Goal: Task Accomplishment & Management: Use online tool/utility

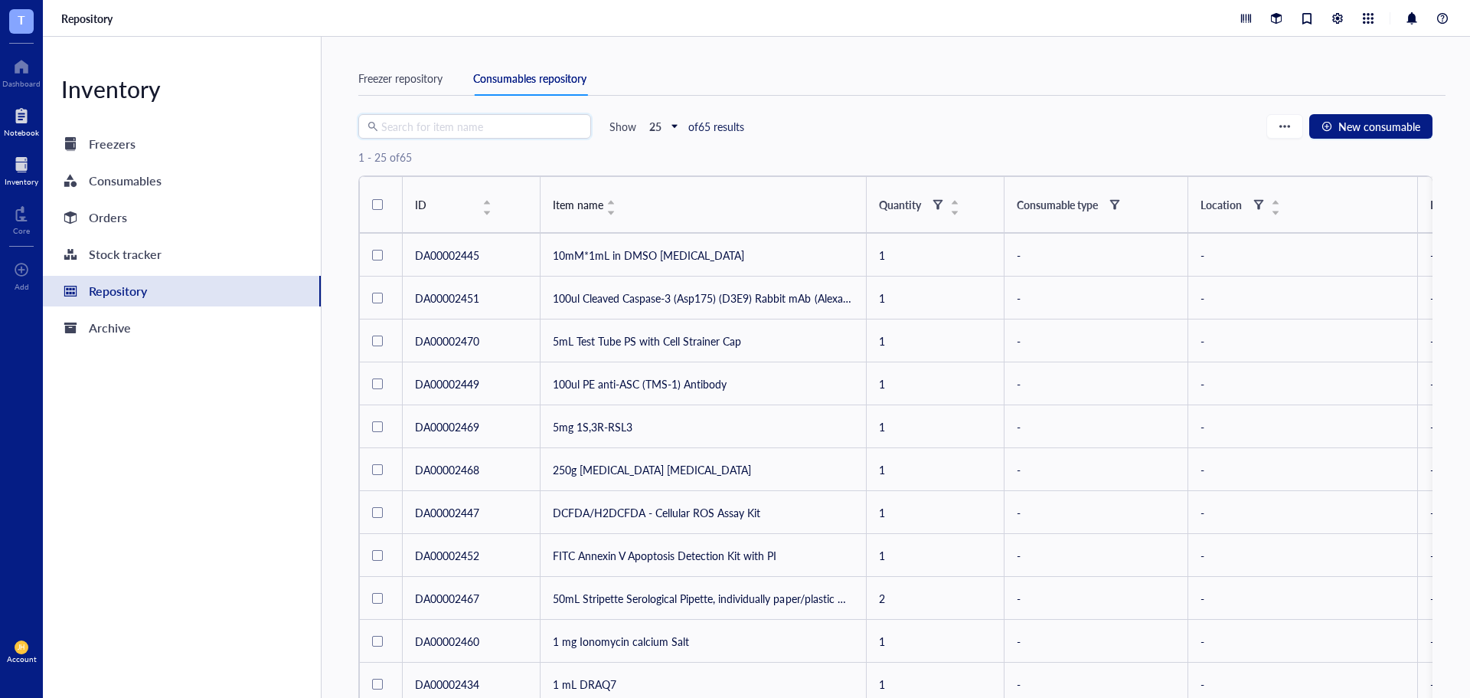
click at [22, 118] on div at bounding box center [21, 115] width 35 height 25
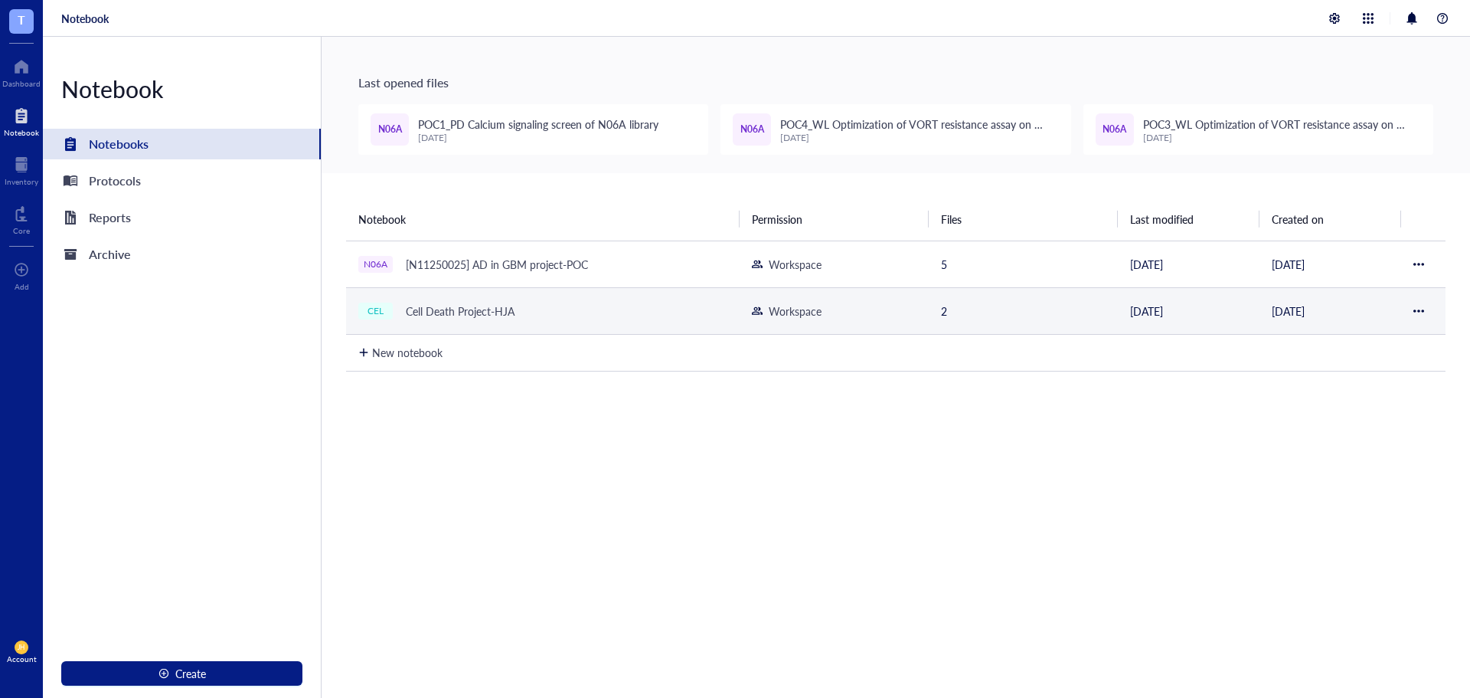
click at [430, 300] on div "Cell Death Project-HJA" at bounding box center [460, 310] width 123 height 21
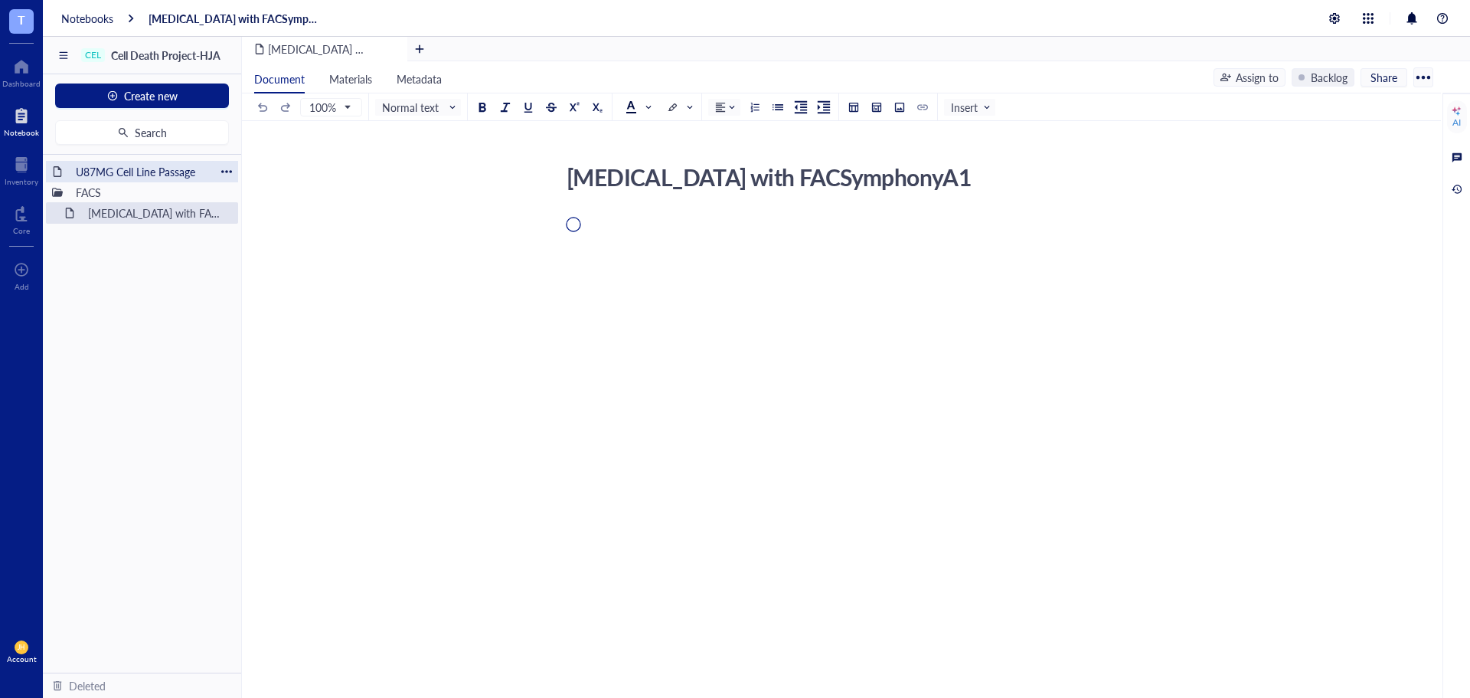
click at [132, 169] on div "U87MG Cell Line Passage" at bounding box center [142, 171] width 146 height 21
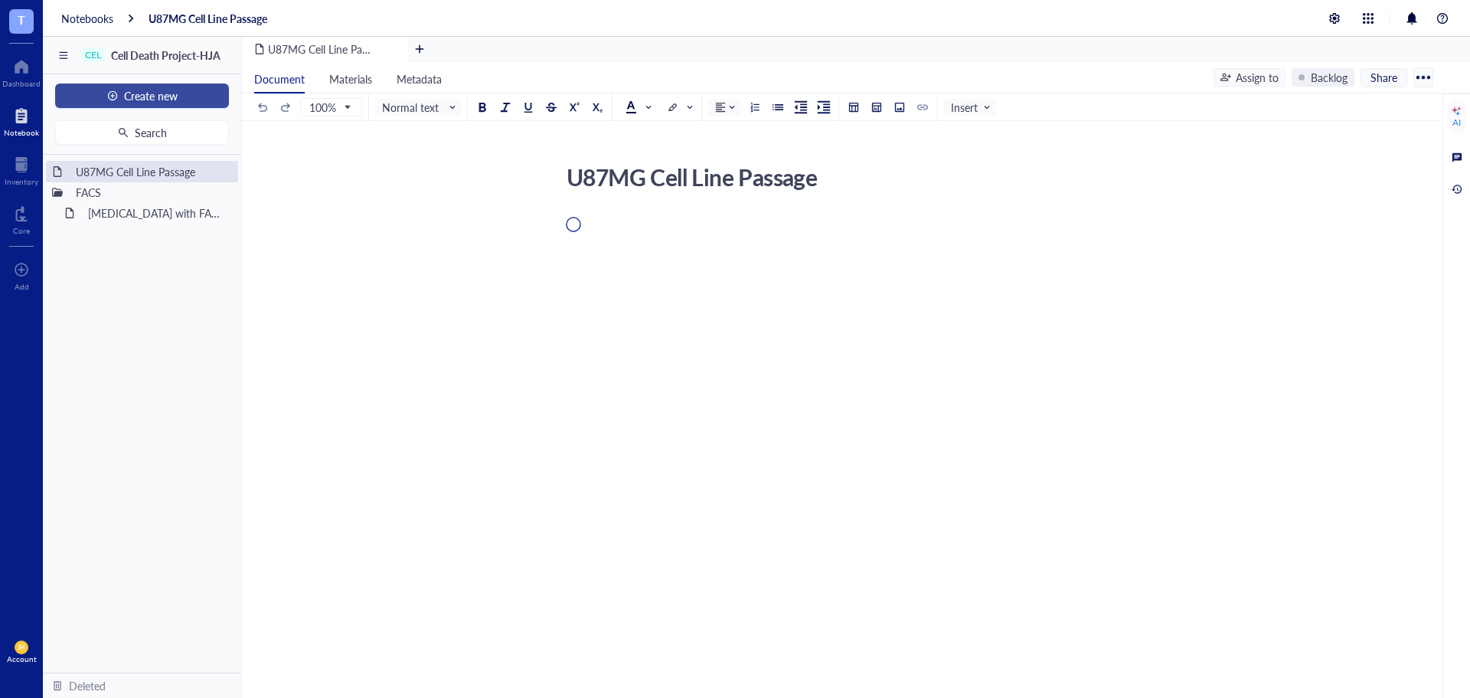
click at [165, 97] on span "Create new" at bounding box center [151, 96] width 54 height 12
click at [156, 119] on div "New file" at bounding box center [141, 124] width 149 height 17
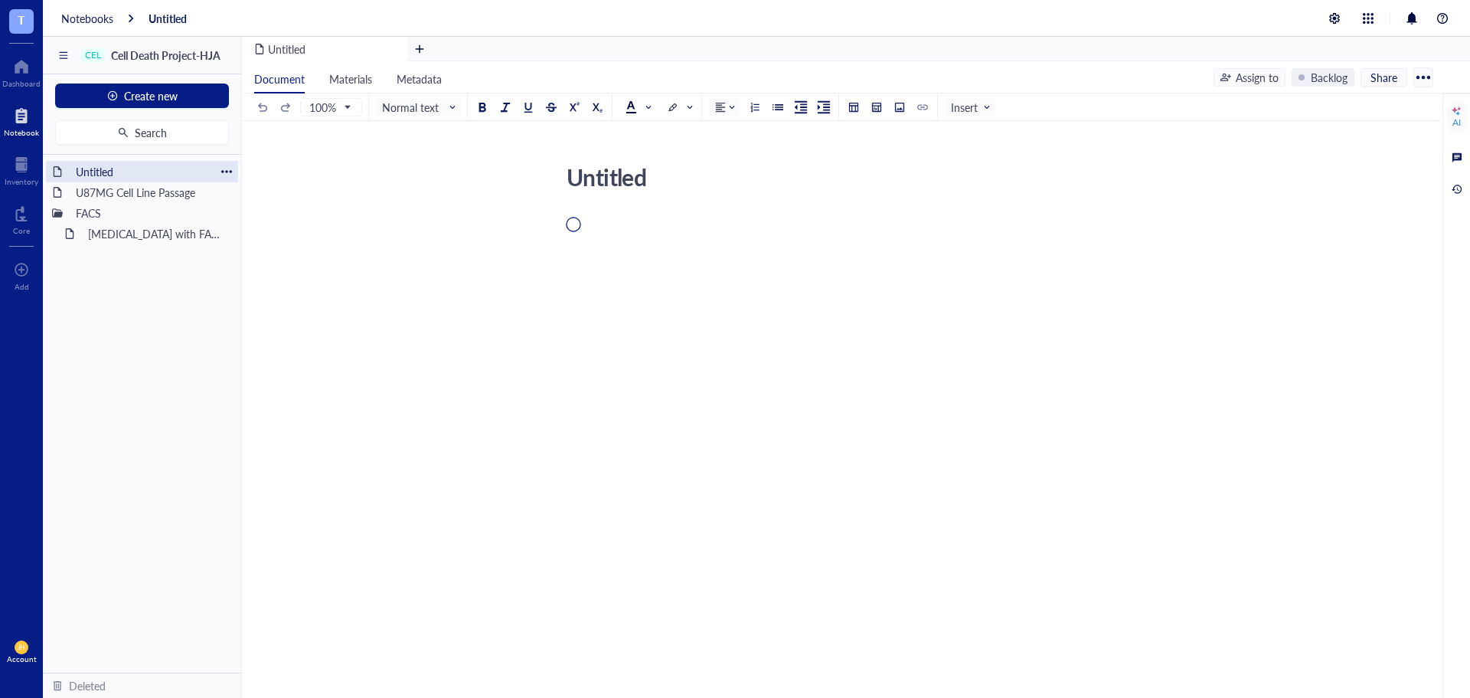
click at [226, 167] on div at bounding box center [226, 171] width 11 height 11
click at [280, 270] on div "Move to deleted" at bounding box center [288, 267] width 77 height 17
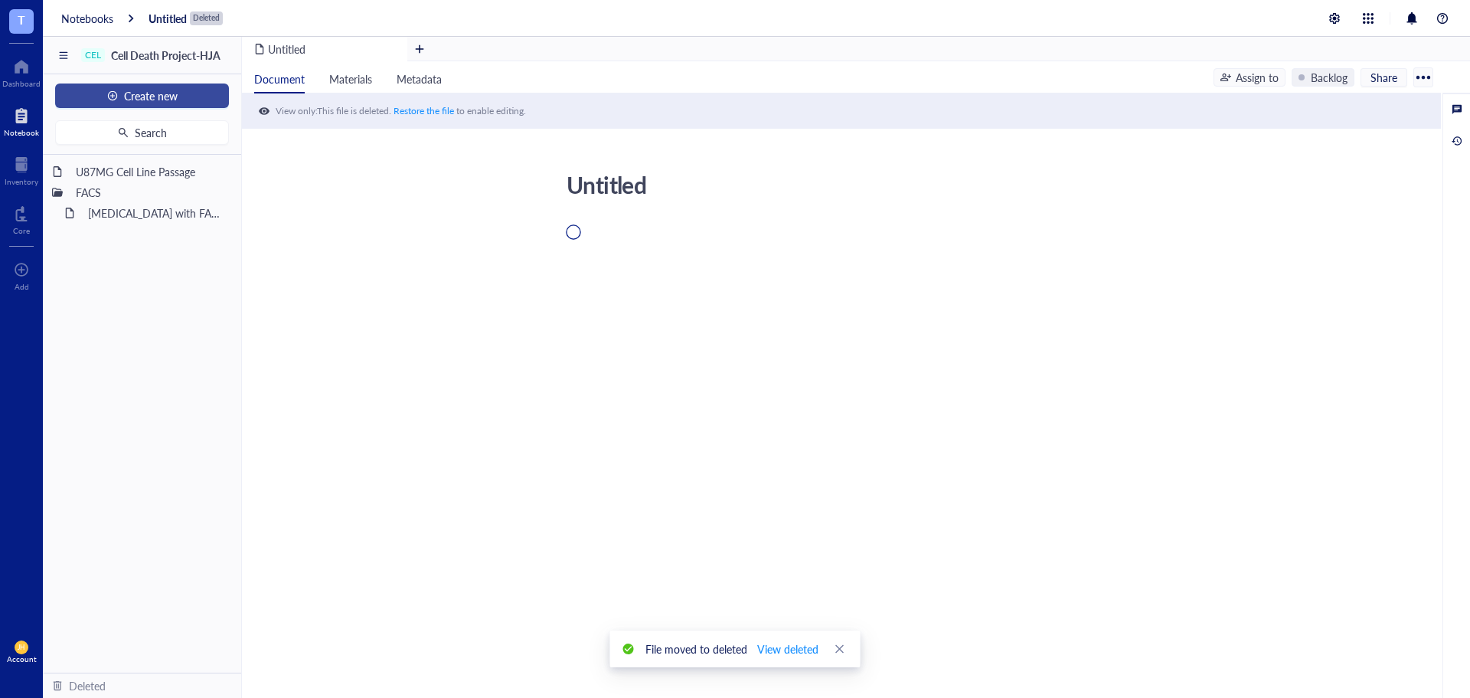
click at [152, 93] on span "Create new" at bounding box center [151, 96] width 54 height 12
click at [155, 149] on div "New folder" at bounding box center [141, 149] width 149 height 17
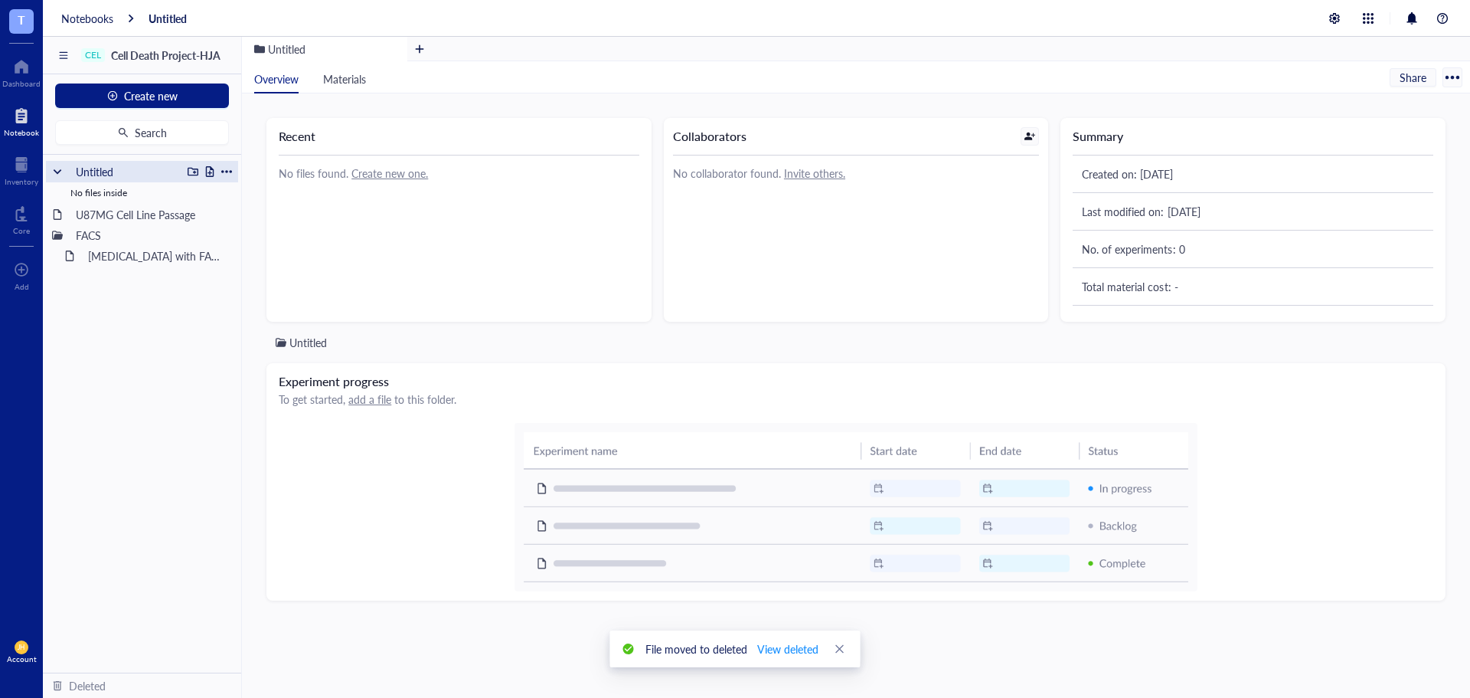
click at [227, 170] on div at bounding box center [226, 171] width 11 height 11
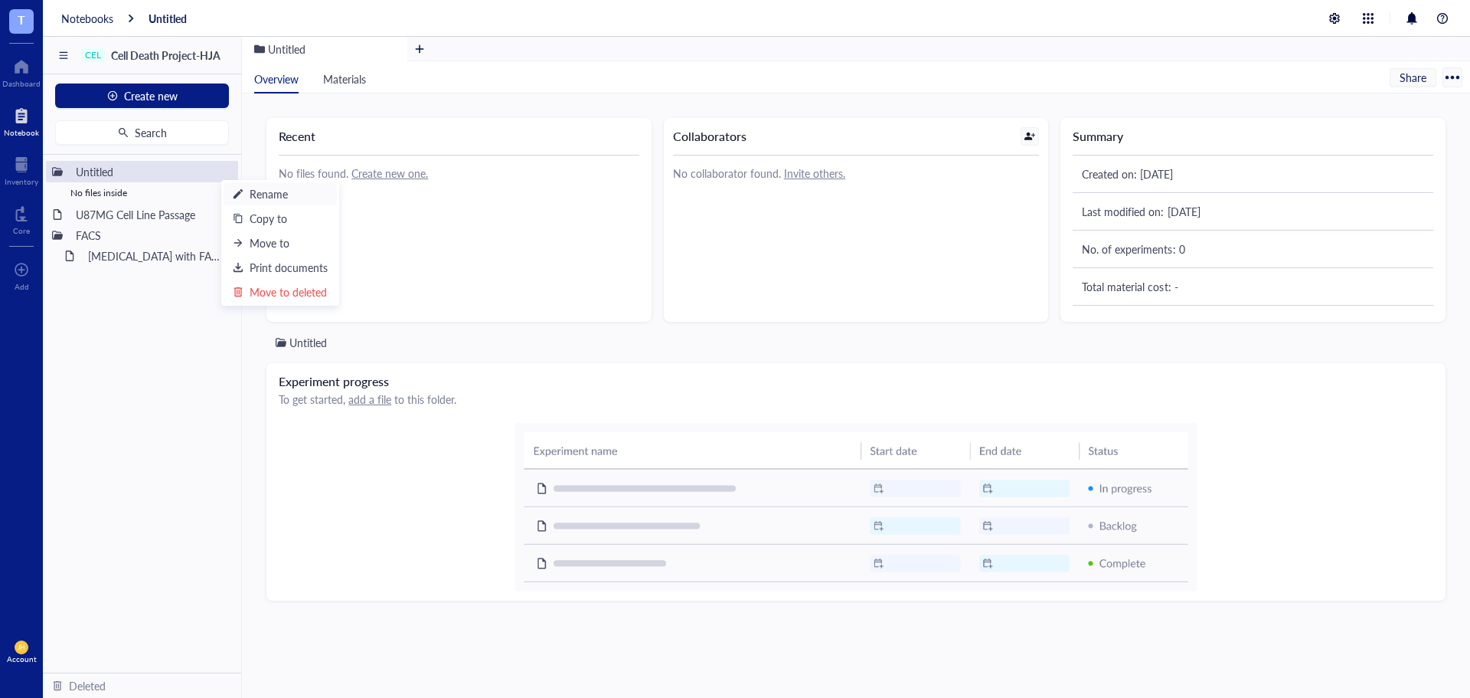
click at [293, 197] on div "Rename" at bounding box center [280, 193] width 95 height 17
type input "U"
type input "P"
type input "O"
type input "Optimiztion of drugs & antibodies"
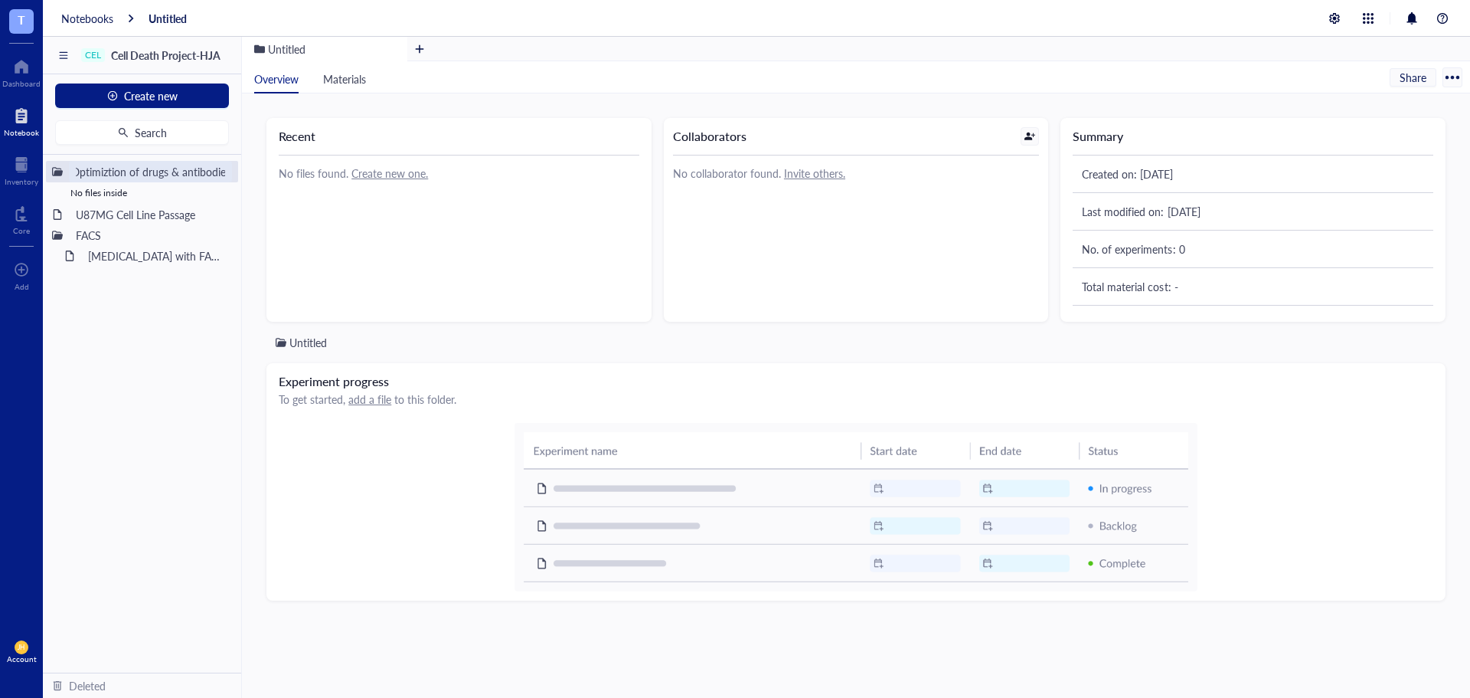
scroll to position [0, 9]
click at [139, 260] on div "[MEDICAL_DATA] with FACSymphonyA1" at bounding box center [148, 255] width 134 height 21
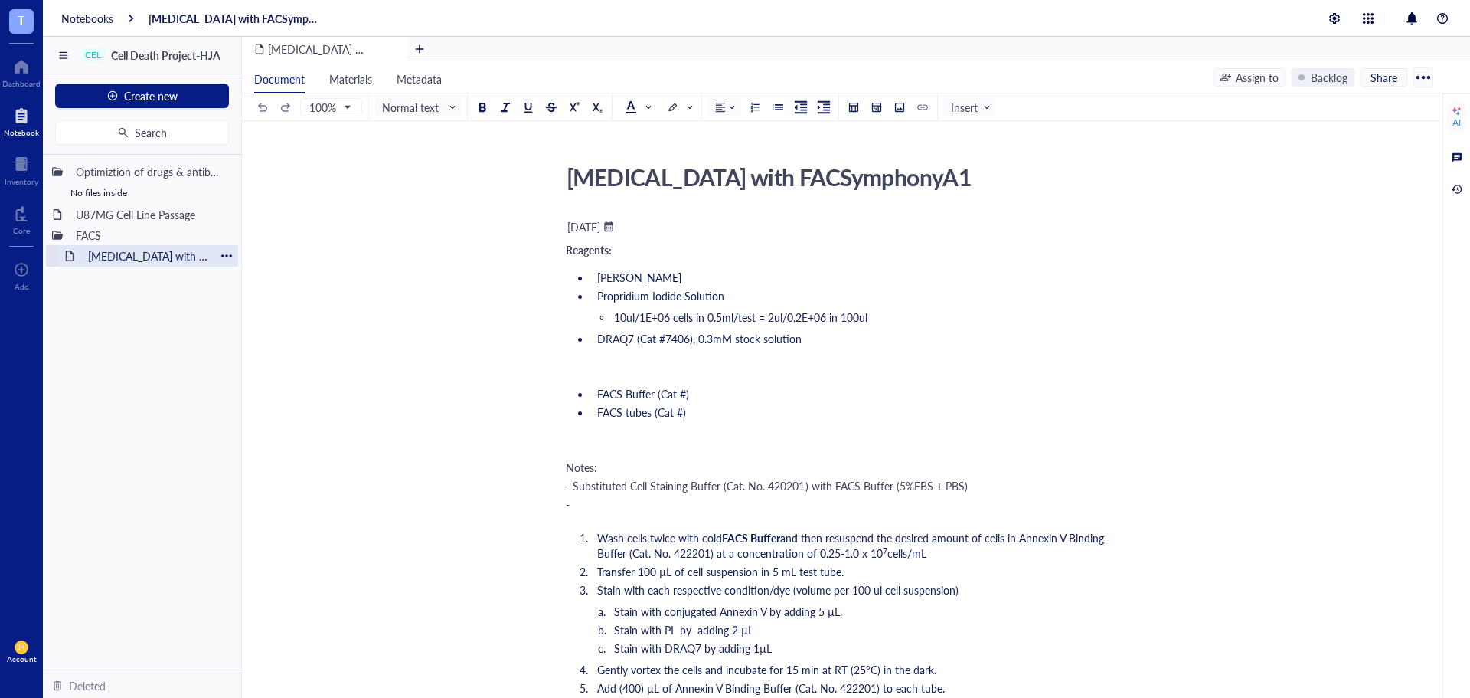
click at [226, 254] on div at bounding box center [226, 255] width 11 height 11
click at [265, 298] on div "Duplicate" at bounding box center [272, 302] width 45 height 17
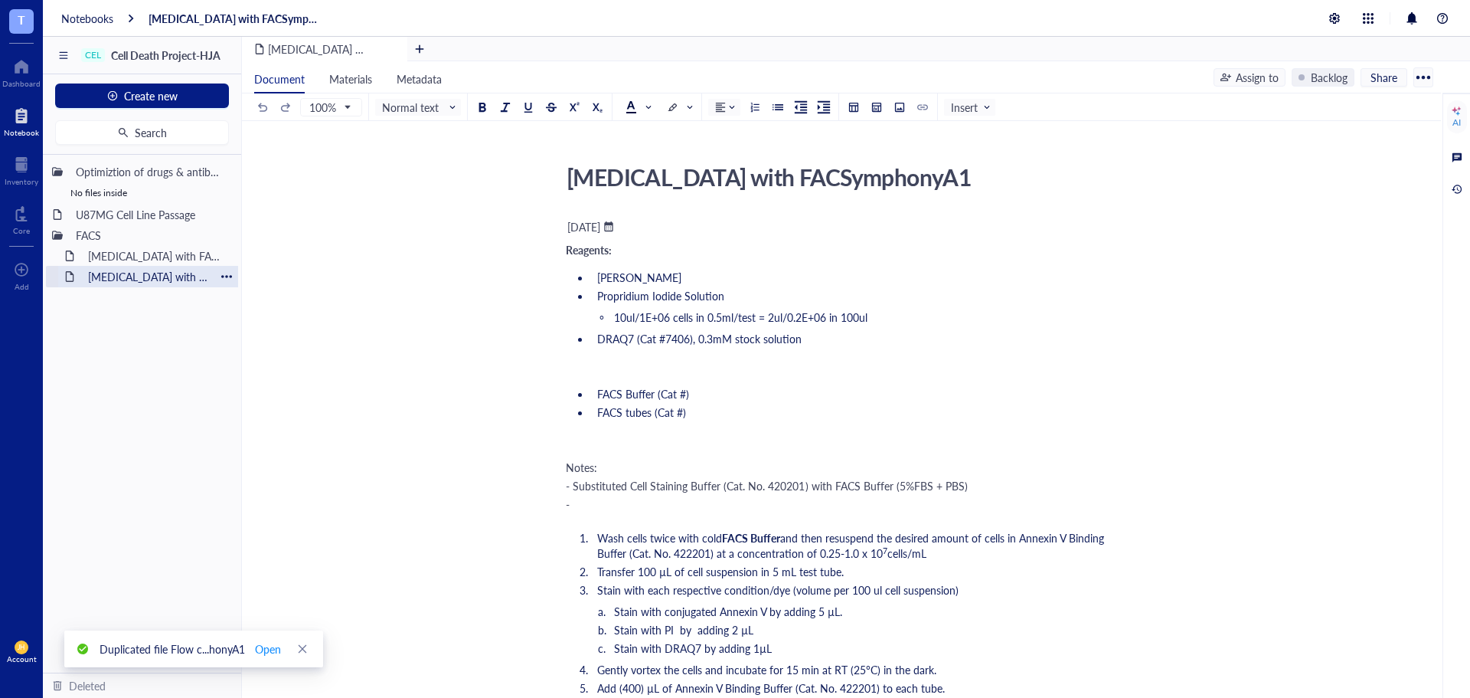
click at [230, 274] on div at bounding box center [226, 276] width 11 height 11
click at [280, 345] on div "Move to" at bounding box center [270, 347] width 40 height 17
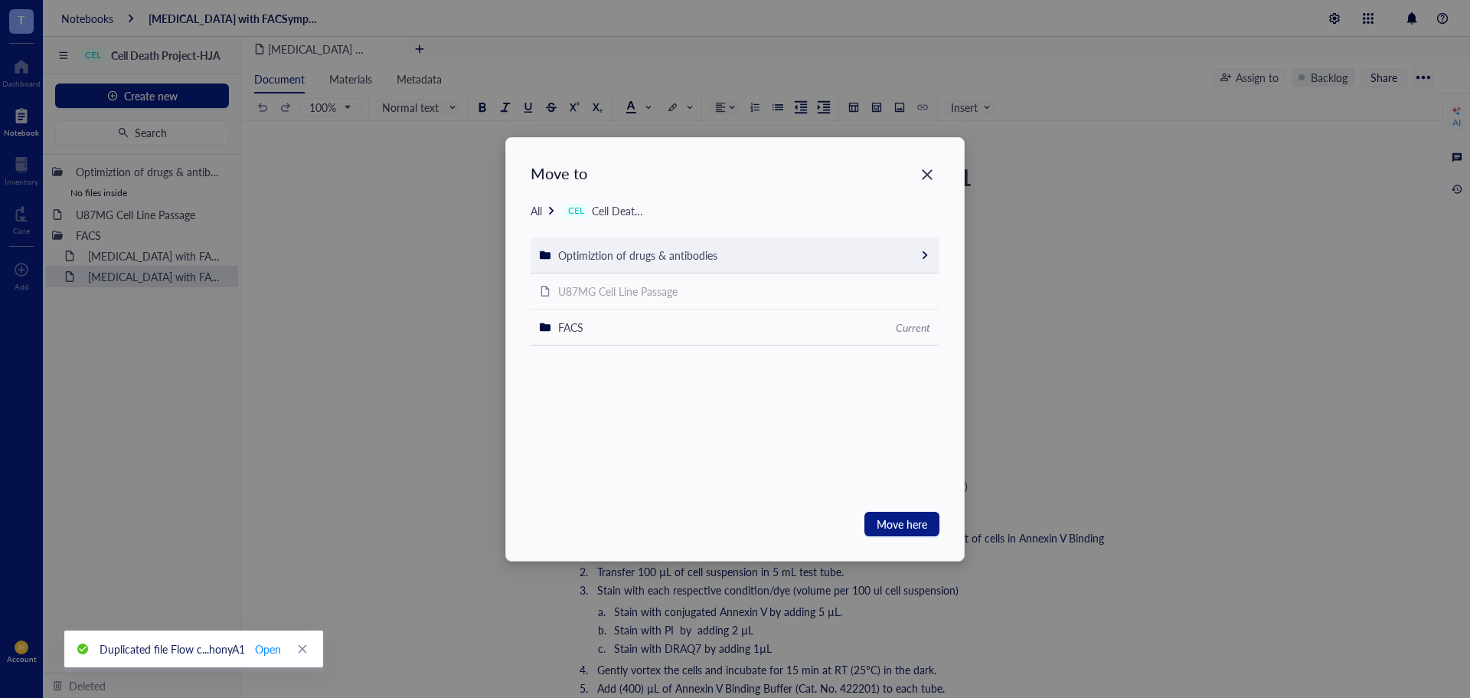
click at [623, 263] on div "Optimiztion of drugs & antibodies" at bounding box center [637, 255] width 159 height 17
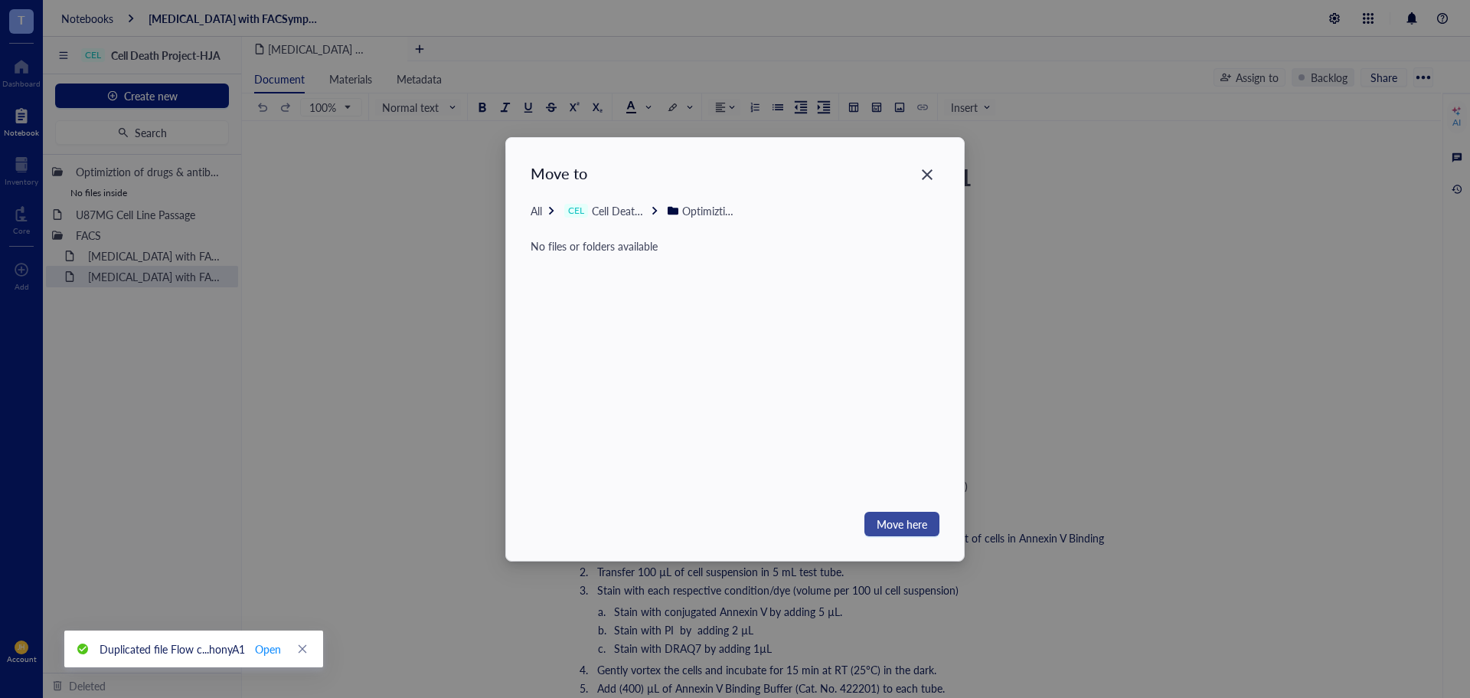
click at [900, 525] on span "Move here" at bounding box center [902, 523] width 51 height 17
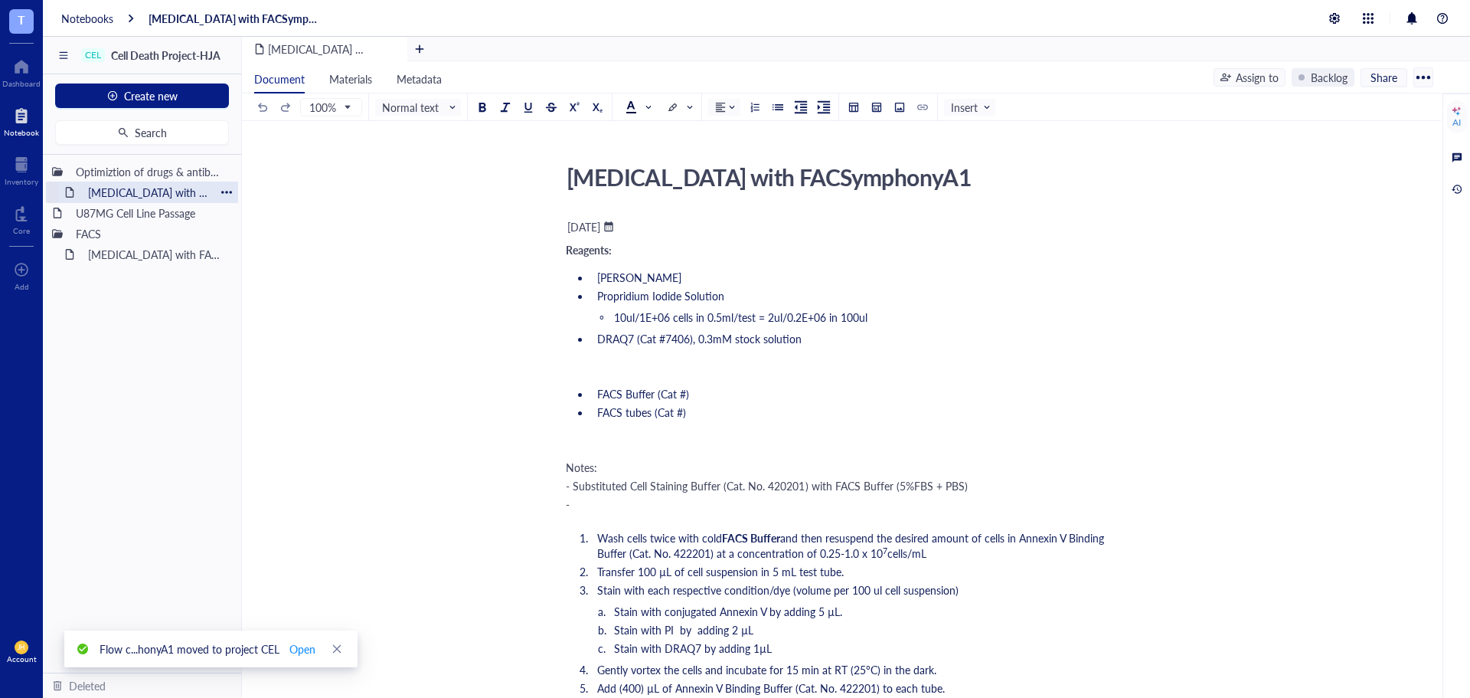
click at [151, 195] on div "[MEDICAL_DATA] with FACSymphonyA1" at bounding box center [148, 191] width 134 height 21
click at [173, 192] on div "[MEDICAL_DATA] with FACSymphonyA1" at bounding box center [148, 191] width 134 height 21
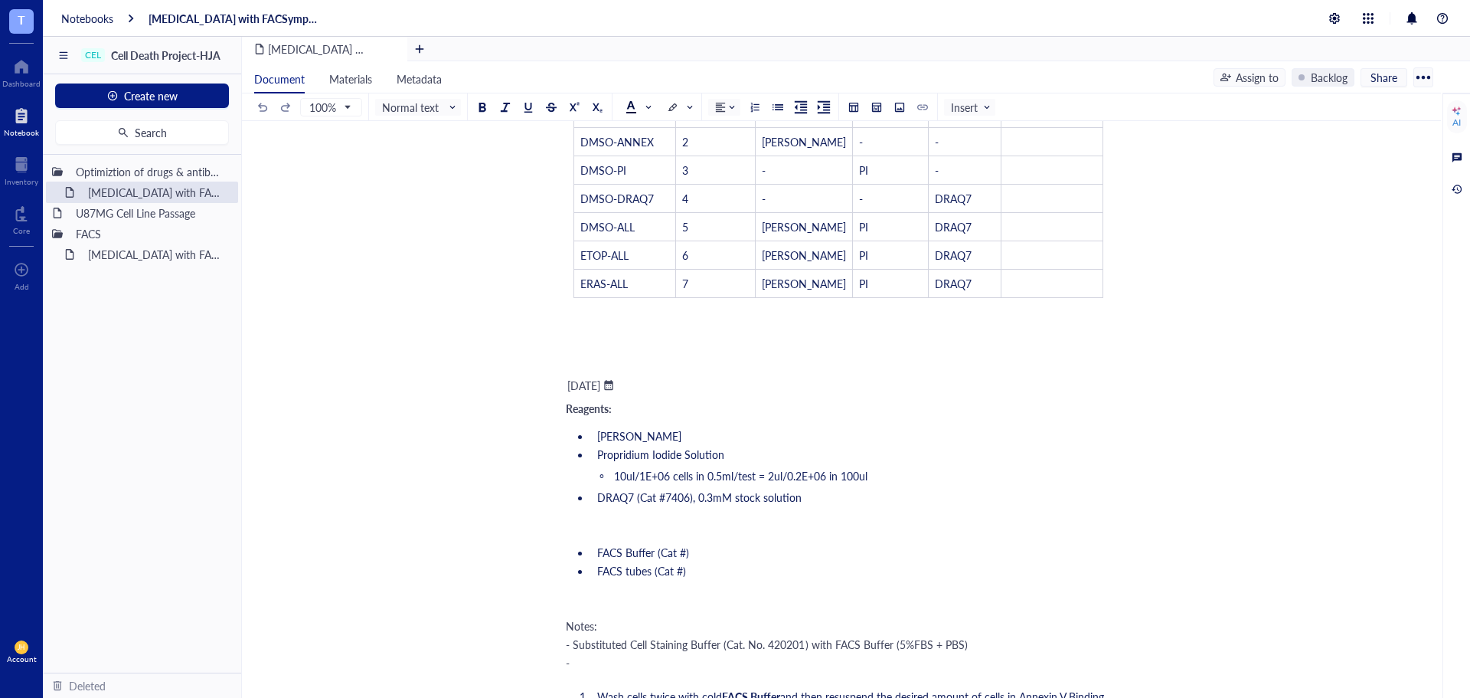
scroll to position [1225, 0]
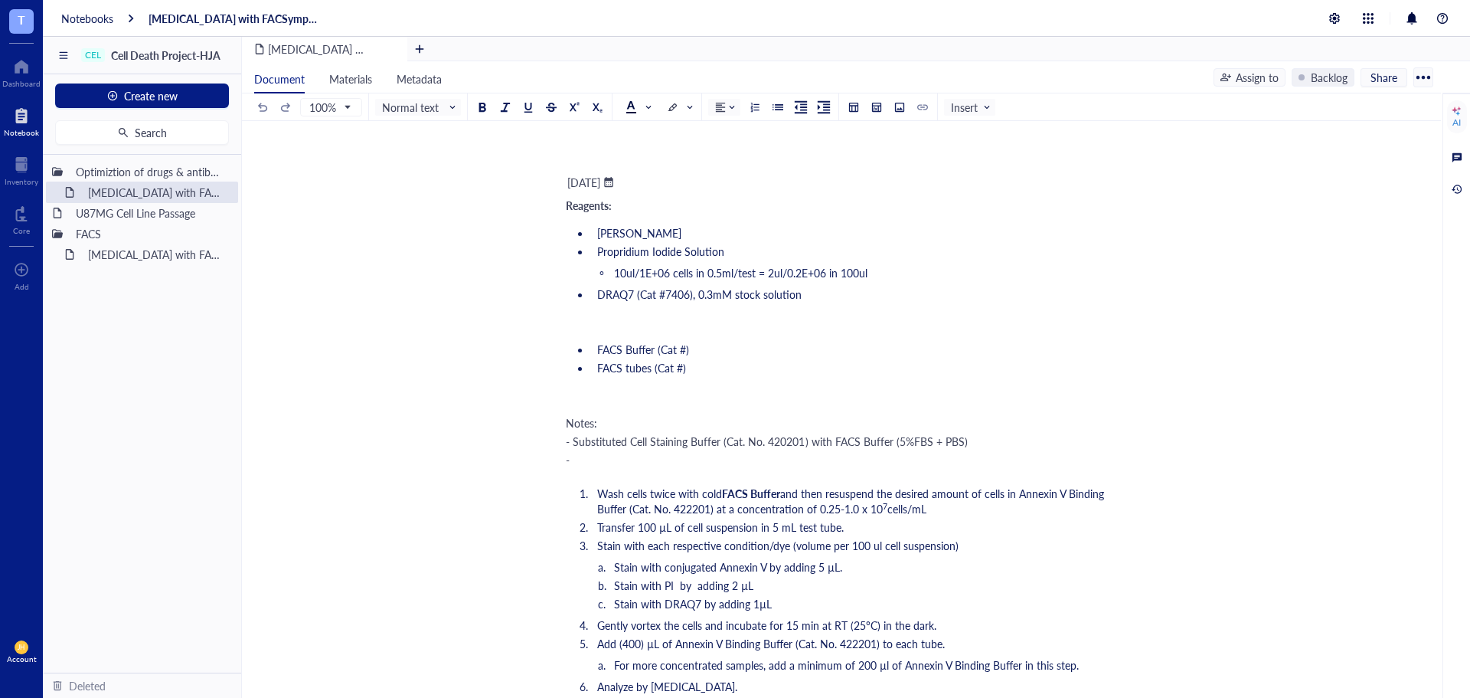
drag, startPoint x: 561, startPoint y: 168, endPoint x: 665, endPoint y: 302, distance: 168.6
click at [665, 302] on div "[MEDICAL_DATA] with FACSymphonyA1 [MEDICAL_DATA] with FACSymphonyA1 ﻿ [DATE] ﻿ …" at bounding box center [838, 280] width 1193 height 2694
click at [597, 244] on li "Propridium Iodide Solution" at bounding box center [851, 251] width 520 height 15
drag, startPoint x: 564, startPoint y: 187, endPoint x: 577, endPoint y: 188, distance: 13.8
click at [577, 188] on div "[MEDICAL_DATA] with FACSymphonyA1 [MEDICAL_DATA] with FACSymphonyA1 ﻿ [DATE] ﻿ …" at bounding box center [838, 280] width 1193 height 2694
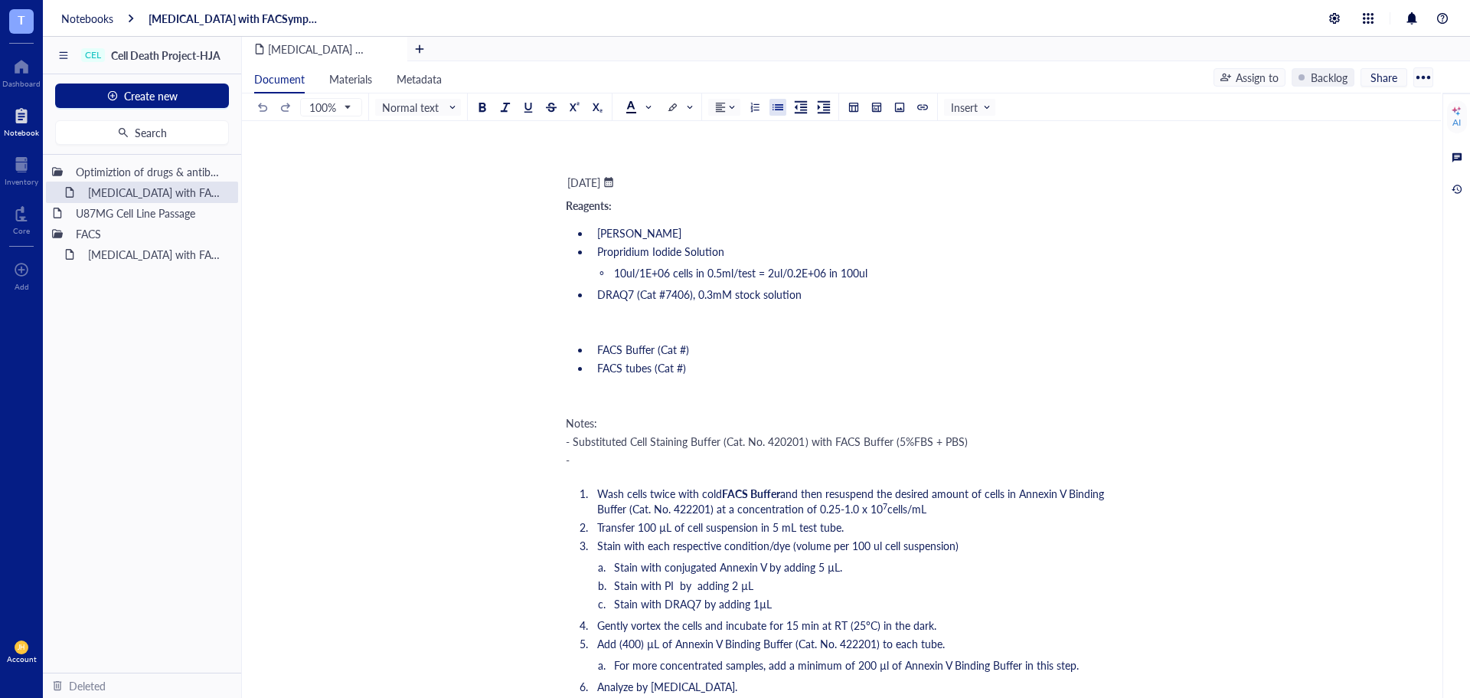
click at [560, 187] on div "[MEDICAL_DATA] with FACSymphonyA1 [MEDICAL_DATA] with FACSymphonyA1 ﻿ [DATE] ﻿ …" at bounding box center [838, 280] width 1193 height 2694
click at [570, 198] on span "Reagents:" at bounding box center [589, 205] width 46 height 15
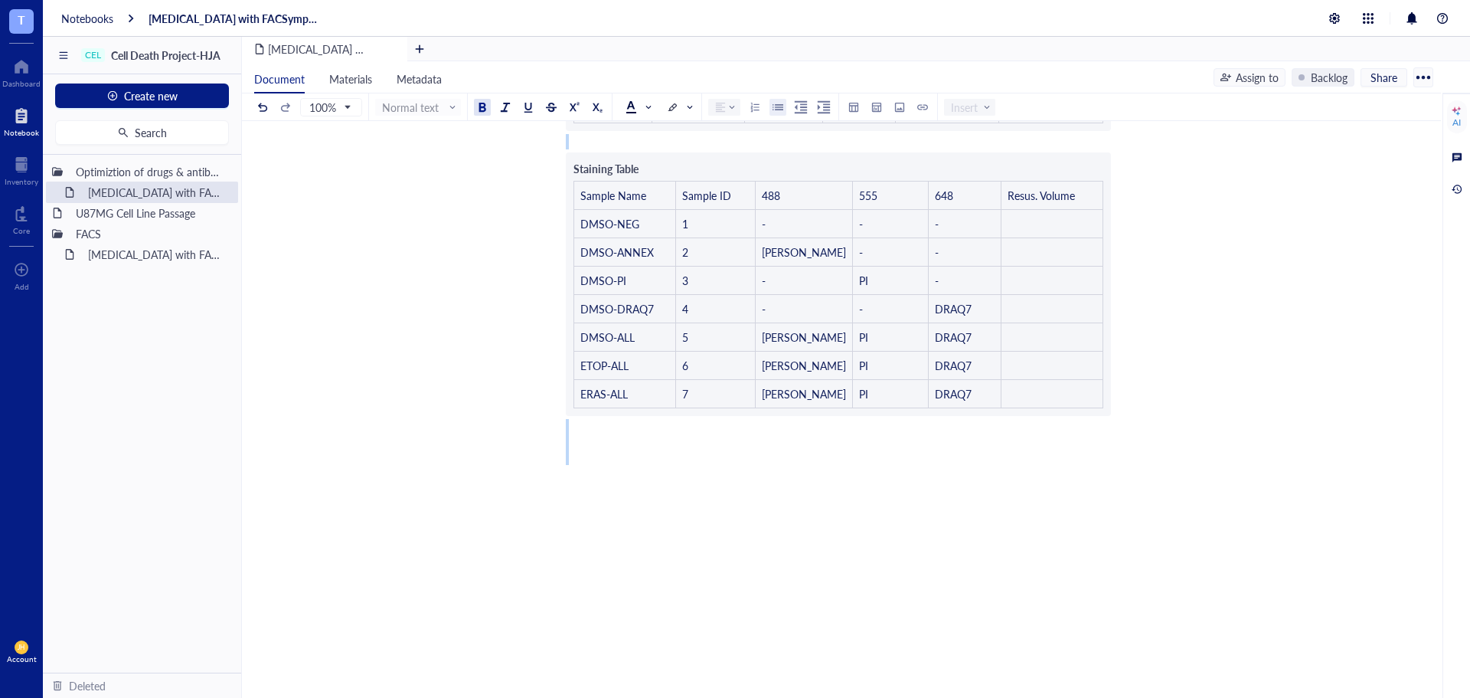
drag, startPoint x: 567, startPoint y: 188, endPoint x: 868, endPoint y: 731, distance: 621.8
click at [868, 697] on html "T Dashboard Notebook Inventory Core To pick up a draggable item, press the spac…" at bounding box center [735, 349] width 1470 height 698
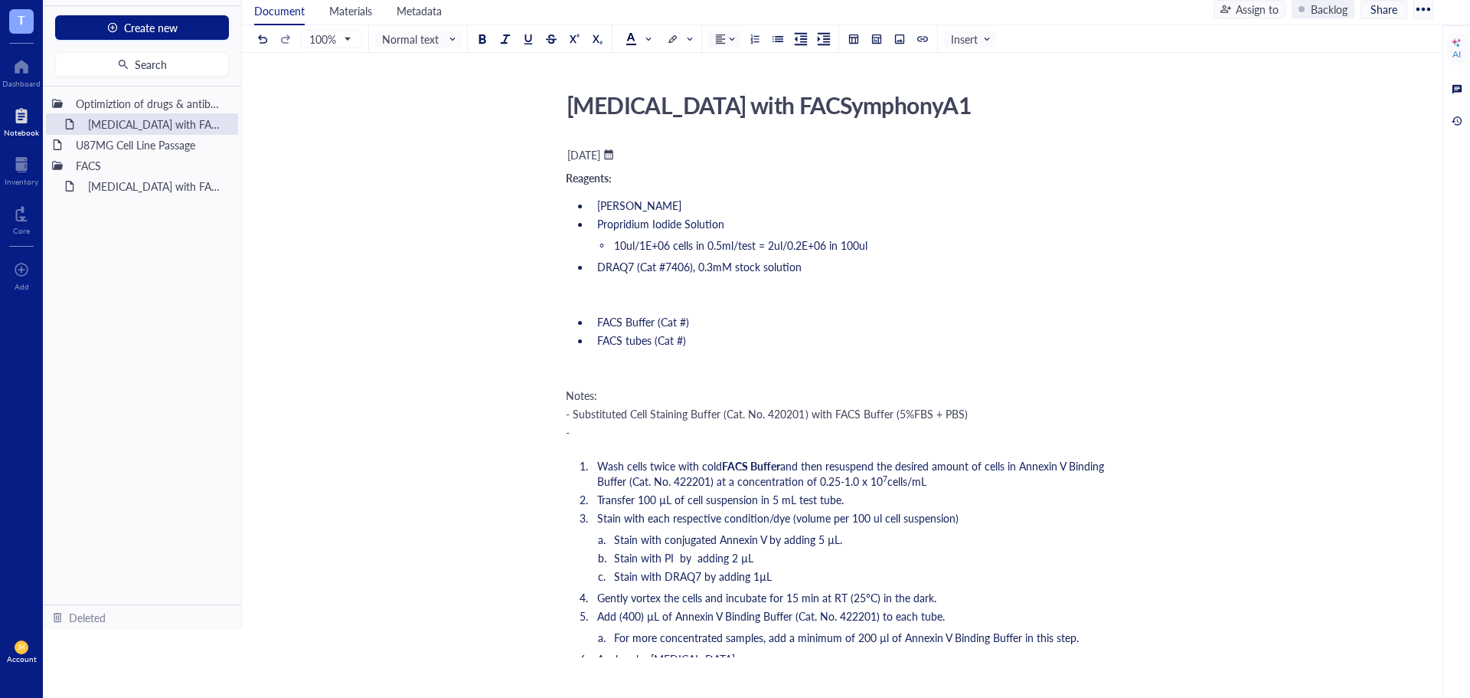
scroll to position [0, 0]
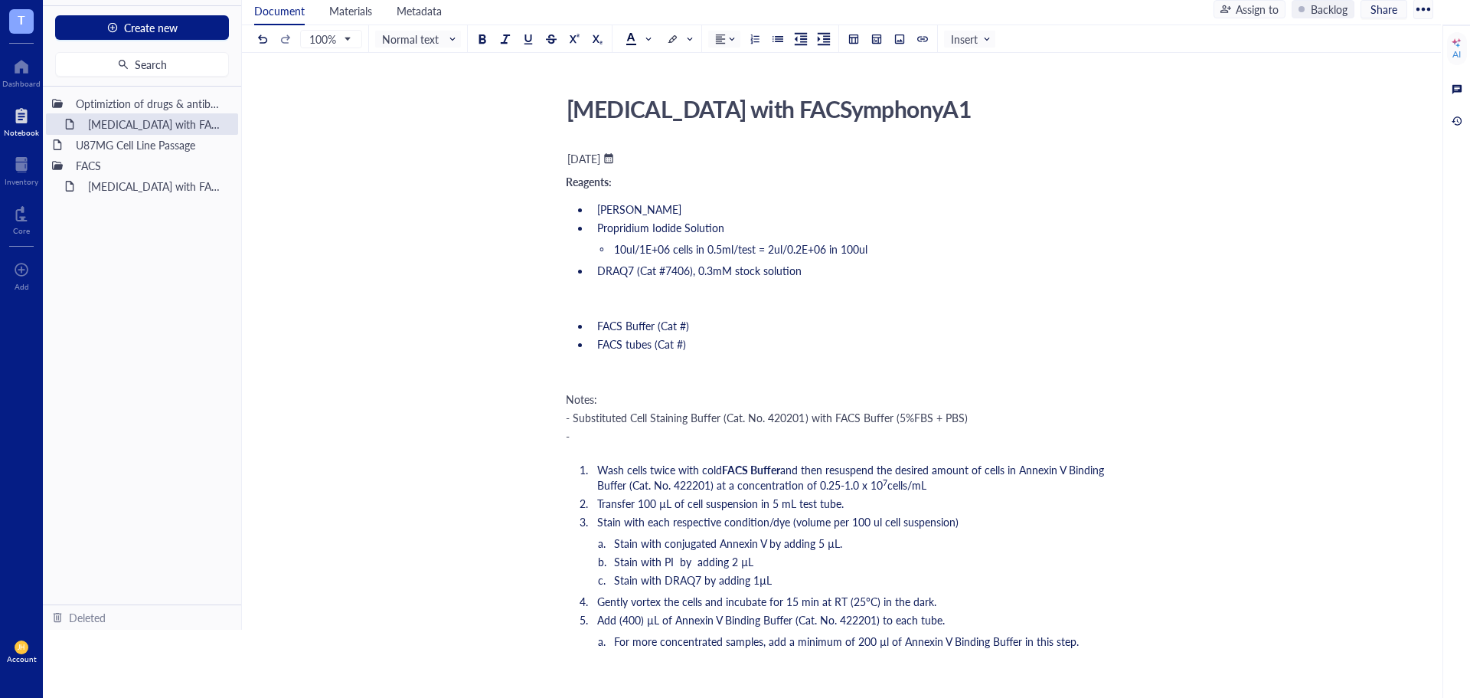
click at [1048, 23] on ul "Document Materials Metadata" at bounding box center [728, 8] width 972 height 31
click at [581, 259] on ul "Annexin V Propridium Iodide Solution 10ul/1E+06 cells in 0.5ml/test = 2ul/0.2E+…" at bounding box center [838, 239] width 545 height 83
click at [165, 181] on div "[MEDICAL_DATA] with FACSymphonyA1 (Copy)" at bounding box center [148, 185] width 134 height 21
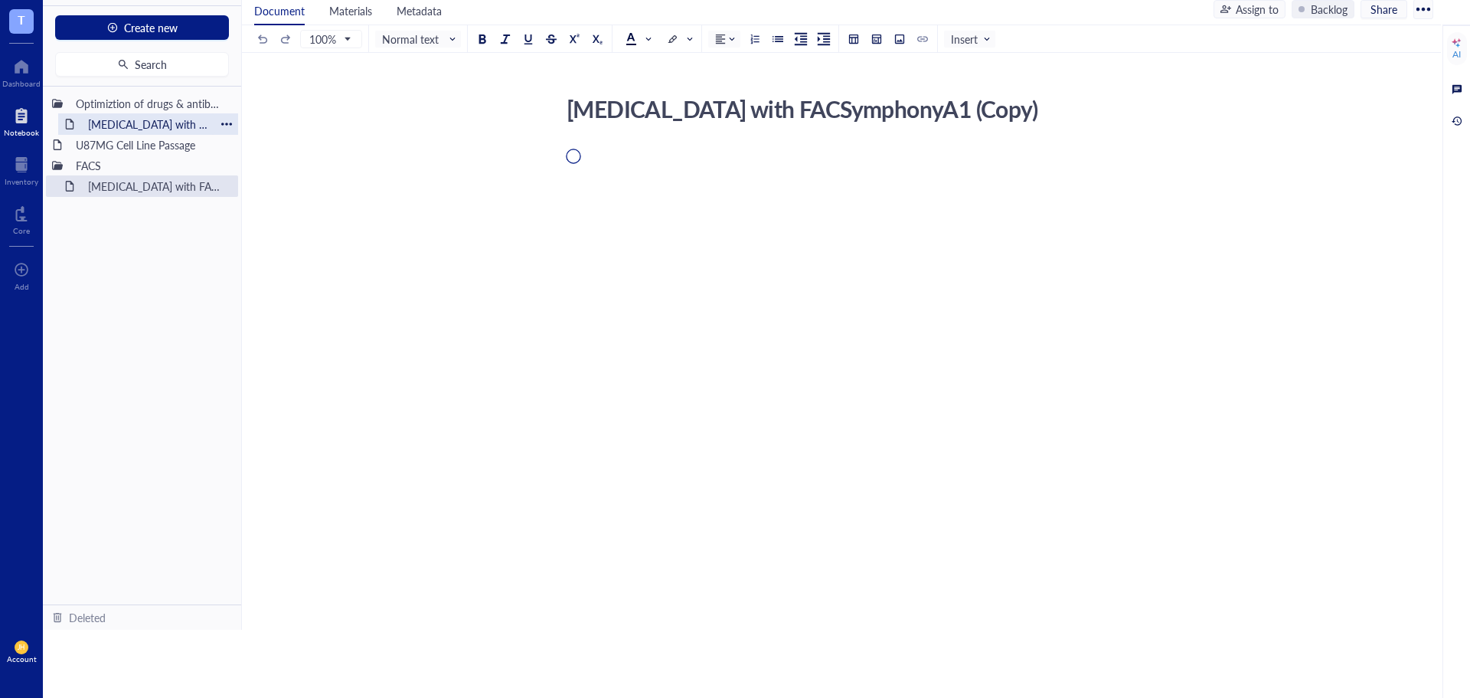
click at [162, 123] on div "[MEDICAL_DATA] with FACSymphonyA1" at bounding box center [148, 123] width 134 height 21
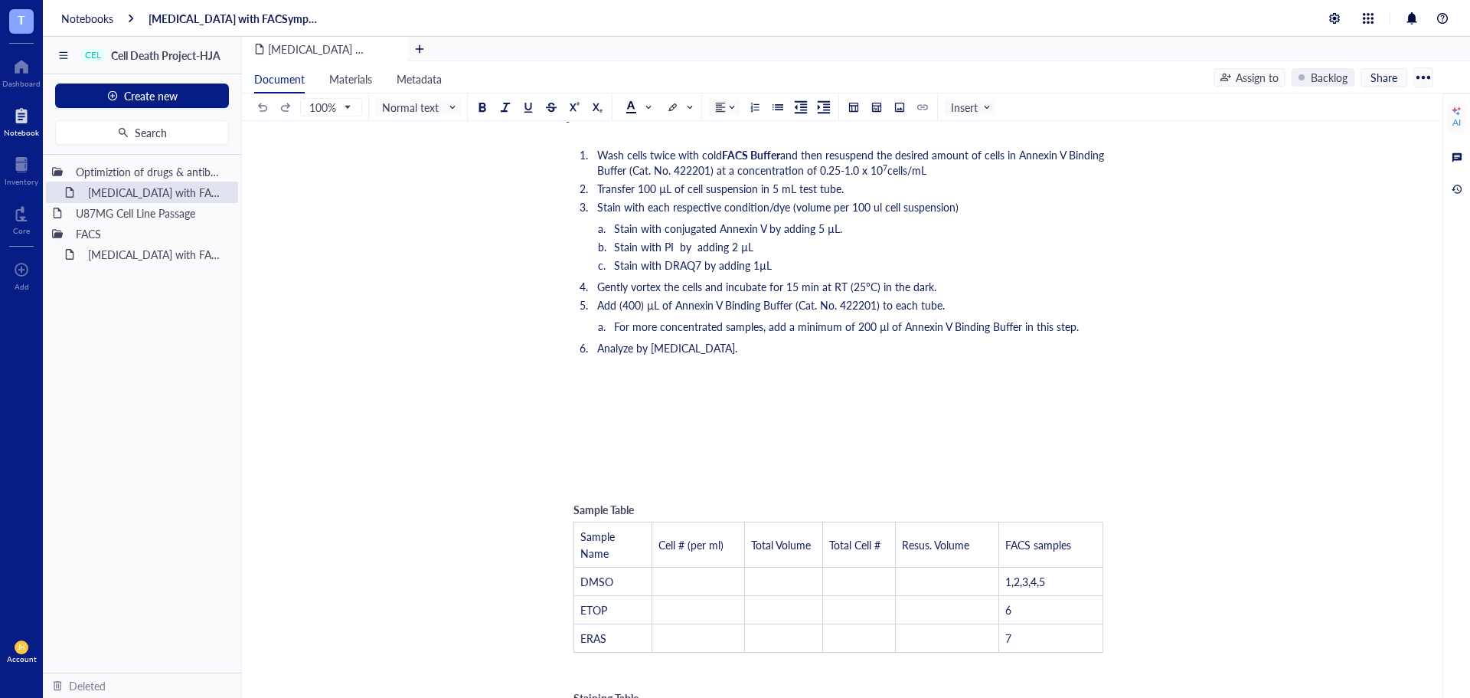
scroll to position [536, 0]
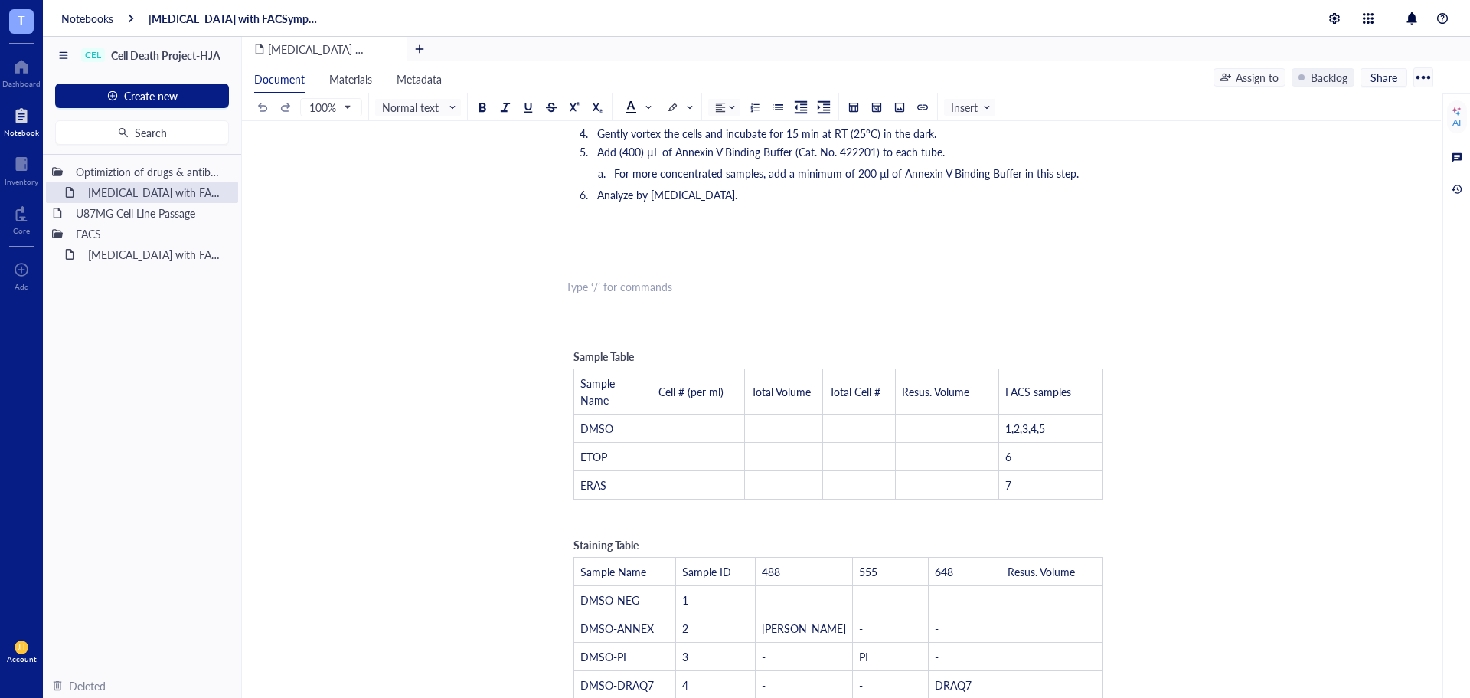
click at [708, 287] on div "﻿ Type ‘/’ for commands" at bounding box center [838, 286] width 545 height 15
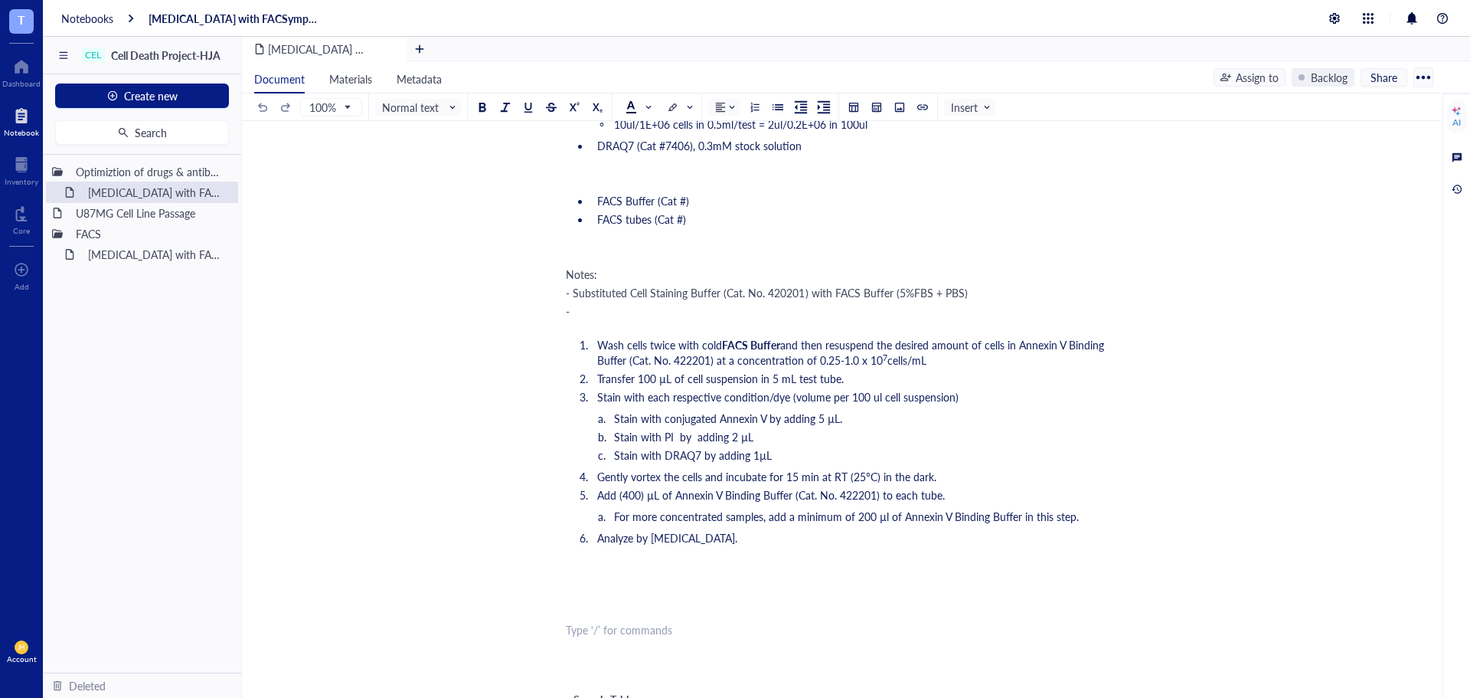
scroll to position [153, 0]
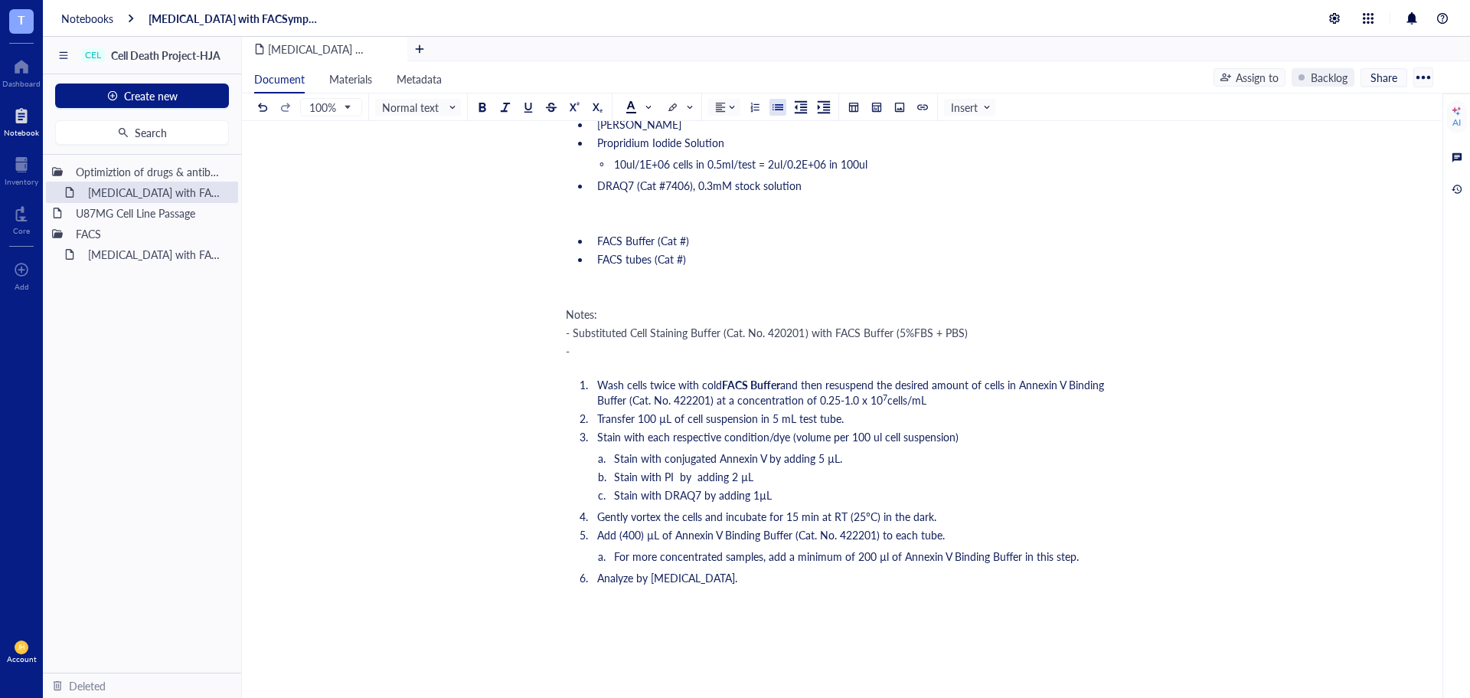
click at [621, 353] on div "-" at bounding box center [838, 350] width 545 height 15
click at [129, 253] on div "[MEDICAL_DATA] with FACSymphonyA1 (Copy)" at bounding box center [148, 254] width 134 height 21
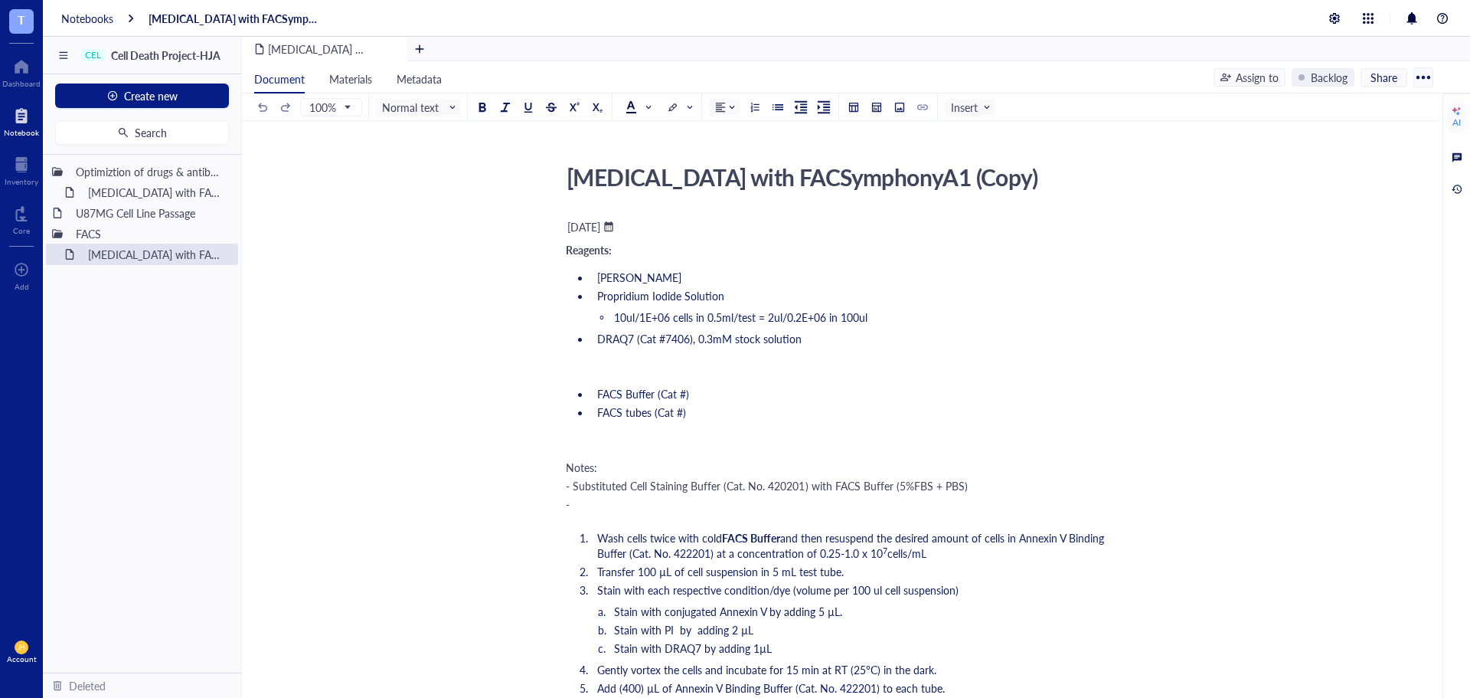
click at [648, 504] on div "-" at bounding box center [838, 503] width 545 height 15
click at [227, 230] on div at bounding box center [226, 233] width 11 height 11
click at [278, 260] on div "Rename" at bounding box center [269, 255] width 38 height 17
click at [77, 233] on input "FACS" at bounding box center [93, 234] width 46 height 20
type input "Flow Cytometry/FACS"
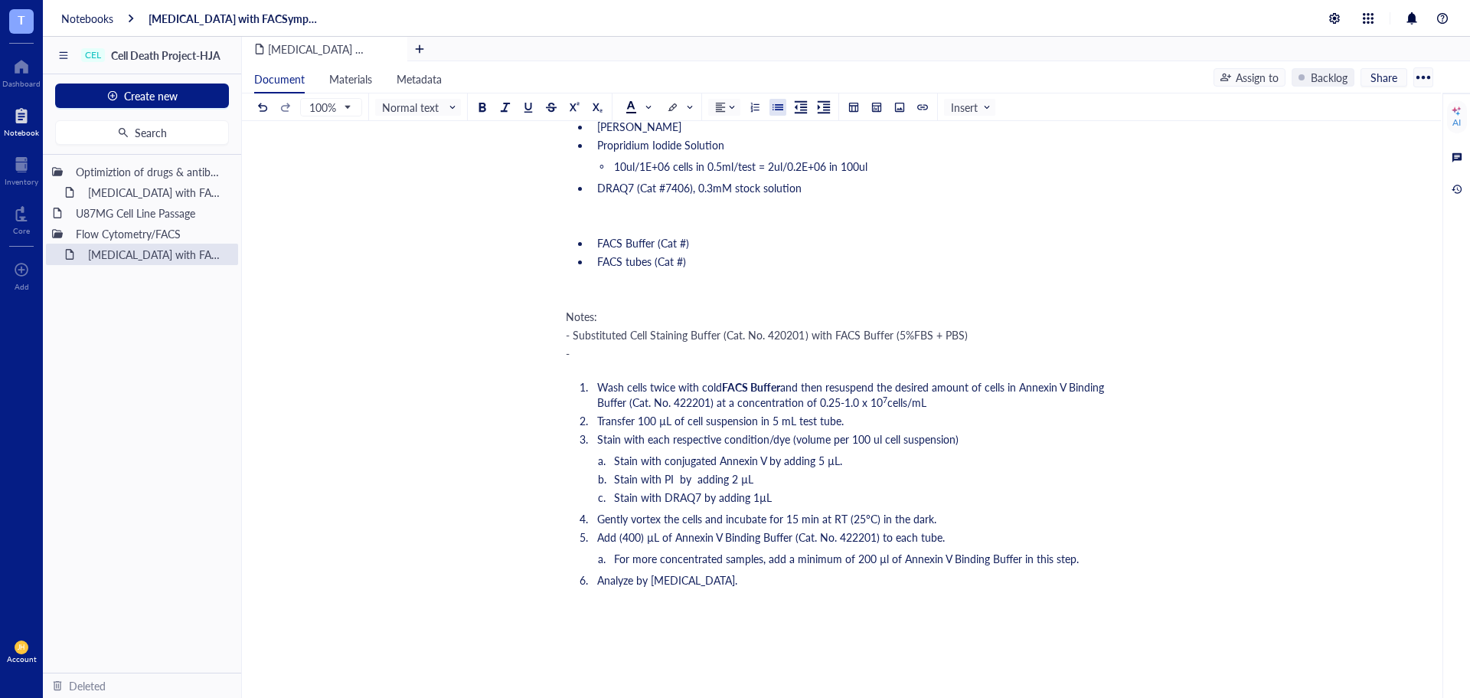
scroll to position [1225, 0]
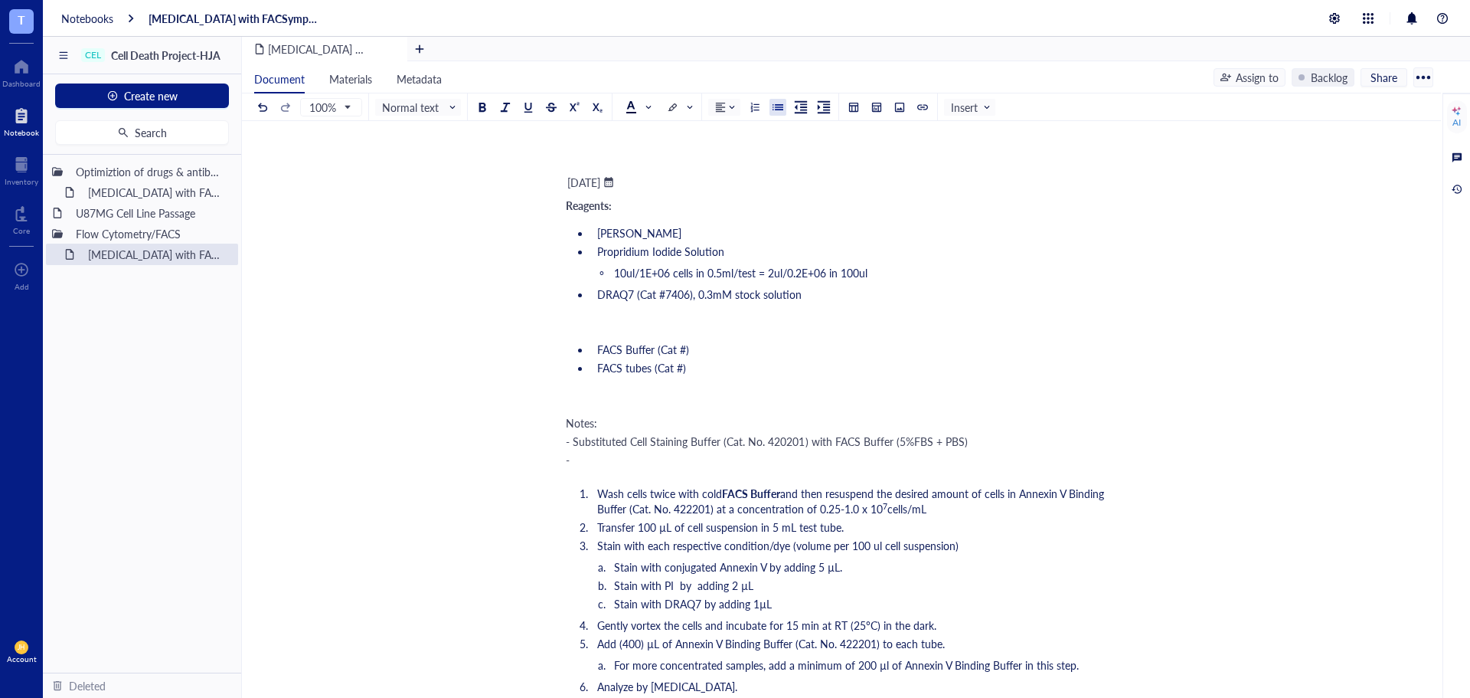
drag, startPoint x: 563, startPoint y: 163, endPoint x: 597, endPoint y: 175, distance: 36.3
click at [597, 175] on div "Flow cytometry with FACSymphonyA1 (Copy) Flow cytometry with FACSymphonyA1 (Cop…" at bounding box center [838, 280] width 1193 height 2694
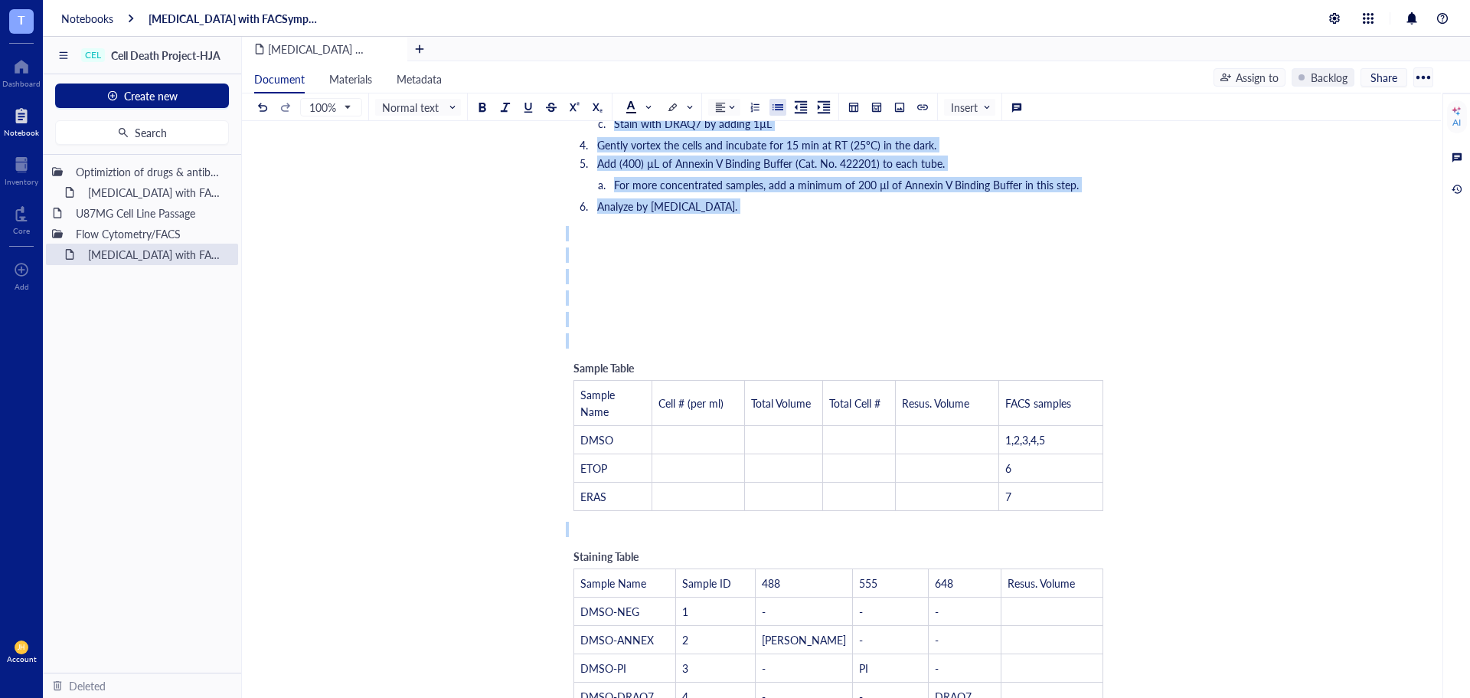
scroll to position [1914, 0]
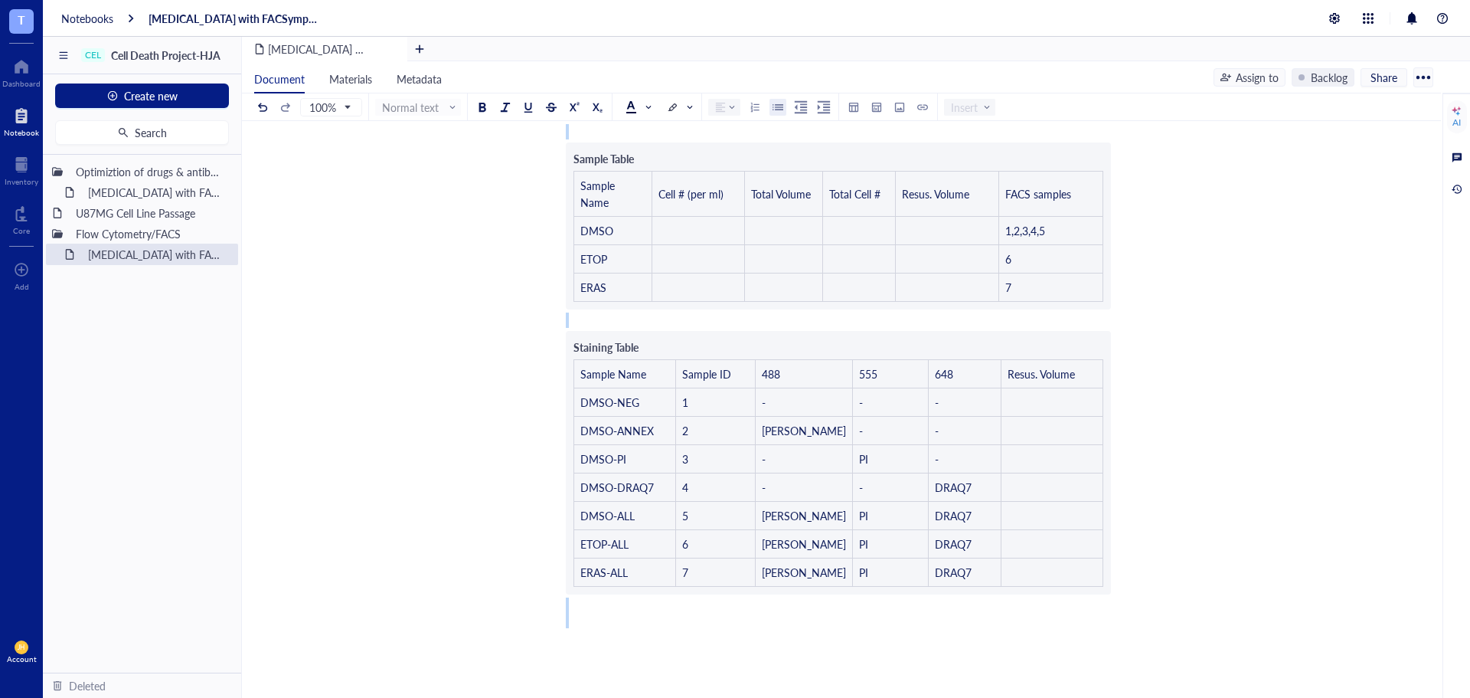
drag, startPoint x: 568, startPoint y: 167, endPoint x: 1110, endPoint y: 587, distance: 686.1
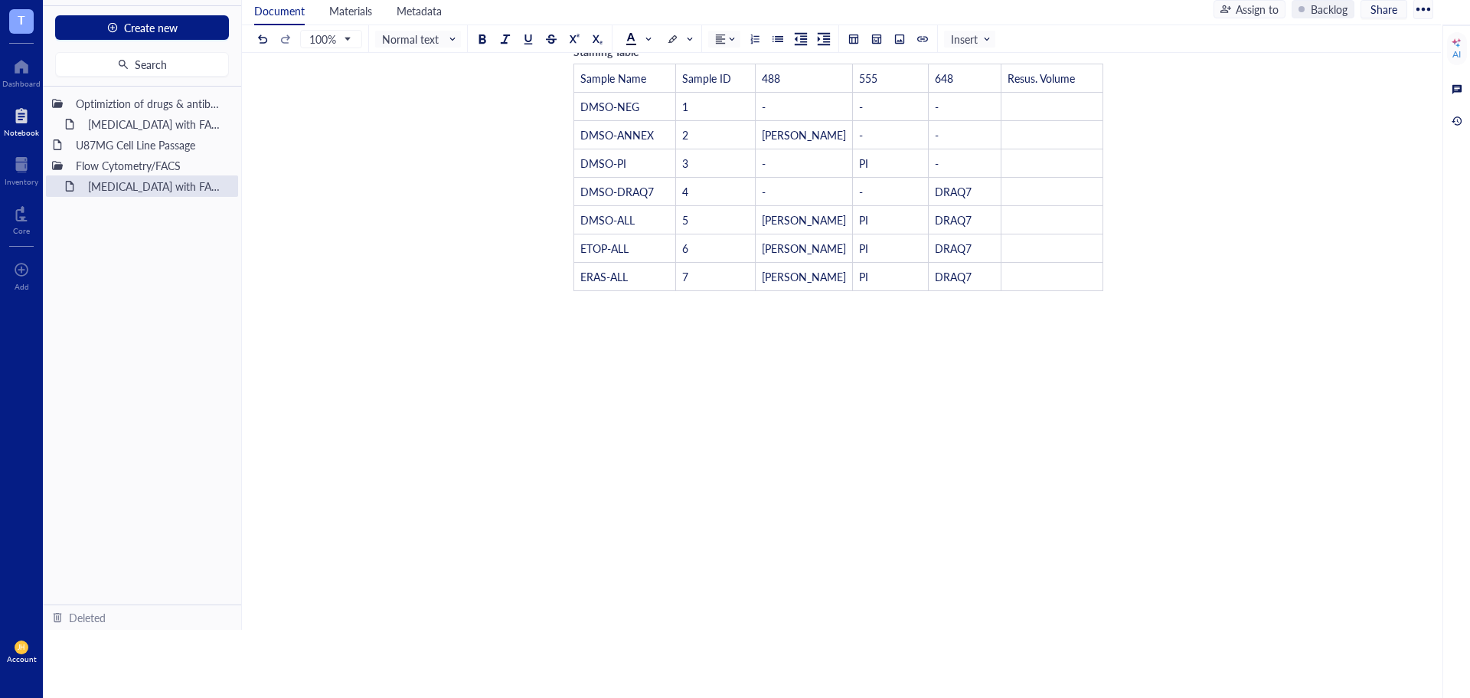
scroll to position [966, 0]
click at [966, 33] on span "Insert" at bounding box center [971, 39] width 41 height 14
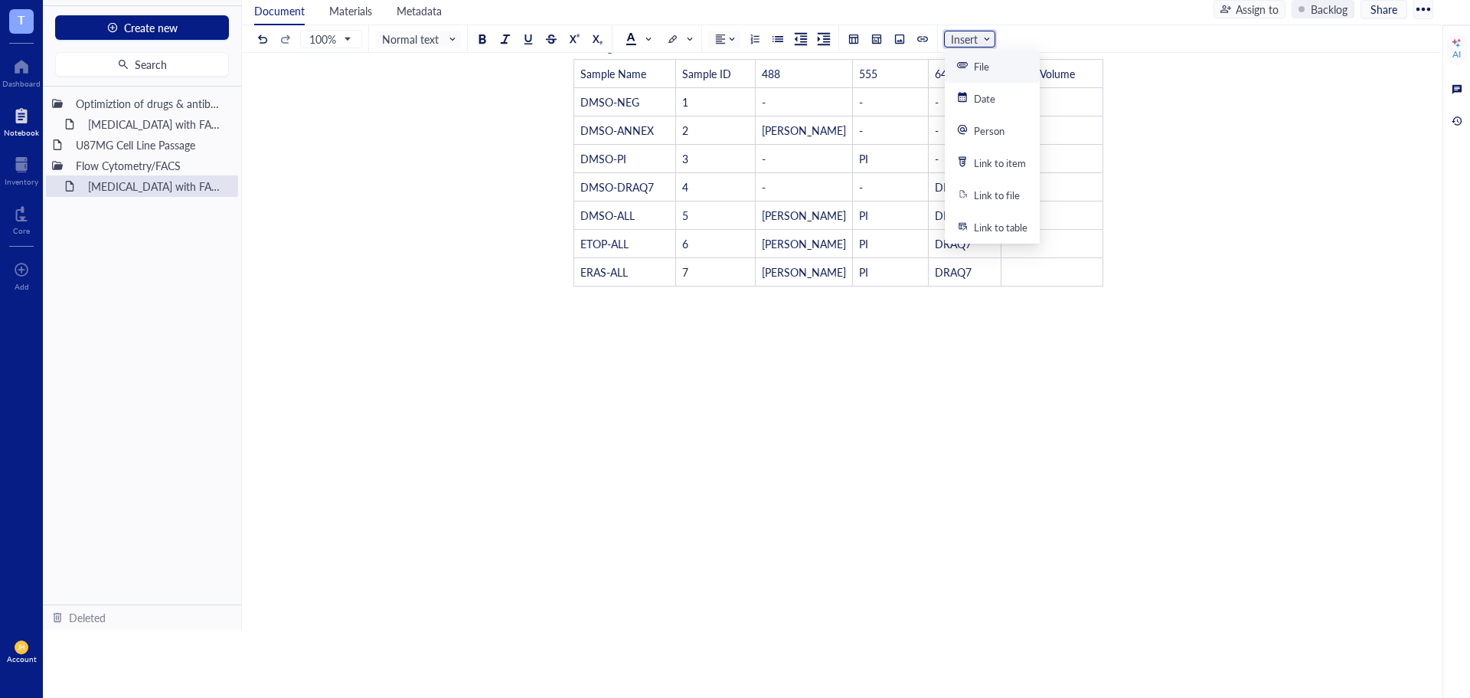
click at [966, 33] on span "Insert" at bounding box center [971, 39] width 41 height 14
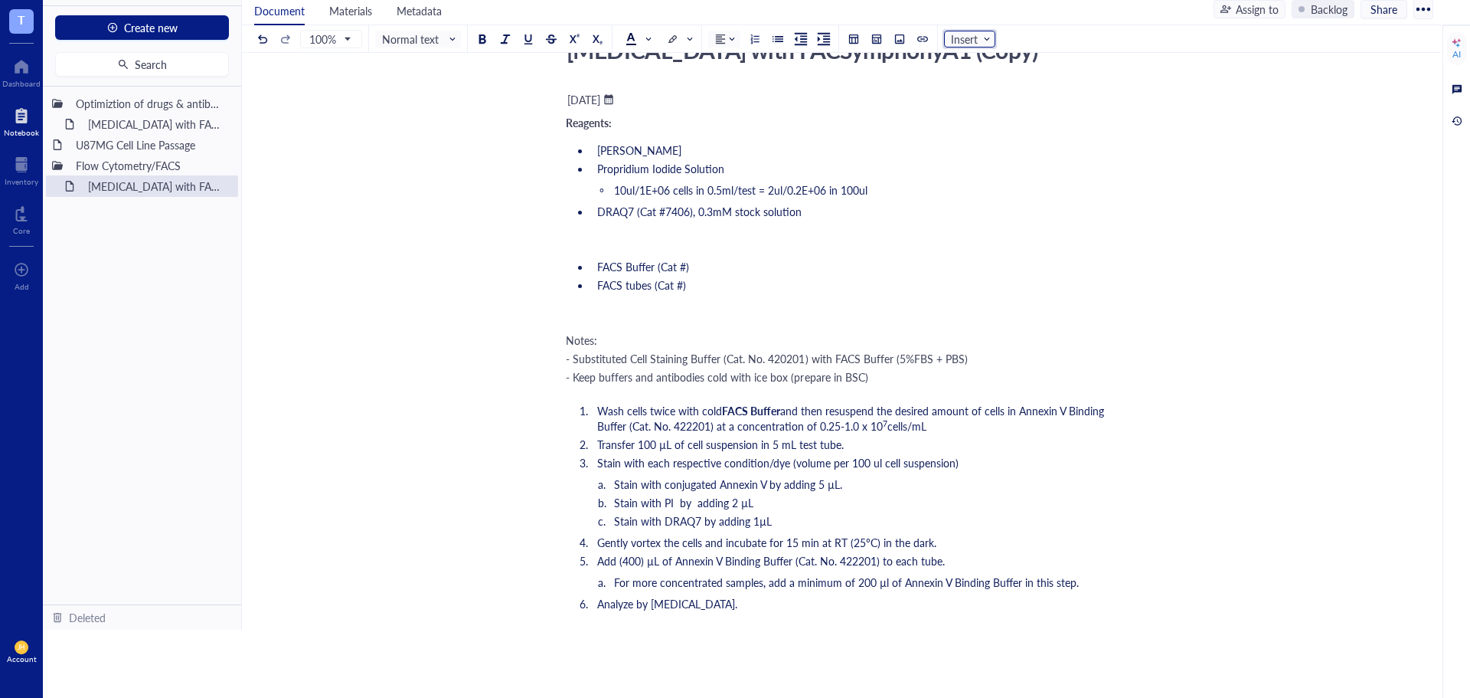
scroll to position [47, 0]
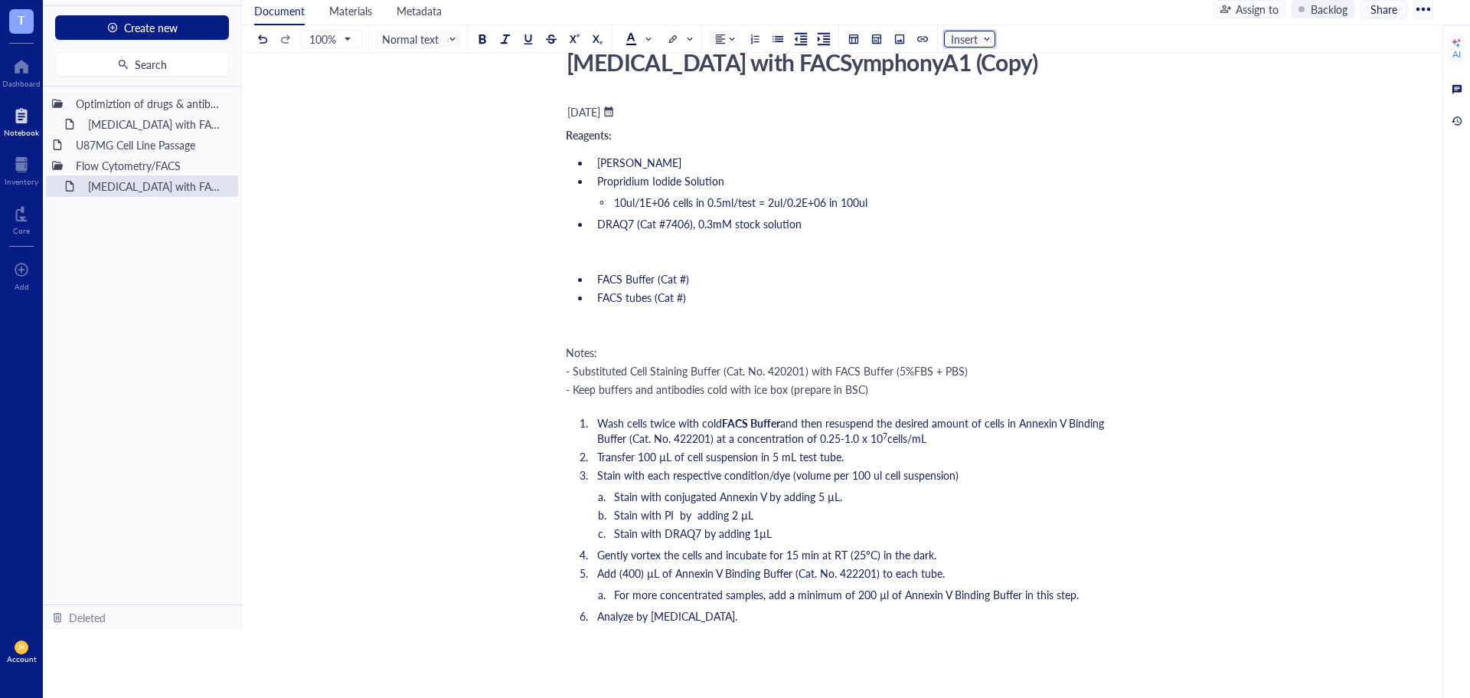
click at [687, 299] on li "FACS tubes (Cat #)" at bounding box center [851, 296] width 520 height 15
click at [680, 165] on li "[PERSON_NAME]" at bounding box center [851, 162] width 520 height 15
click at [982, 39] on span "Insert" at bounding box center [971, 39] width 41 height 14
click at [1009, 165] on div "Link to item" at bounding box center [1000, 163] width 52 height 14
click at [693, 189] on div "Create new item" at bounding box center [700, 187] width 77 height 17
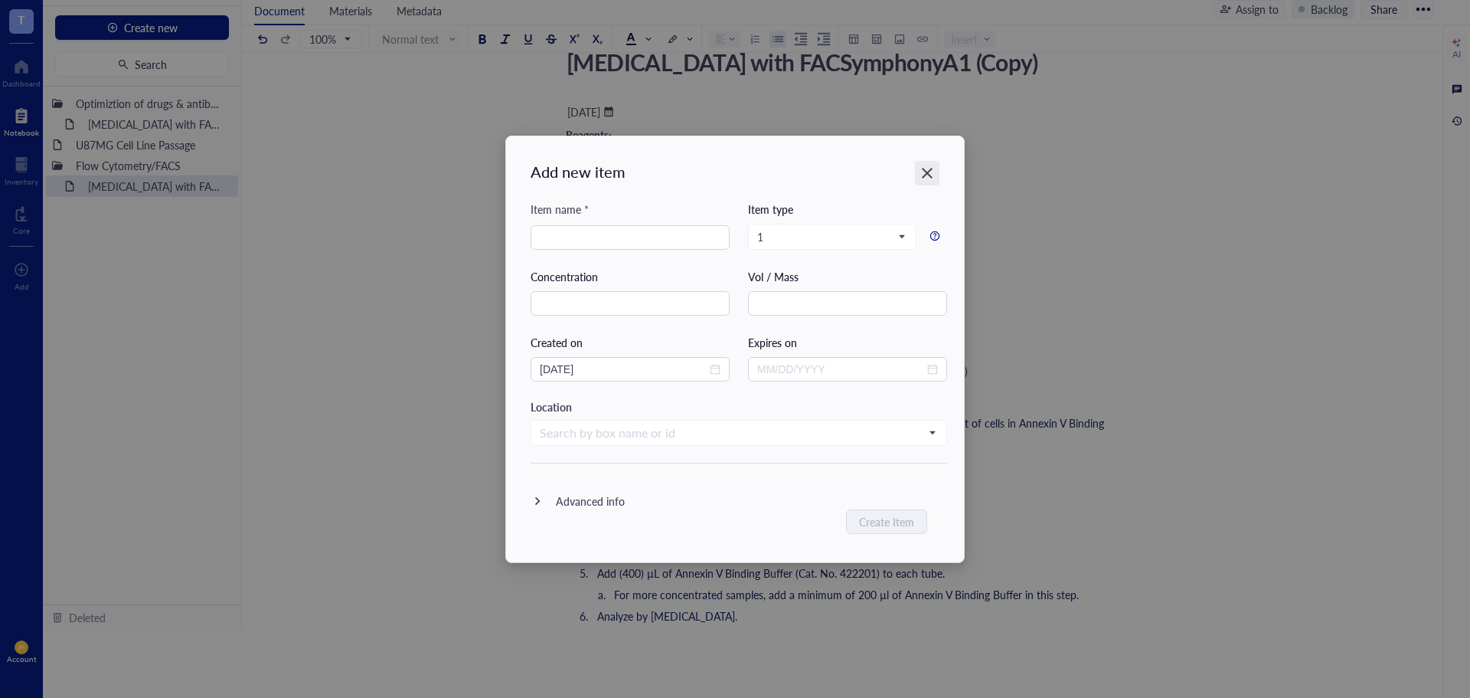
click at [932, 170] on icon "Close" at bounding box center [927, 172] width 15 height 15
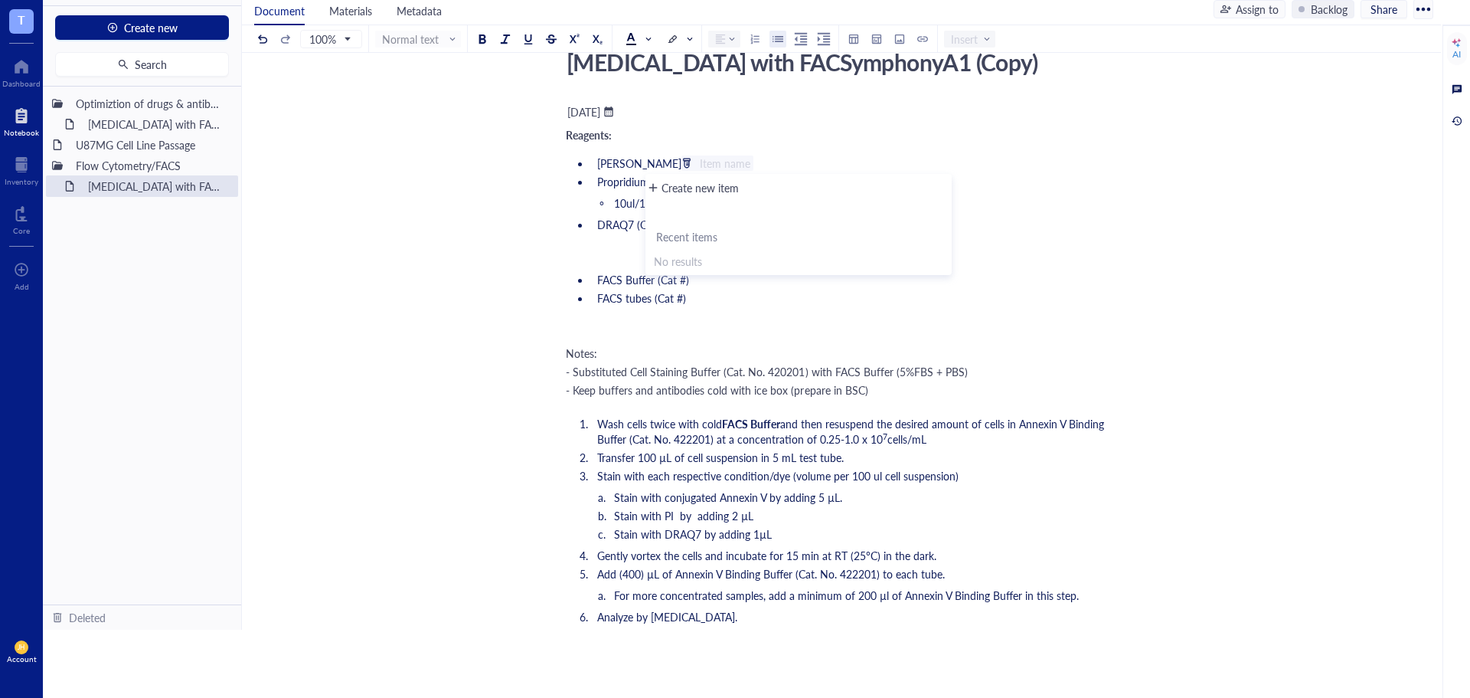
click at [682, 162] on div "﻿ Item name" at bounding box center [718, 162] width 72 height 15
click at [795, 162] on li "Annexin V ﻿ Item name ﻿" at bounding box center [851, 163] width 520 height 16
click at [640, 168] on ul "Annexin V@ Propridium Iodide Solution 10ul/1E+06 cells in 0.5ml/test = 2ul/0.2E…" at bounding box center [838, 193] width 545 height 83
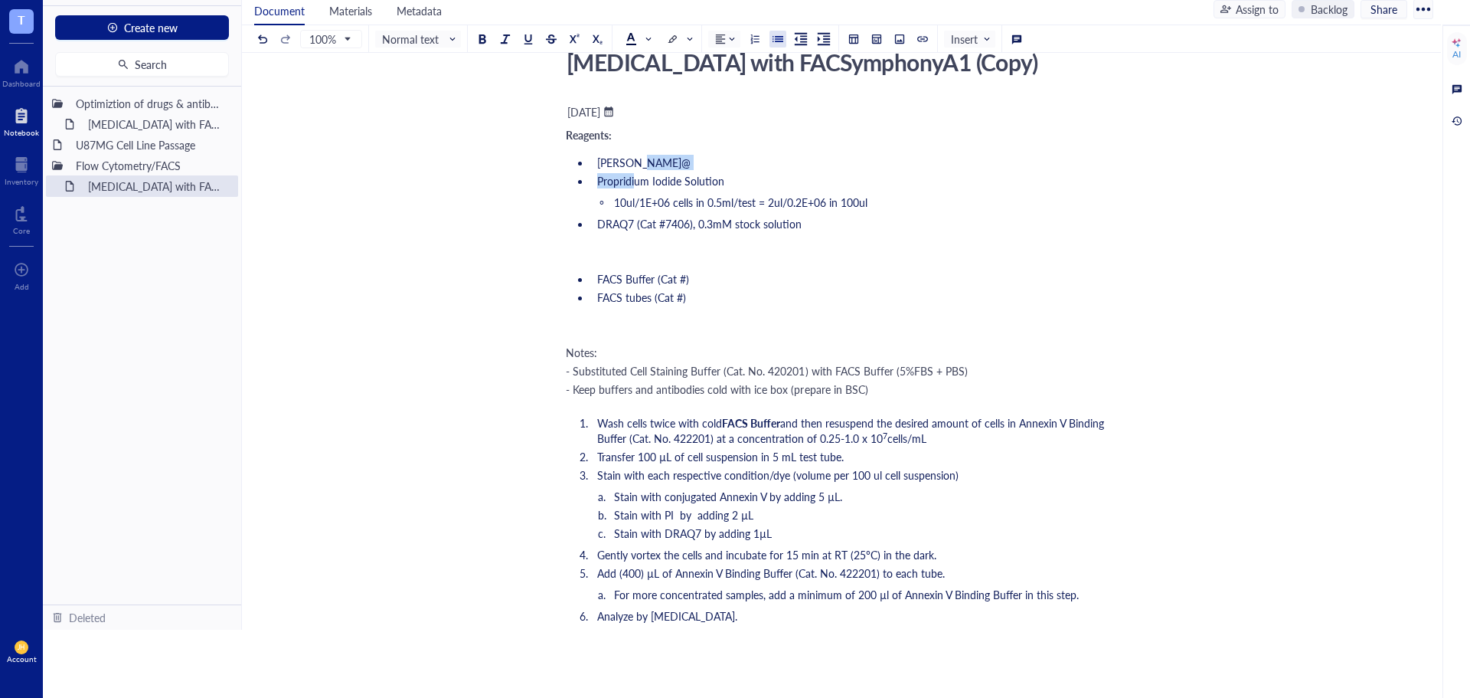
click at [654, 166] on span "Annexin V@" at bounding box center [643, 162] width 93 height 15
drag, startPoint x: 656, startPoint y: 161, endPoint x: 600, endPoint y: 162, distance: 55.9
click at [600, 162] on li "[PERSON_NAME]" at bounding box center [851, 162] width 520 height 15
click at [1002, 41] on div at bounding box center [1002, 38] width 1 height 27
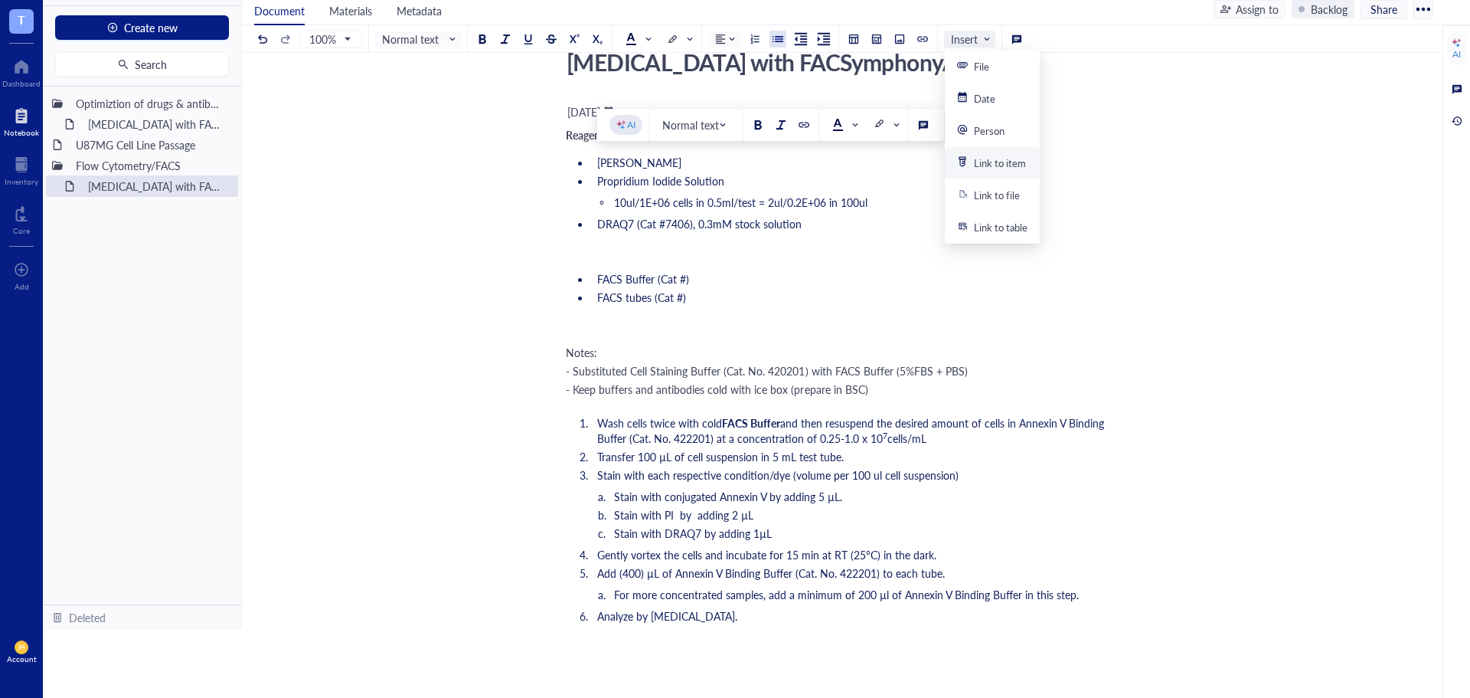
click at [973, 44] on span "Insert" at bounding box center [971, 39] width 41 height 14
click at [982, 155] on div "Link to item" at bounding box center [992, 163] width 95 height 32
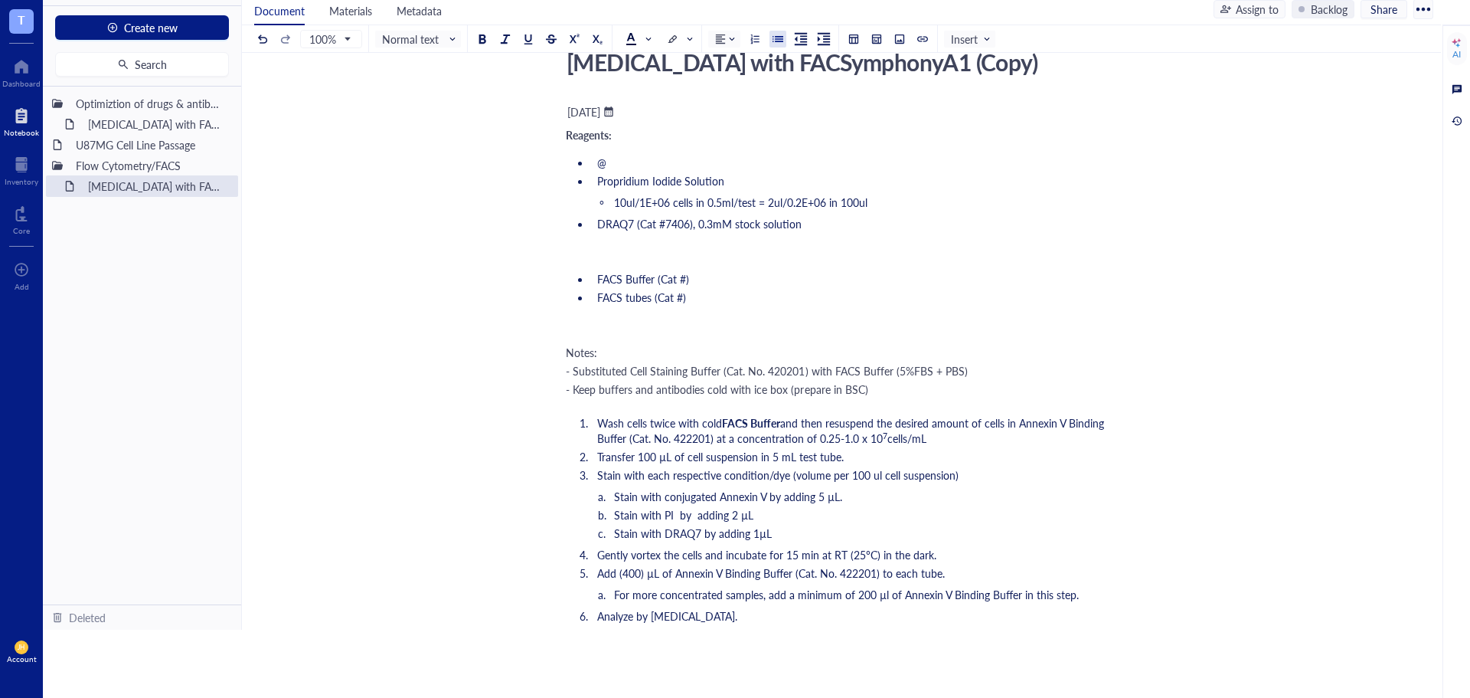
click at [971, 37] on span "Insert" at bounding box center [971, 39] width 41 height 14
click at [707, 170] on ul "Annexin V Propridium Iodide Solution 10ul/1E+06 cells in 0.5ml/test = 2ul/0.2E+…" at bounding box center [838, 193] width 545 height 83
click at [767, 166] on li "[PERSON_NAME]" at bounding box center [851, 162] width 520 height 15
click at [763, 181] on li "Propridium Iodide Solution" at bounding box center [851, 180] width 520 height 15
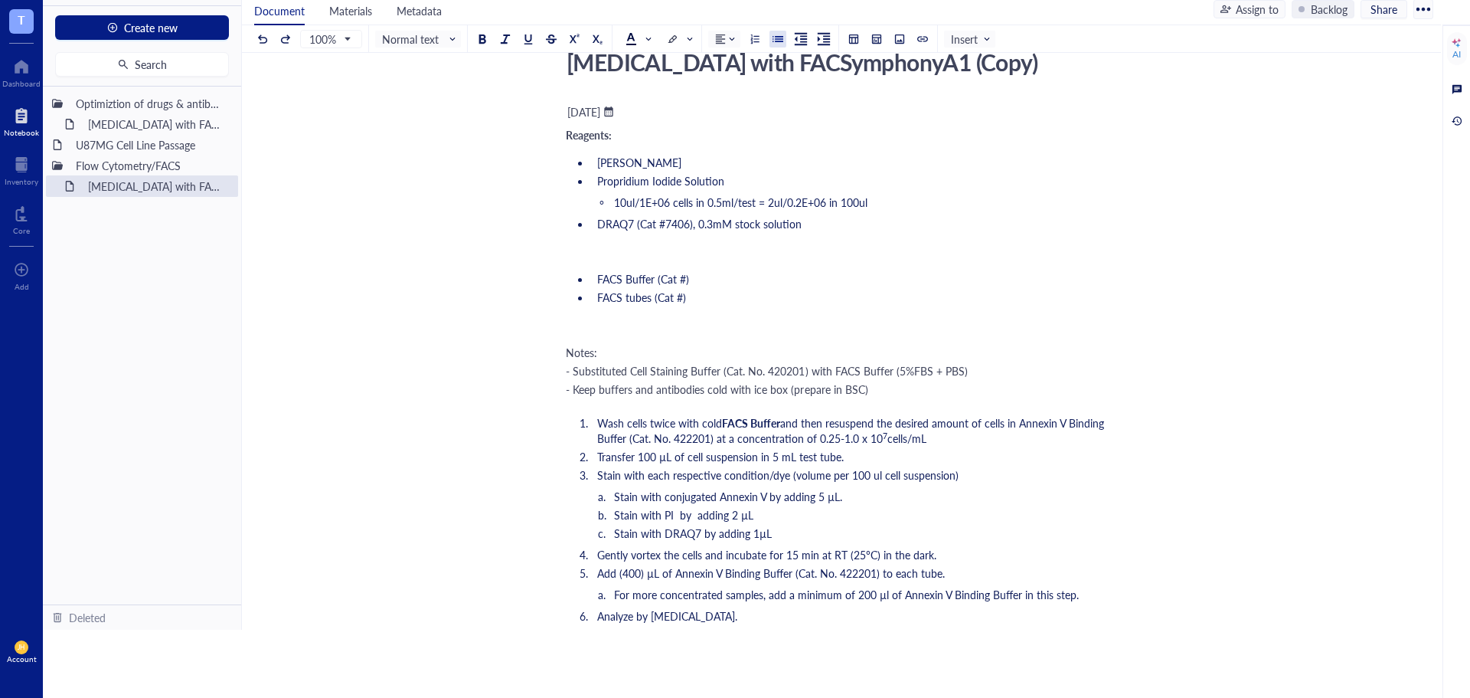
click at [691, 172] on ul "Annexin V Propridium Iodide Solution 10ul/1E+06 cells in 0.5ml/test = 2ul/0.2E+…" at bounding box center [838, 193] width 545 height 83
click at [682, 162] on li "[PERSON_NAME]" at bounding box center [851, 162] width 520 height 15
drag, startPoint x: 693, startPoint y: 222, endPoint x: 636, endPoint y: 227, distance: 57.6
click at [636, 227] on span "DRAQ7 (Cat #7406), 0.3mM stock solution" at bounding box center [699, 223] width 204 height 15
drag, startPoint x: 691, startPoint y: 279, endPoint x: 659, endPoint y: 282, distance: 33.1
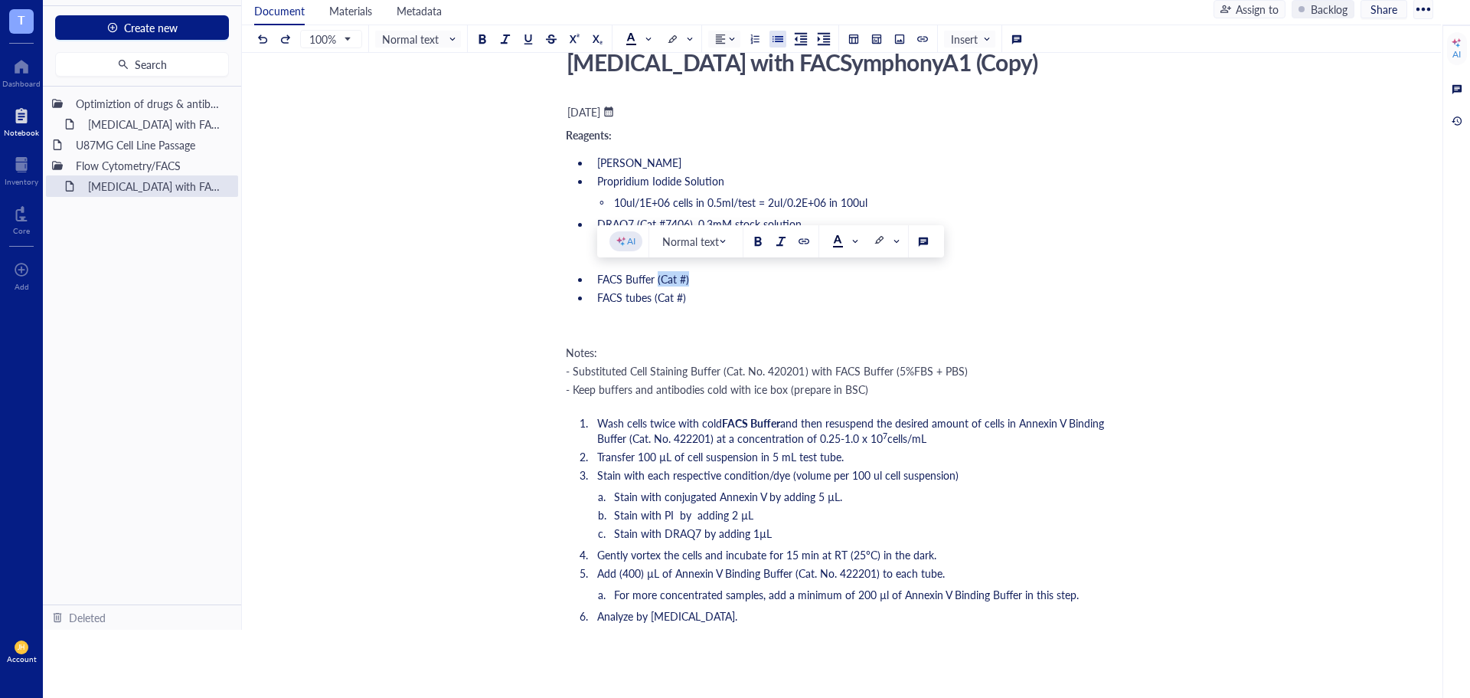
click at [659, 282] on li "FACS Buffer (Cat #)" at bounding box center [851, 278] width 520 height 15
copy span "(Cat #)"
click at [663, 159] on li "[PERSON_NAME]" at bounding box center [851, 162] width 520 height 15
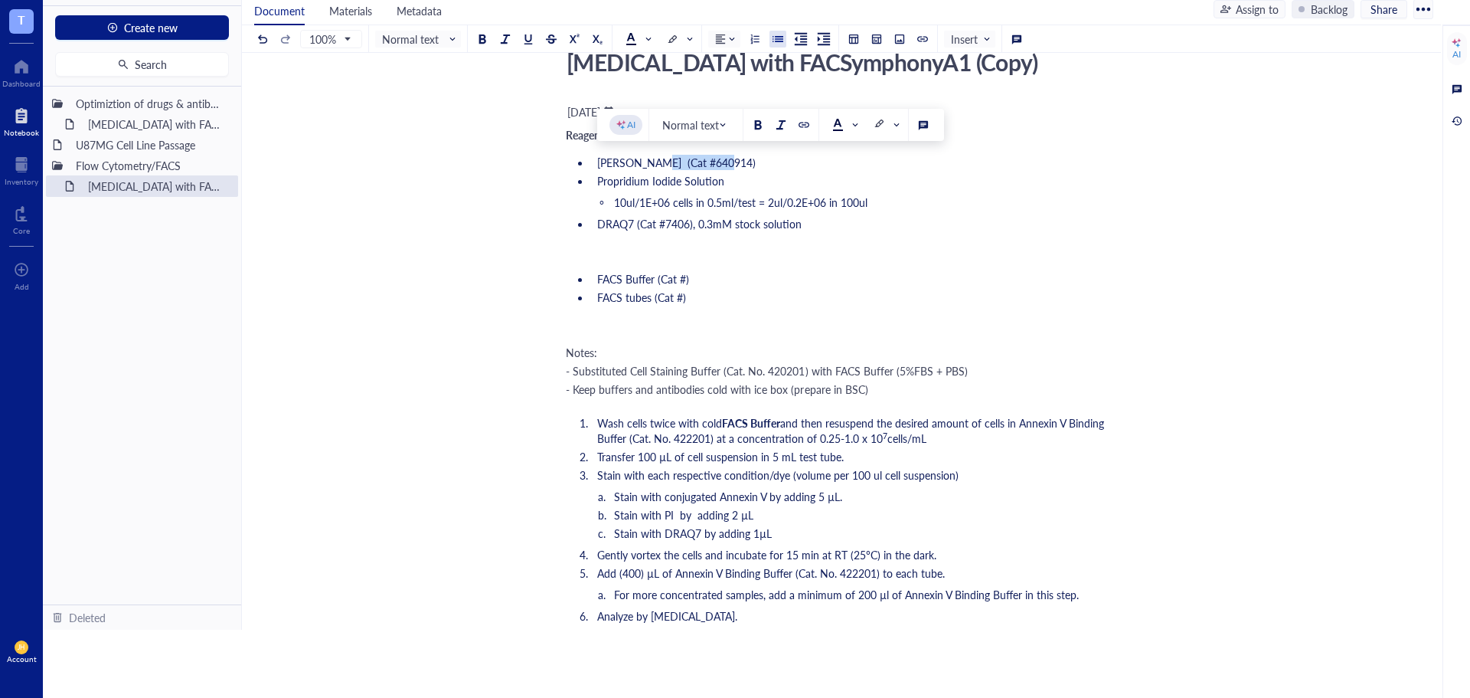
drag, startPoint x: 724, startPoint y: 165, endPoint x: 650, endPoint y: 168, distance: 73.5
click at [650, 168] on li "Annexin V (Cat #640914)" at bounding box center [851, 162] width 520 height 15
copy span "(Cat #640914)"
click at [739, 188] on ul "Annexin V (Cat #640914) Propridium Iodide Solution 10ul/1E+06 cells in 0.5ml/te…" at bounding box center [838, 193] width 545 height 83
click at [745, 178] on li "Propridium Iodide Solution" at bounding box center [851, 180] width 520 height 15
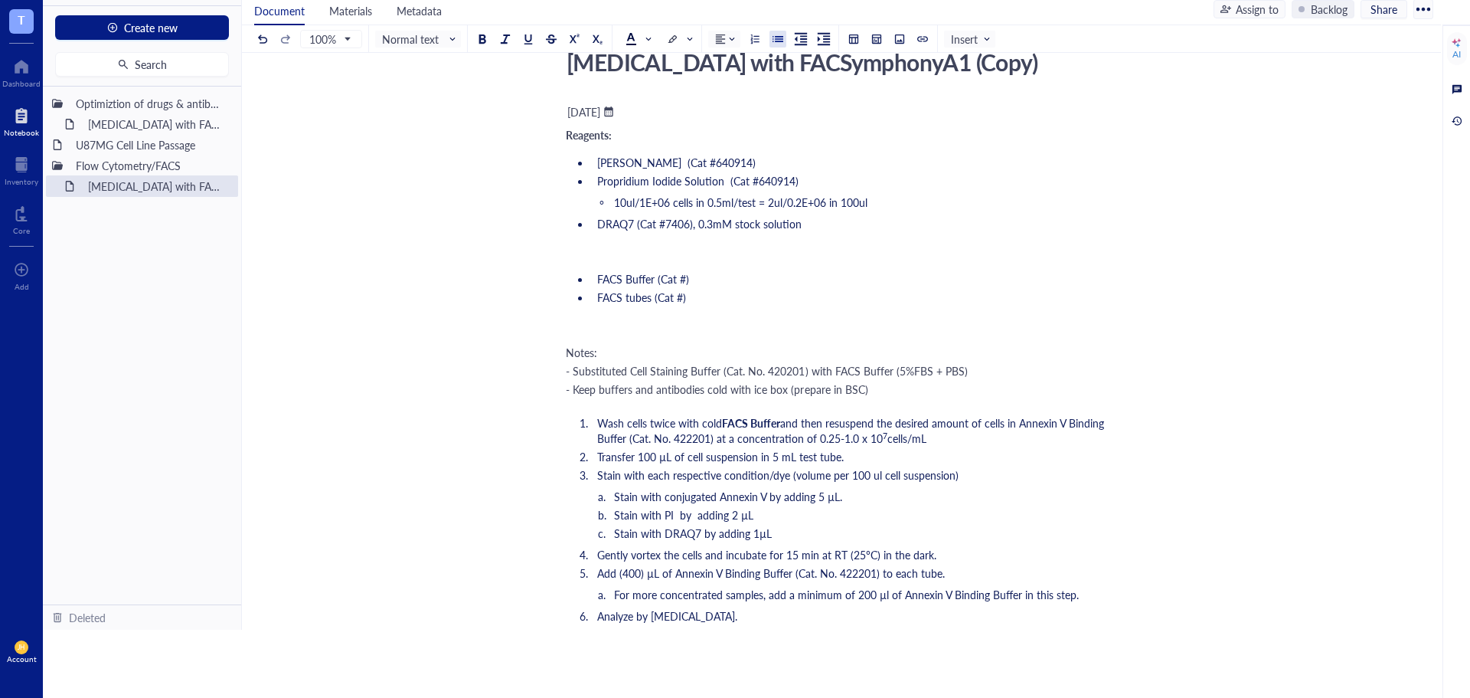
click at [933, 390] on div "- Keep buffers and antibodies cold with ice box (prepare in BSC)" at bounding box center [838, 388] width 545 height 15
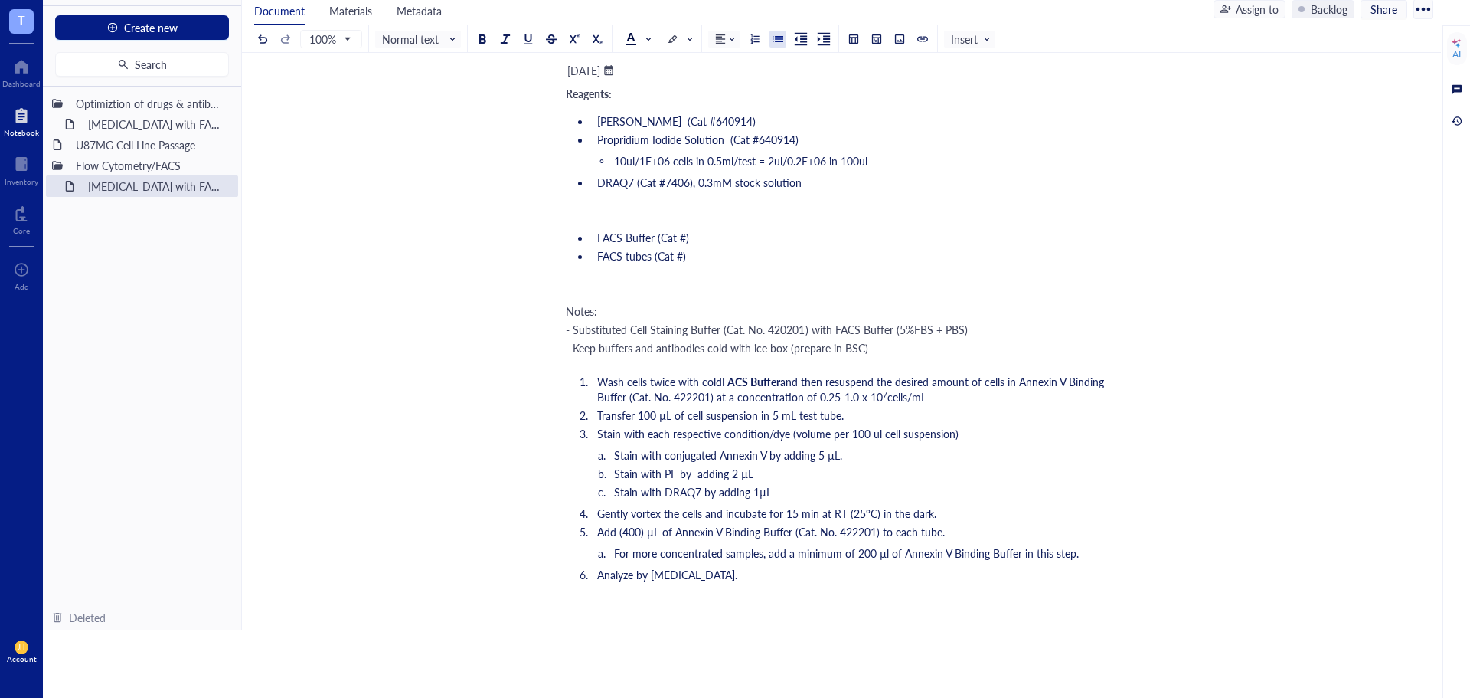
scroll to position [123, 0]
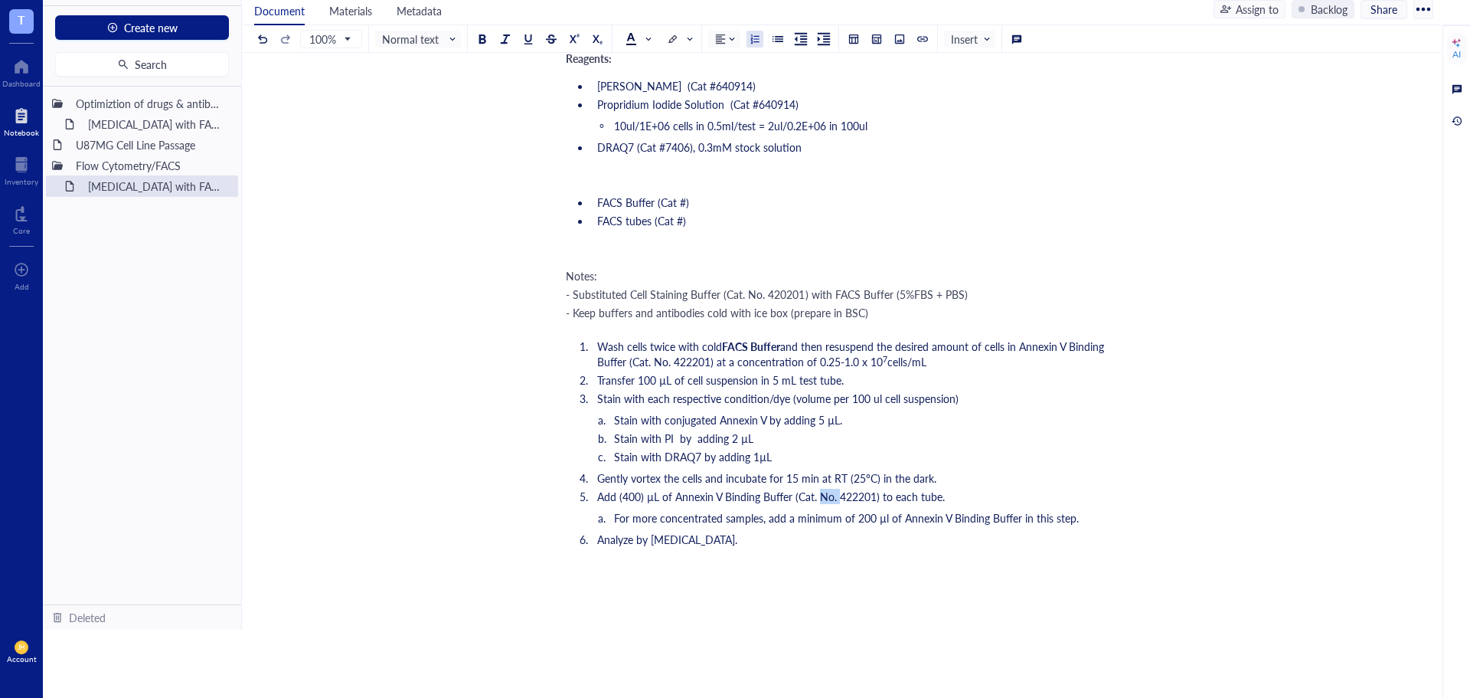
drag, startPoint x: 837, startPoint y: 493, endPoint x: 820, endPoint y: 499, distance: 17.7
click at [820, 499] on span "Add (400) µL of Annexin V Binding Buffer (Cat. No. 422201) to each tube." at bounding box center [771, 496] width 348 height 15
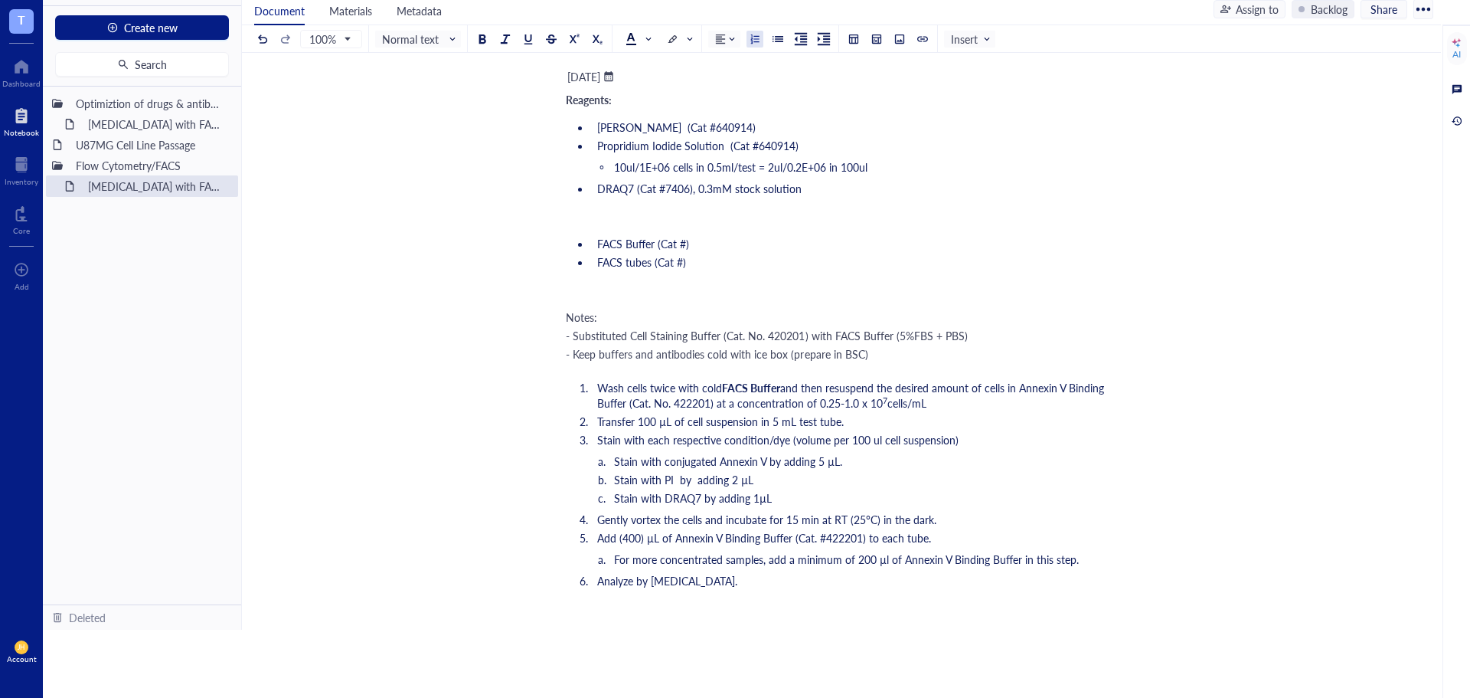
scroll to position [47, 0]
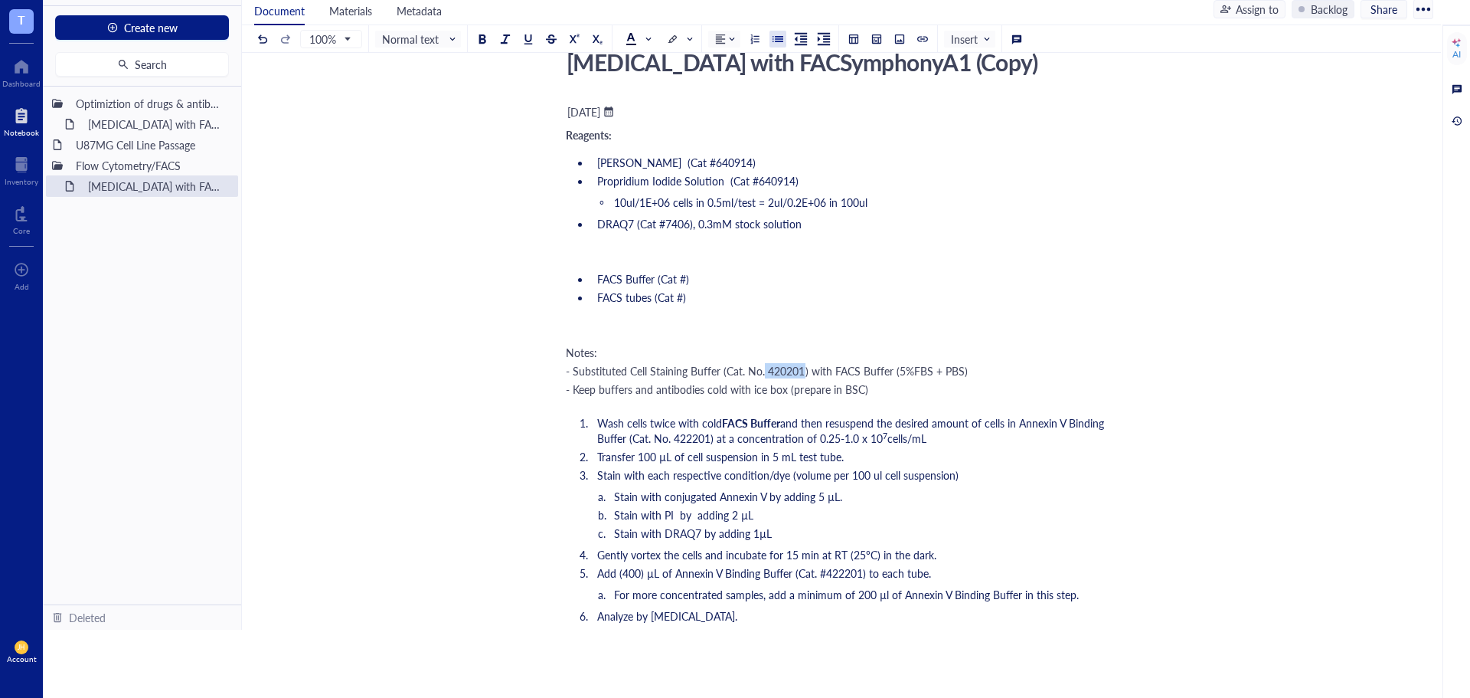
drag, startPoint x: 804, startPoint y: 369, endPoint x: 770, endPoint y: 374, distance: 34.0
click at [764, 374] on span "- Substituted Cell Staining Buffer (Cat. No. 420201) with FACS Buffer (5%FBS + …" at bounding box center [767, 370] width 402 height 15
drag, startPoint x: 807, startPoint y: 368, endPoint x: 720, endPoint y: 374, distance: 87.5
click at [720, 374] on span "- Substituted Cell Staining Buffer (Cat. No. 420201) with FACS Buffer (5%FBS + …" at bounding box center [767, 370] width 402 height 15
click at [738, 368] on span "- Substituted Cell Staining Buffer as with FACS Buffer (5%FBS + PBS)" at bounding box center [730, 370] width 328 height 15
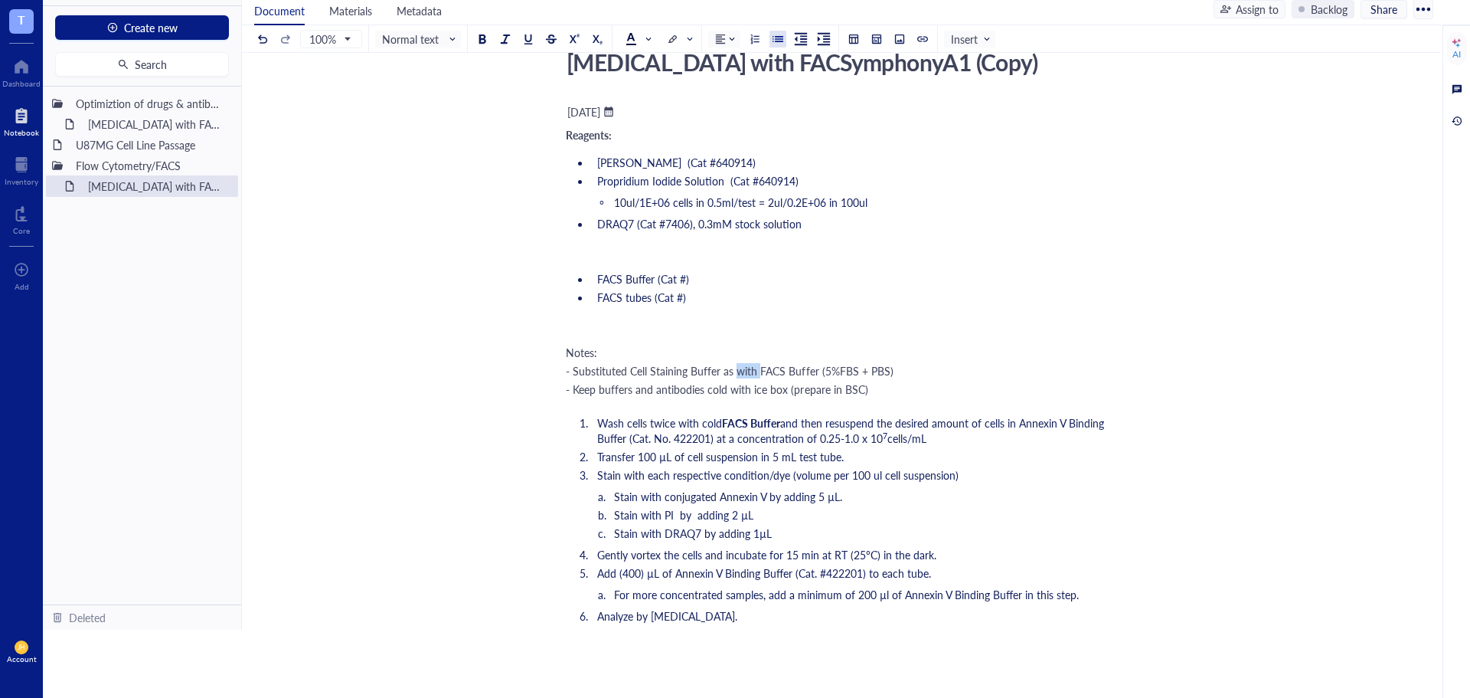
click at [738, 368] on span "- Substituted Cell Staining Buffer as with FACS Buffer (5%FBS + PBS)" at bounding box center [730, 370] width 328 height 15
drag, startPoint x: 698, startPoint y: 276, endPoint x: 654, endPoint y: 278, distance: 44.5
click at [654, 278] on li "FACS Buffer (Cat #)" at bounding box center [851, 278] width 520 height 15
drag, startPoint x: 650, startPoint y: 299, endPoint x: 598, endPoint y: 307, distance: 52.7
click at [598, 307] on ul "FACS Buffer (5%FBS + PBS) FACS tubes (Cat #)" at bounding box center [838, 288] width 545 height 40
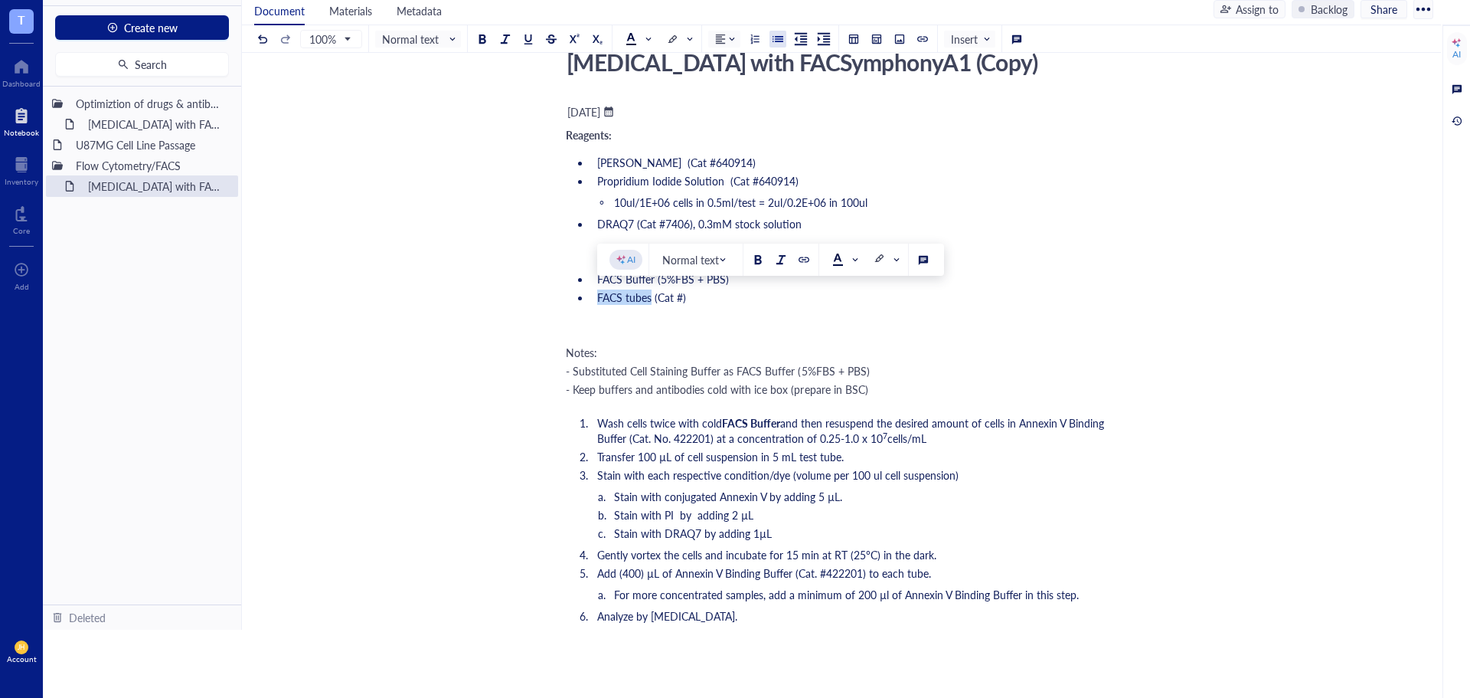
click at [652, 303] on span "FACS tubes (Cat #)" at bounding box center [641, 296] width 89 height 15
click at [656, 305] on ul "FACS Buffer (5%FBS + PBS) FACS tubes (Cat #)" at bounding box center [838, 288] width 545 height 40
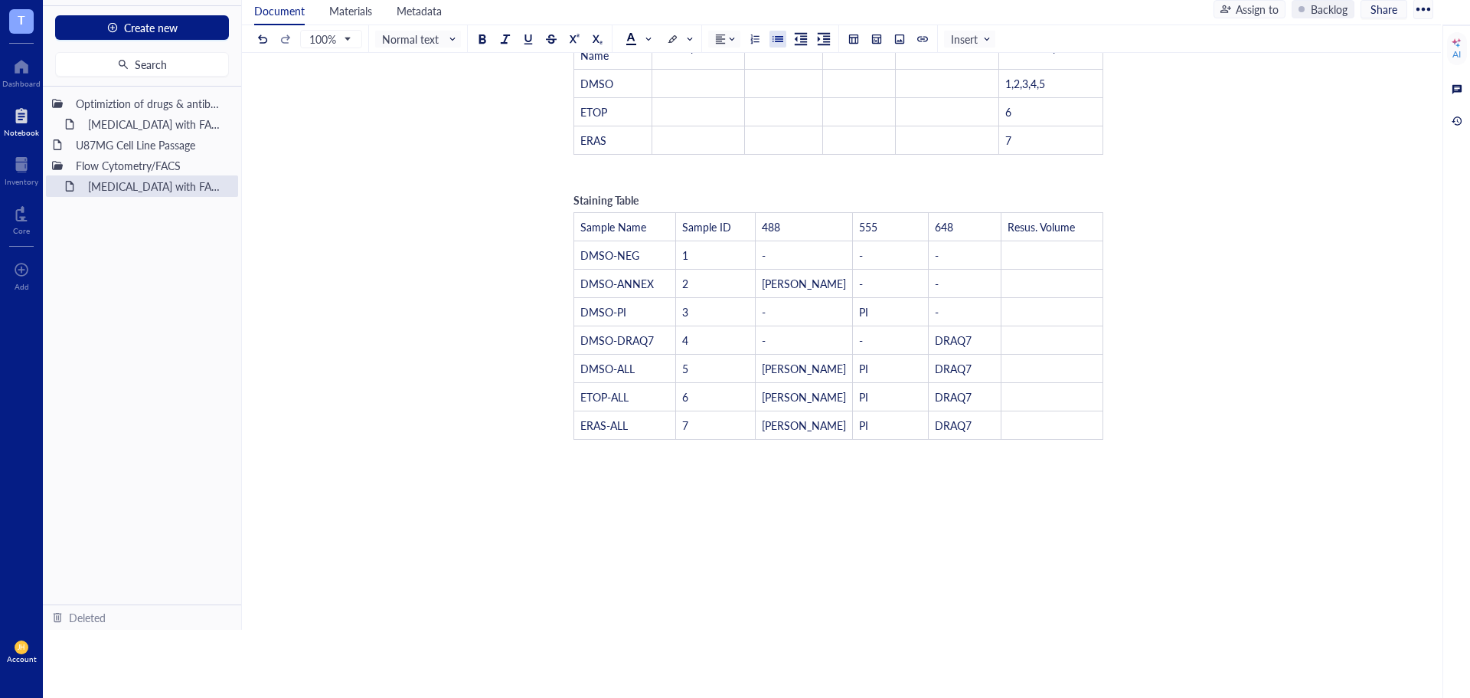
scroll to position [966, 0]
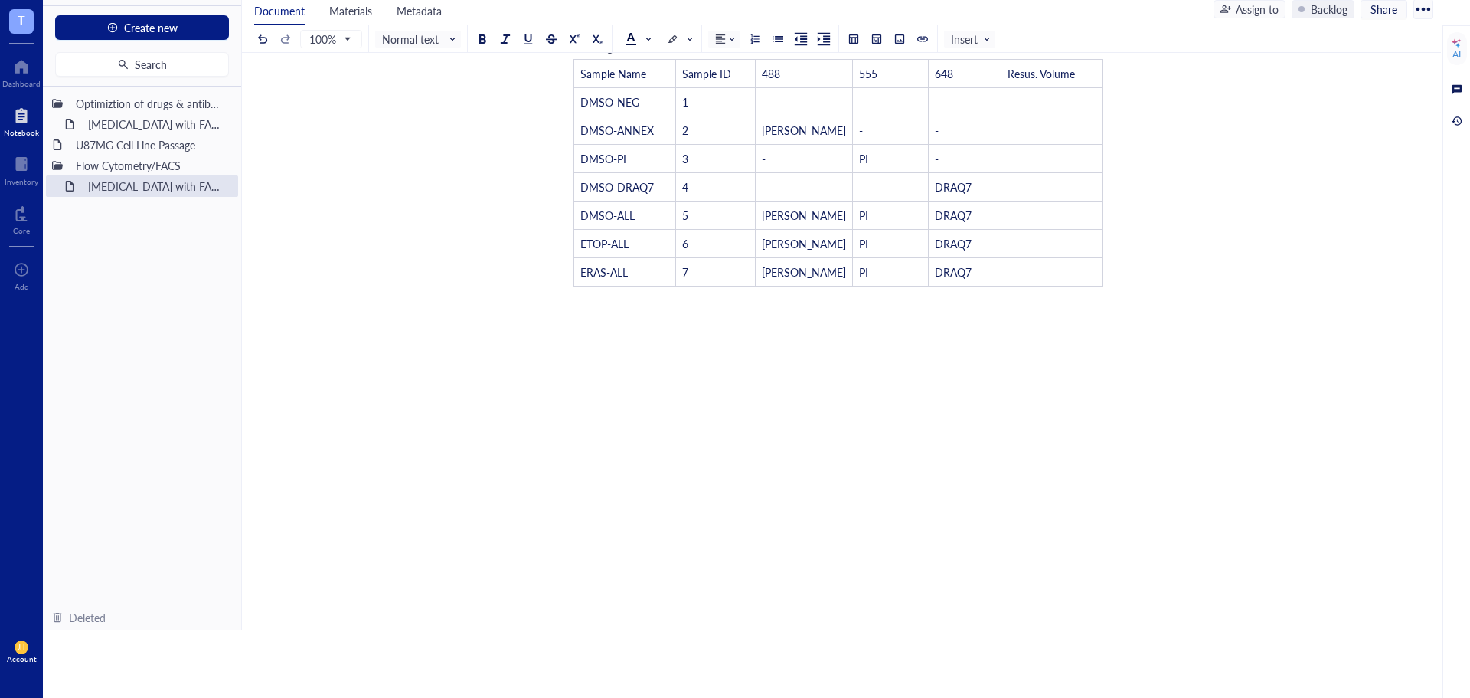
click at [584, 315] on div at bounding box center [838, 327] width 545 height 61
click at [593, 300] on div at bounding box center [838, 327] width 545 height 61
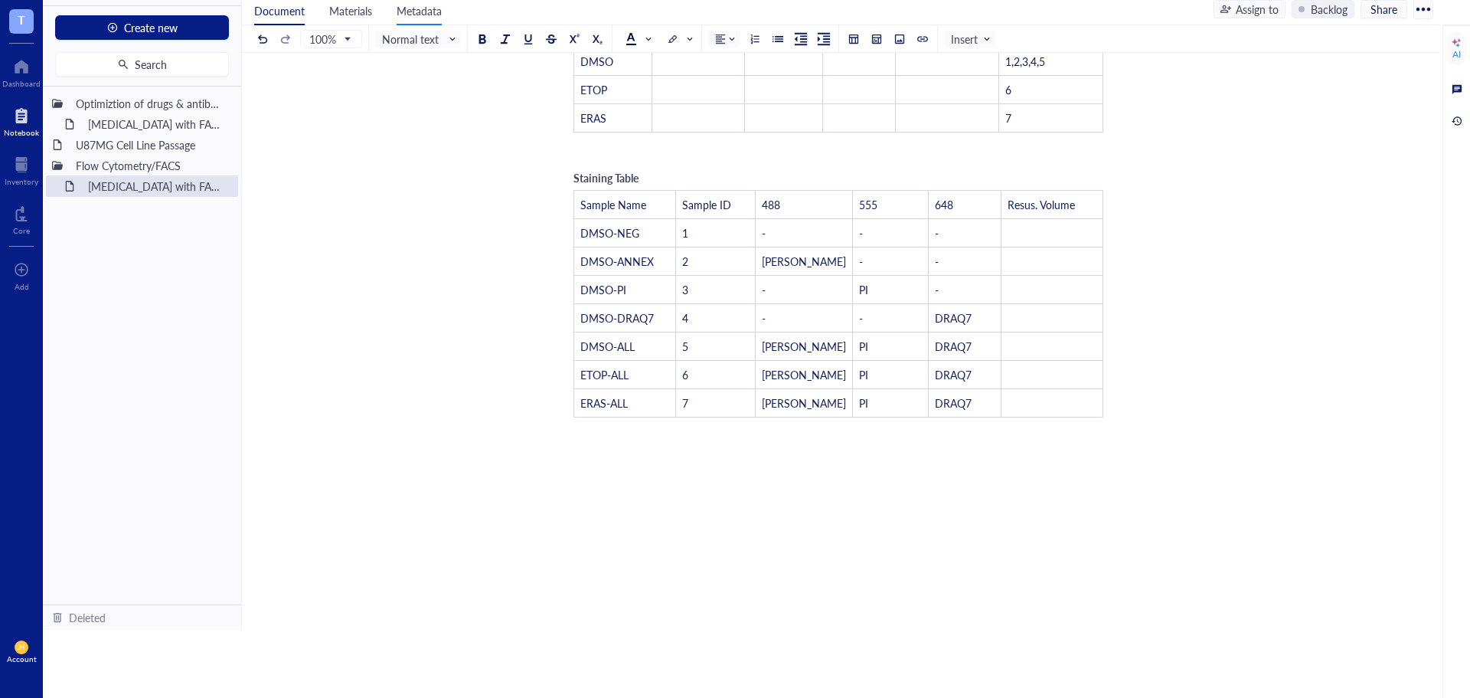
scroll to position [812, 0]
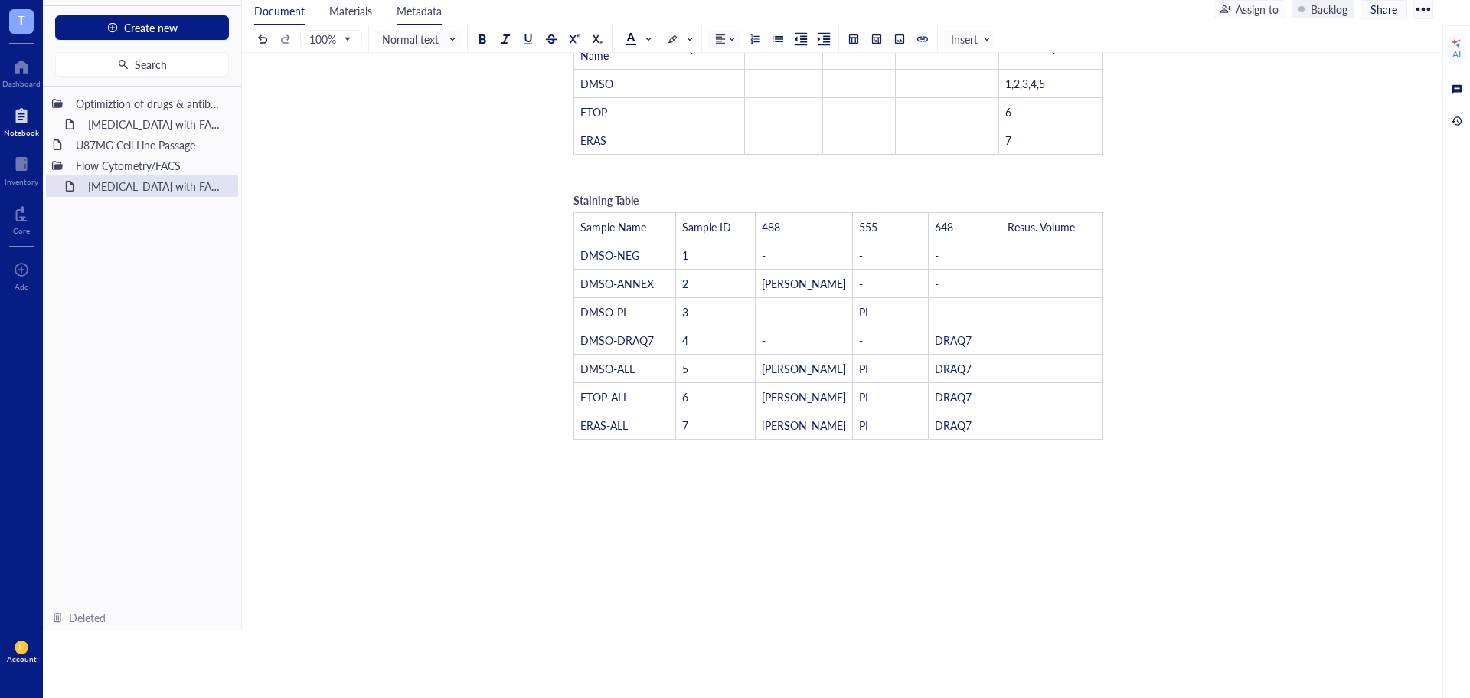
click at [427, 8] on span "Metadata" at bounding box center [419, 10] width 45 height 15
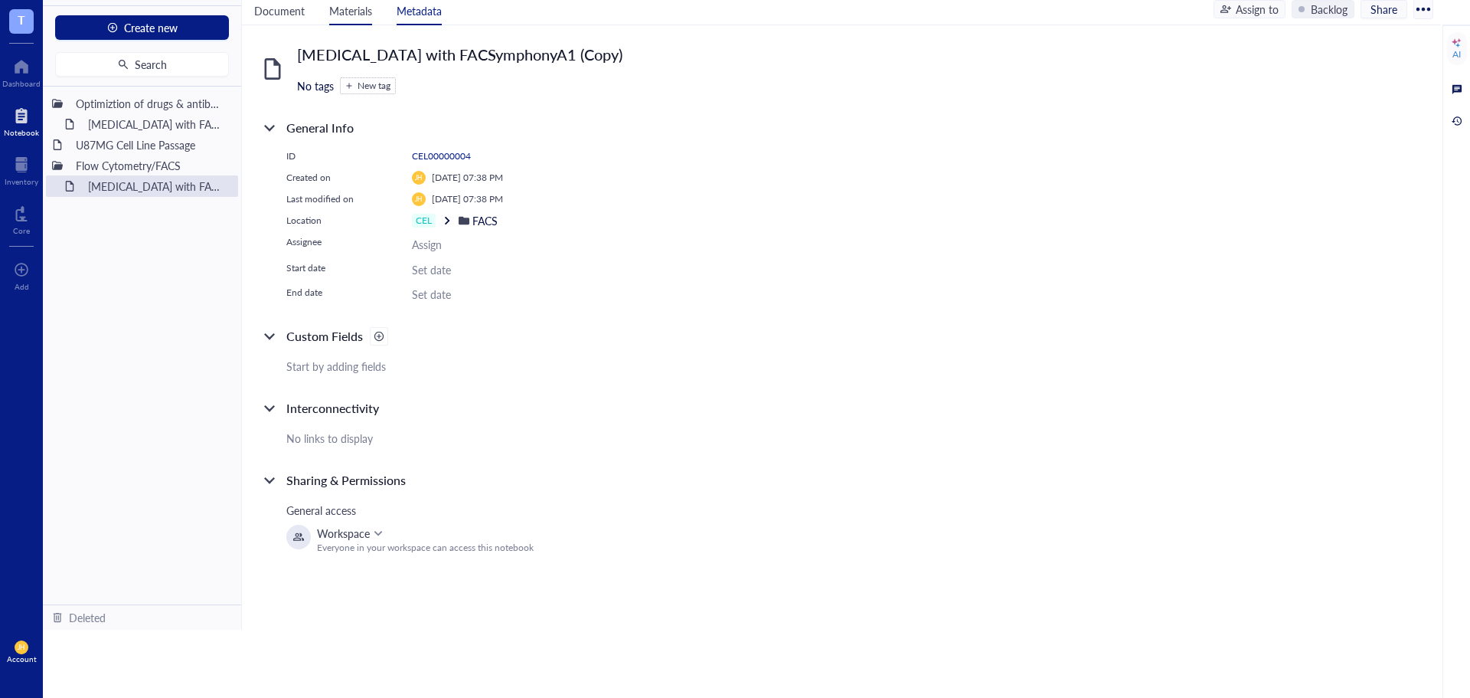
click at [360, 6] on span "Materials" at bounding box center [350, 10] width 43 height 15
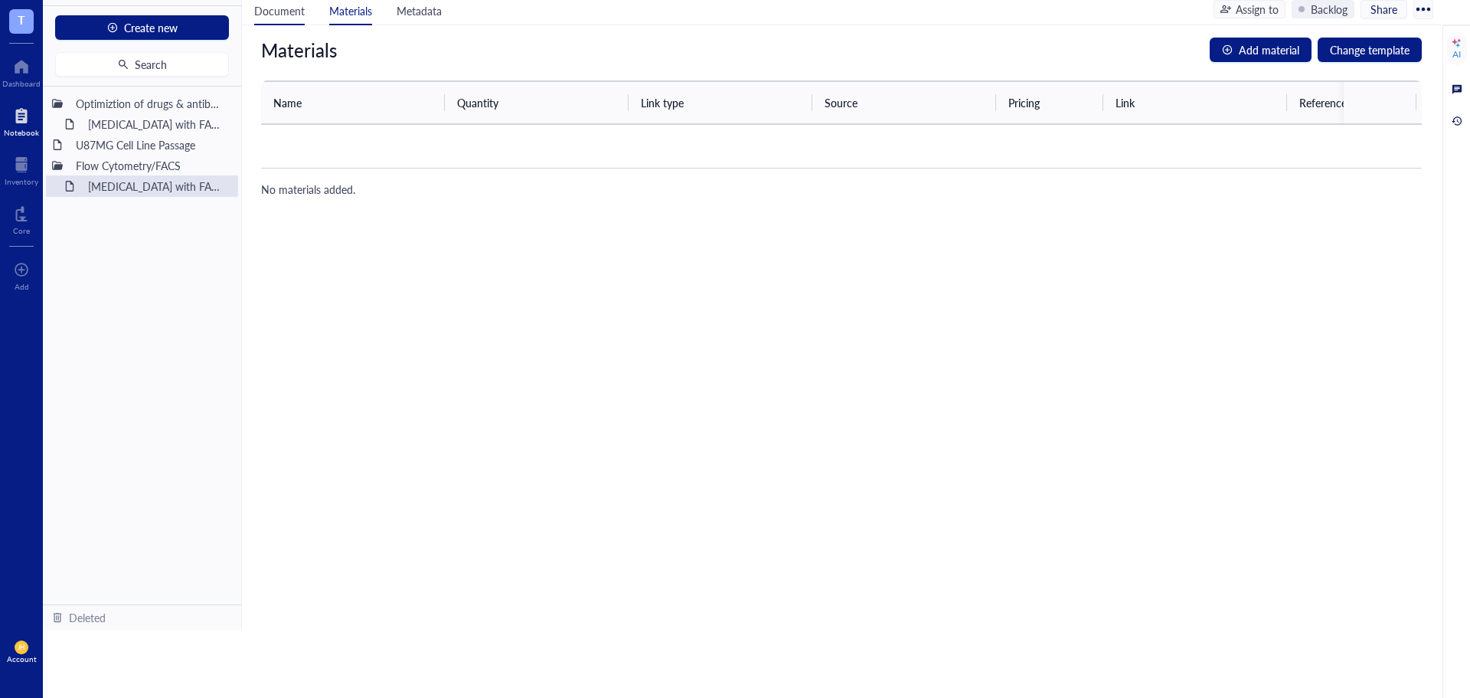
click at [290, 8] on span "Document" at bounding box center [279, 10] width 51 height 15
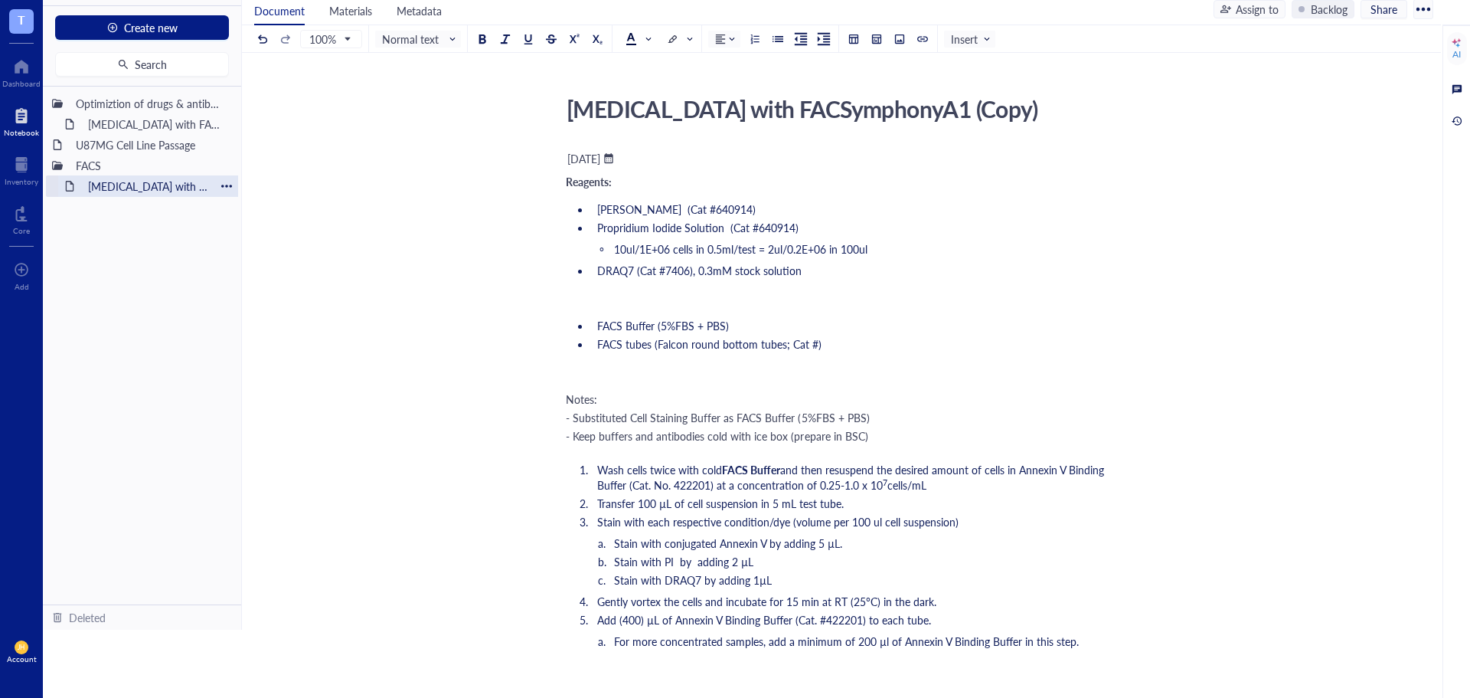
click at [221, 185] on div at bounding box center [226, 186] width 11 height 11
click at [282, 236] on div "Duplicate" at bounding box center [272, 232] width 45 height 17
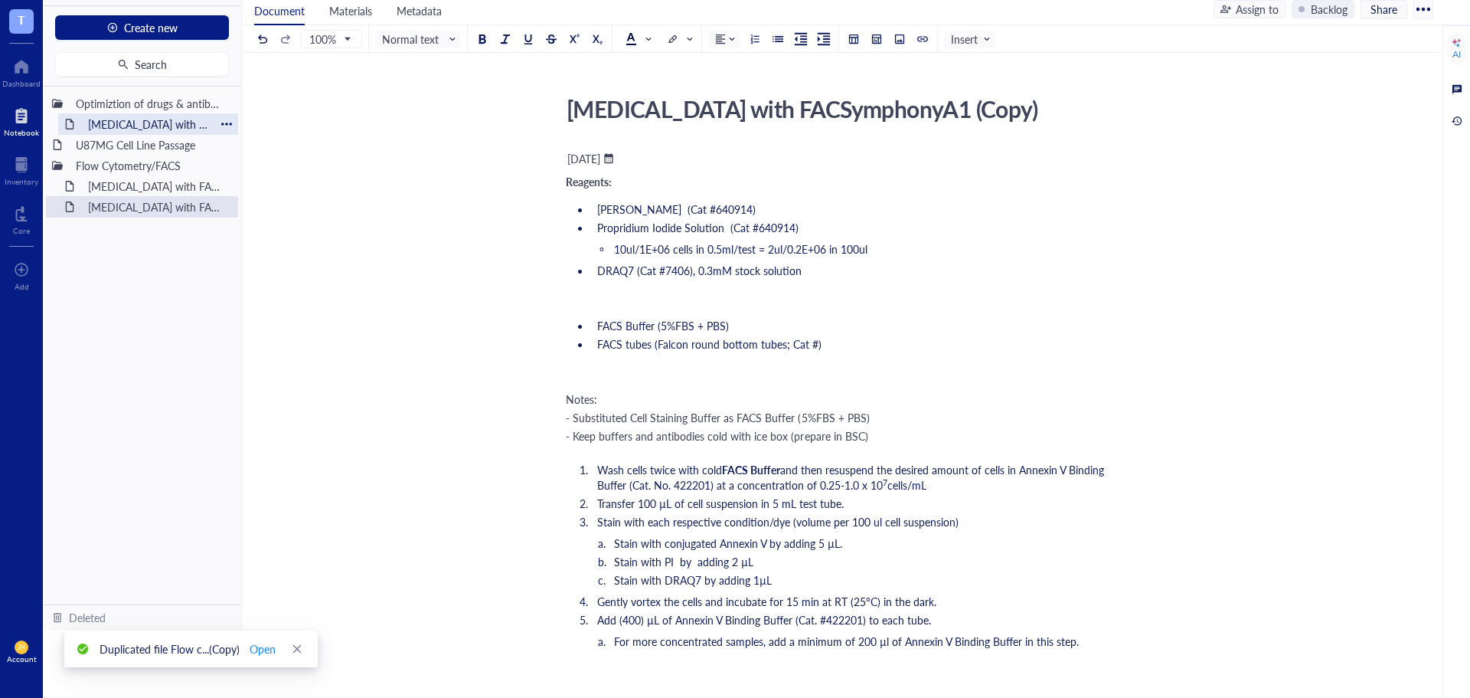
click at [230, 125] on div at bounding box center [226, 124] width 11 height 11
click at [276, 222] on div "Move to deleted" at bounding box center [288, 219] width 77 height 17
click at [230, 206] on div at bounding box center [226, 208] width 11 height 11
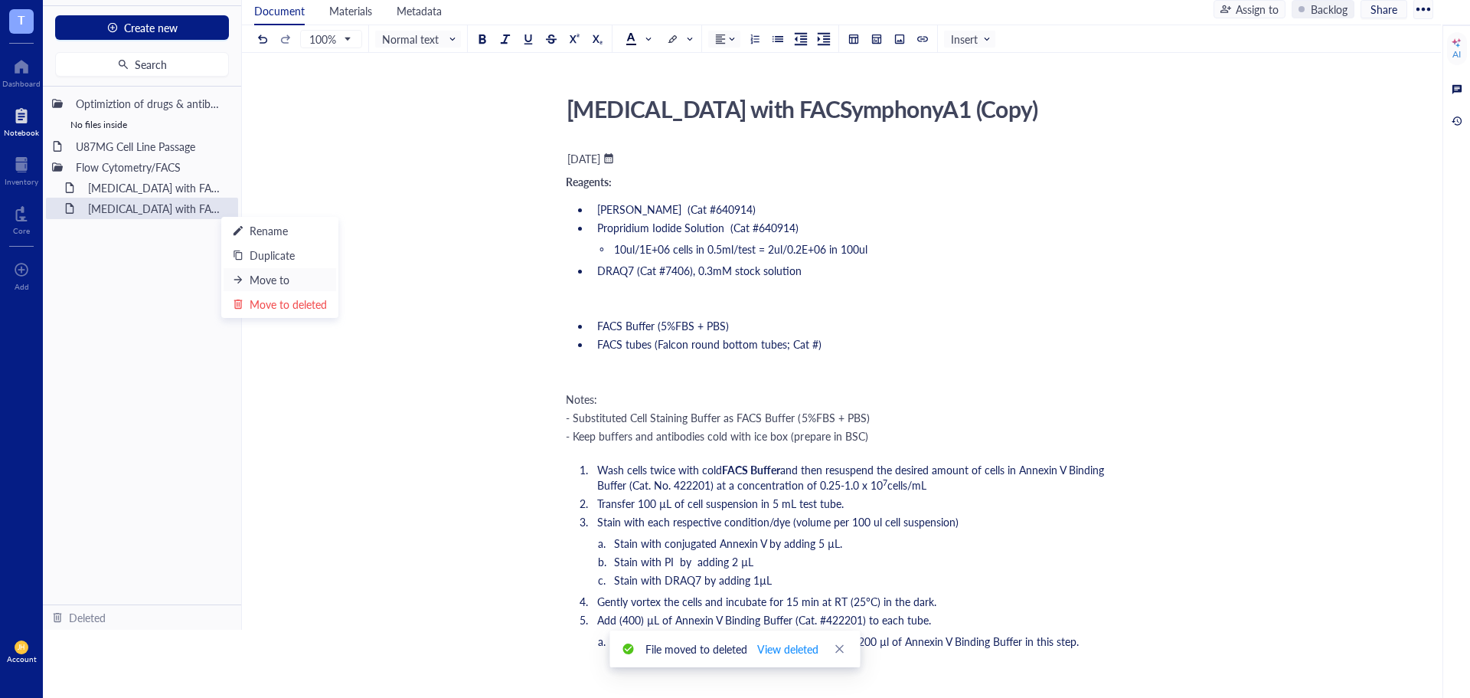
click at [293, 274] on div "Move to" at bounding box center [280, 279] width 94 height 17
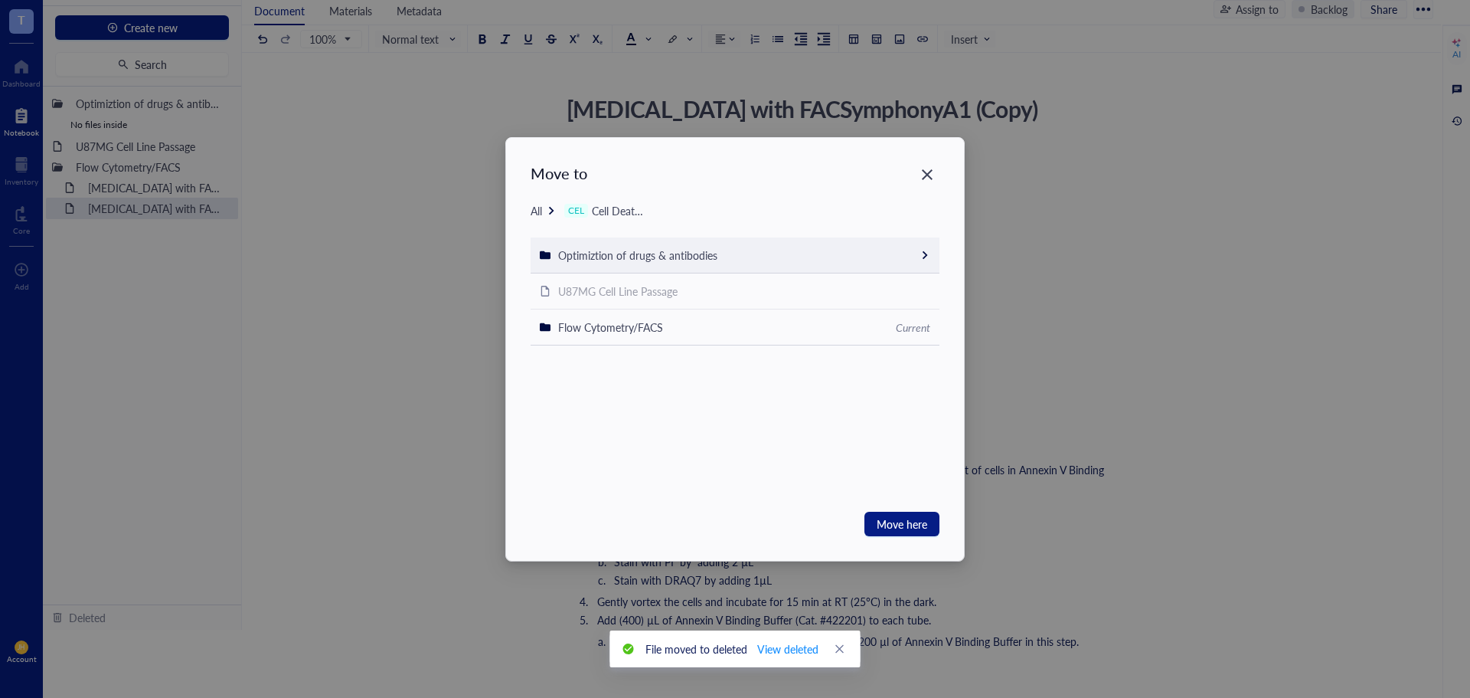
click at [646, 260] on span "Optimiztion of drugs & antibodies" at bounding box center [637, 254] width 159 height 15
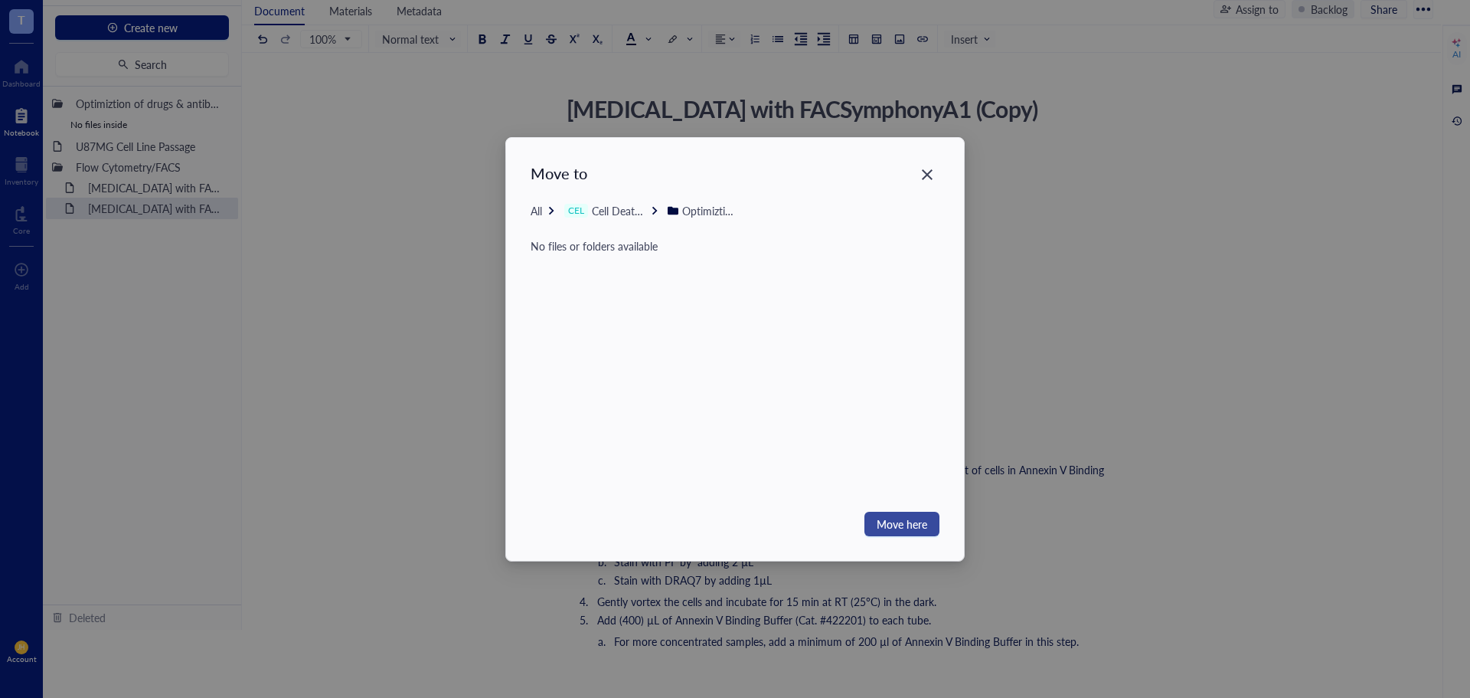
click at [910, 520] on span "Move here" at bounding box center [902, 523] width 51 height 17
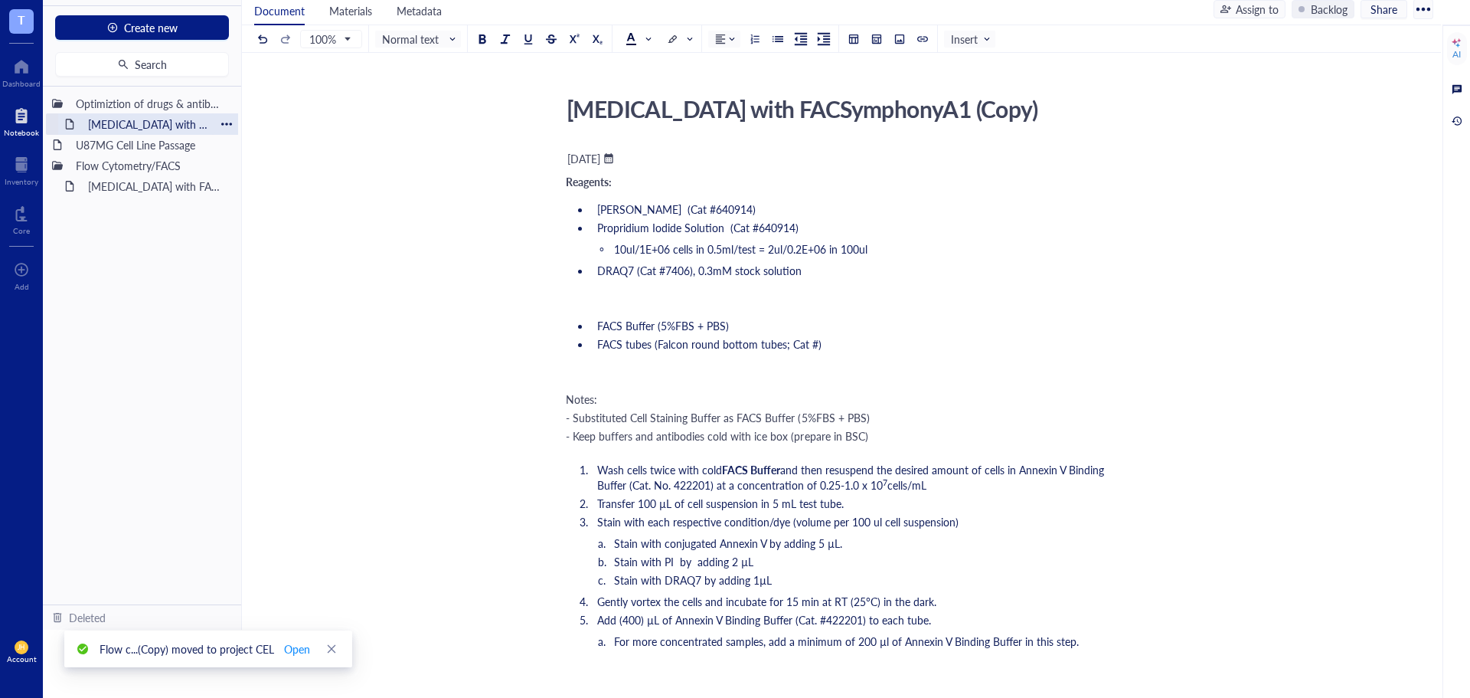
click at [139, 128] on div "[MEDICAL_DATA] with FACSymphonyA1 (Copy)" at bounding box center [148, 123] width 134 height 21
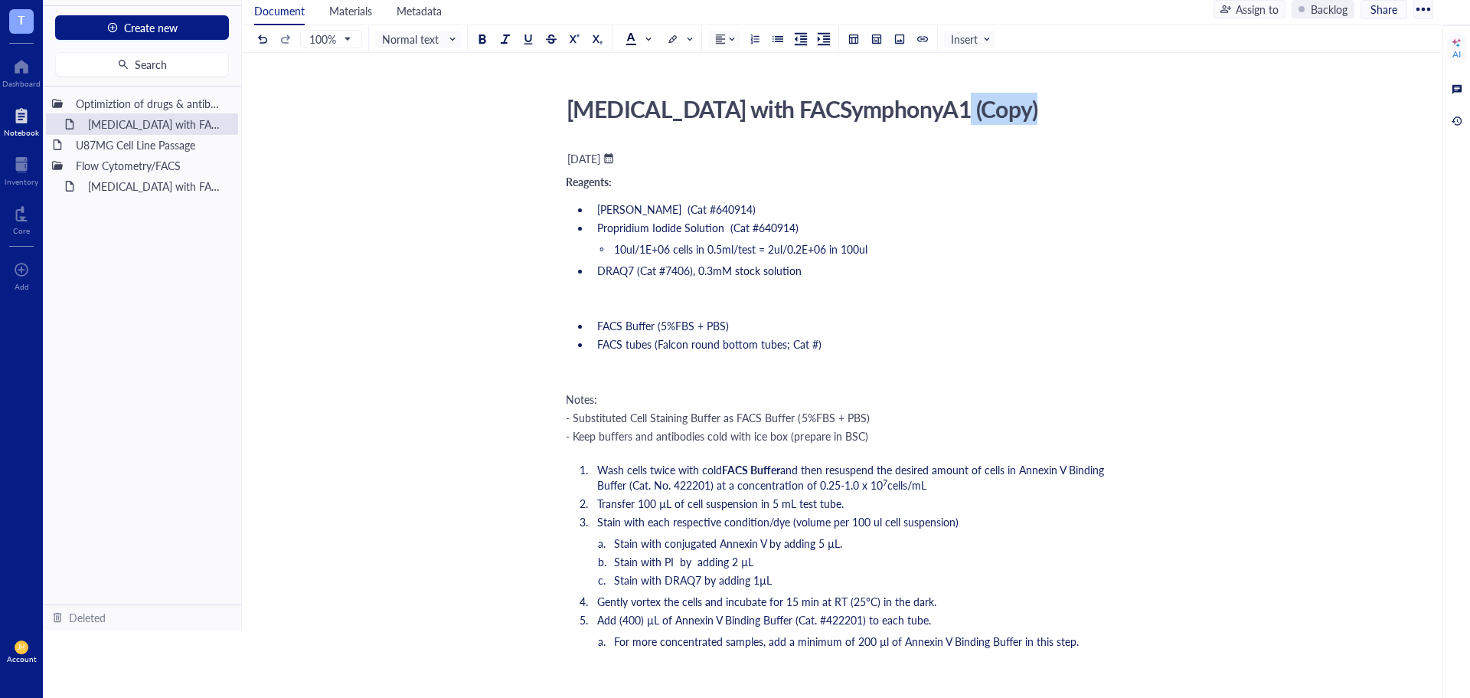
drag, startPoint x: 1015, startPoint y: 106, endPoint x: 948, endPoint y: 110, distance: 66.8
click at [948, 110] on div "[MEDICAL_DATA] with FACSymphonyA1 (Copy)" at bounding box center [832, 109] width 545 height 38
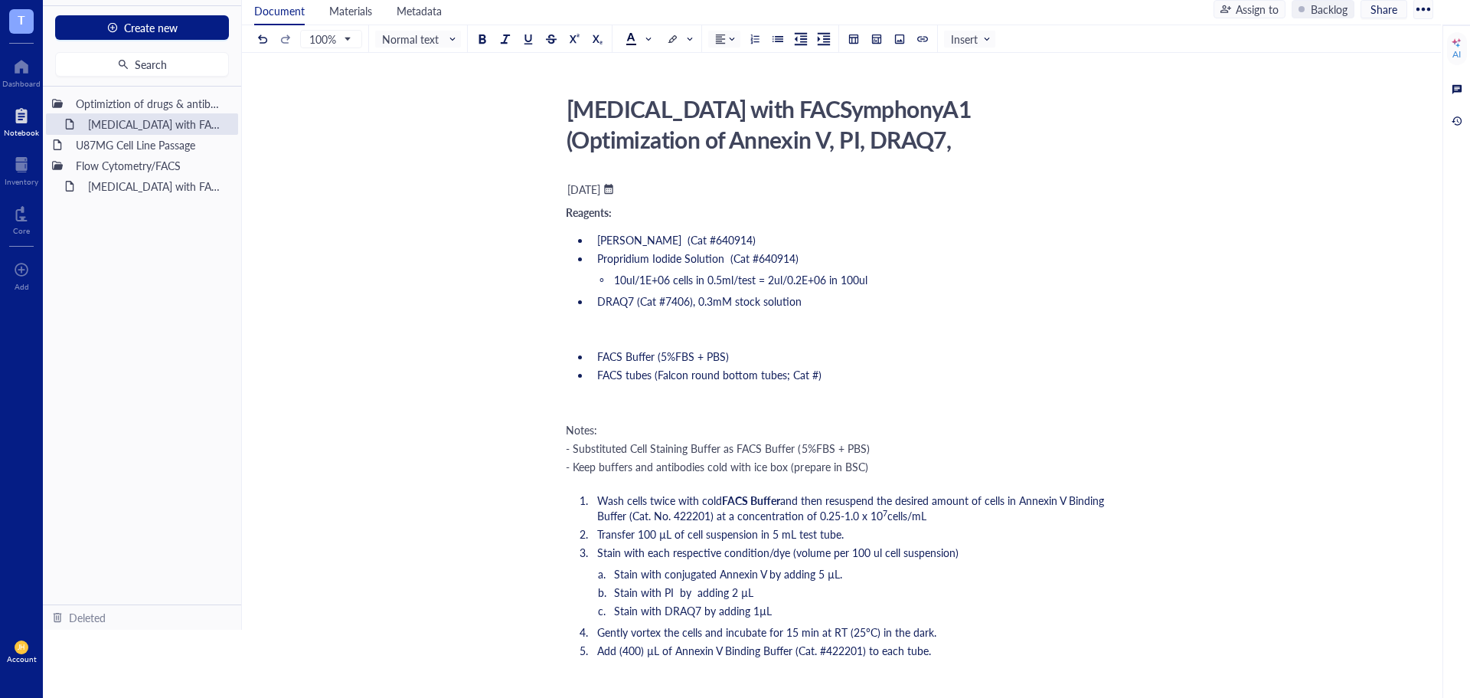
click at [811, 148] on textarea "Flow cytometry with FACSymphonyA1 (Optimization of Annexin V, PI, DRAQ7, Etopos…" at bounding box center [833, 123] width 544 height 67
type textarea "Flow cytometry with FACSymphonyA1 (Optimization of Annexin V, PI, DRAQ7 with Et…"
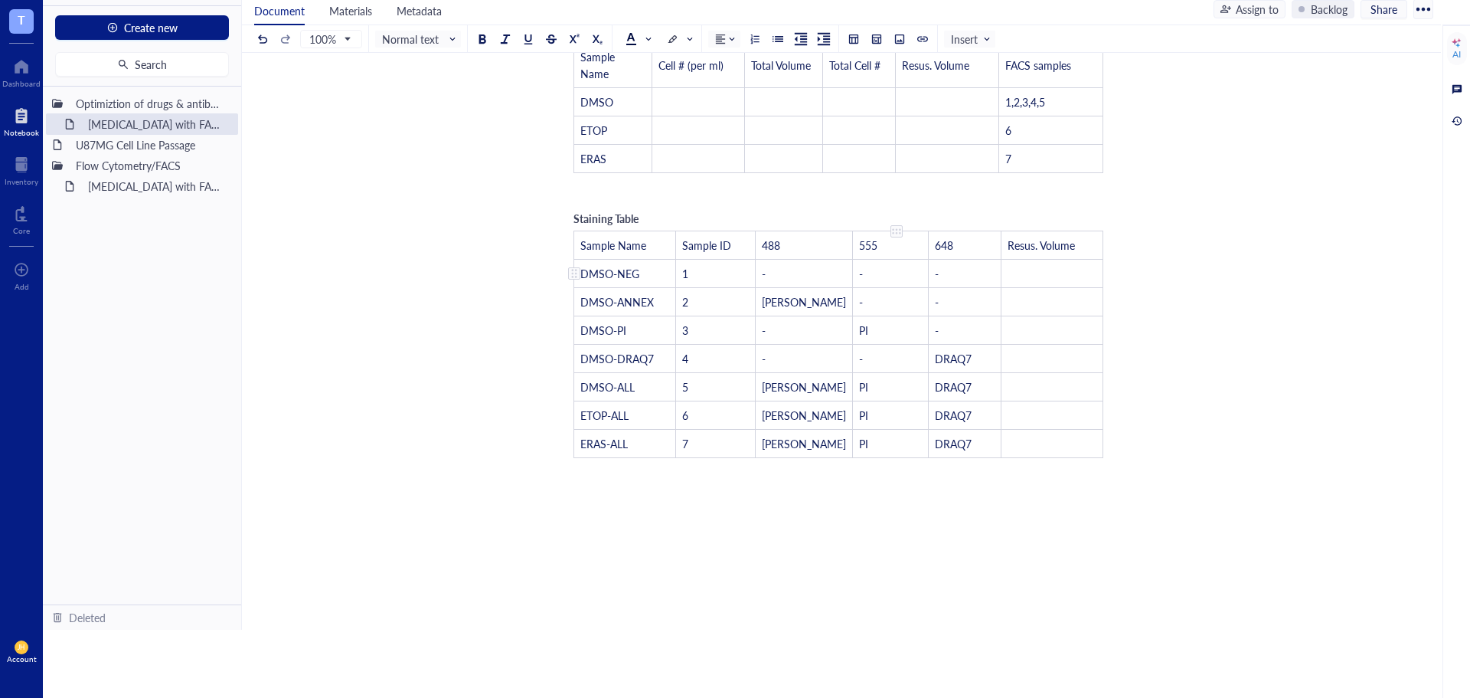
scroll to position [919, 0]
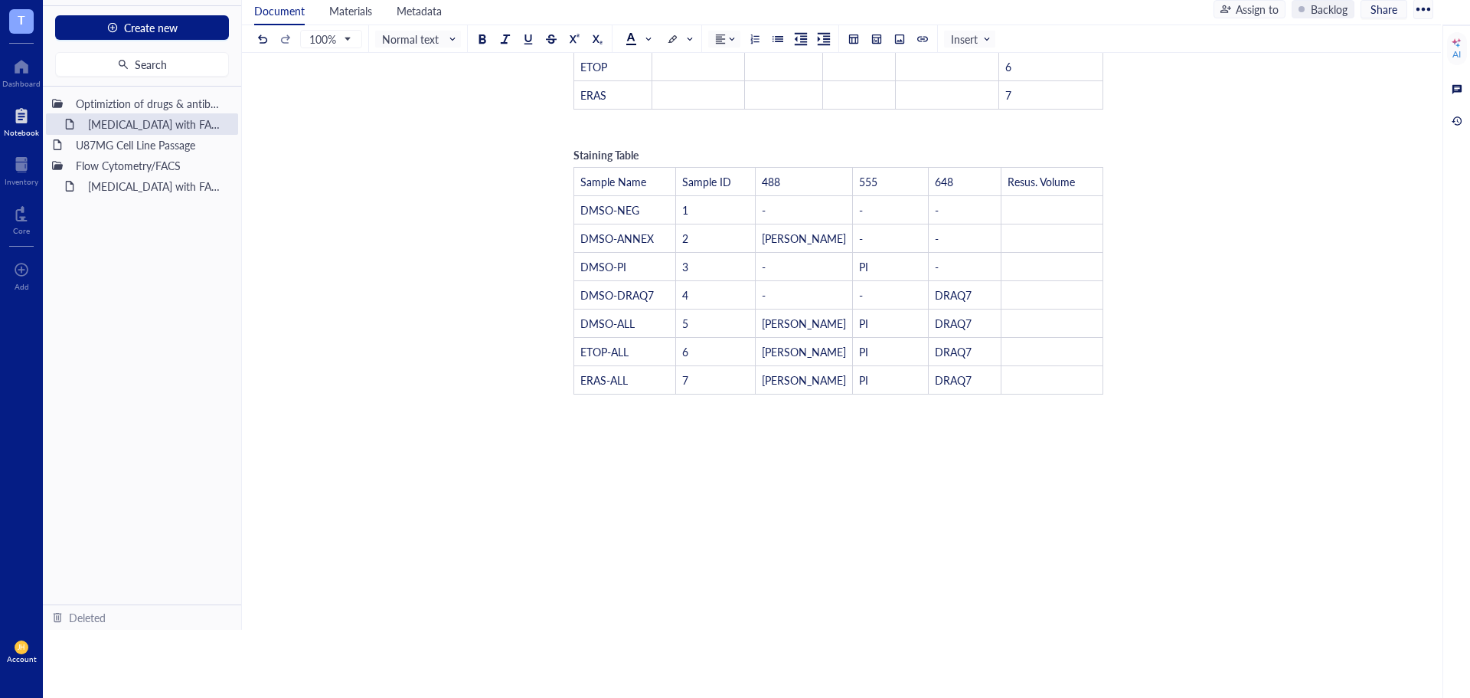
click at [809, 405] on div at bounding box center [838, 435] width 545 height 61
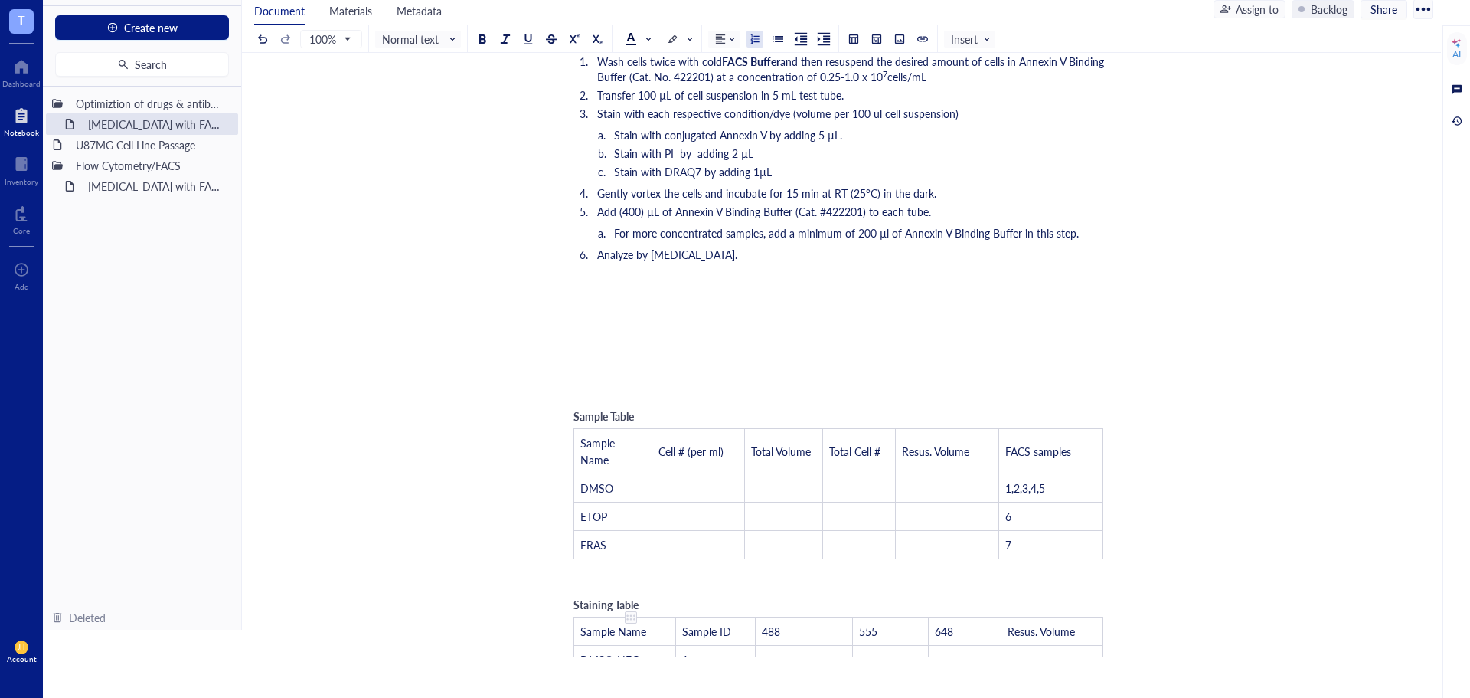
scroll to position [1137, 0]
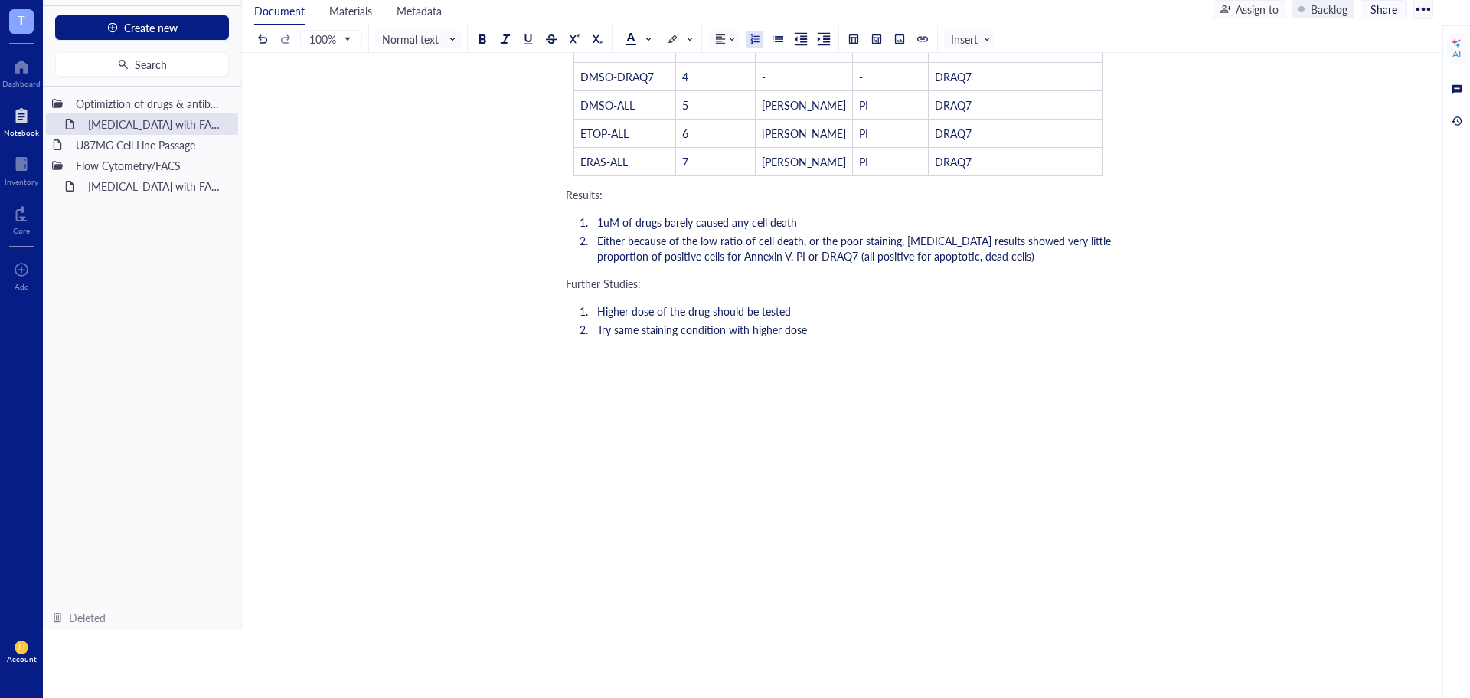
click at [820, 323] on li "Try same staining condition with higher dose" at bounding box center [851, 329] width 520 height 15
click at [165, 23] on span "Create new" at bounding box center [151, 27] width 54 height 12
click at [227, 187] on div at bounding box center [226, 186] width 11 height 11
click at [262, 258] on div "Move to" at bounding box center [270, 257] width 40 height 17
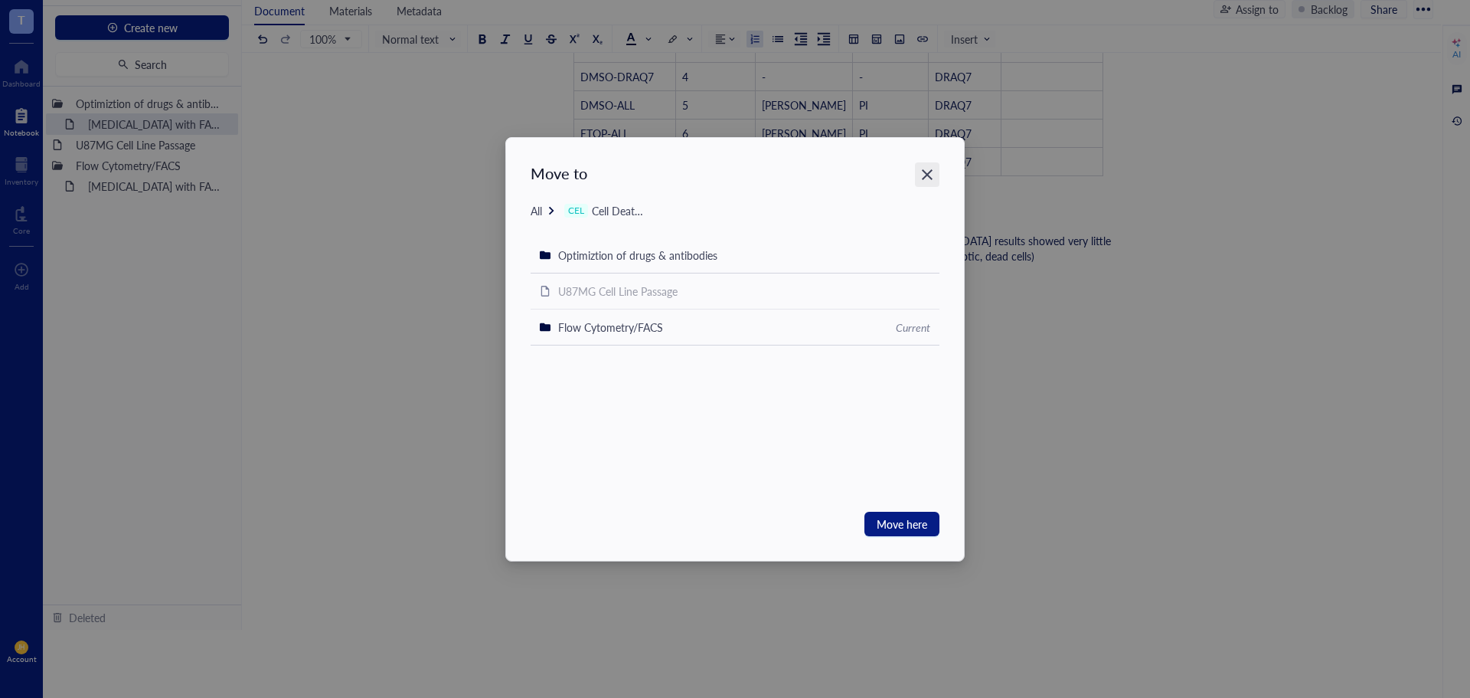
click at [923, 169] on icon "Close" at bounding box center [927, 174] width 15 height 15
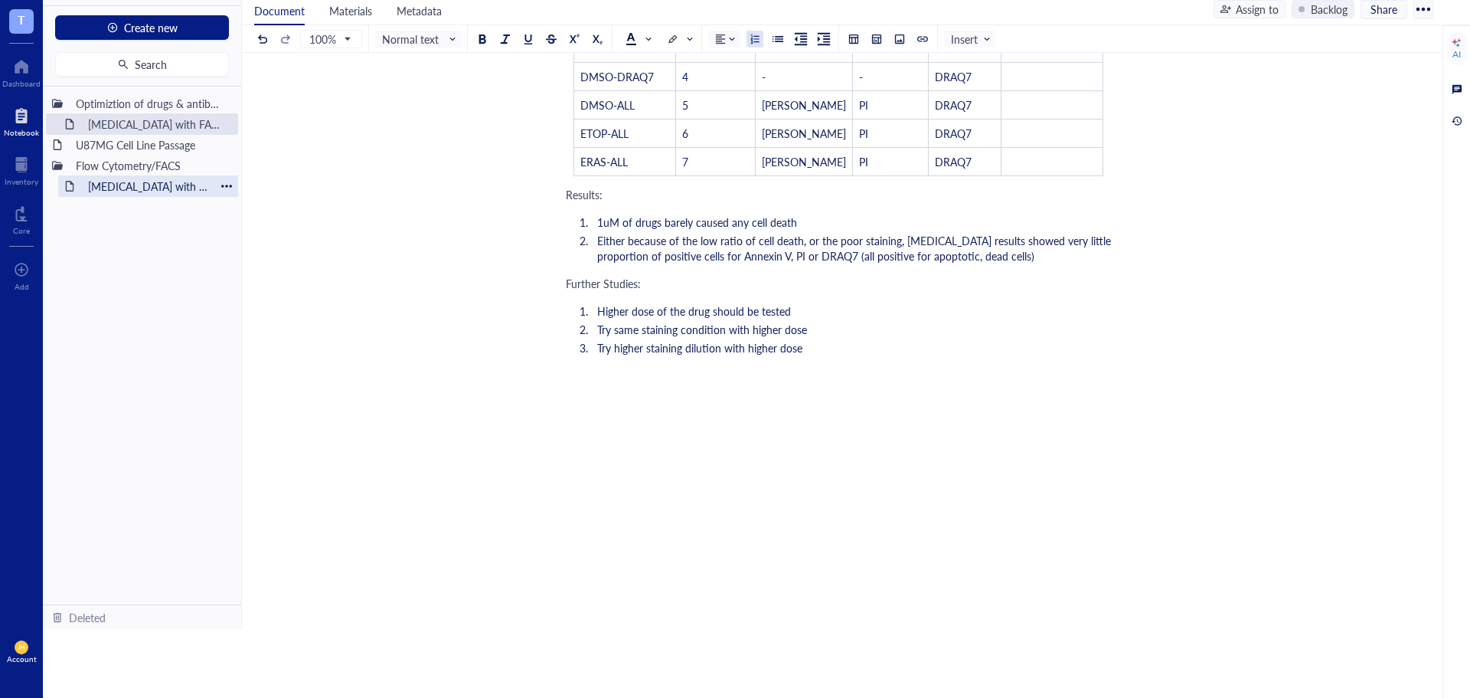
click at [144, 183] on div "Flow cytometry with FACSymphonyA1 (Copy) (Copy)" at bounding box center [148, 185] width 134 height 21
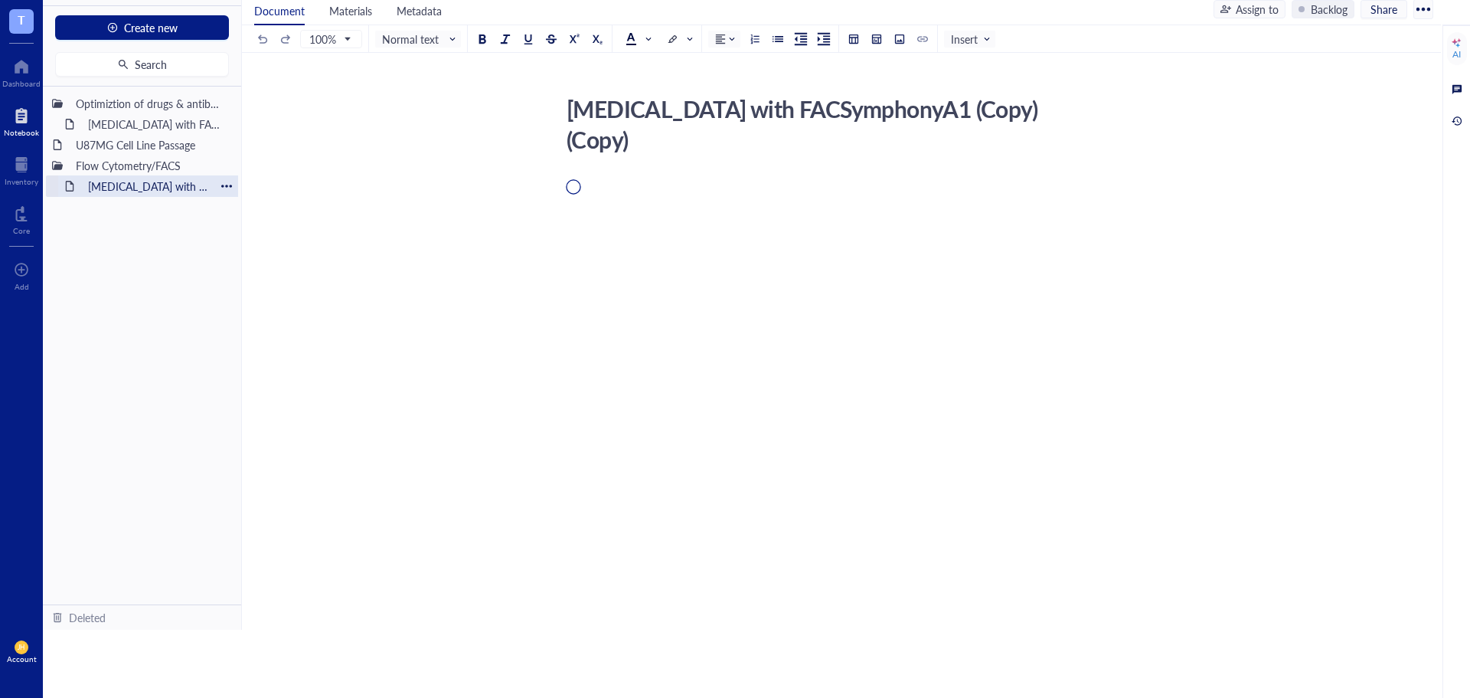
click at [224, 184] on div at bounding box center [226, 186] width 11 height 11
click at [289, 232] on div "Duplicate" at bounding box center [272, 232] width 45 height 17
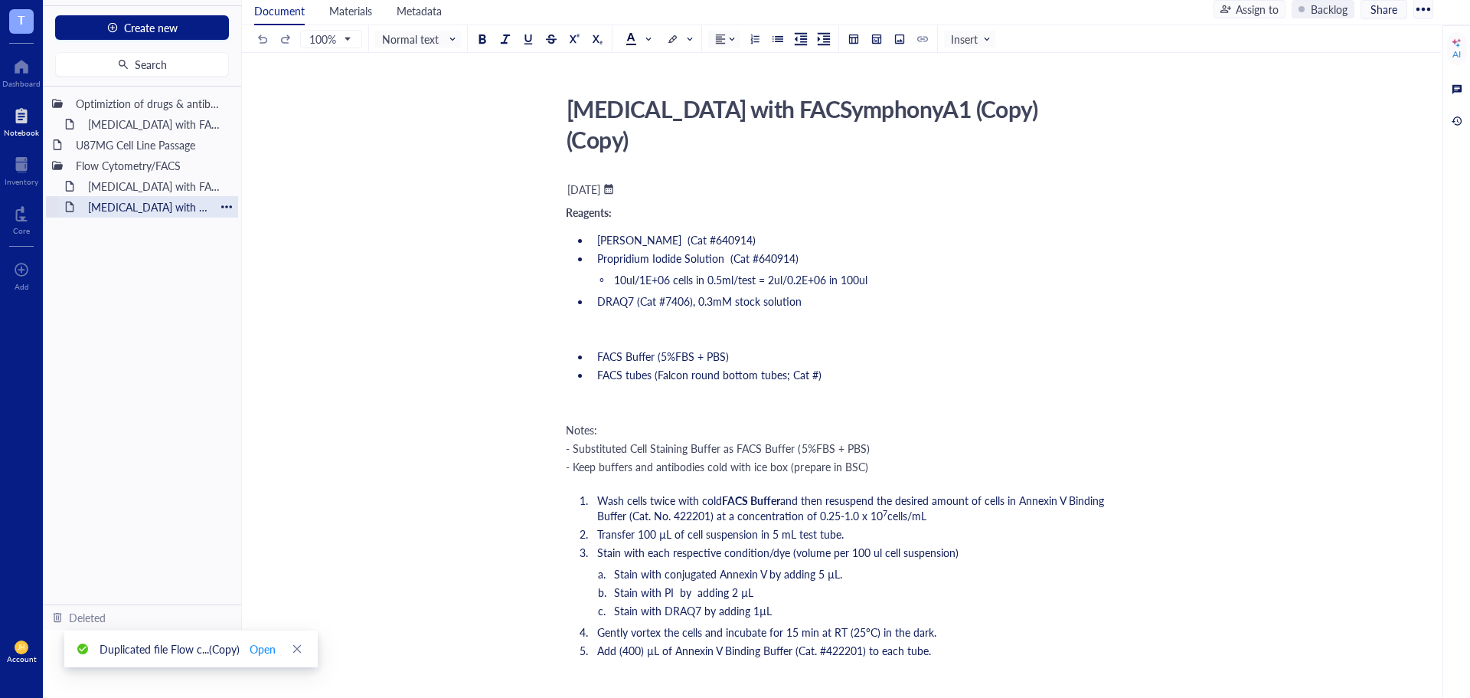
click at [231, 204] on div at bounding box center [226, 206] width 11 height 11
click at [273, 275] on div "Move to" at bounding box center [270, 278] width 40 height 17
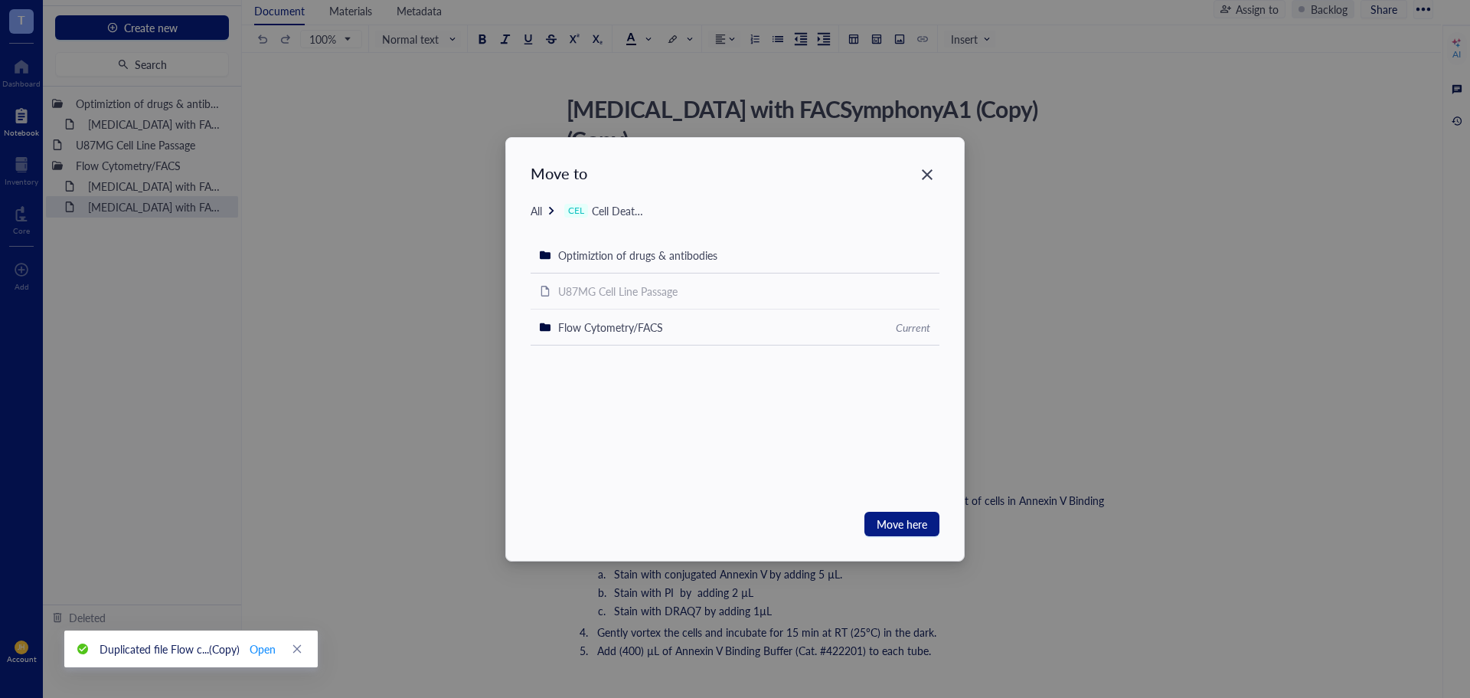
drag, startPoint x: 616, startPoint y: 251, endPoint x: 765, endPoint y: 302, distance: 157.6
click at [616, 251] on span "Optimiztion of drugs & antibodies" at bounding box center [637, 254] width 159 height 15
click at [891, 521] on span "Move here" at bounding box center [902, 523] width 51 height 17
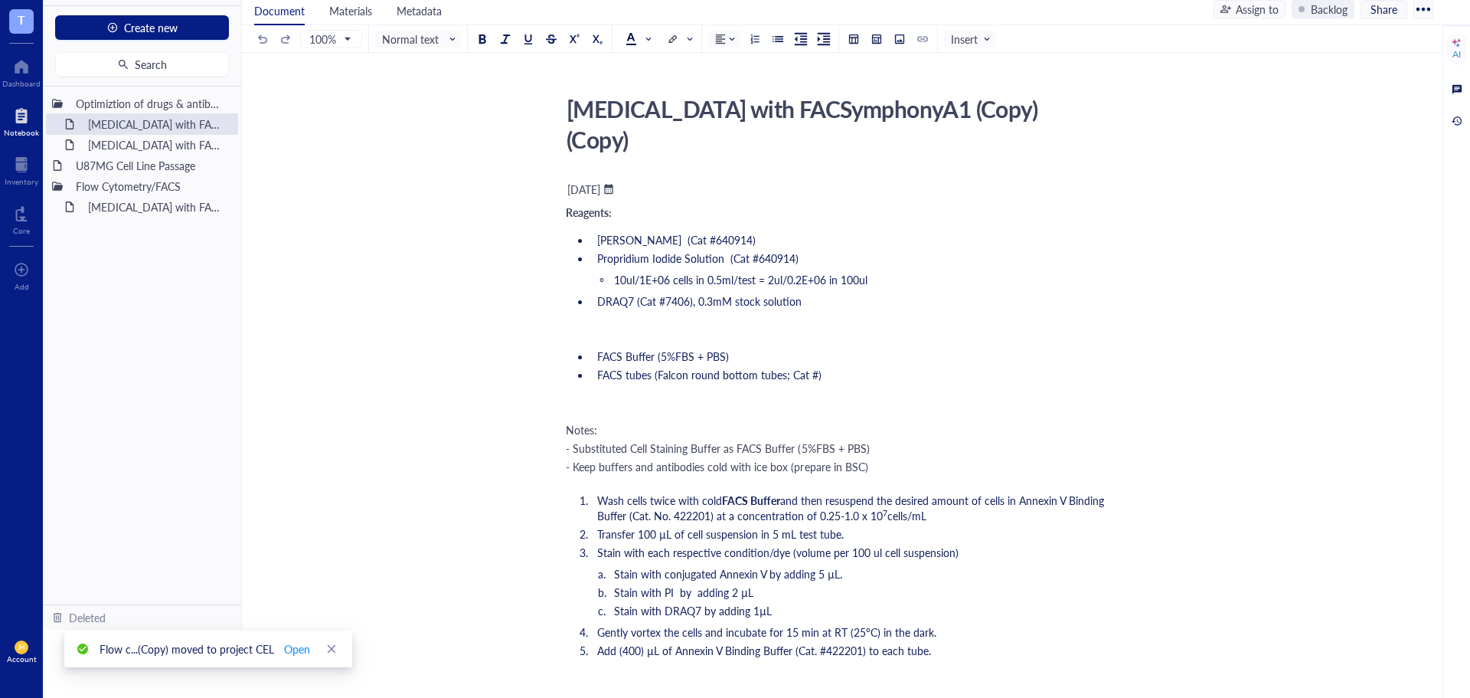
click at [600, 182] on div "[DATE]" at bounding box center [583, 189] width 33 height 14
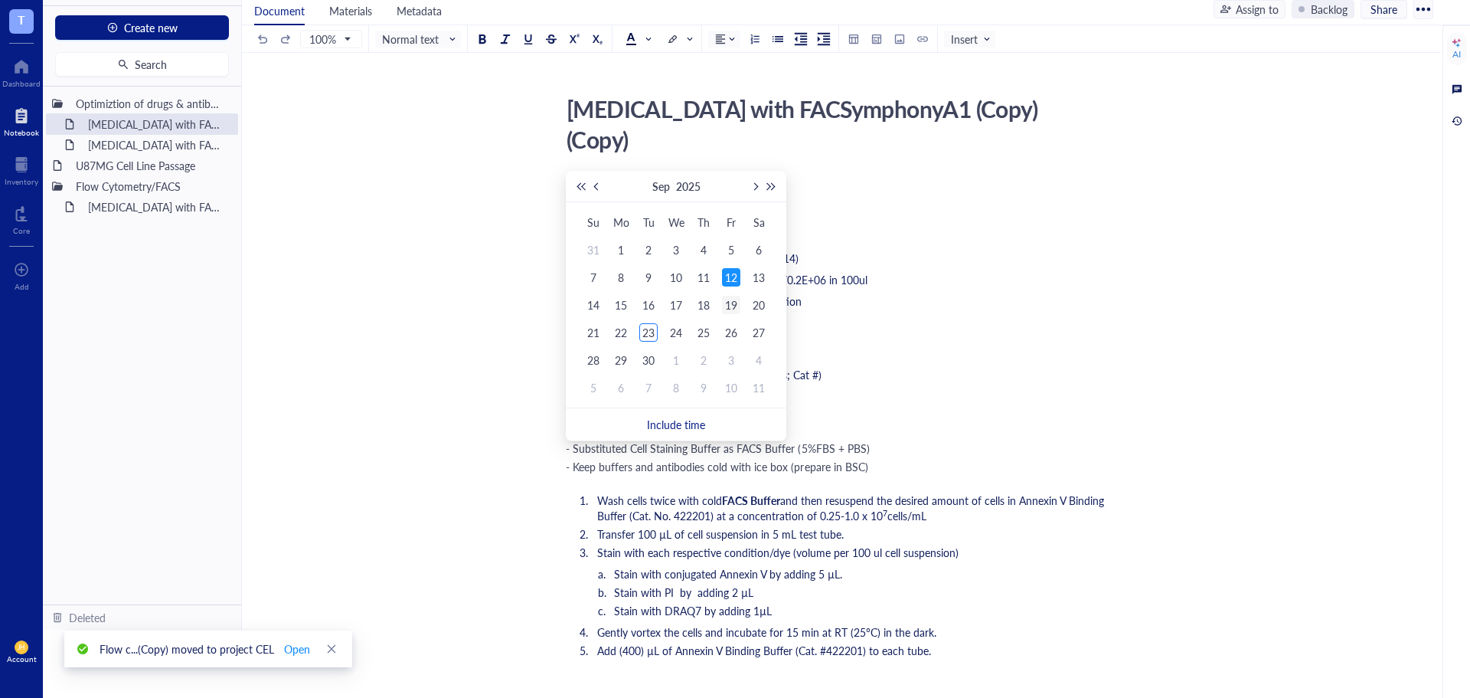
scroll to position [0, 1]
type input "September 26, 2025"
click at [722, 334] on div "26" at bounding box center [731, 332] width 18 height 18
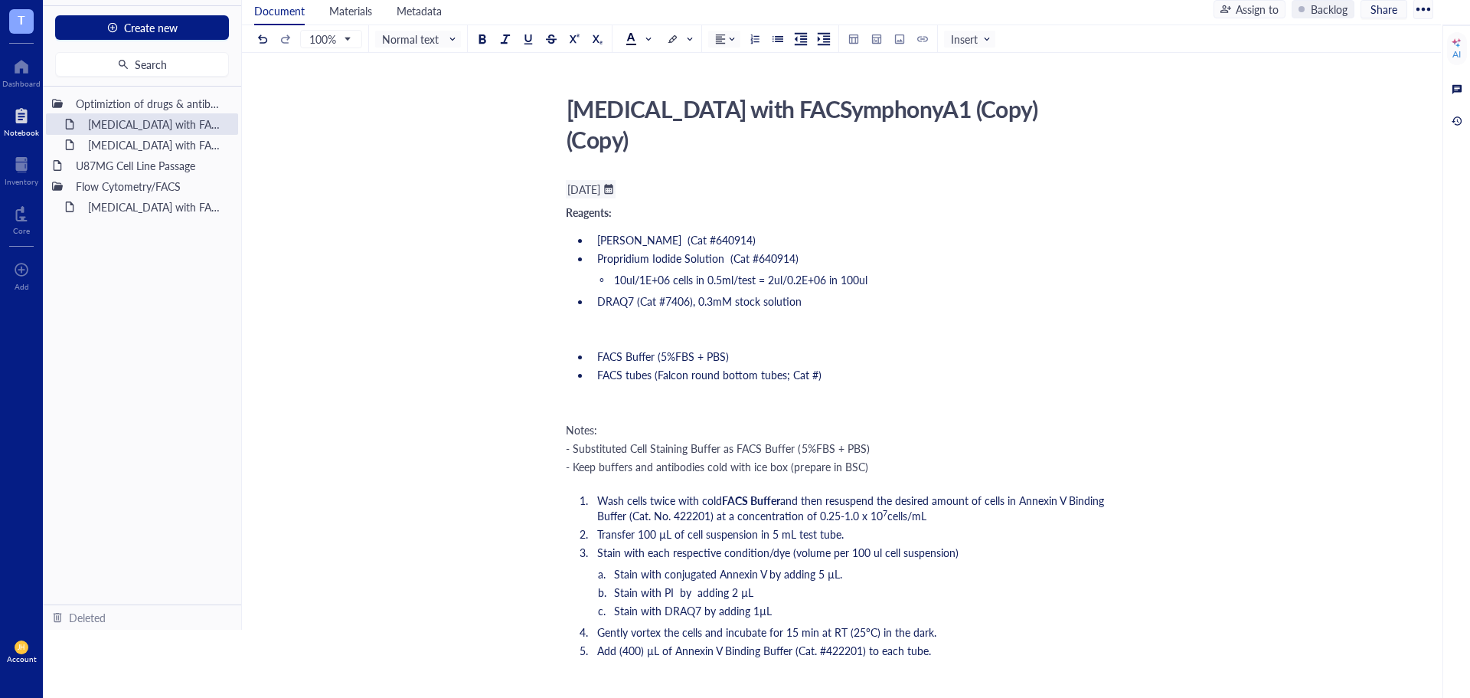
click at [1088, 107] on div "Flow cytometry with FACSymphonyA1 (Copy) (Copy)" at bounding box center [832, 124] width 545 height 69
click at [177, 141] on div "Flow cytometry with FACSymphonyA1 (Optimization of Annexin V, PI, DRAQ7 with Et…" at bounding box center [148, 144] width 134 height 21
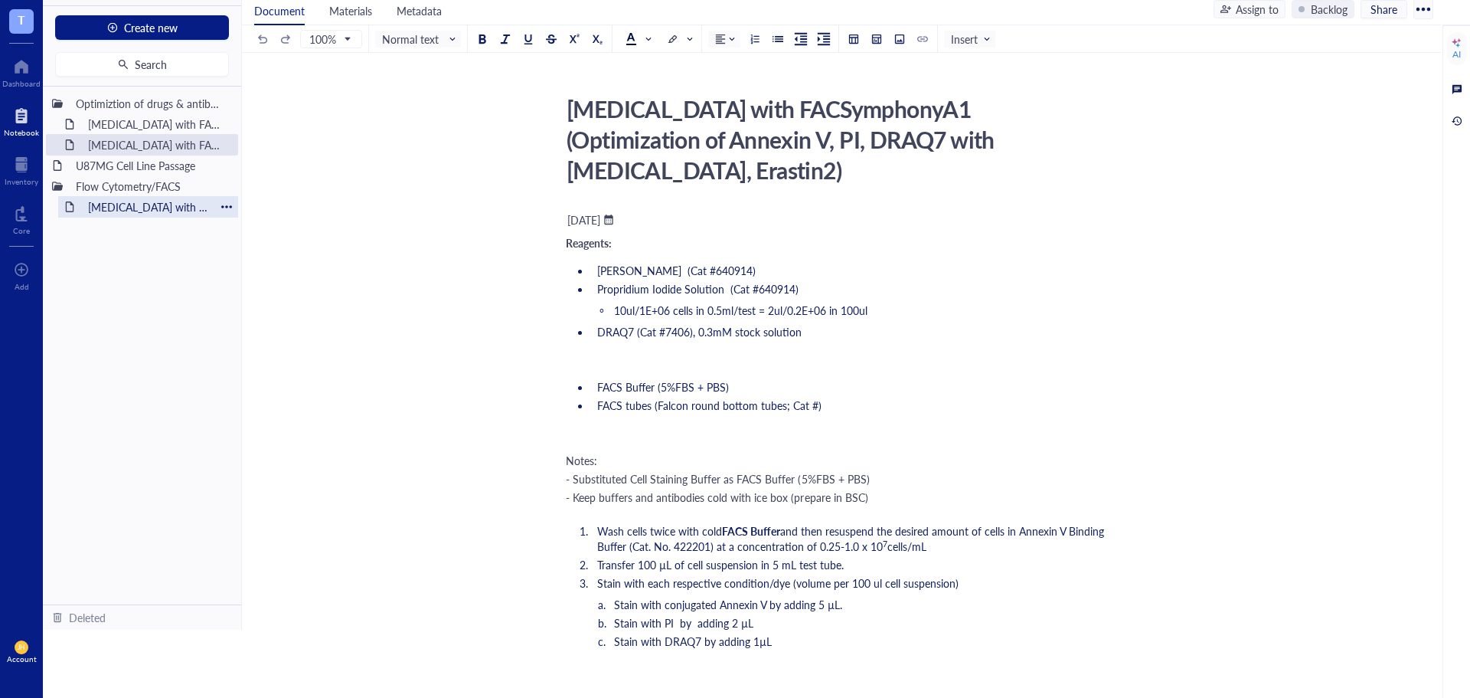
click at [187, 206] on div "Flow cytometry with FACSymphonyA1 (Copy) (Copy) (Copy)" at bounding box center [148, 206] width 134 height 21
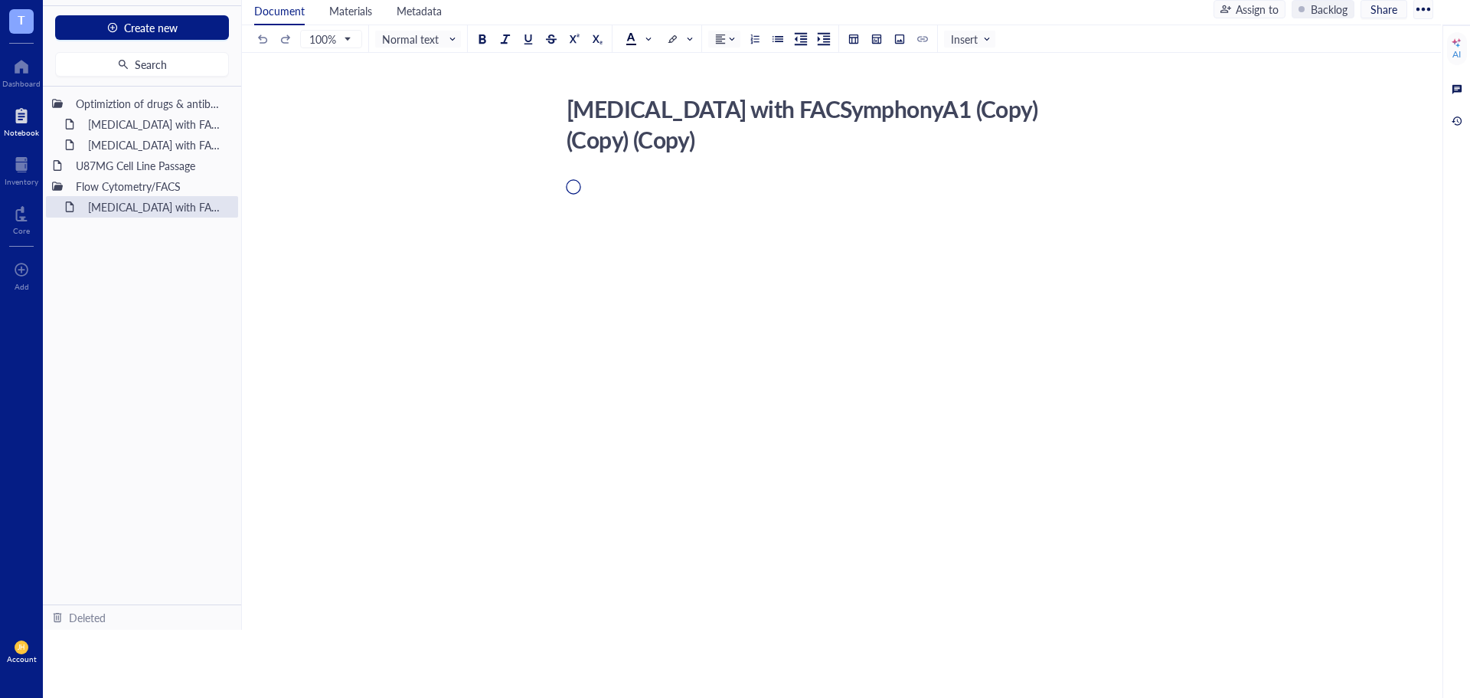
click at [639, 141] on div "Flow cytometry with FACSymphonyA1 (Copy) (Copy) (Copy) Flow cytometry with FACS…" at bounding box center [838, 288] width 1193 height 397
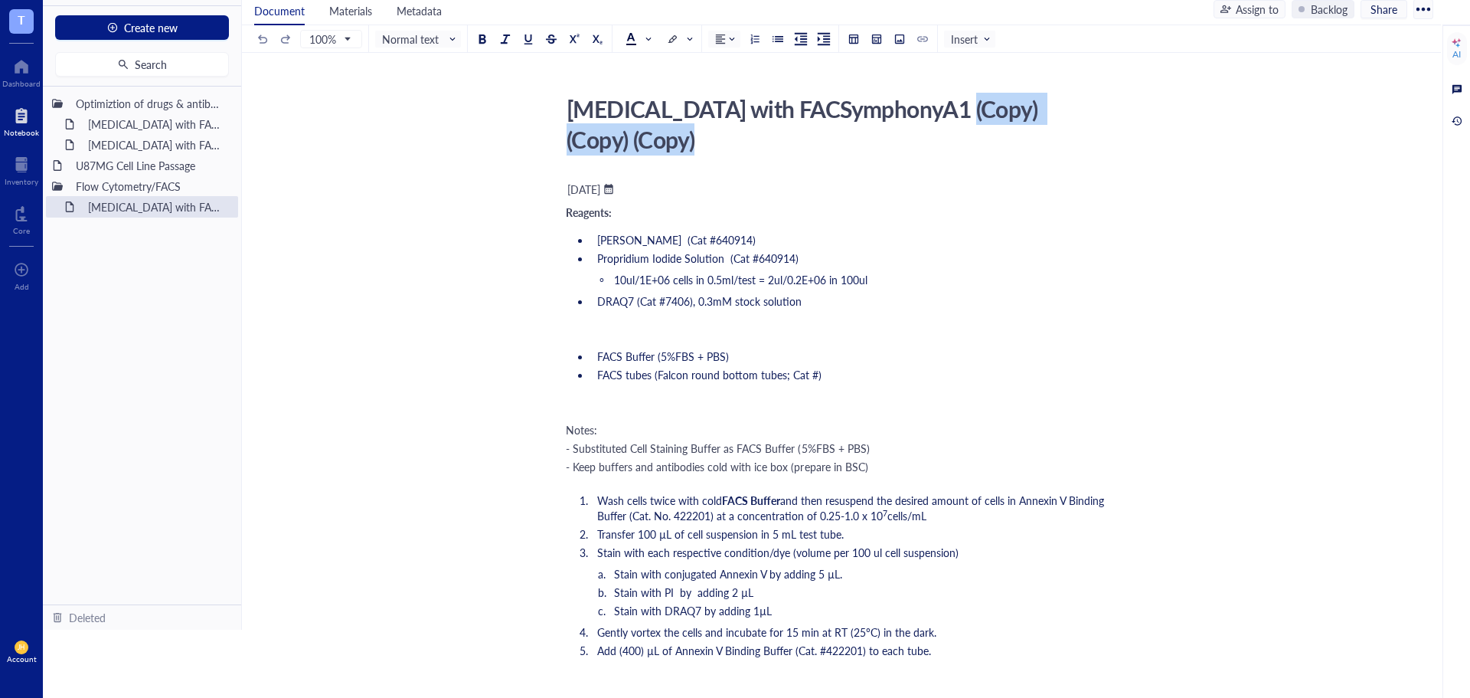
drag, startPoint x: 642, startPoint y: 145, endPoint x: 951, endPoint y: 113, distance: 311.1
click at [951, 113] on div "Flow cytometry with FACSymphonyA1 (Copy) (Copy) (Copy)" at bounding box center [832, 124] width 545 height 69
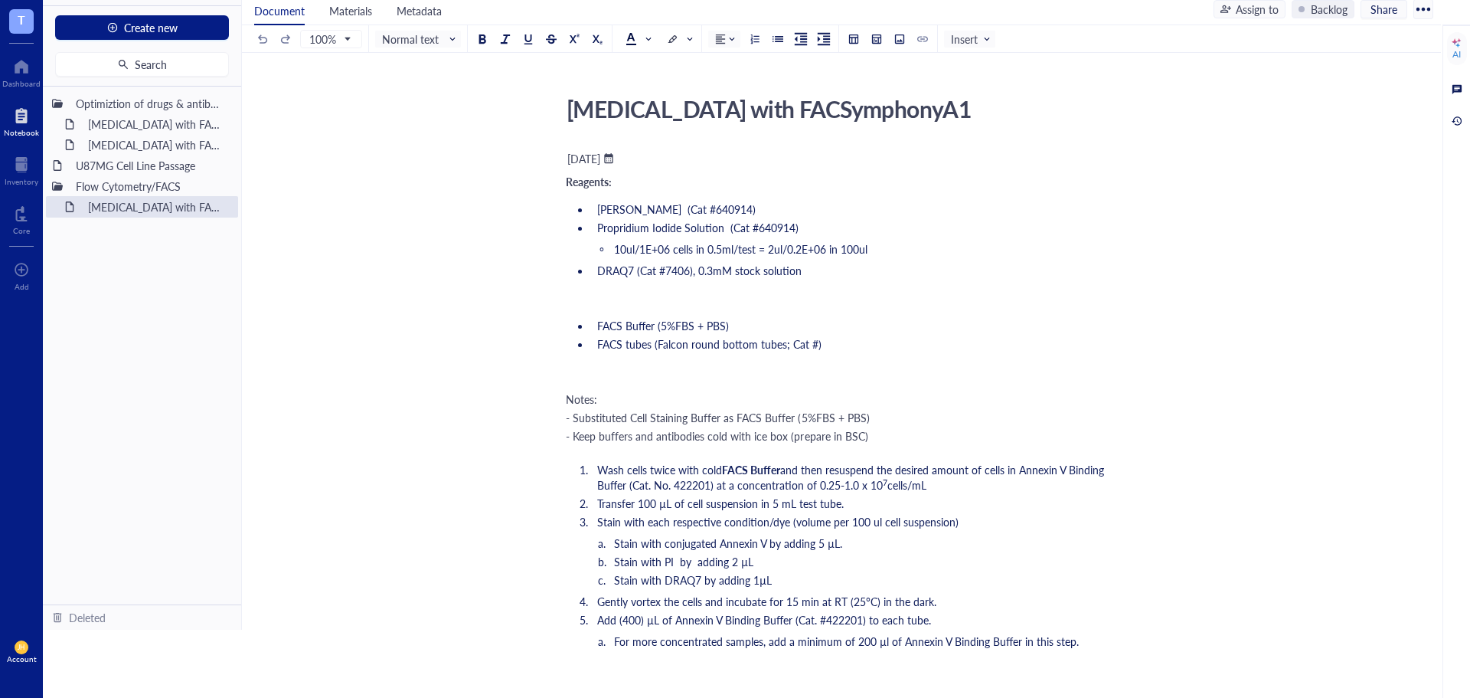
type textarea "[MEDICAL_DATA] with FACSymphonyA1"
click at [182, 124] on div "Flow cytometry with FACSymphonyA1 (Copy) (Copy)" at bounding box center [148, 123] width 134 height 21
click at [185, 121] on div "Flow cytometry with FACSymphonyA1 (Copy) (Copy)" at bounding box center [148, 123] width 134 height 21
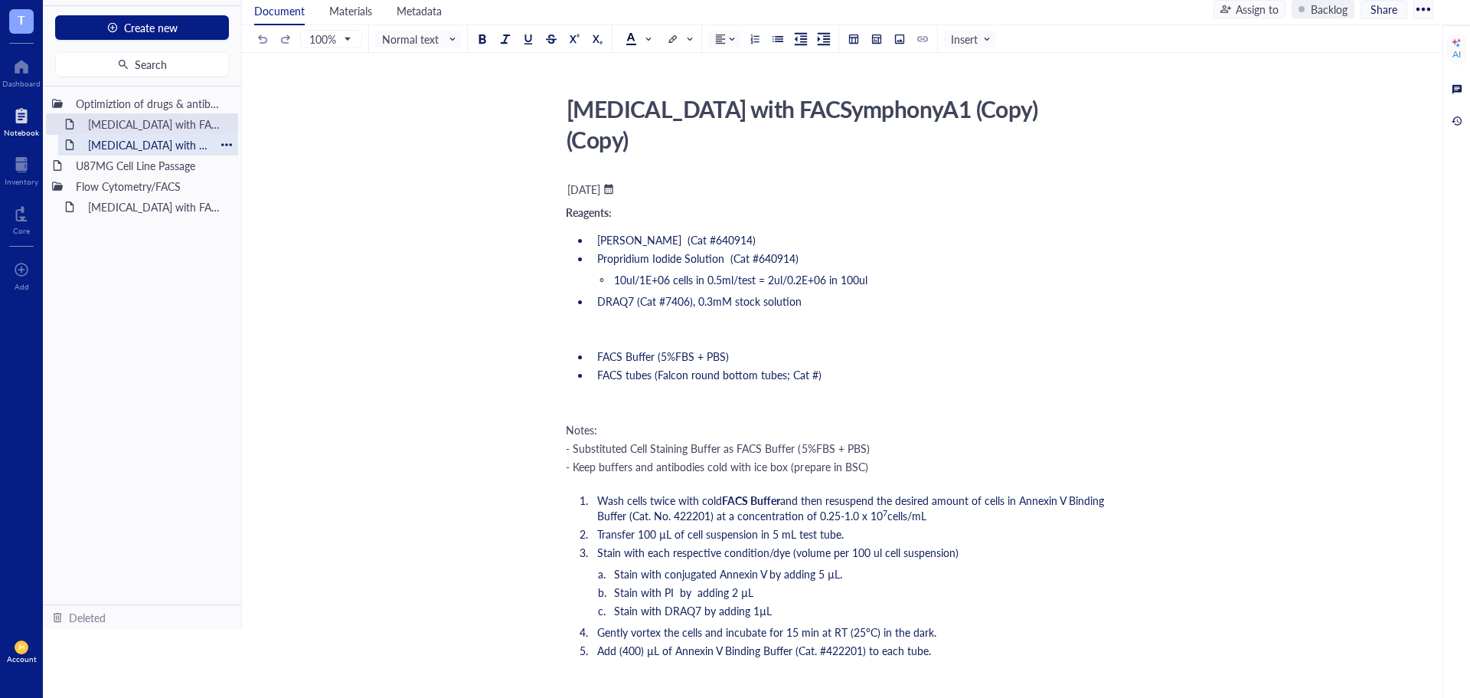
click at [165, 138] on div "Flow cytometry with FACSymphonyA1 (Optimization of Annexin V, PI, DRAQ7 with Et…" at bounding box center [148, 144] width 134 height 21
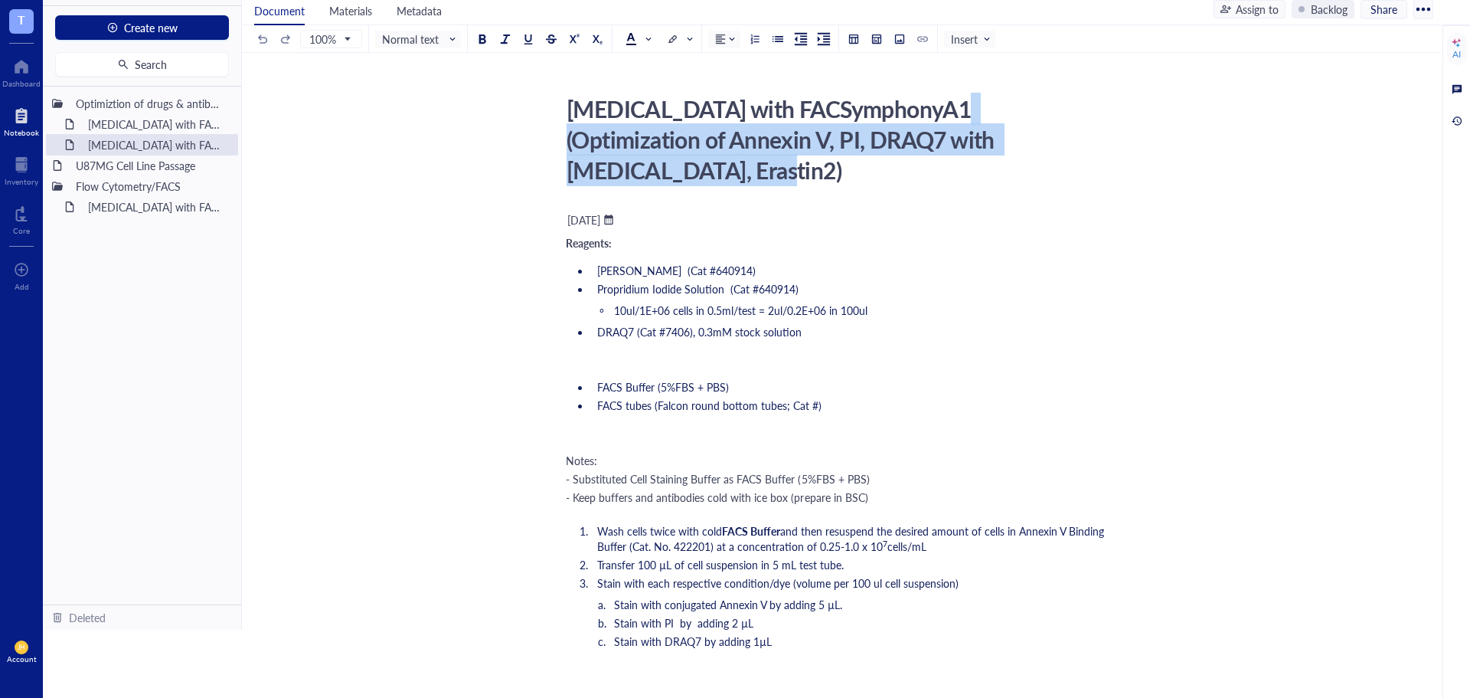
drag, startPoint x: 1059, startPoint y: 141, endPoint x: 946, endPoint y: 109, distance: 117.1
click at [946, 109] on div "Flow cytometry with FACSymphonyA1 (Optimization of Annexin V, PI, DRAQ7 with Et…" at bounding box center [832, 140] width 545 height 100
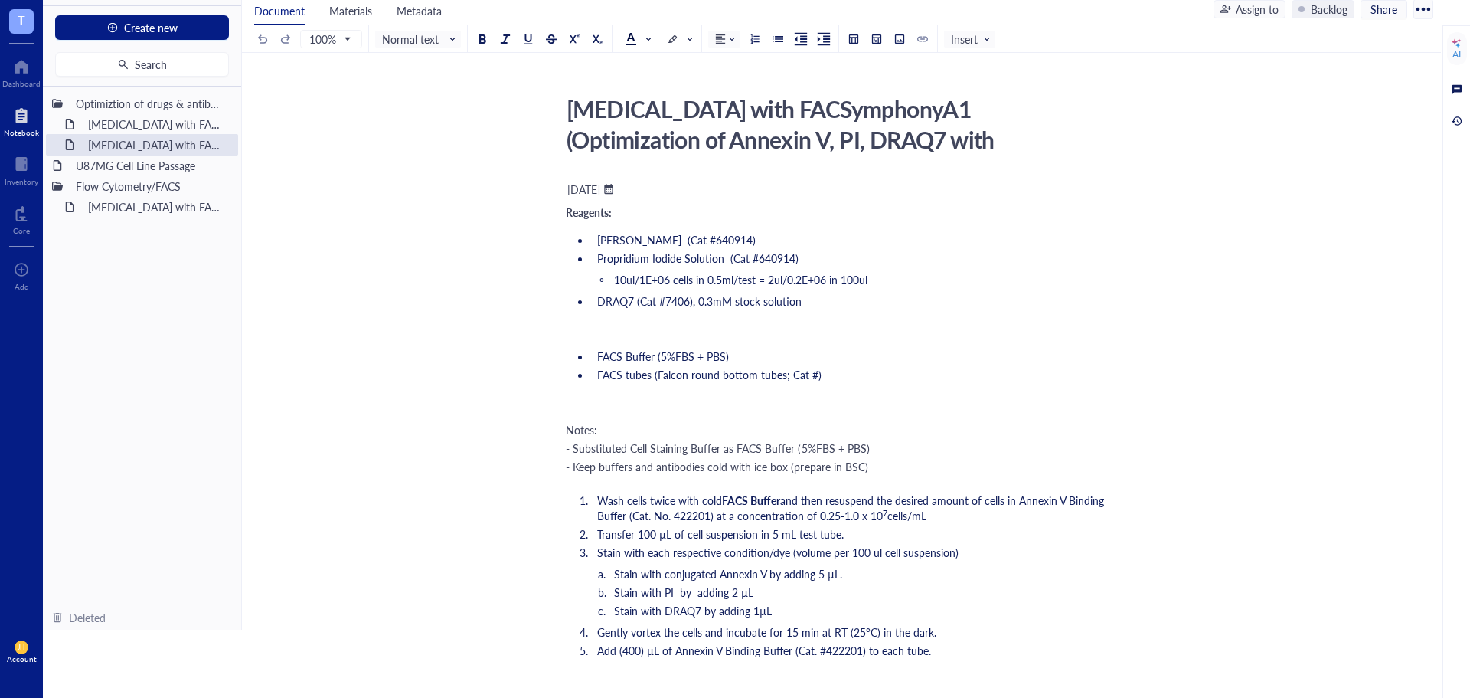
drag, startPoint x: 1060, startPoint y: 142, endPoint x: 948, endPoint y: 120, distance: 114.0
click at [948, 120] on textarea "Flow cytometry with FACSymphonyA1 (Optimization of Annexin V, PI, DRAQ7 with Et…" at bounding box center [833, 123] width 544 height 67
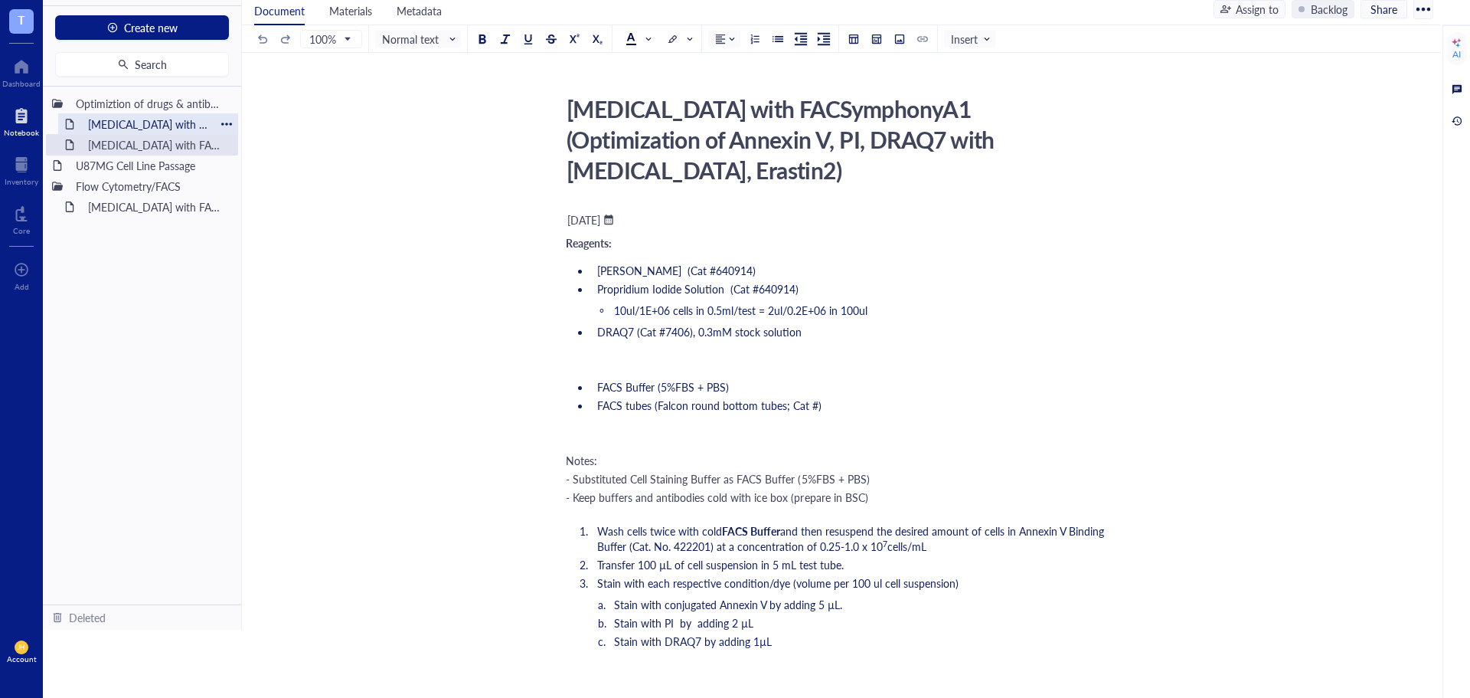
click at [139, 119] on div "Flow cytometry with FACSymphonyA1 (Copy) (Copy)" at bounding box center [148, 123] width 134 height 21
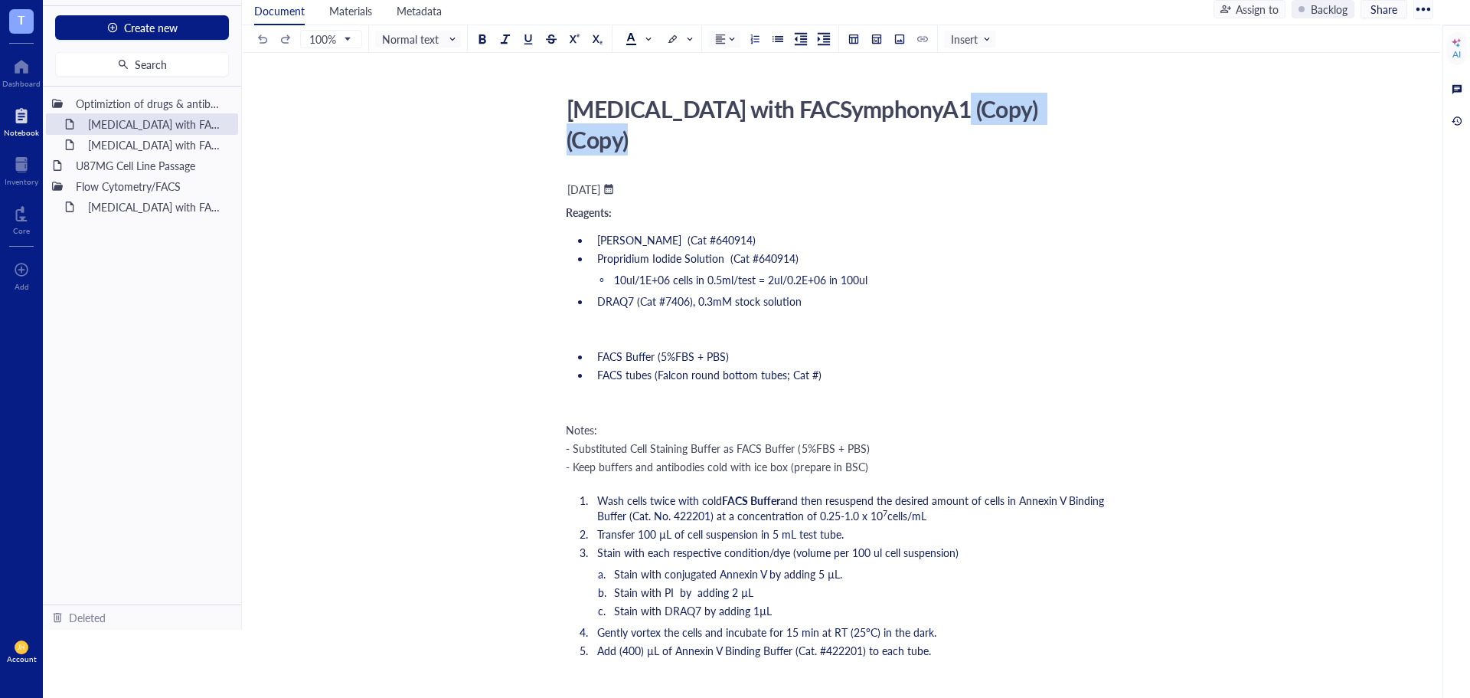
drag, startPoint x: 1083, startPoint y: 113, endPoint x: 947, endPoint y: 119, distance: 135.6
click at [947, 119] on div "Flow cytometry with FACSymphonyA1 (Copy) (Copy)" at bounding box center [832, 124] width 545 height 69
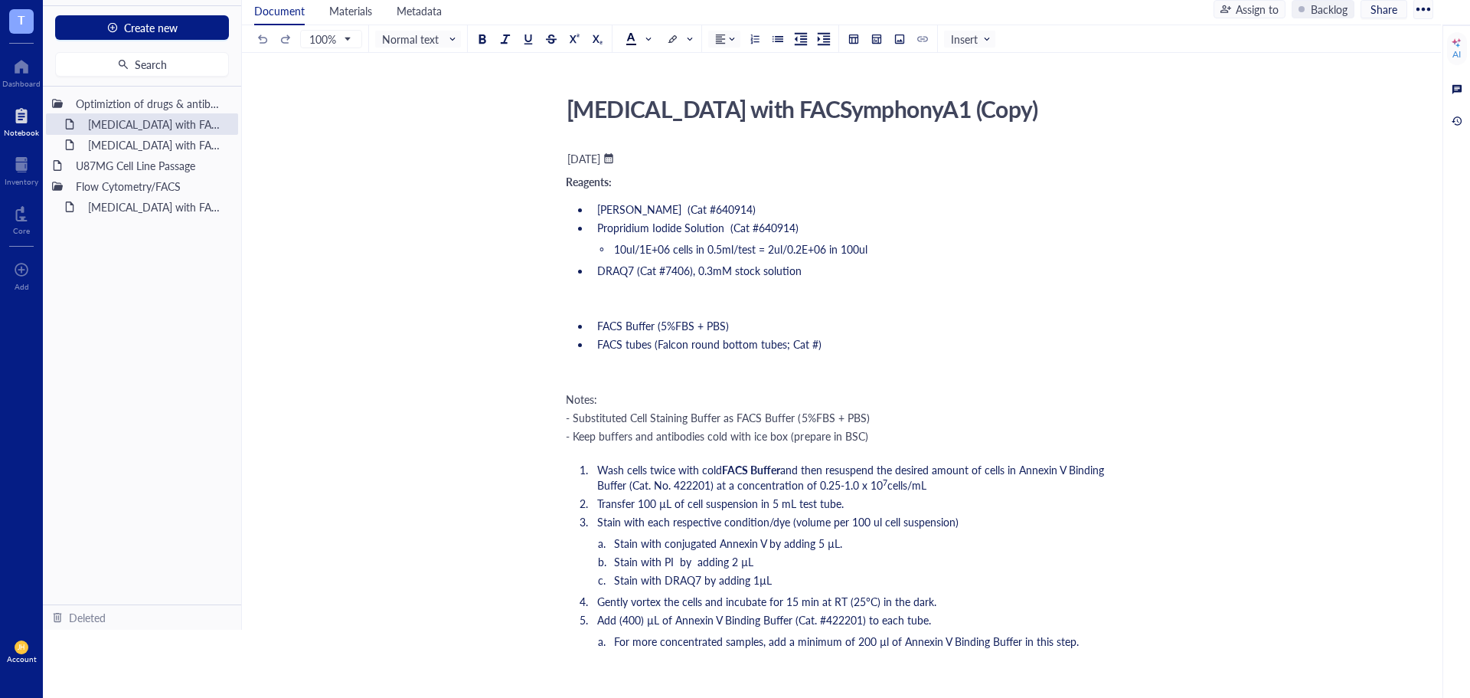
type textarea "Flow cytometry with FACSymphonyA1 (Copy) (Copy) (Optimization of Annexin V, PI,…"
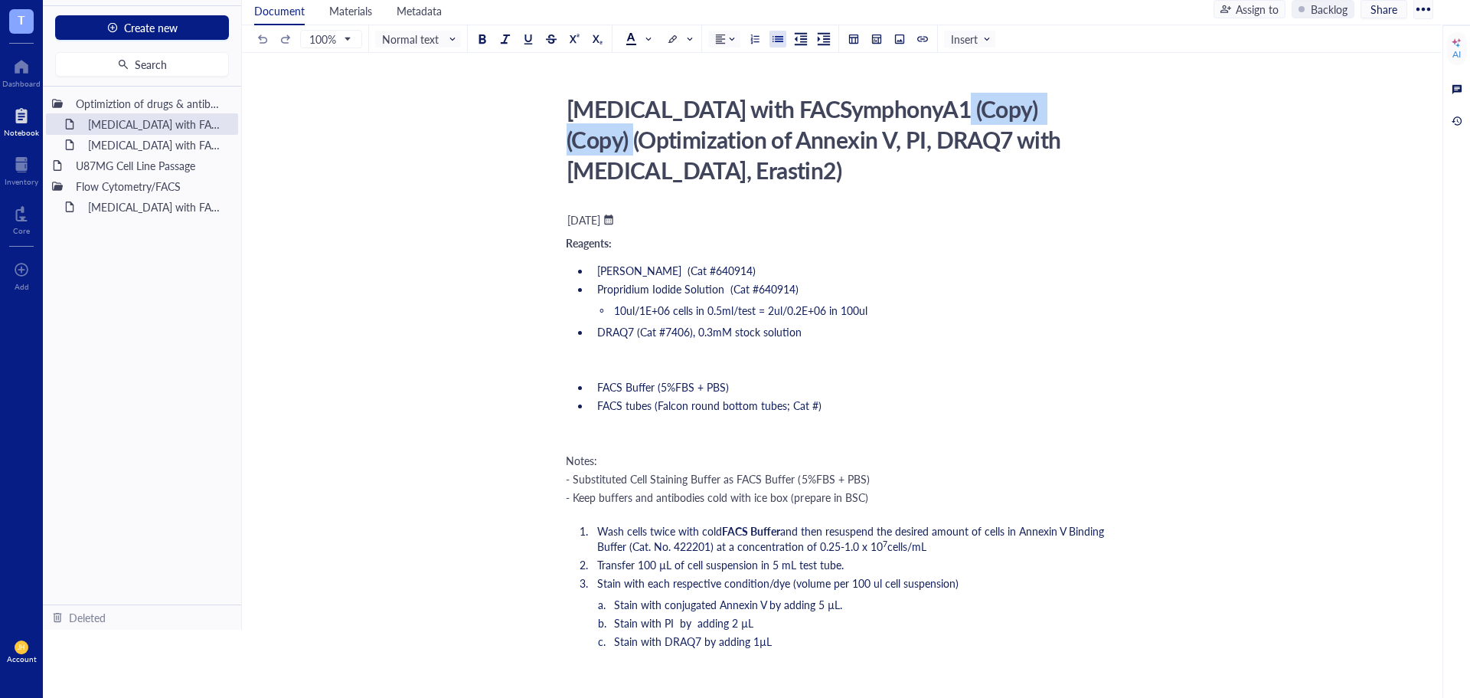
drag, startPoint x: 1087, startPoint y: 108, endPoint x: 948, endPoint y: 114, distance: 139.5
click at [948, 114] on div "Flow cytometry with FACSymphonyA1 (Copy) (Copy) (Optimization of Annexin V, PI,…" at bounding box center [832, 140] width 545 height 100
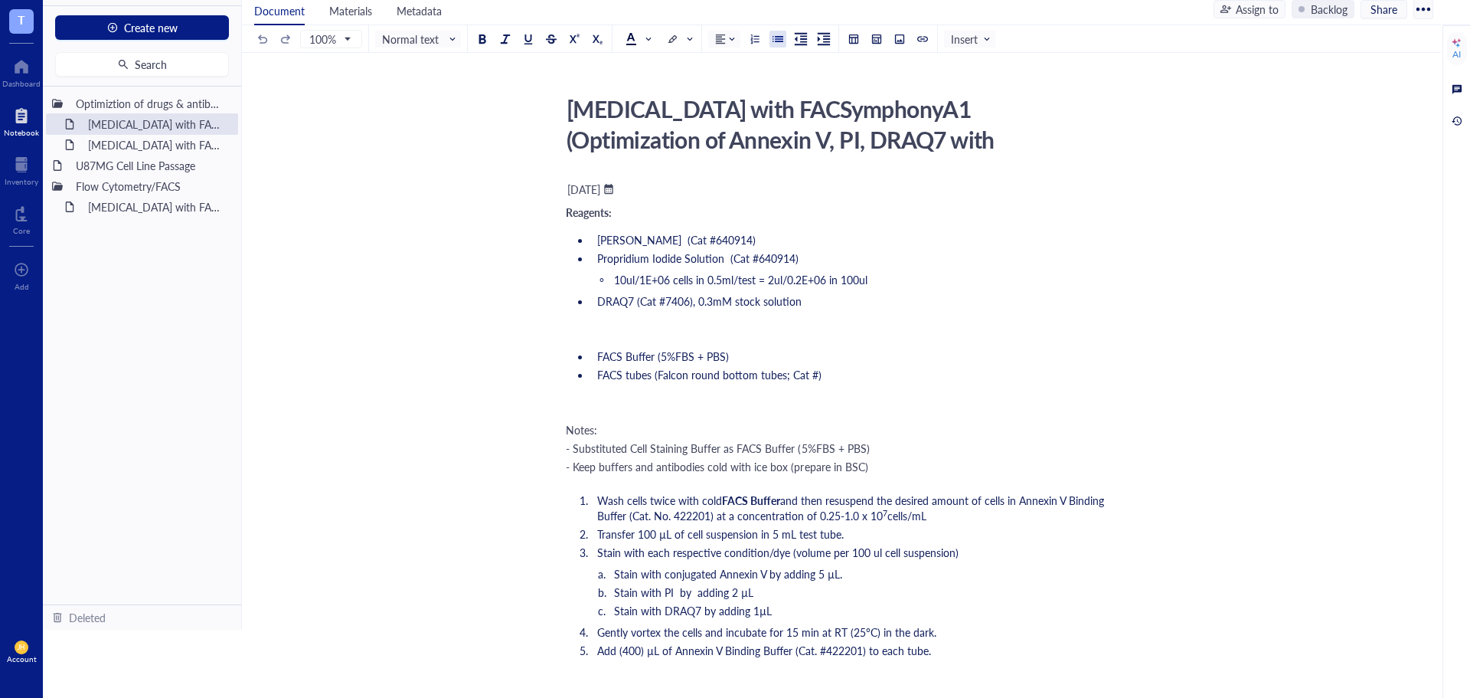
type textarea "Flow cytometry with FACSymphonyA1 (Optimization of Annexin V, PI, DRAQ7 with Et…"
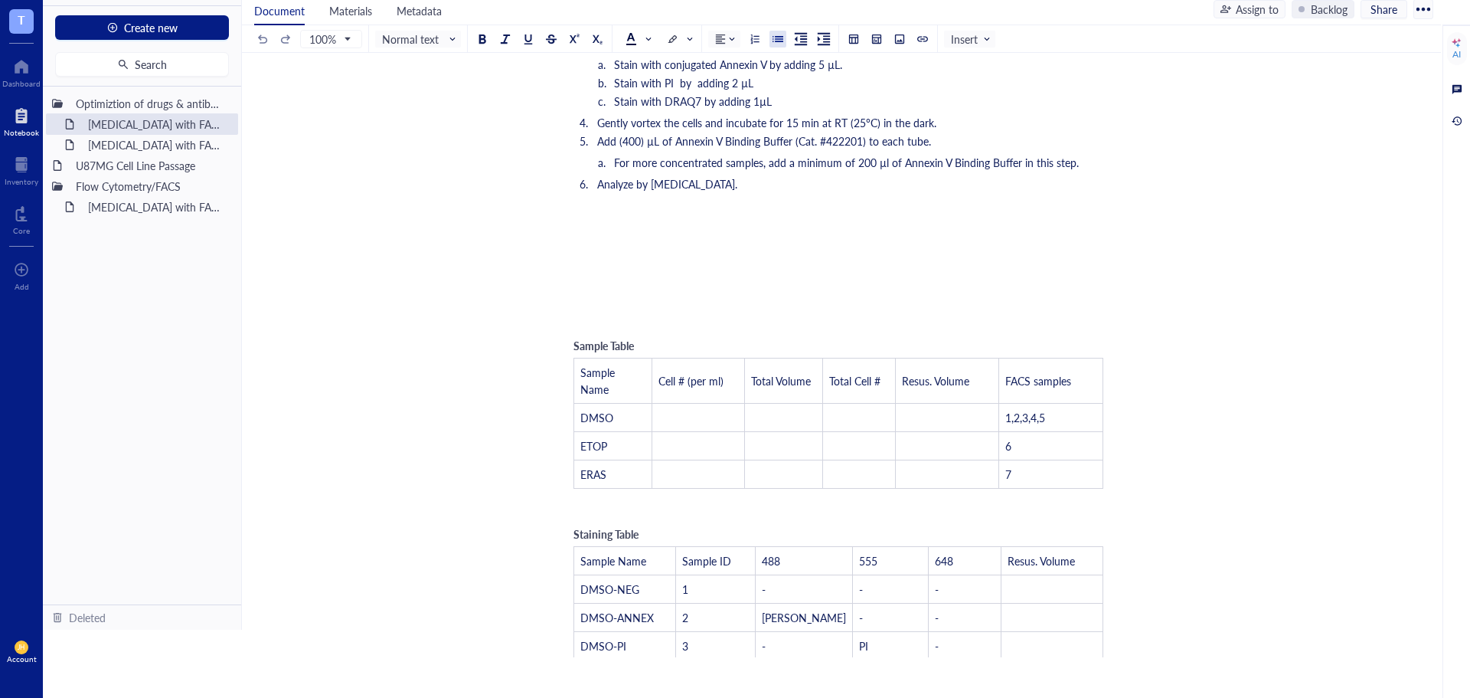
scroll to position [613, 0]
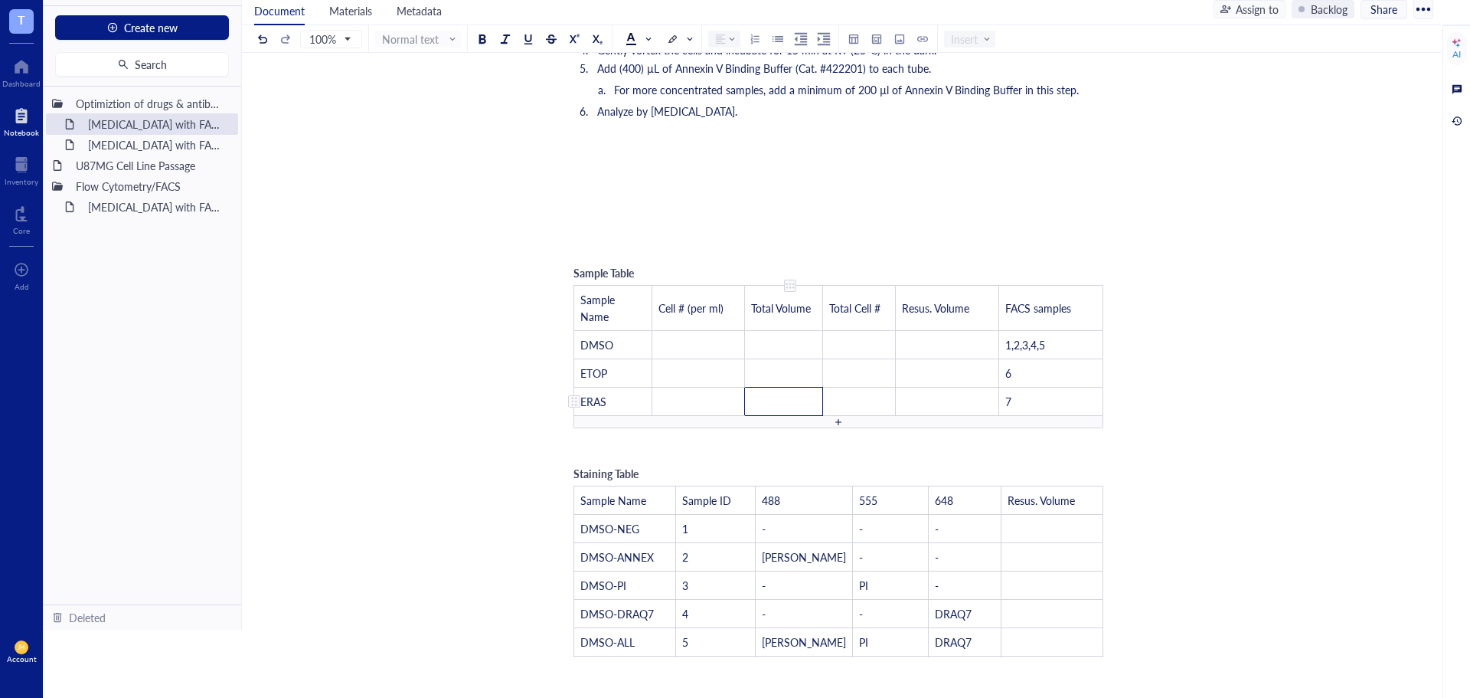
click at [793, 387] on td "﻿" at bounding box center [784, 401] width 78 height 28
click at [844, 416] on div at bounding box center [839, 422] width 530 height 12
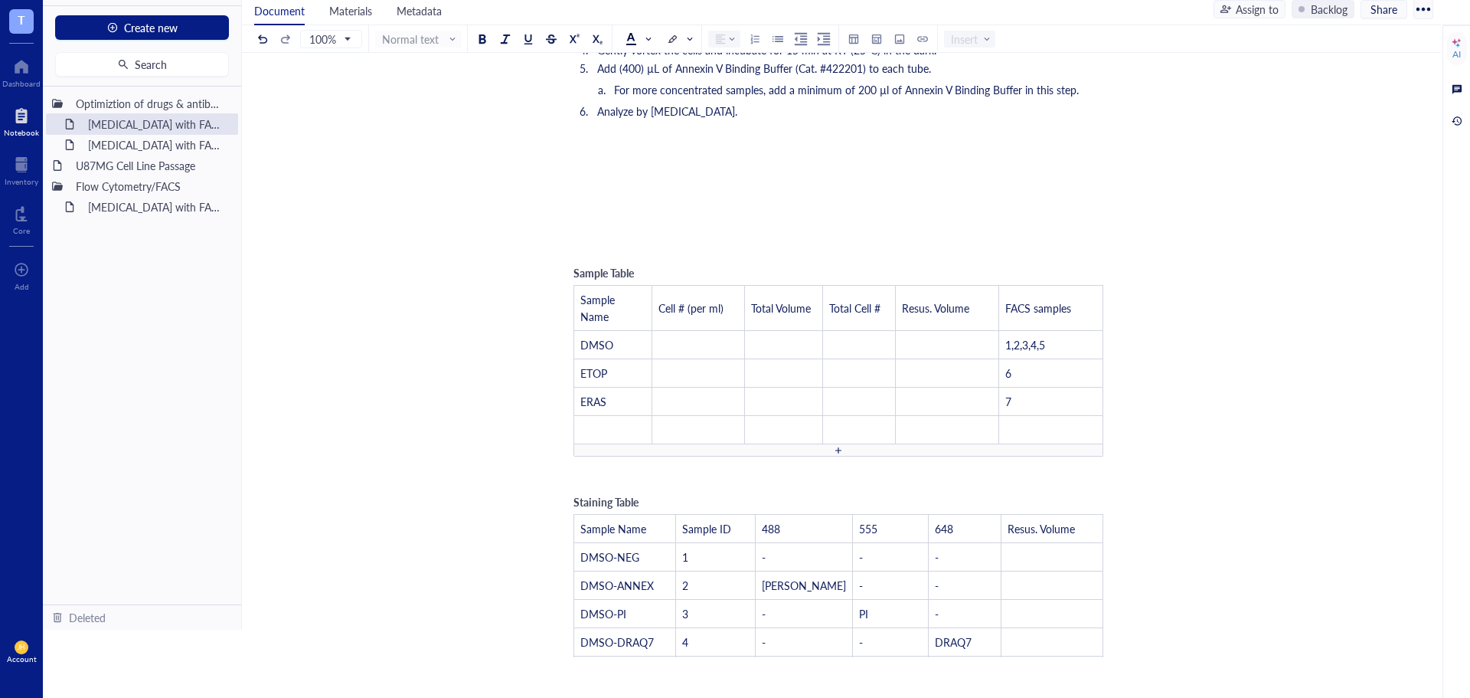
click at [844, 444] on div at bounding box center [839, 450] width 530 height 12
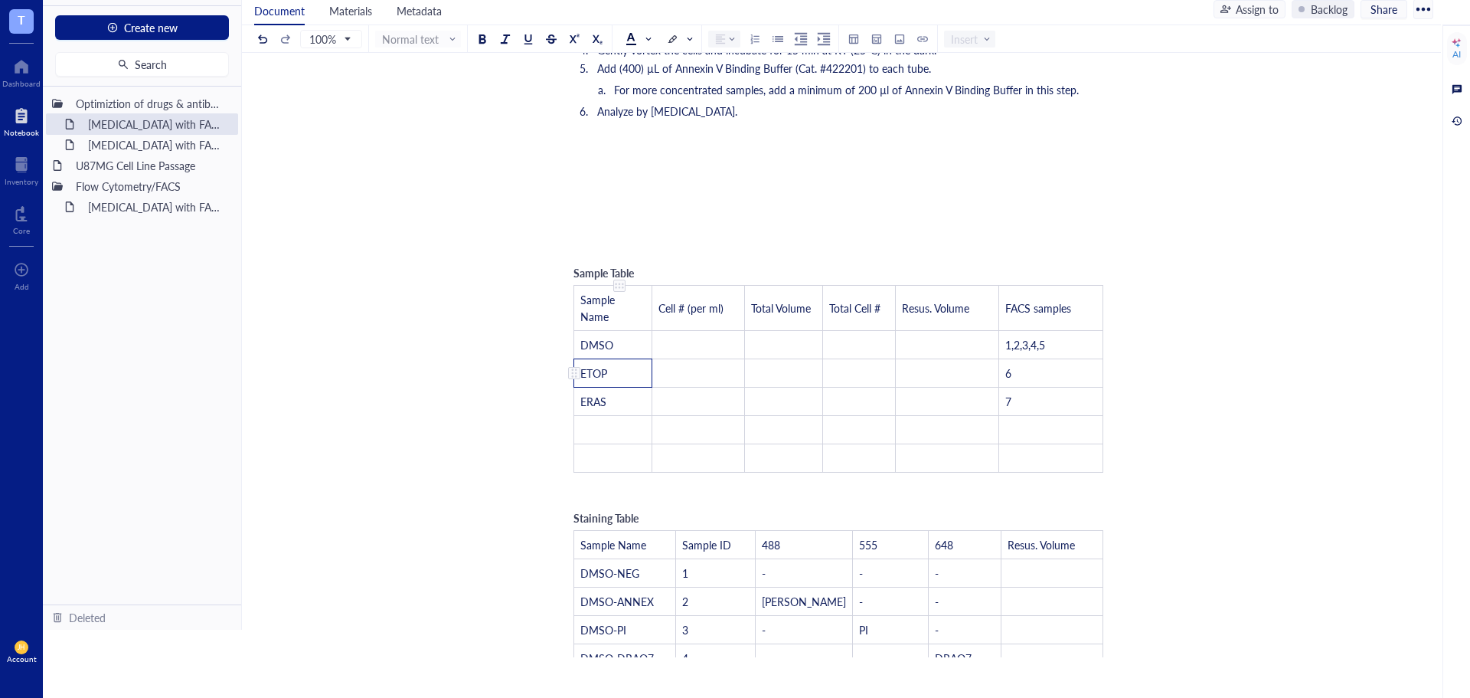
click at [615, 359] on td "ETOP" at bounding box center [613, 373] width 78 height 28
drag, startPoint x: 613, startPoint y: 355, endPoint x: 587, endPoint y: 354, distance: 26.1
click at [585, 387] on td "ERAS" at bounding box center [613, 401] width 78 height 28
click at [628, 359] on td "ETOP" at bounding box center [613, 373] width 78 height 28
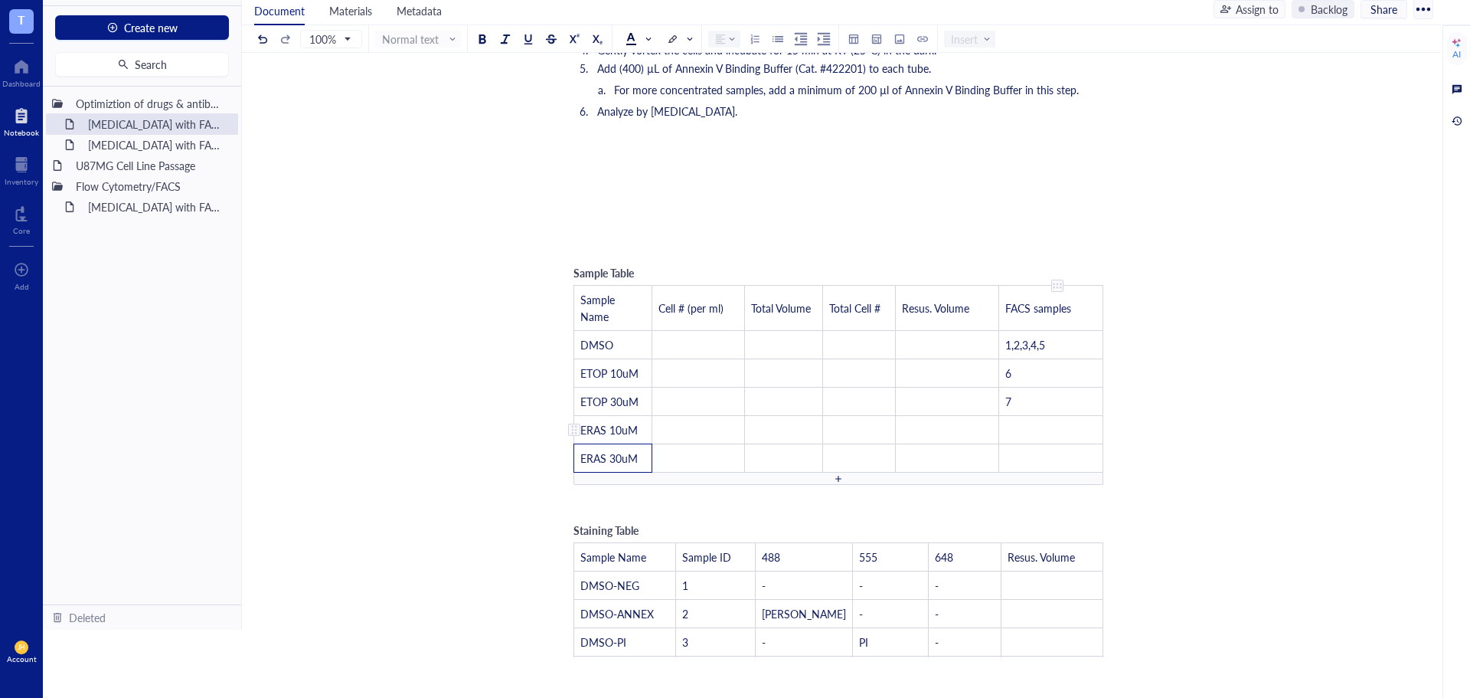
click at [1048, 384] on tbody "Sample Name Cell # (per ml) Total Volume Total Cell # Resus. Volume FACS sample…" at bounding box center [838, 379] width 529 height 187
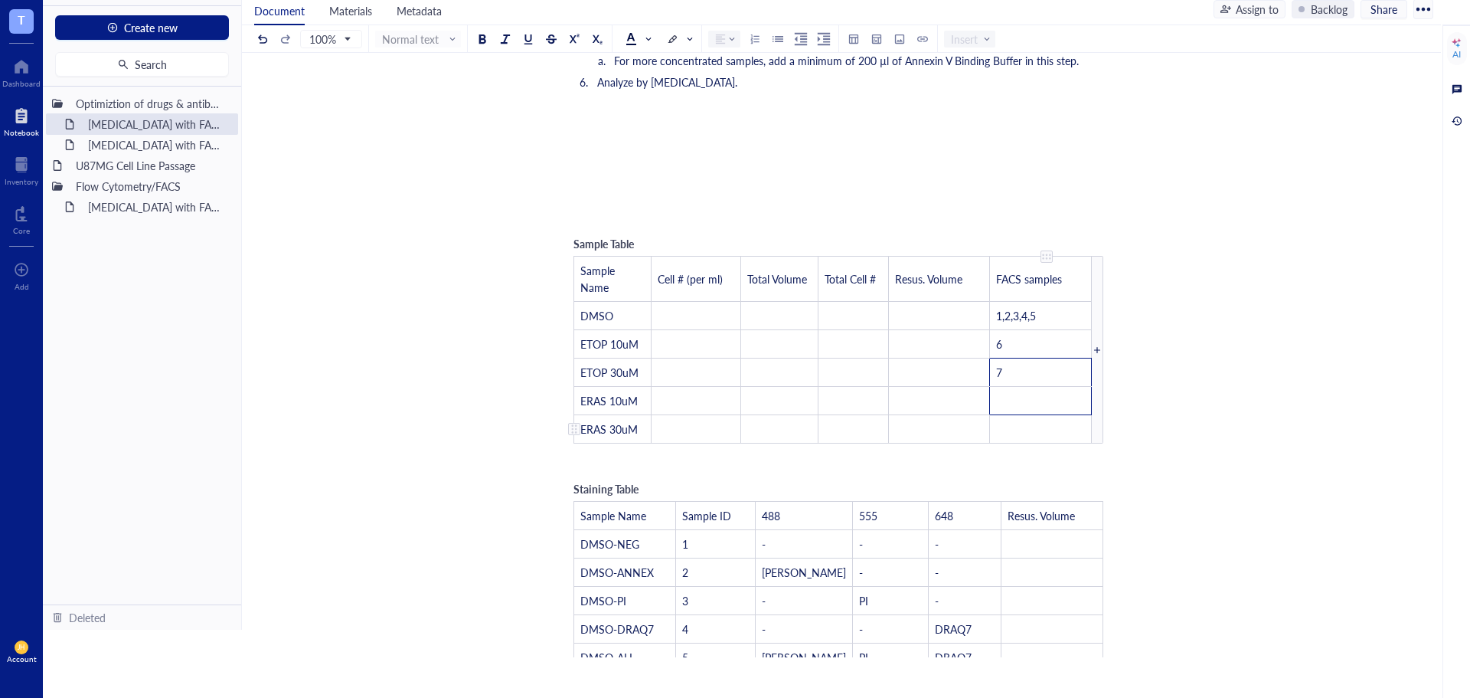
scroll to position [643, 0]
click at [1027, 385] on td "﻿" at bounding box center [1041, 399] width 102 height 28
click at [1233, 377] on div "Flow cytometry with FACSymphonyA1 (Optimization of Annexin V, PI, DRAQ7 with Et…" at bounding box center [838, 280] width 1193 height 1668
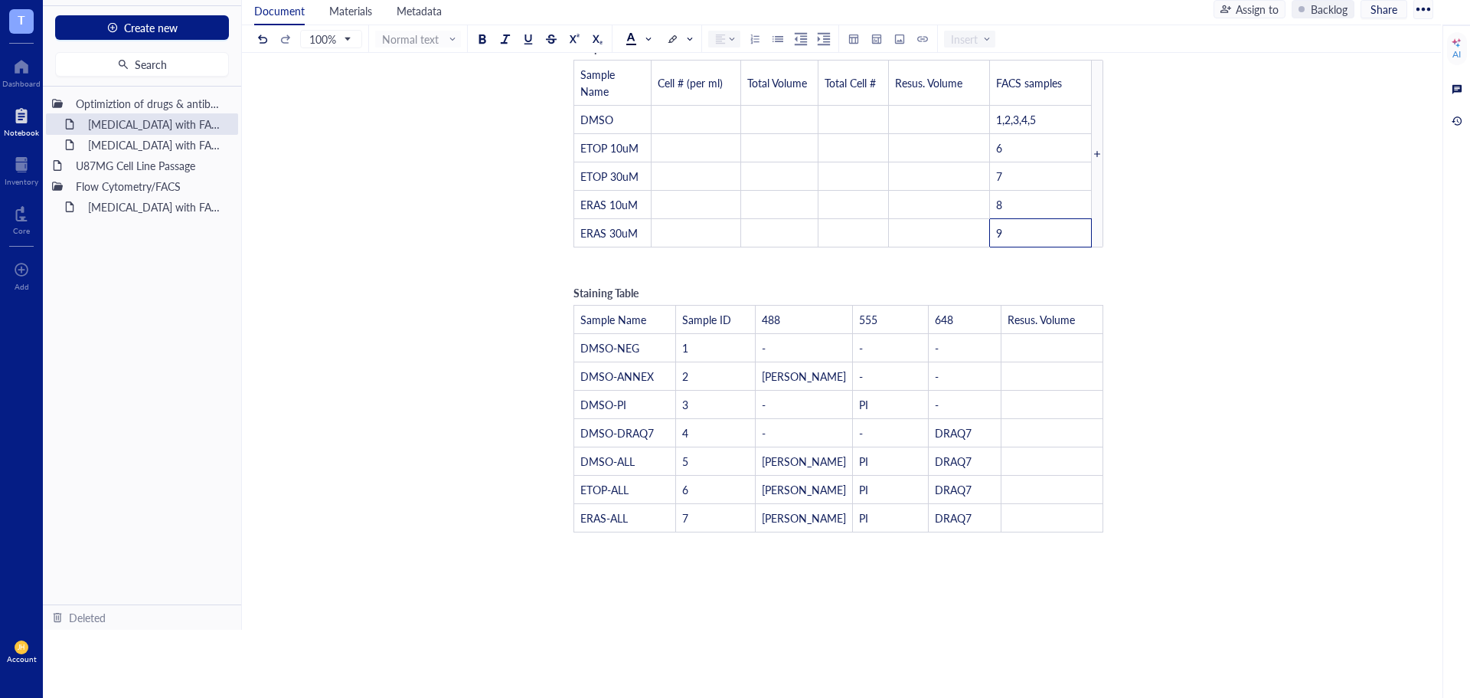
scroll to position [873, 0]
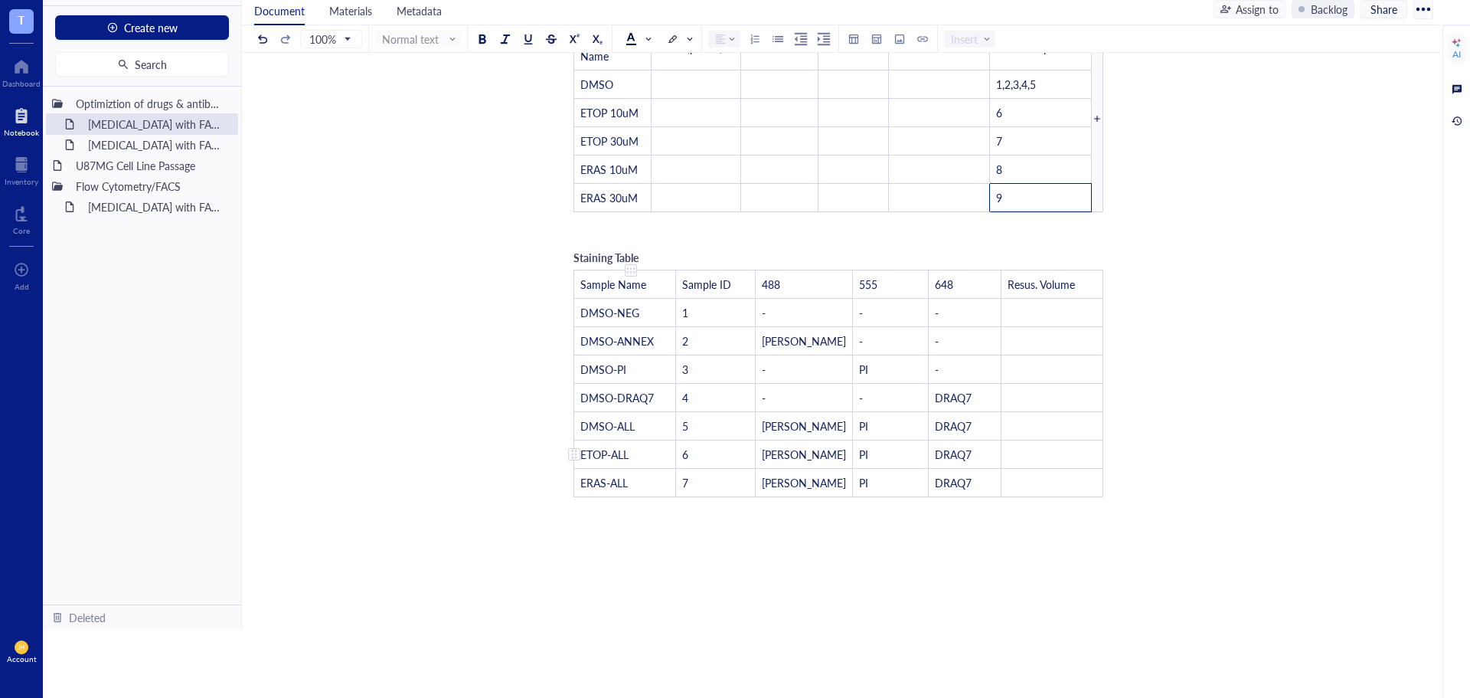
click at [669, 440] on td "ETOP-ALL" at bounding box center [625, 454] width 102 height 28
click at [608, 446] on span "ETOP-ALL" at bounding box center [604, 453] width 48 height 15
click at [869, 469] on td "PI" at bounding box center [891, 483] width 76 height 28
click at [841, 497] on div at bounding box center [839, 503] width 530 height 12
click at [838, 526] on div at bounding box center [838, 531] width 11 height 11
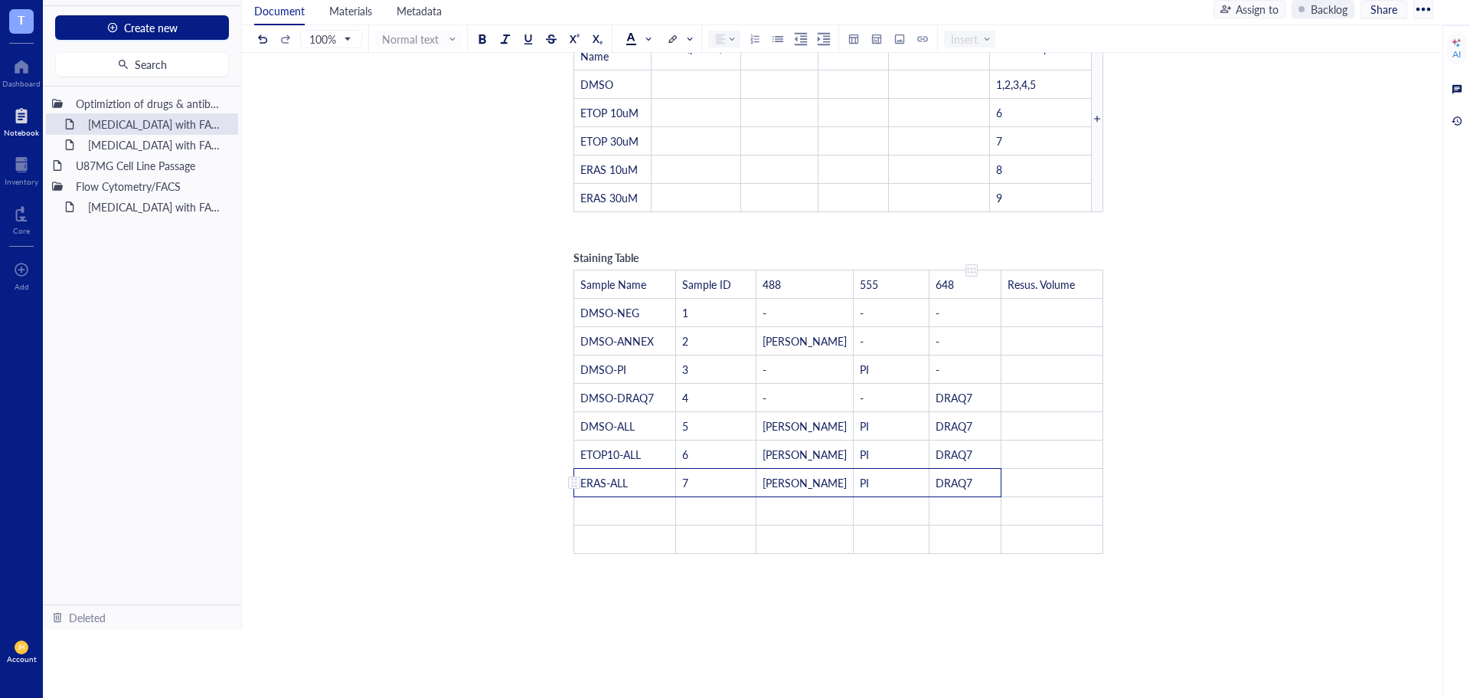
drag, startPoint x: 580, startPoint y: 456, endPoint x: 948, endPoint y: 453, distance: 368.3
click at [948, 469] on tr "ERAS-ALL 7 Annexin V PI DRAQ7 ﻿" at bounding box center [838, 483] width 529 height 28
click at [615, 525] on td "﻿" at bounding box center [625, 539] width 102 height 28
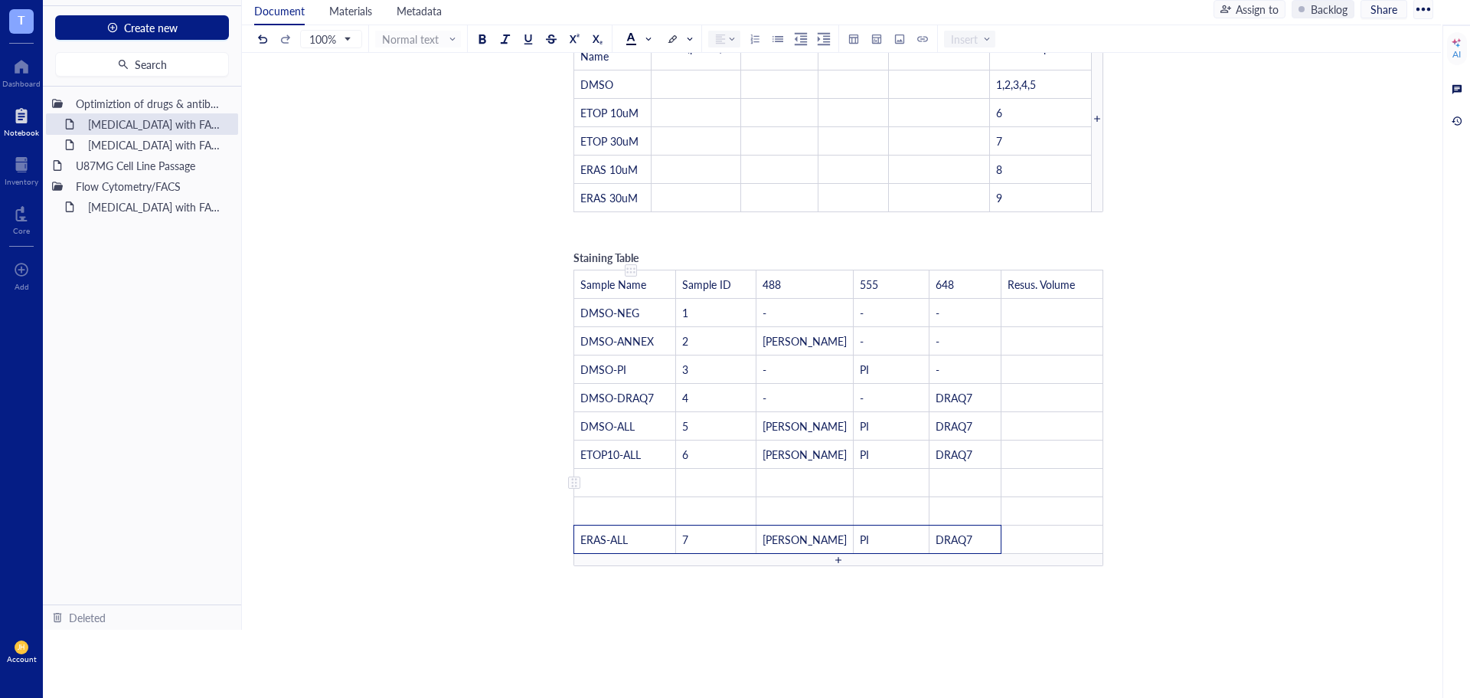
click at [626, 469] on td "﻿" at bounding box center [625, 483] width 102 height 28
drag, startPoint x: 585, startPoint y: 424, endPoint x: 776, endPoint y: 421, distance: 190.7
click at [776, 440] on tr "ETOP10-ALL 6 Annexin V PI DRAQ7 ﻿" at bounding box center [838, 454] width 529 height 28
click at [713, 440] on td "6" at bounding box center [716, 454] width 80 height 28
drag, startPoint x: 592, startPoint y: 429, endPoint x: 914, endPoint y: 429, distance: 321.6
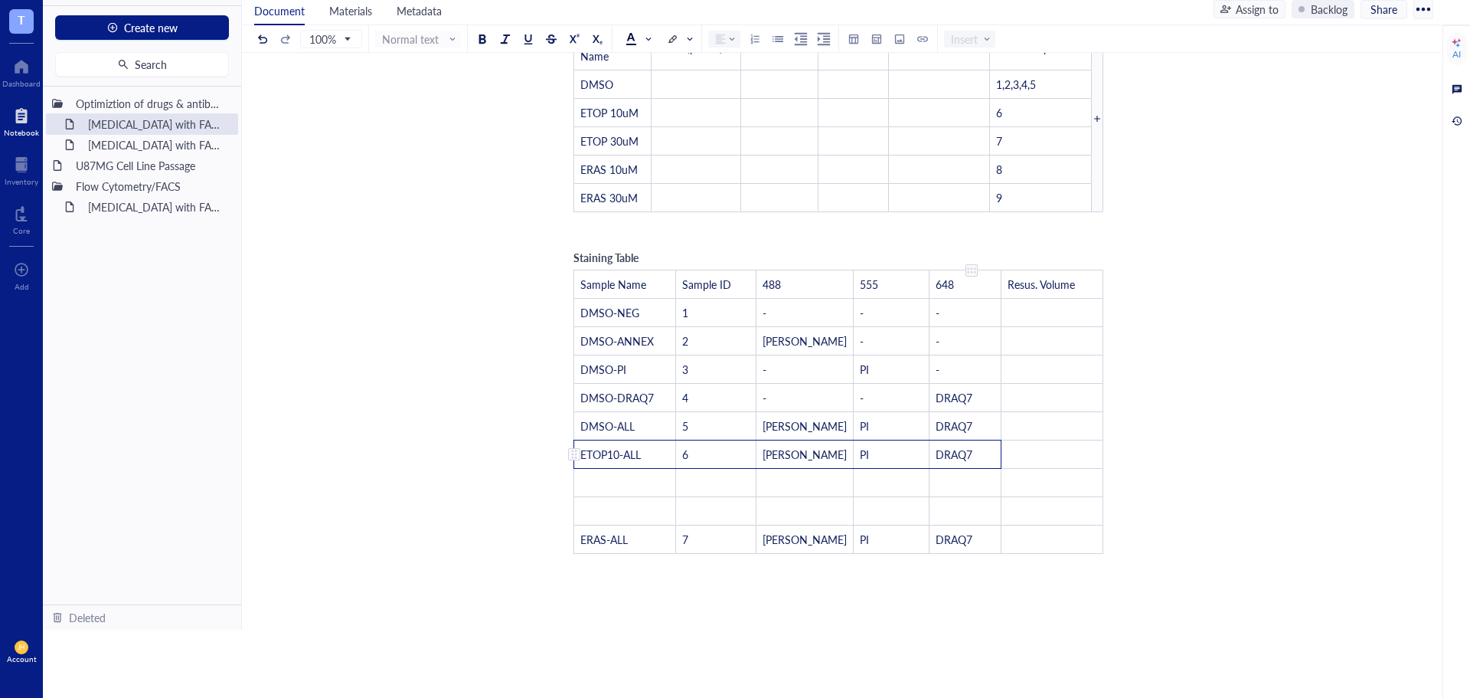
click at [914, 440] on tr "ETOP10-ALL 6 Annexin V PI DRAQ7 ﻿" at bounding box center [838, 454] width 529 height 28
drag, startPoint x: 633, startPoint y: 456, endPoint x: 924, endPoint y: 449, distance: 291.1
click at [924, 469] on tr "﻿ ﻿ ﻿ ﻿ ﻿ ﻿" at bounding box center [838, 483] width 529 height 28
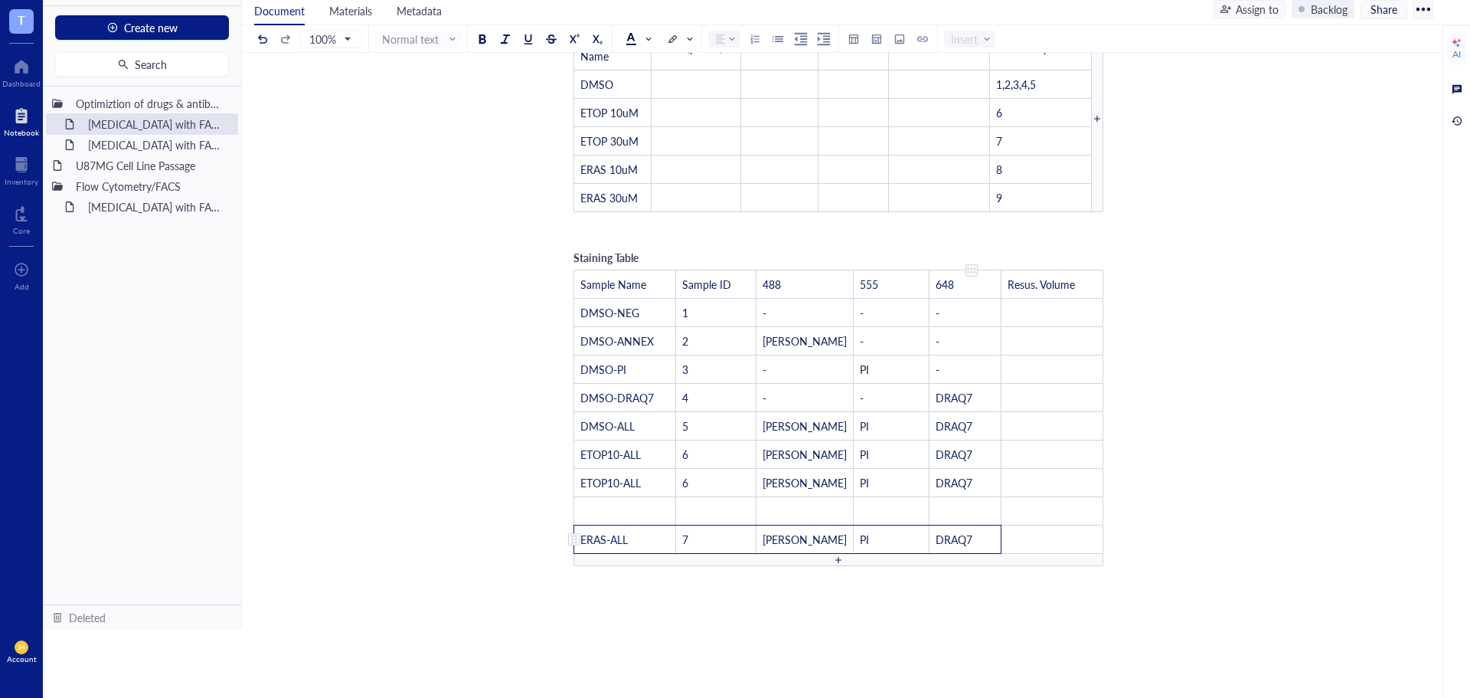
drag, startPoint x: 639, startPoint y: 507, endPoint x: 944, endPoint y: 508, distance: 305.5
click at [944, 525] on tr "ERAS-ALL 7 Annexin V PI DRAQ7 ﻿" at bounding box center [838, 539] width 529 height 28
drag, startPoint x: 652, startPoint y: 481, endPoint x: 924, endPoint y: 482, distance: 271.1
click at [924, 497] on tr "﻿ ﻿ ﻿ ﻿ ﻿ ﻿" at bounding box center [838, 511] width 529 height 28
click at [618, 475] on span "ETOP10-ALL" at bounding box center [610, 482] width 60 height 15
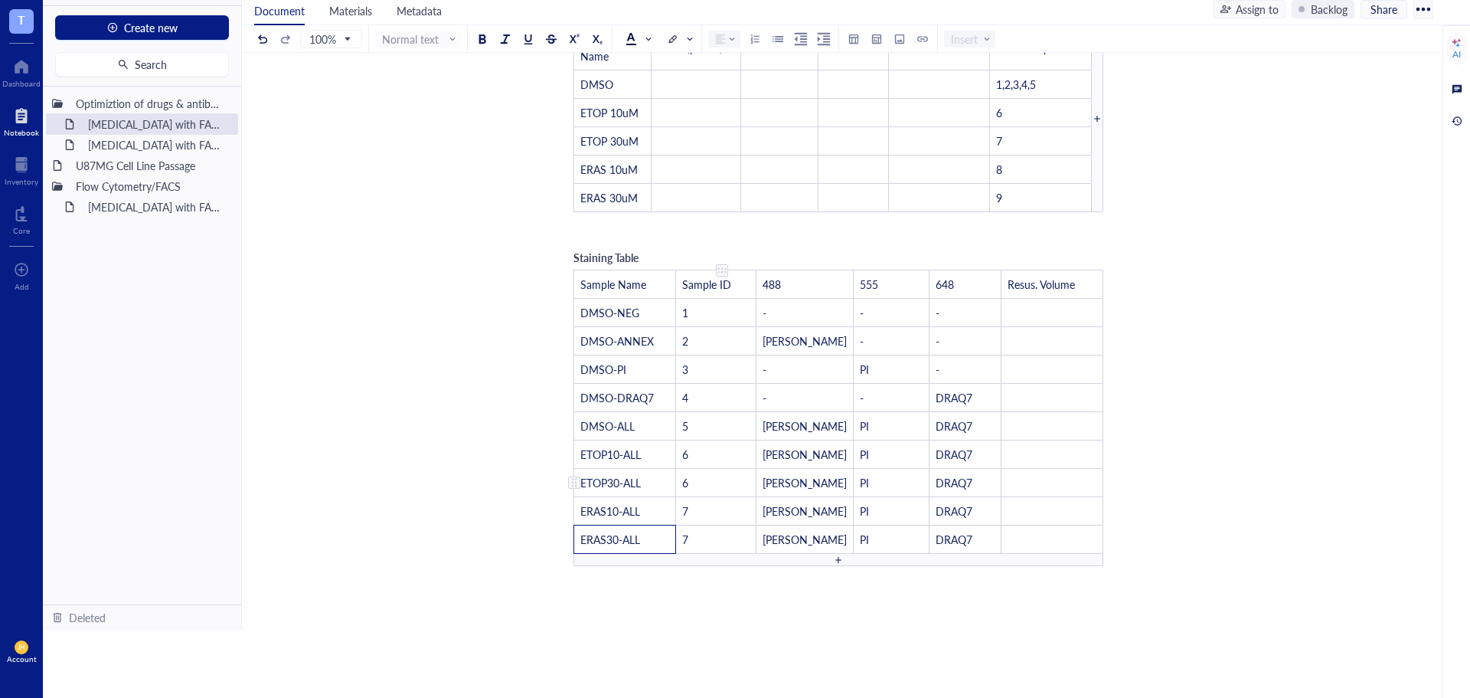
click at [711, 469] on td "6" at bounding box center [716, 483] width 80 height 28
click at [809, 270] on td "488" at bounding box center [804, 284] width 97 height 28
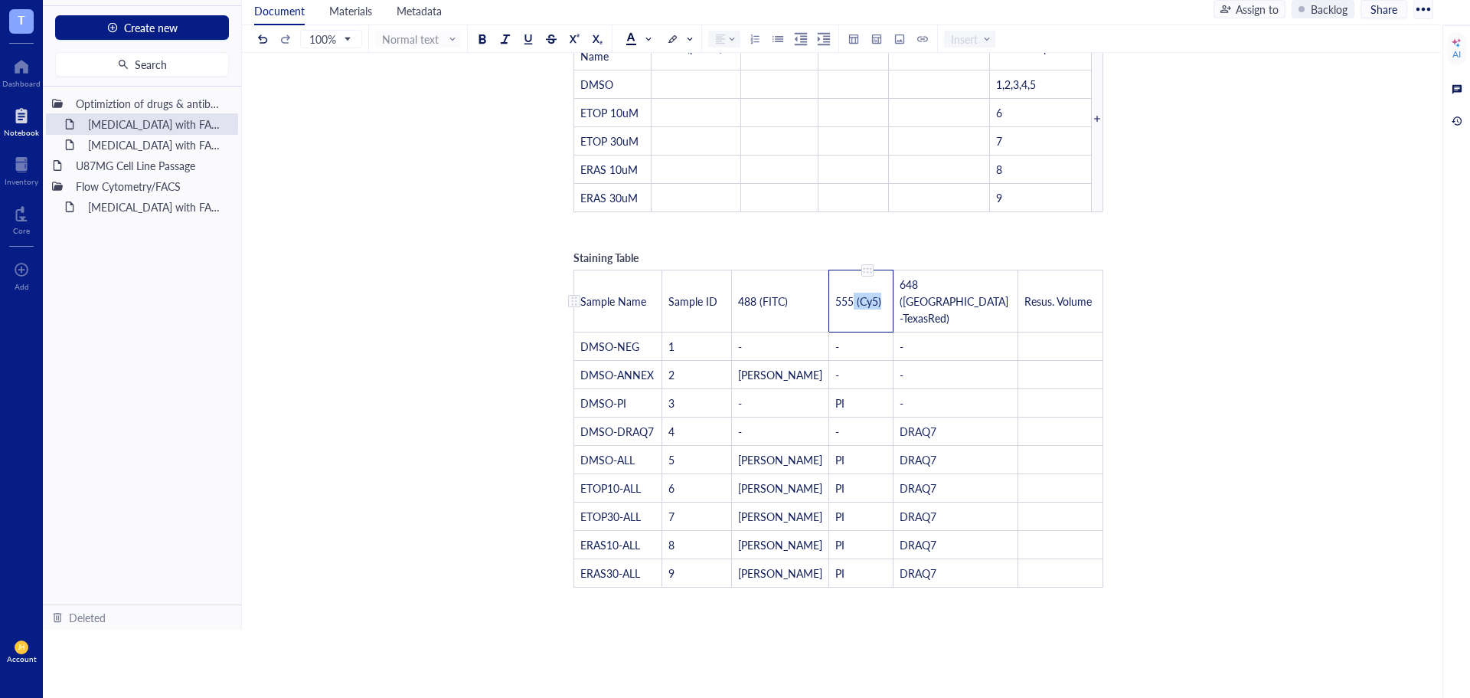
drag, startPoint x: 888, startPoint y: 265, endPoint x: 859, endPoint y: 273, distance: 30.3
click at [859, 273] on td "555 (Cy5)" at bounding box center [861, 301] width 64 height 62
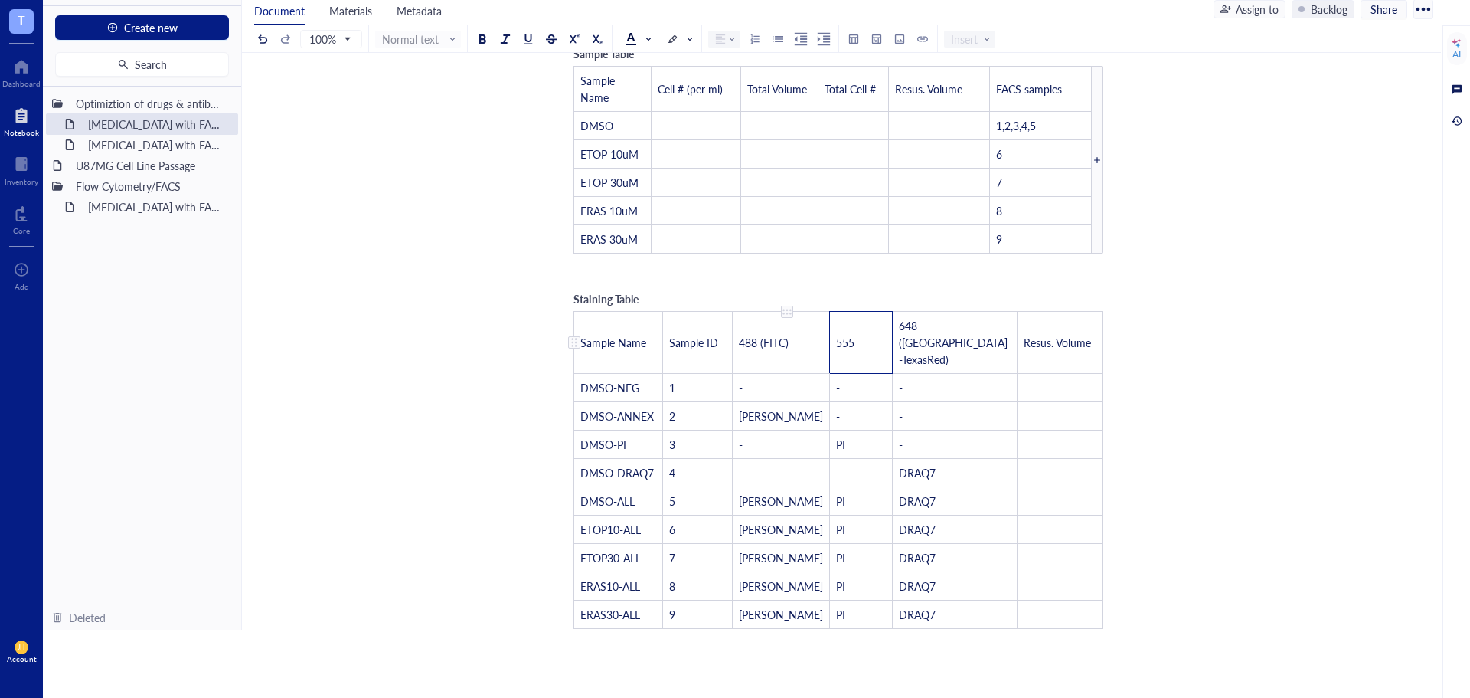
scroll to position [796, 0]
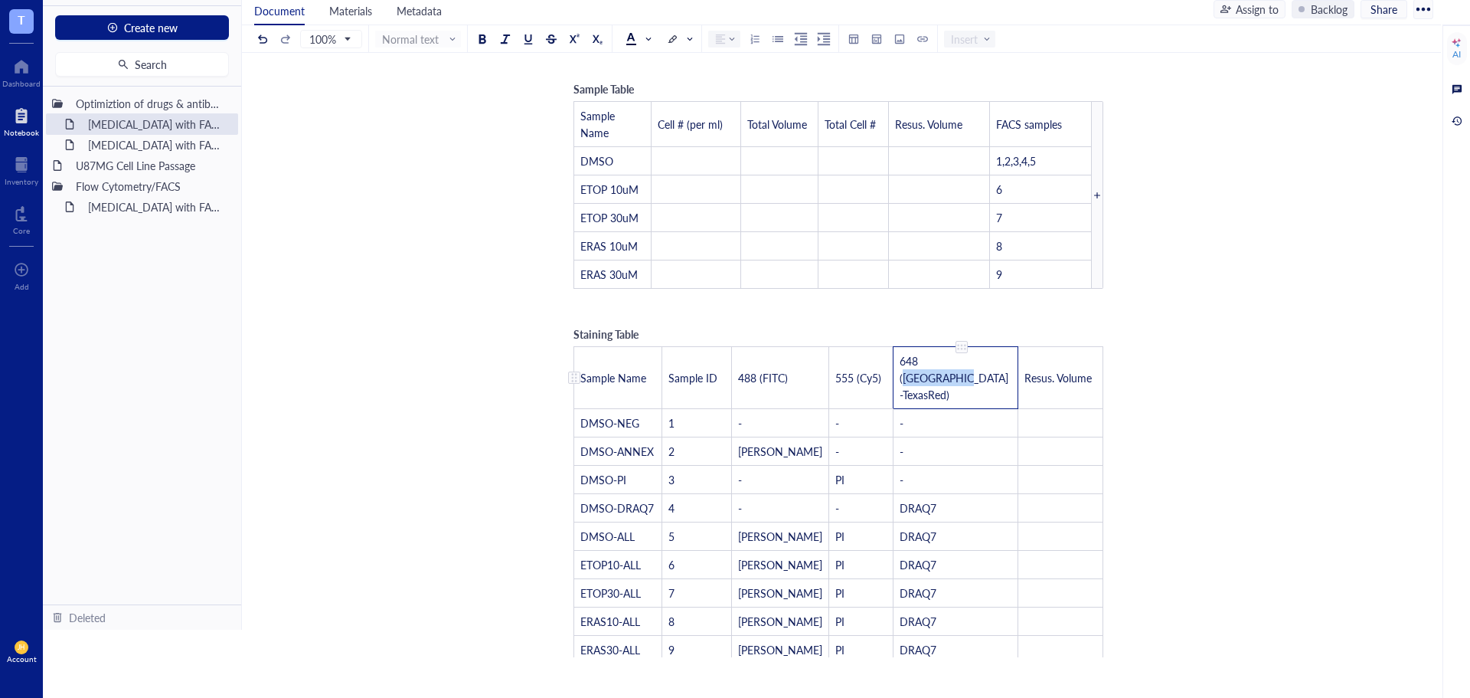
drag, startPoint x: 964, startPoint y: 348, endPoint x: 945, endPoint y: 332, distance: 25.0
click at [945, 353] on span "648 (PE-TexasRed)" at bounding box center [954, 377] width 109 height 49
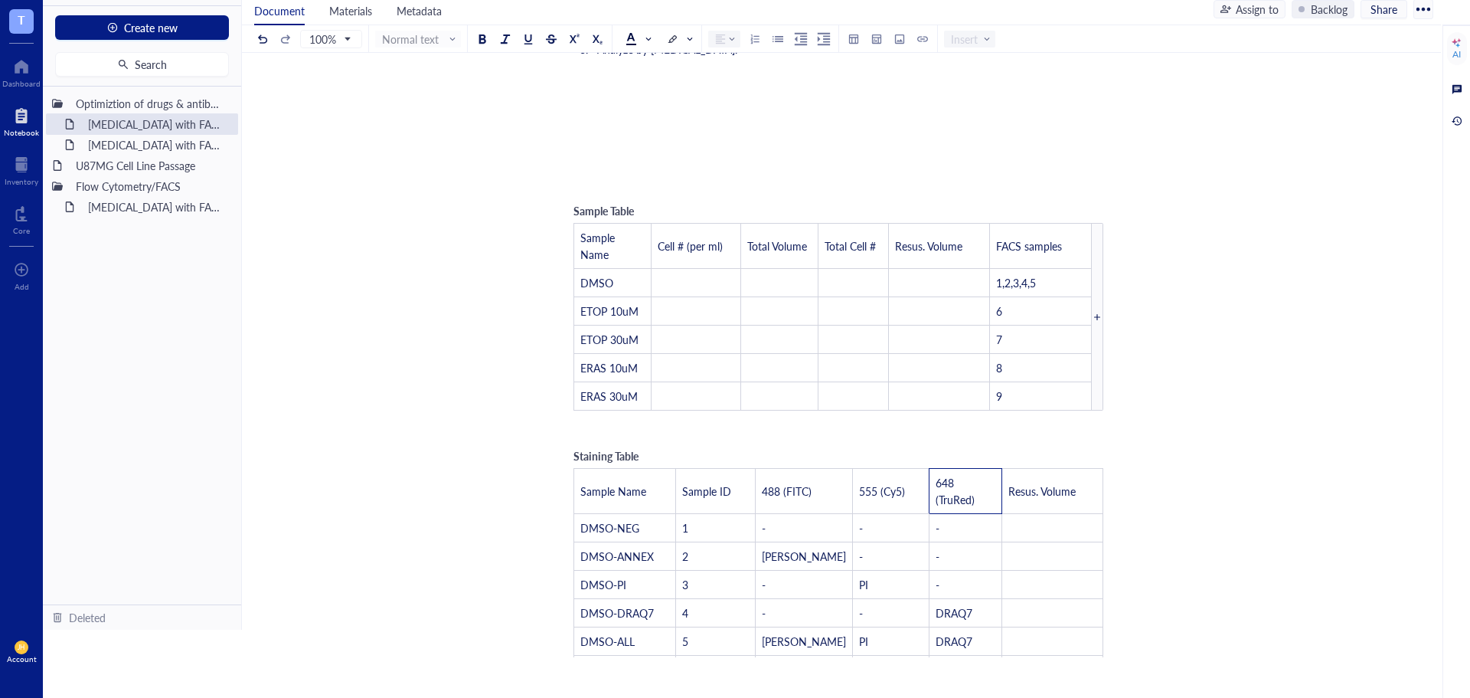
scroll to position [643, 0]
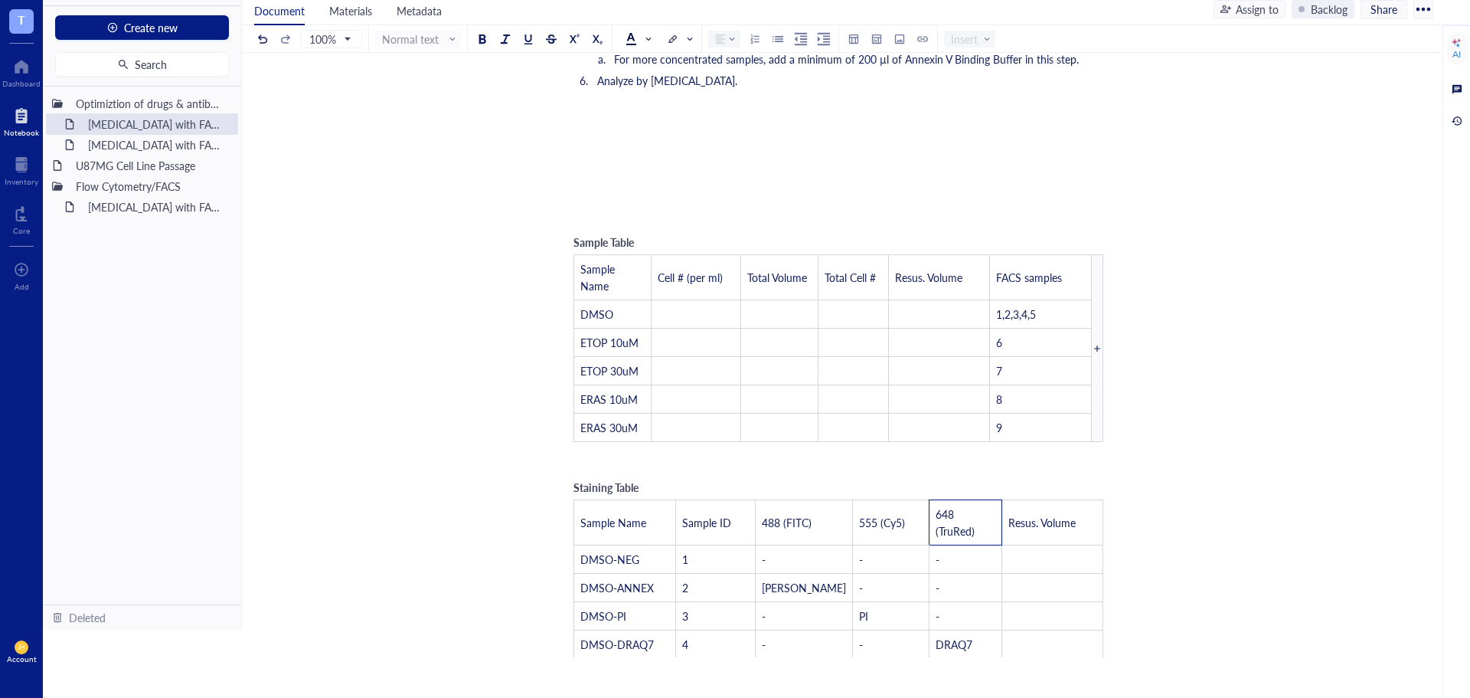
click at [1194, 292] on div "Flow cytometry with FACSymphonyA1 (Optimization of Annexin V, PI, DRAQ7 with Et…" at bounding box center [838, 316] width 1193 height 1741
click at [1117, 142] on div "Flow cytometry with FACSymphonyA1 (Optimization of Annexin V, PI, DRAQ7 with Et…" at bounding box center [838, 316] width 1193 height 1741
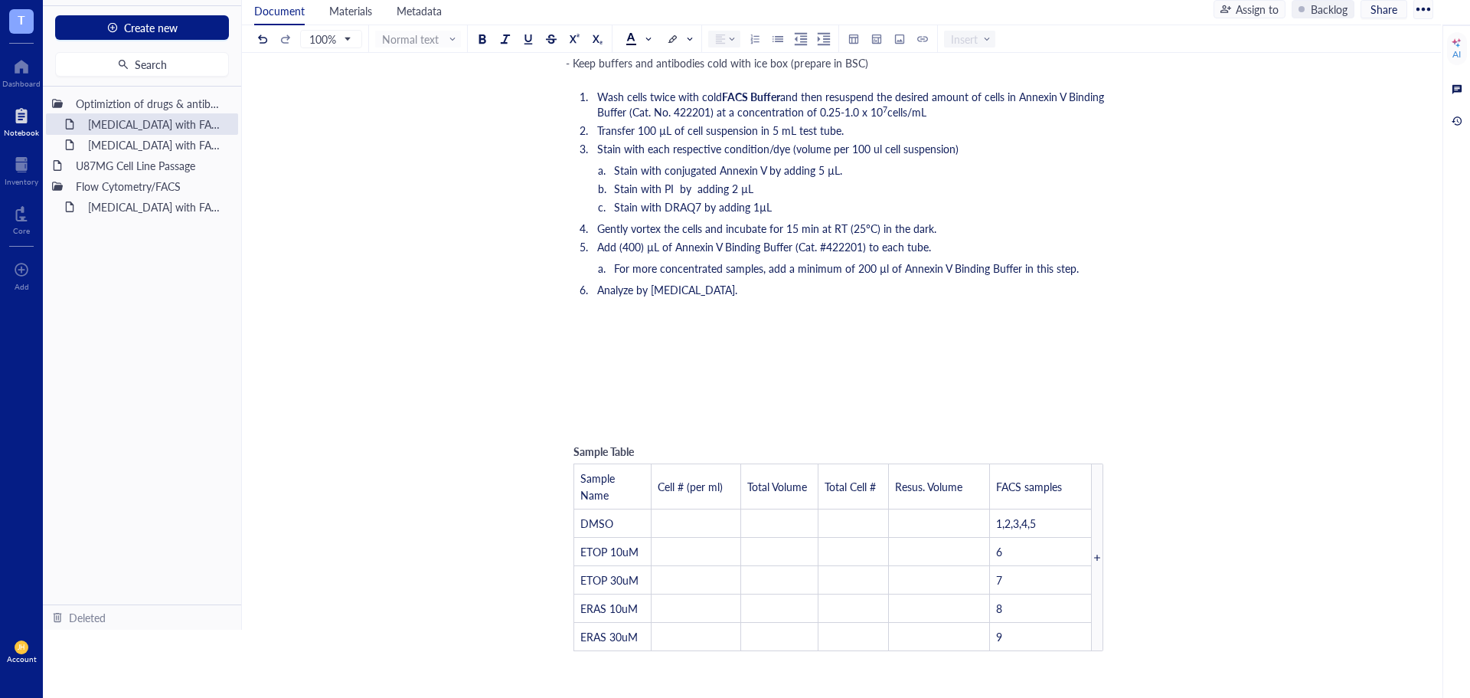
scroll to position [414, 0]
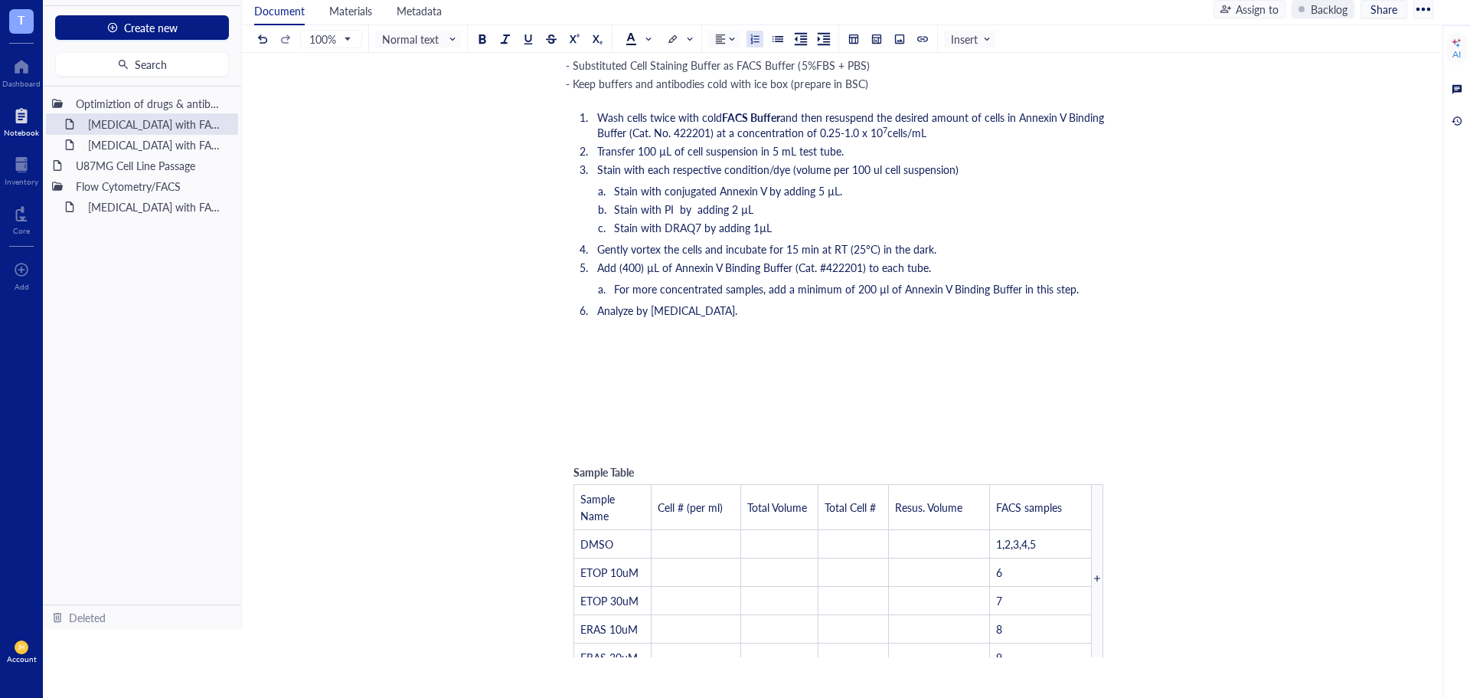
click at [814, 302] on li "Analyze by [MEDICAL_DATA]." at bounding box center [851, 309] width 520 height 15
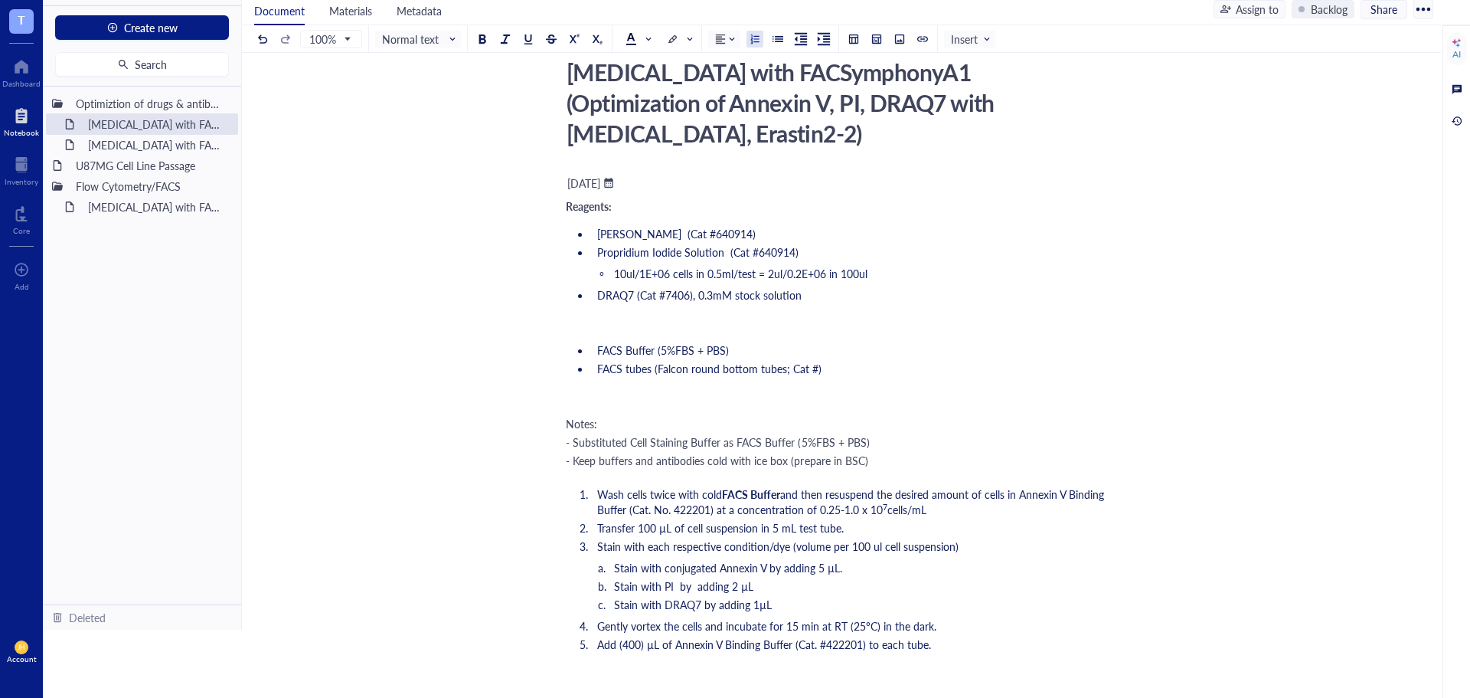
scroll to position [31, 0]
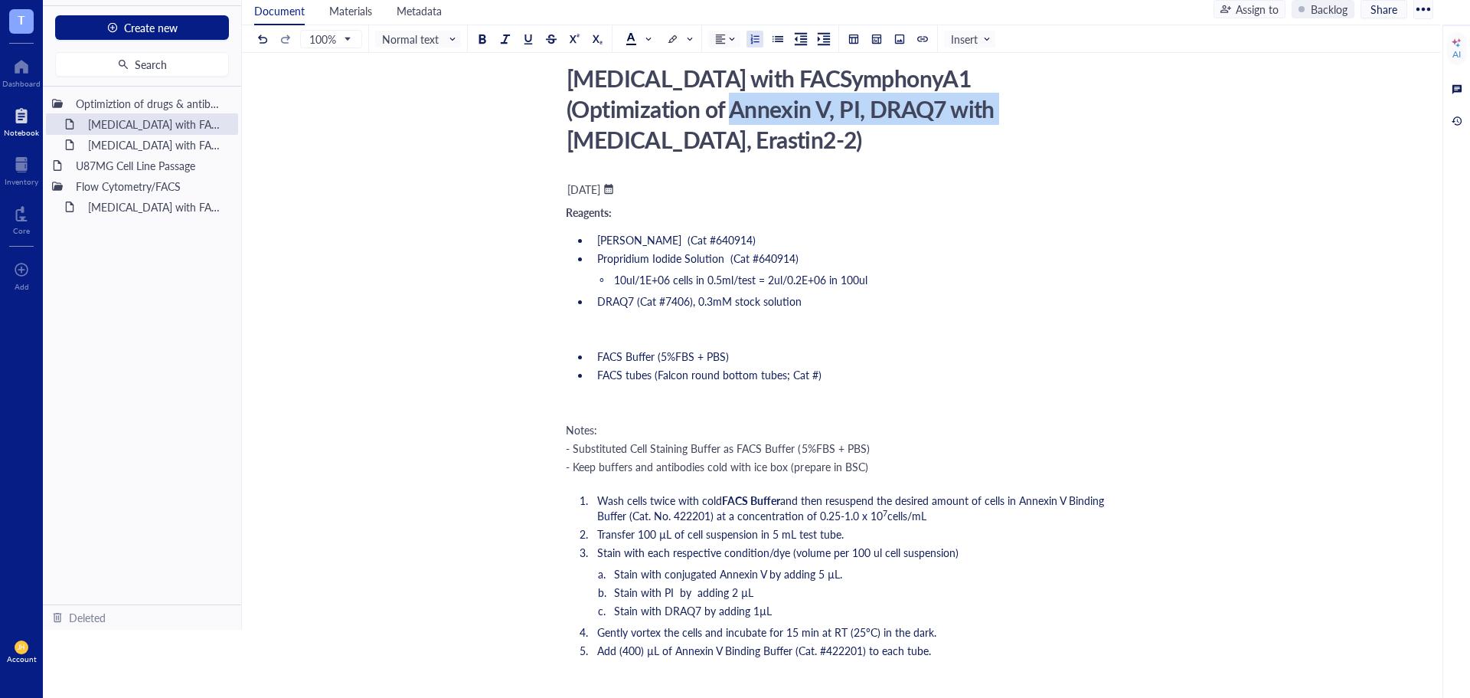
drag, startPoint x: 861, startPoint y: 108, endPoint x: 590, endPoint y: 115, distance: 271.2
click at [590, 115] on div "Flow cytometry with FACSymphonyA1 (Optimization of Annexin V, PI, DRAQ7 with Et…" at bounding box center [832, 109] width 545 height 100
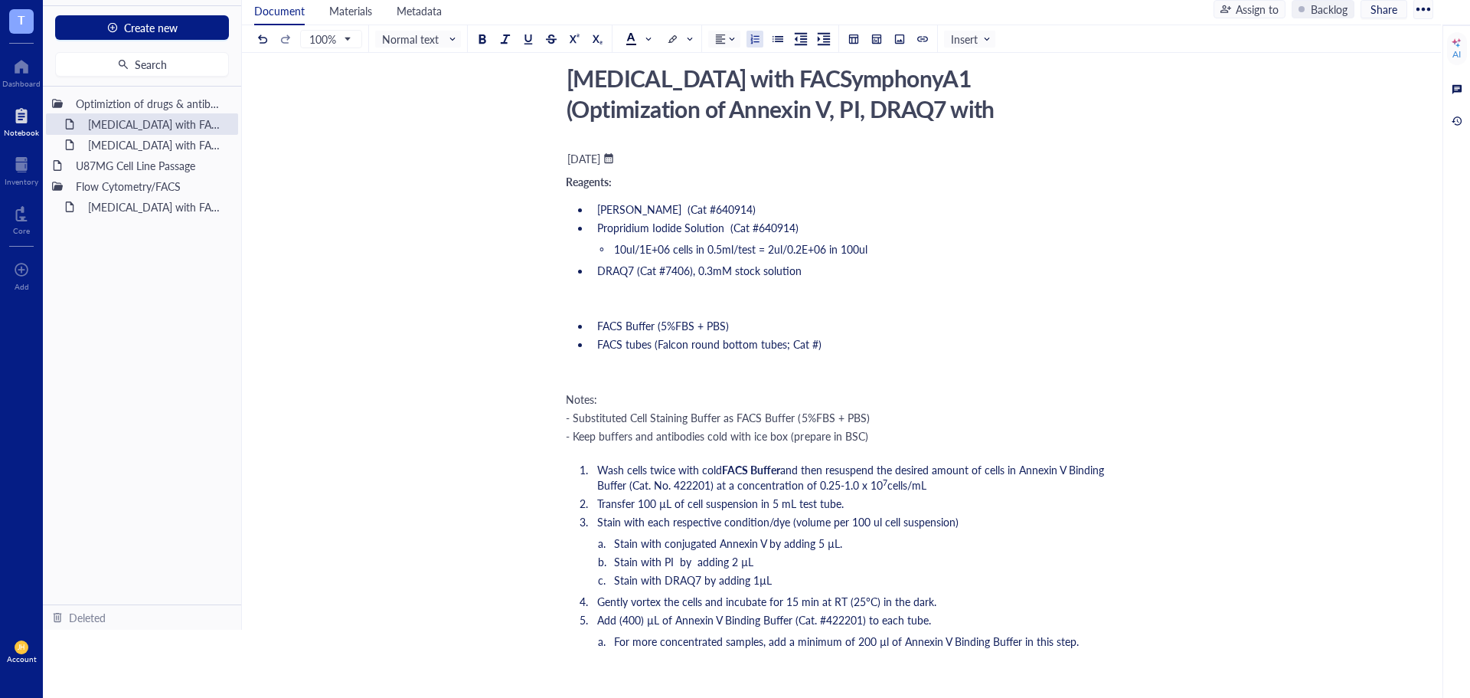
drag, startPoint x: 861, startPoint y: 106, endPoint x: 596, endPoint y: 119, distance: 265.3
click at [596, 119] on textarea "Flow cytometry with FACSymphonyA1 (Optimization of Annexin V, PI, DRAQ7 with Et…" at bounding box center [833, 93] width 544 height 67
type textarea "Flow cytometry with FACSymphonyA1 (Optimization of Etoposide, Erastin2-2)"
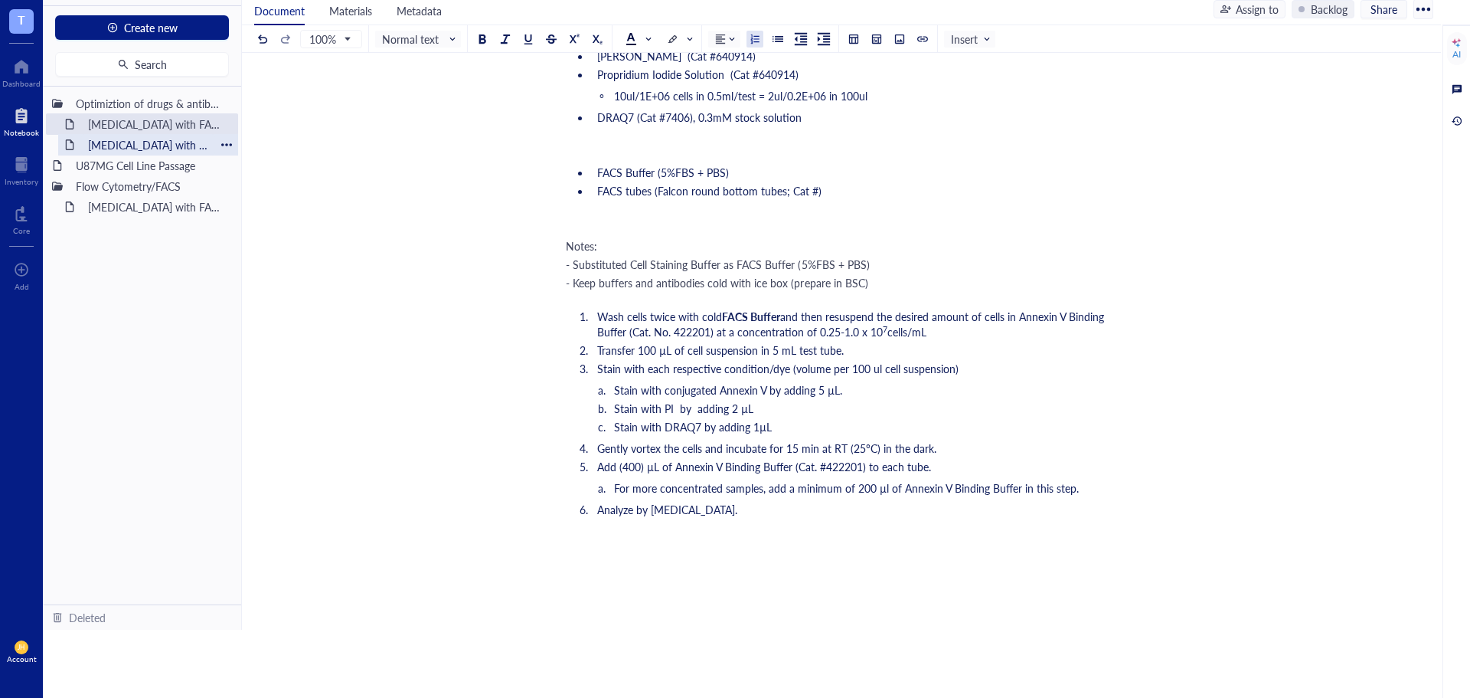
click at [185, 141] on div "Flow cytometry with FACSymphonyA1 (Optimization of Annexin V, PI, DRAQ7 with Et…" at bounding box center [148, 144] width 134 height 21
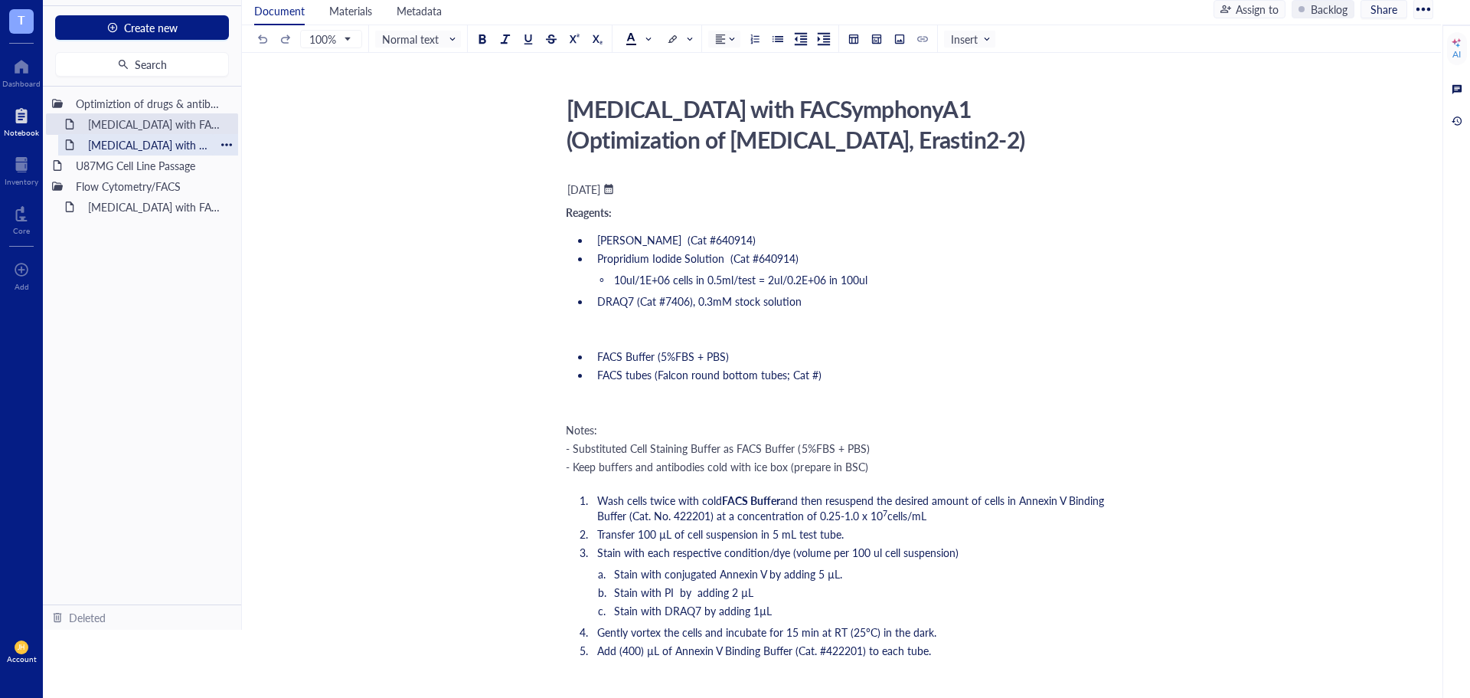
click at [165, 143] on div "Flow cytometry with FACSymphonyA1 (Optimization of Annexin V, PI, DRAQ7 with Et…" at bounding box center [148, 144] width 134 height 21
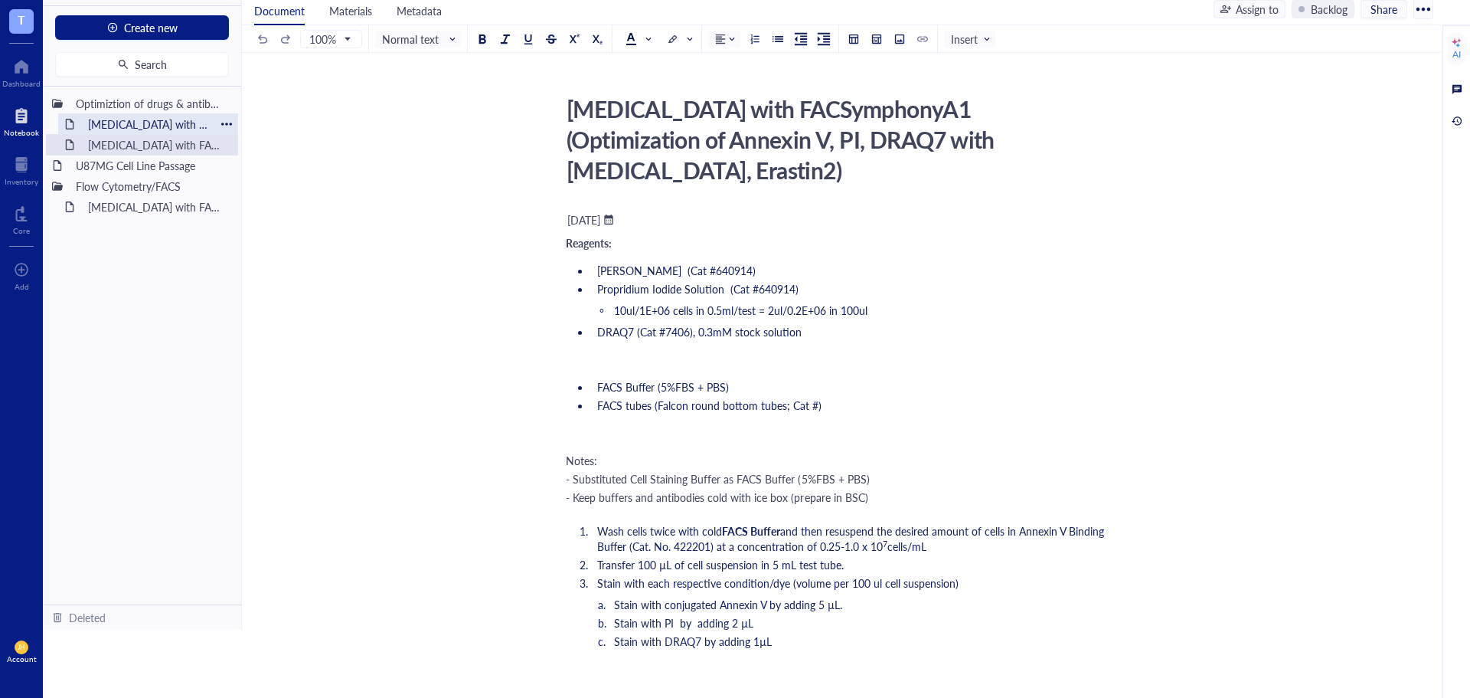
click at [193, 125] on div "Flow cytometry with FACSymphonyA1 (Optimization of Etoposide, Erastin2-2)" at bounding box center [148, 123] width 134 height 21
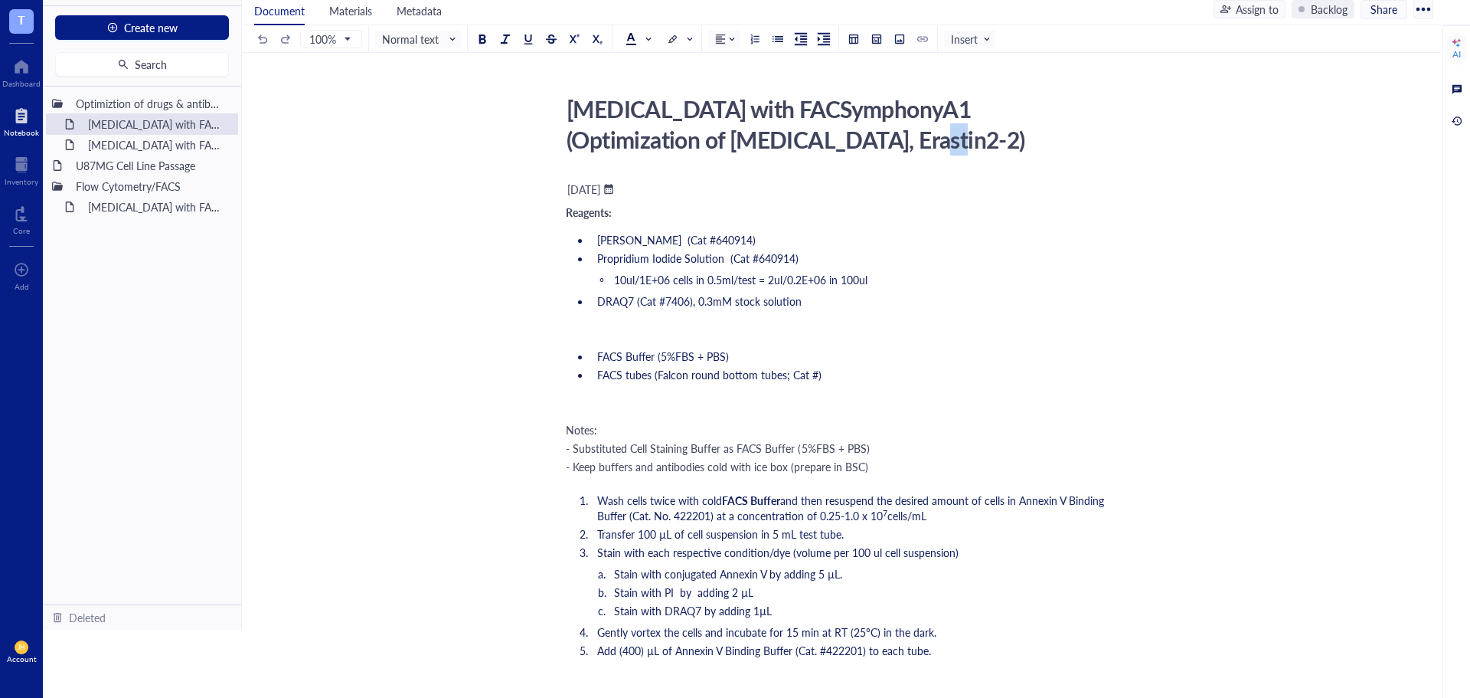
drag, startPoint x: 799, startPoint y: 145, endPoint x: 779, endPoint y: 147, distance: 20.0
click at [779, 147] on div "Flow cytometry with FACSymphonyA1 (Optimization of Etoposide, Erastin2-2)" at bounding box center [832, 124] width 545 height 69
type textarea "Flow cytometry with FACSymphonyA1 (Optimization of Etoposide, Erastin2)"
click at [207, 31] on button "Create new" at bounding box center [142, 27] width 174 height 25
click at [181, 83] on div "New folder" at bounding box center [141, 81] width 149 height 17
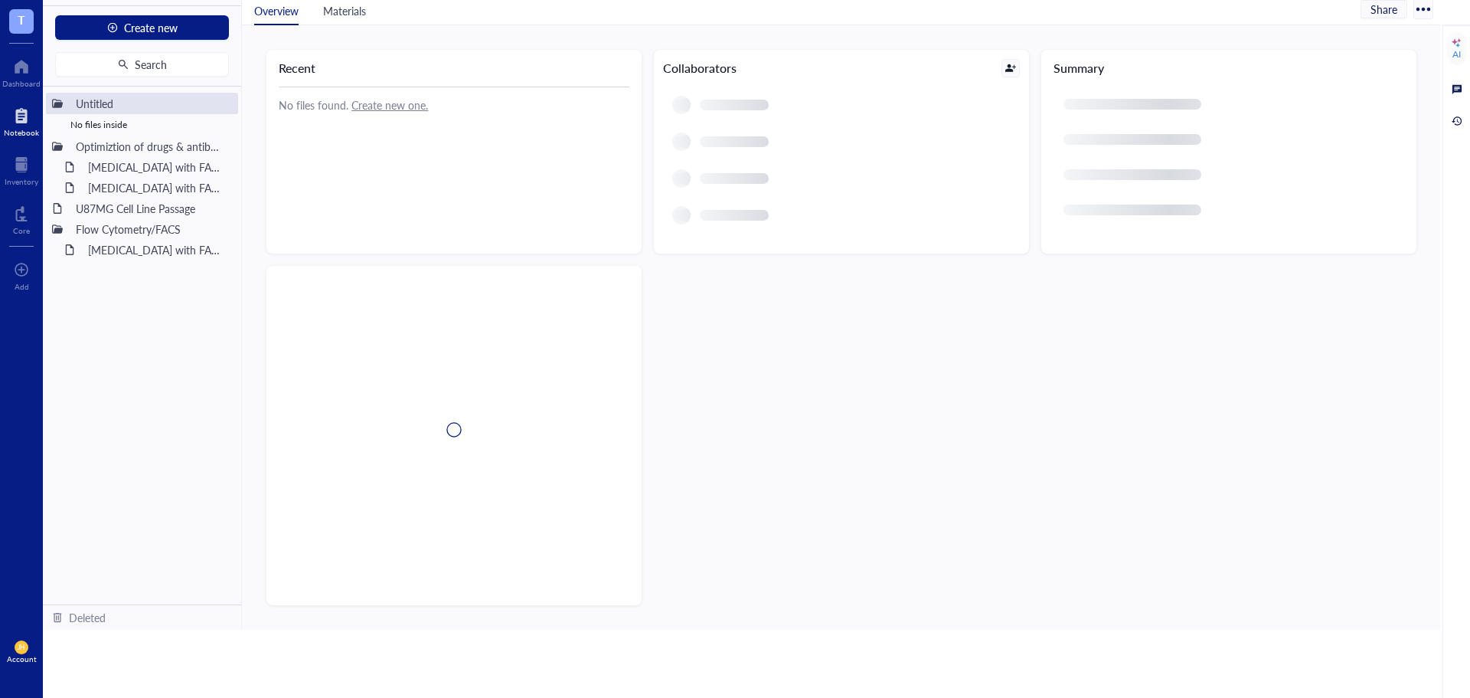
scroll to position [37, 0]
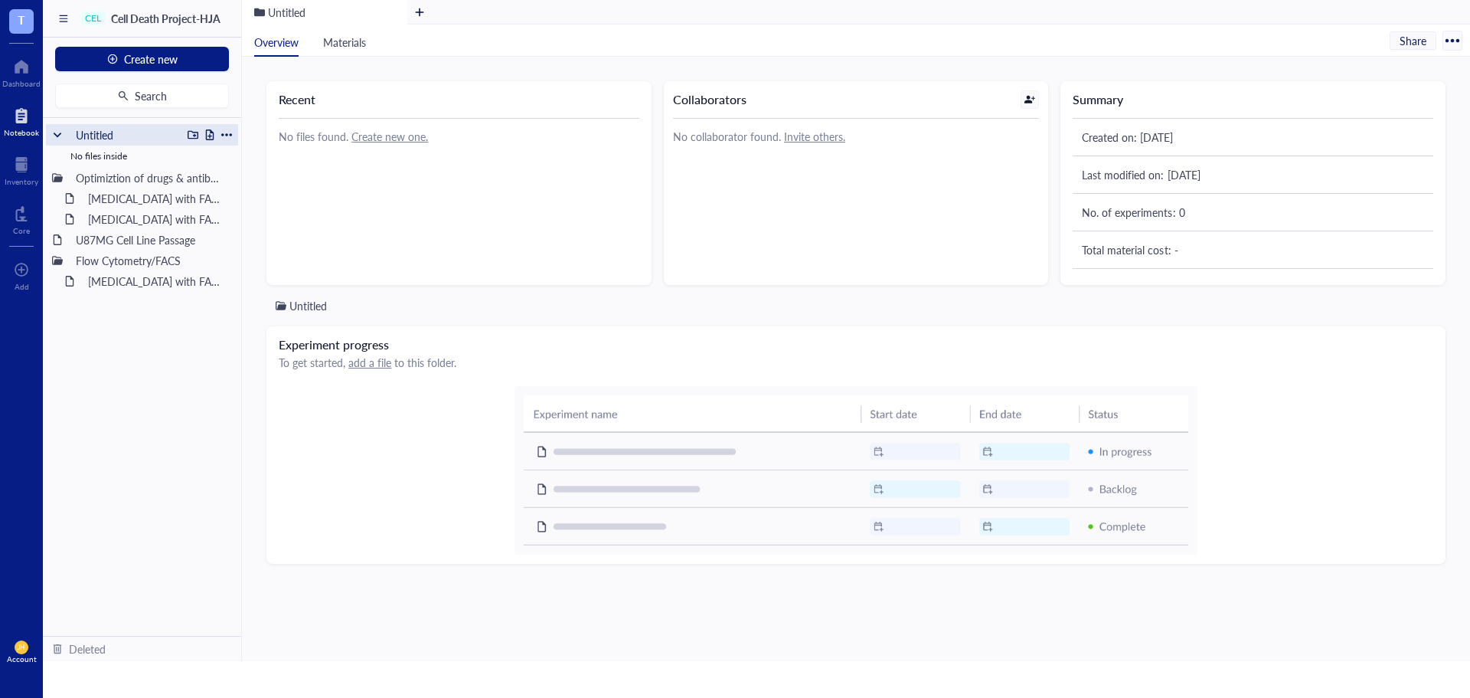
click at [229, 137] on div at bounding box center [226, 134] width 11 height 11
click at [299, 153] on div "Rename" at bounding box center [280, 157] width 95 height 17
type input "U"
type input "Fluorescence microscopy"
click at [210, 136] on div at bounding box center [209, 134] width 11 height 11
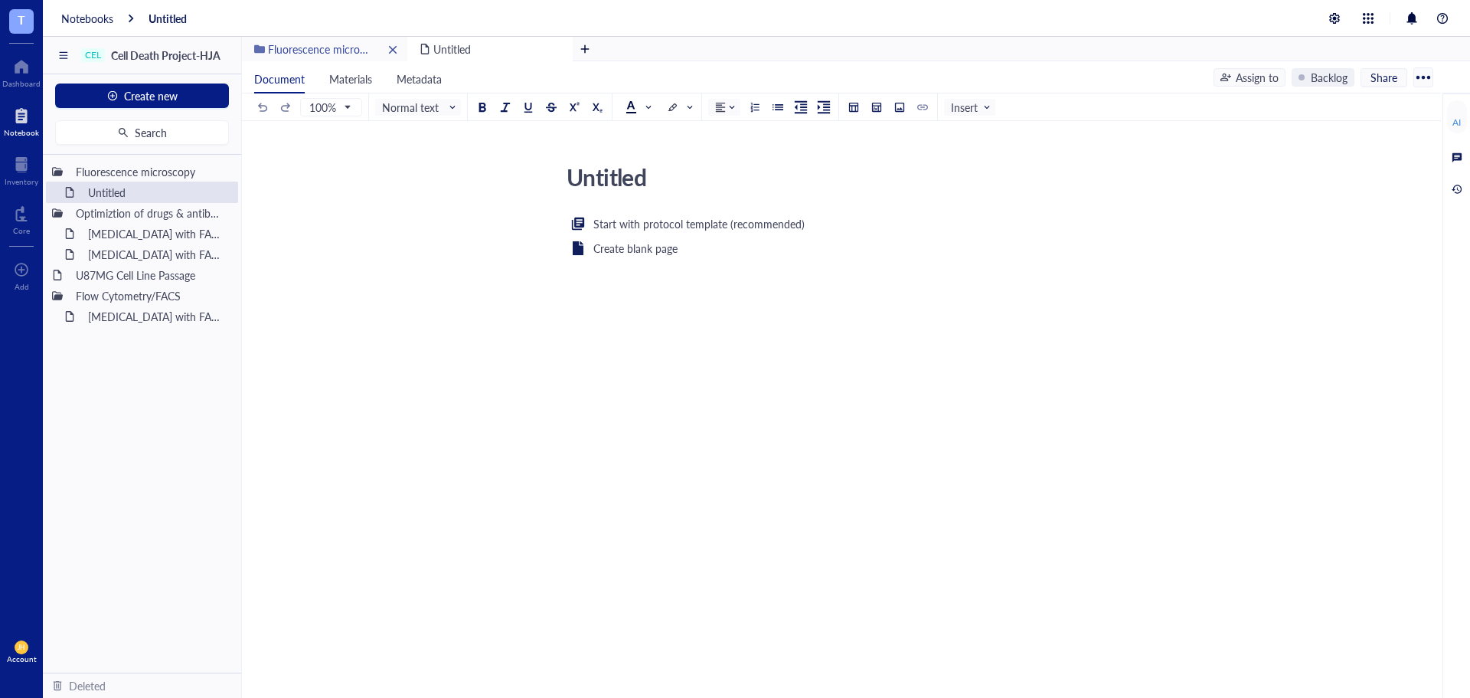
click at [359, 49] on span "Fluorescence microscopy" at bounding box center [327, 48] width 119 height 15
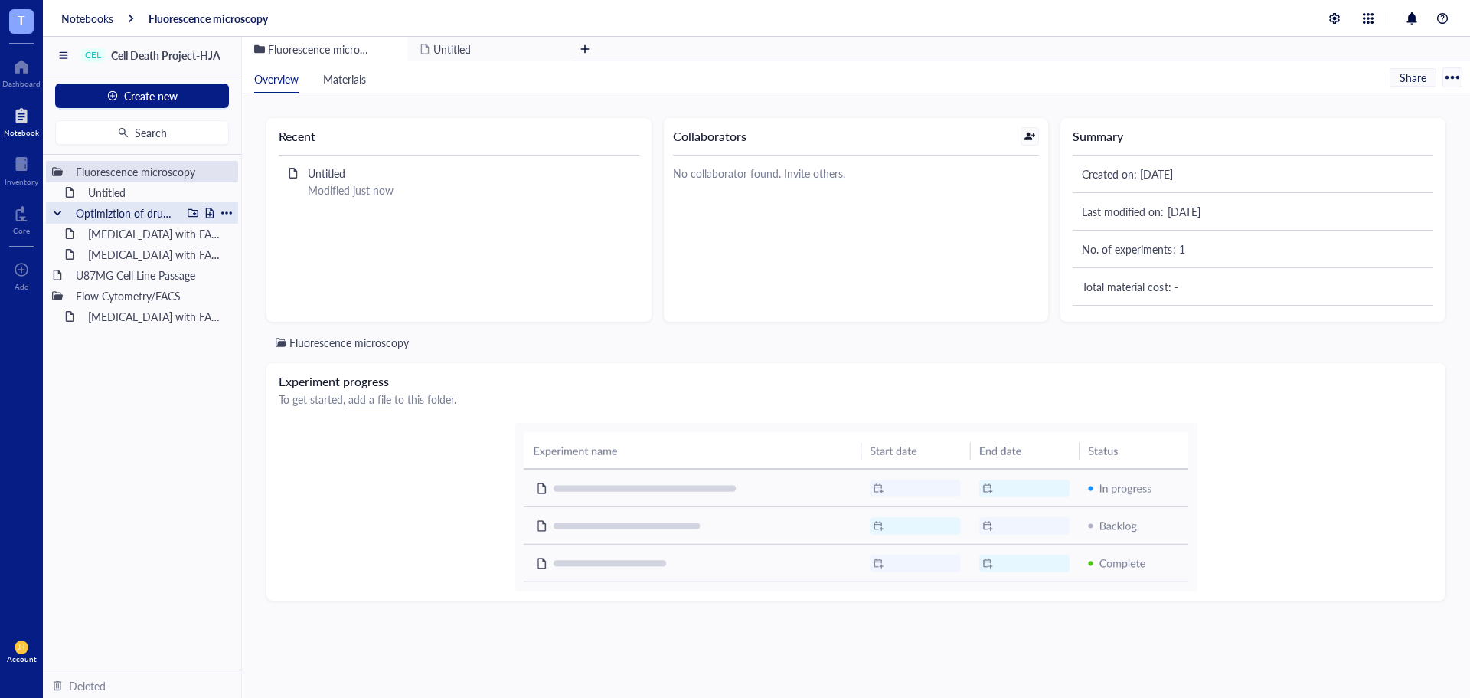
click at [154, 210] on div "Optimiztion of drugs & antibodies" at bounding box center [125, 212] width 113 height 21
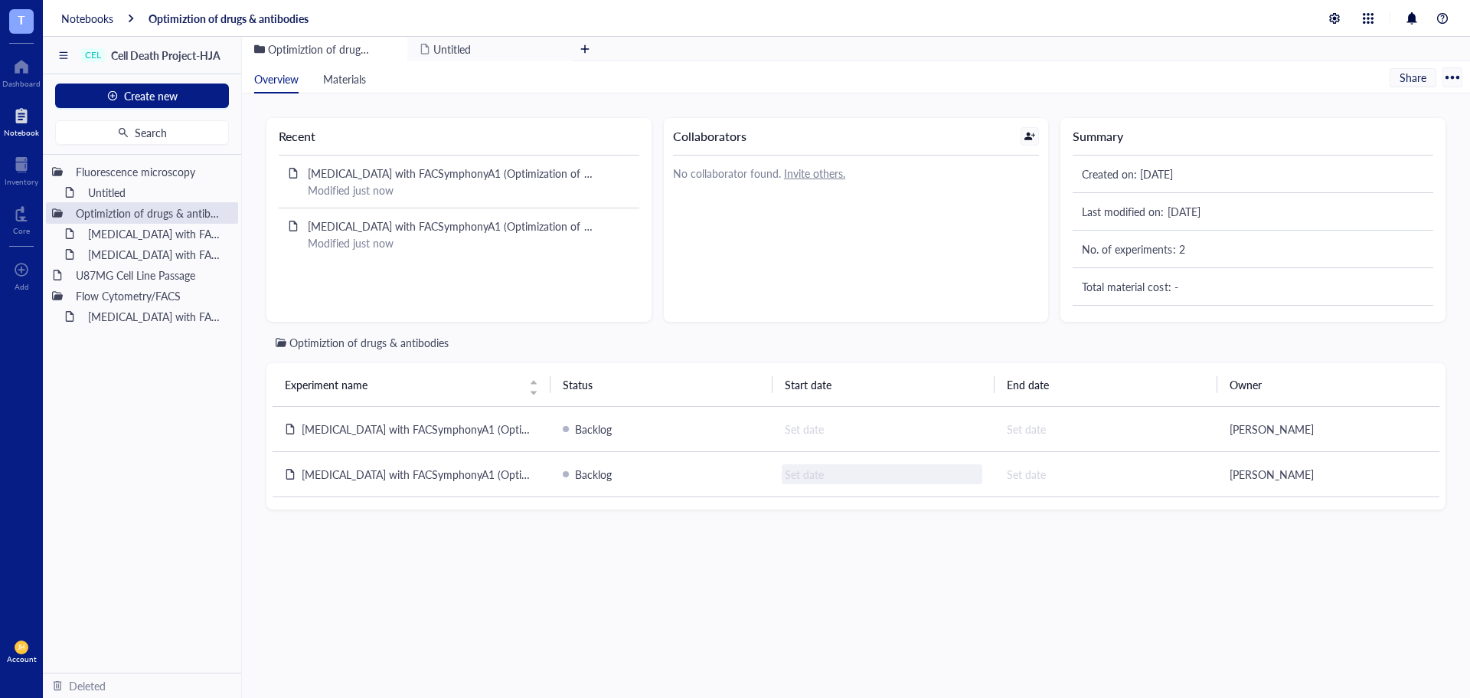
click at [796, 471] on div "Set date" at bounding box center [882, 474] width 201 height 20
type input "2025-09-23"
click at [1048, 482] on div "Set date" at bounding box center [1104, 477] width 201 height 20
click at [863, 478] on div "Set date" at bounding box center [882, 477] width 201 height 20
click at [841, 476] on input "2025-09-23" at bounding box center [876, 477] width 176 height 17
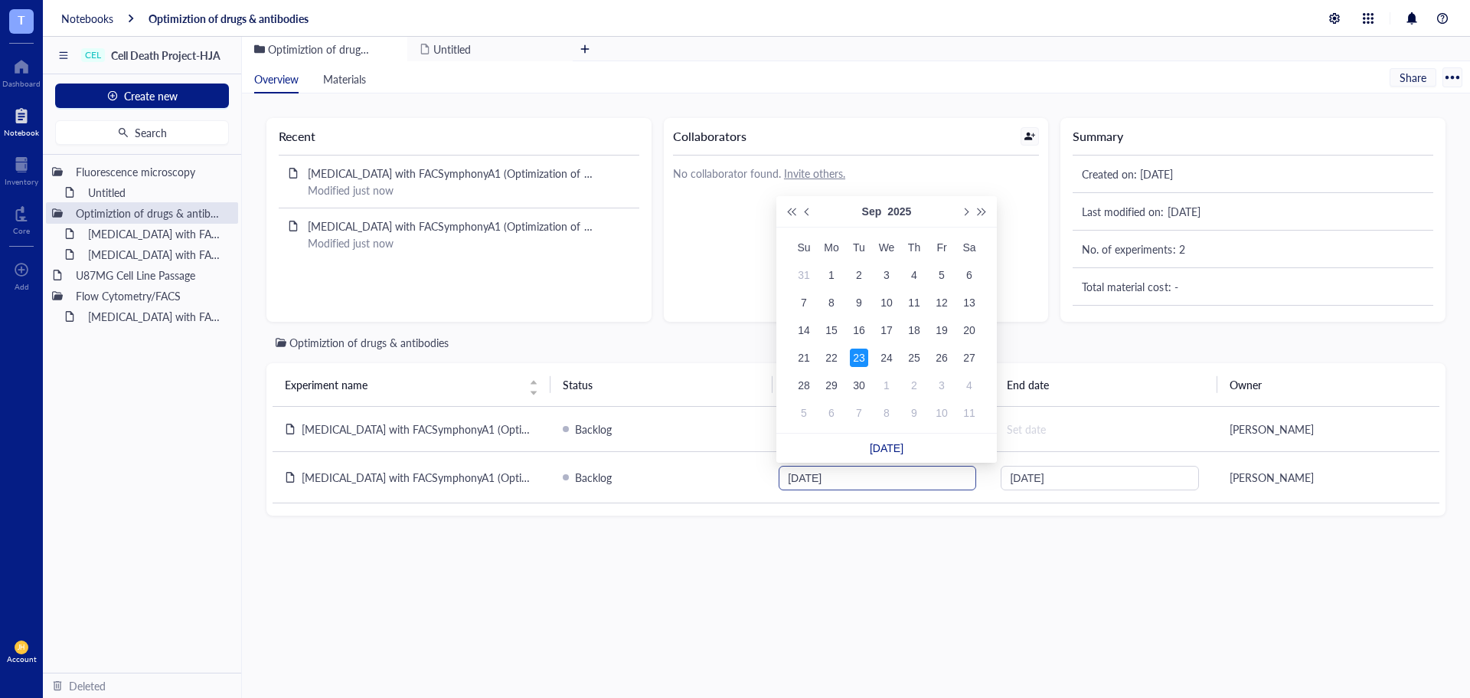
click at [825, 476] on input "2025-09-23" at bounding box center [876, 477] width 176 height 17
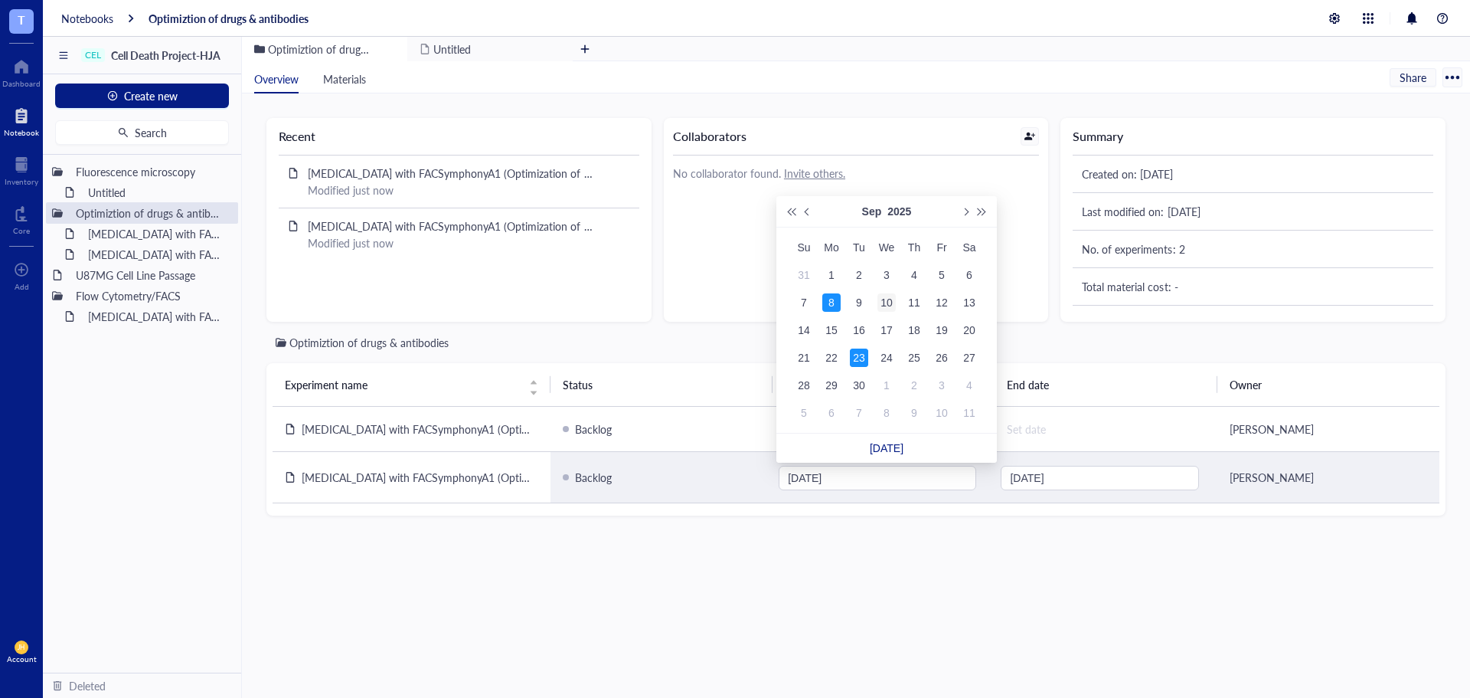
type input "2025-09-10"
click at [883, 302] on div "10" at bounding box center [887, 302] width 18 height 18
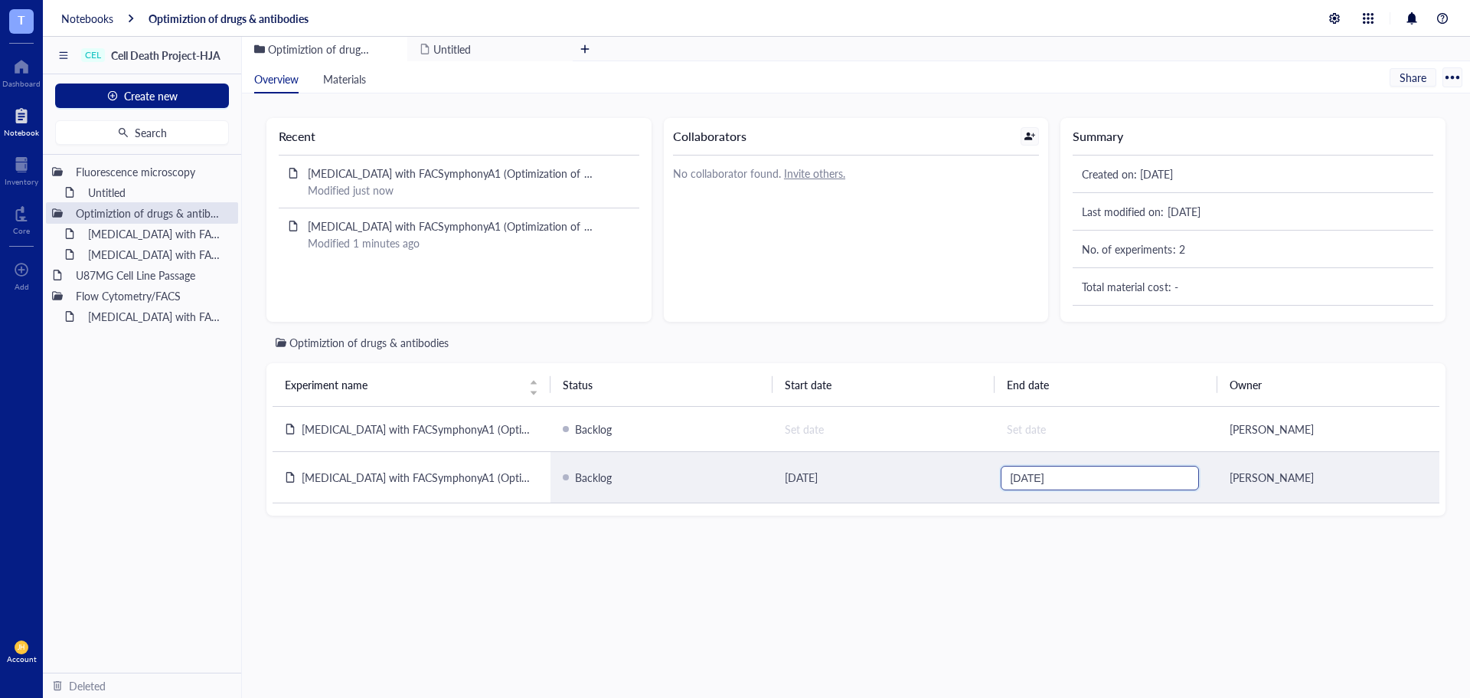
click at [1046, 478] on input "2025-09-23" at bounding box center [1098, 477] width 176 height 17
type input "2025-09-12"
click at [1164, 301] on div "12" at bounding box center [1162, 302] width 18 height 18
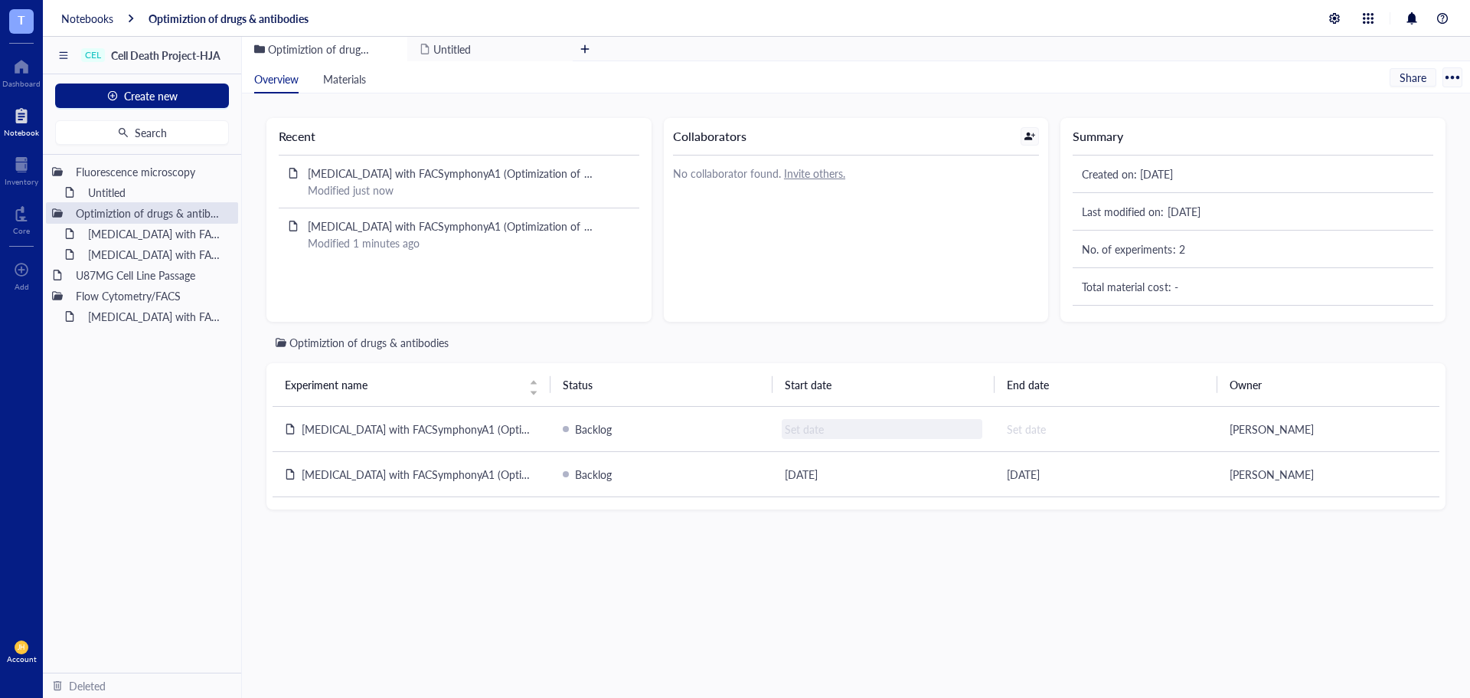
click at [810, 429] on div "Set date" at bounding box center [882, 429] width 201 height 20
click at [820, 430] on input "2025-09-23" at bounding box center [876, 432] width 176 height 17
click at [815, 433] on div "Set date" at bounding box center [882, 429] width 201 height 20
click at [832, 433] on input "2025-09-23" at bounding box center [876, 432] width 176 height 17
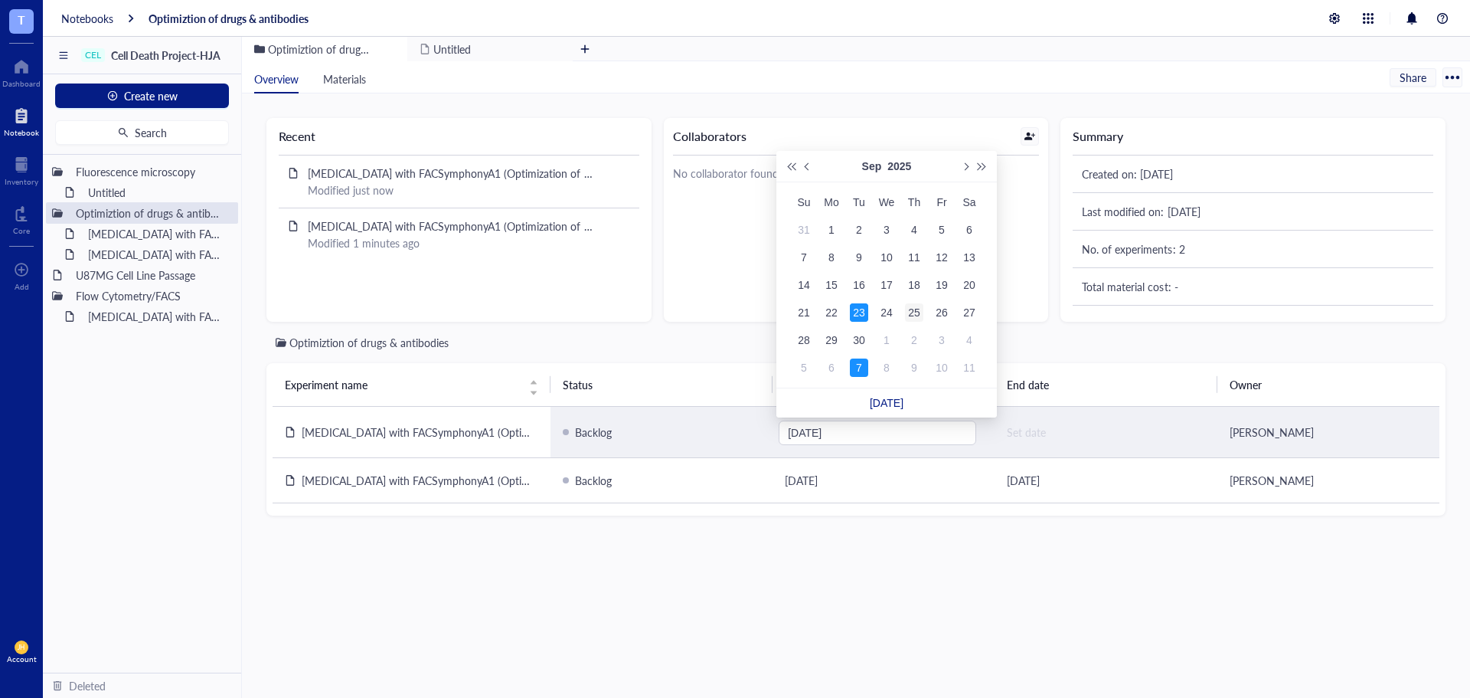
type input "2025-09-25"
click at [924, 307] on td "25" at bounding box center [915, 313] width 28 height 28
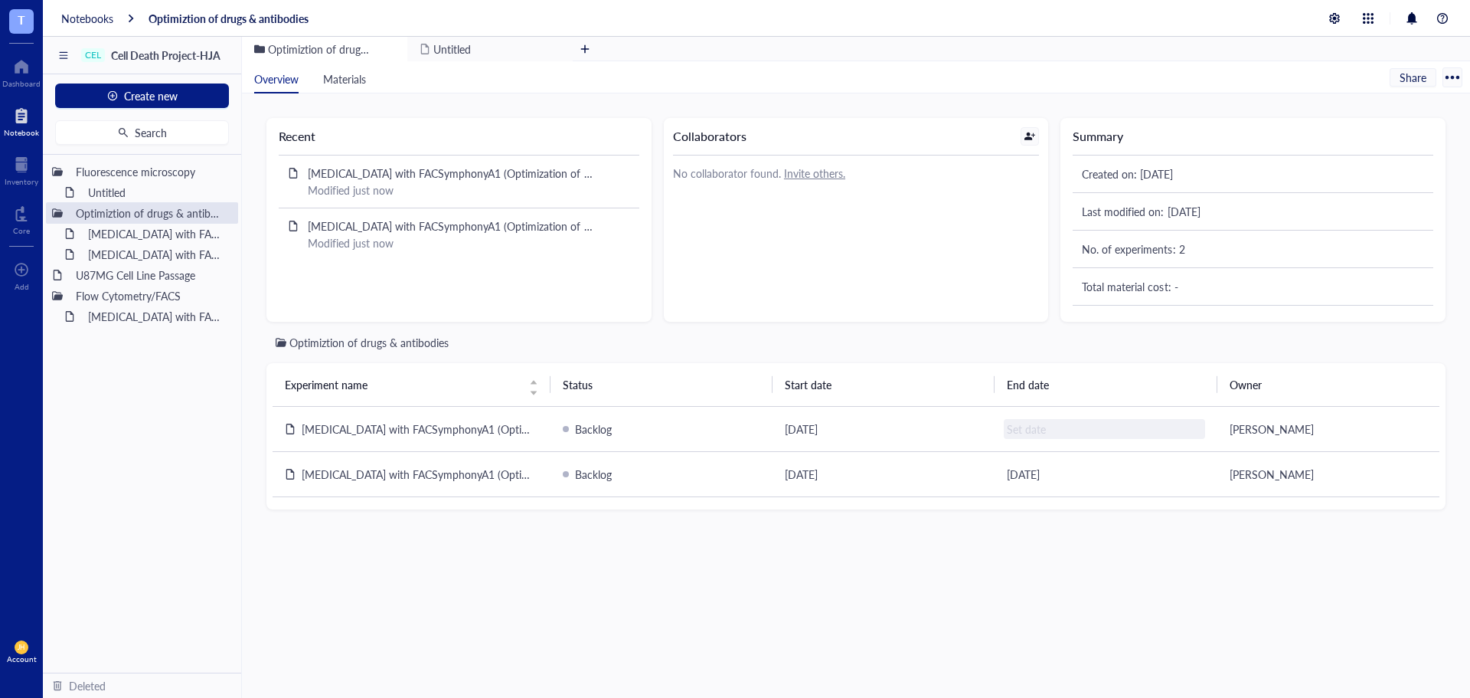
click at [1032, 428] on div "Set date" at bounding box center [1104, 429] width 201 height 20
click at [1040, 435] on input "2025-09-23" at bounding box center [1098, 432] width 176 height 17
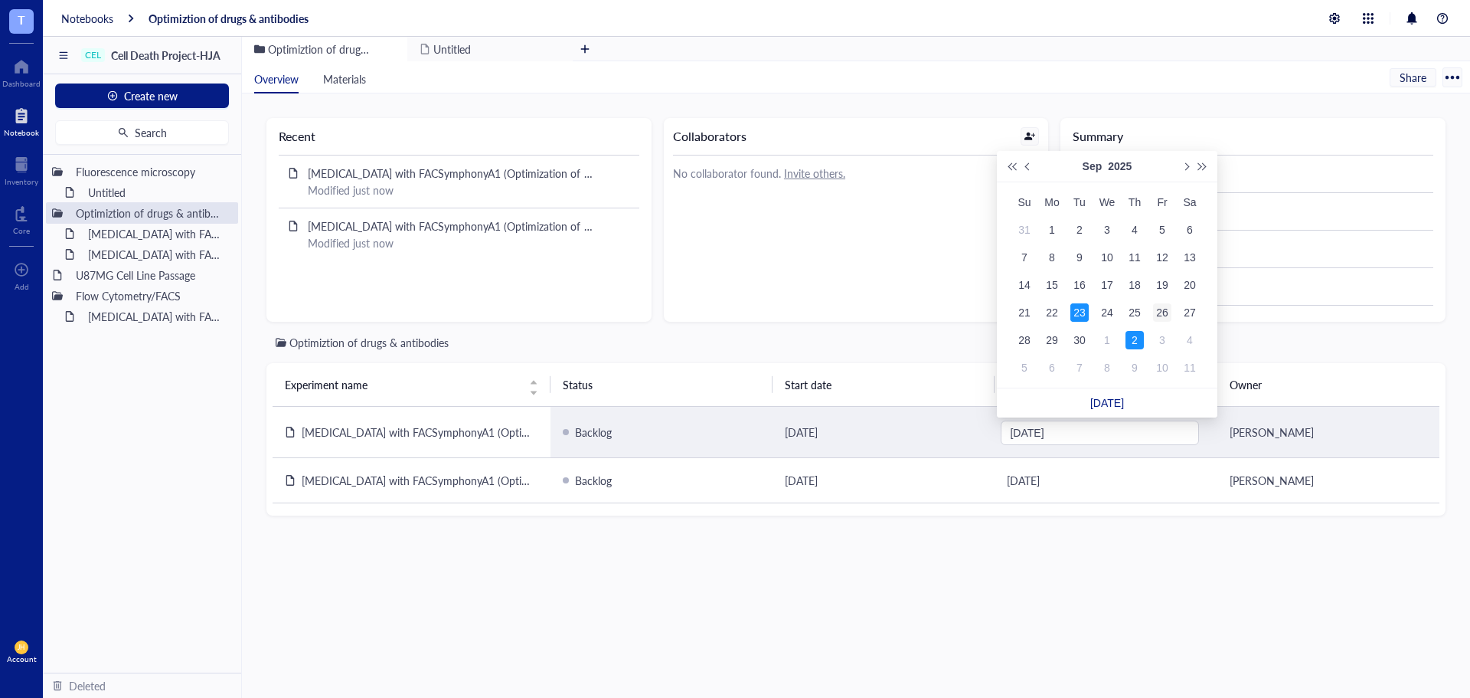
type input "2025-09-26"
click at [1169, 311] on div "26" at bounding box center [1162, 312] width 18 height 18
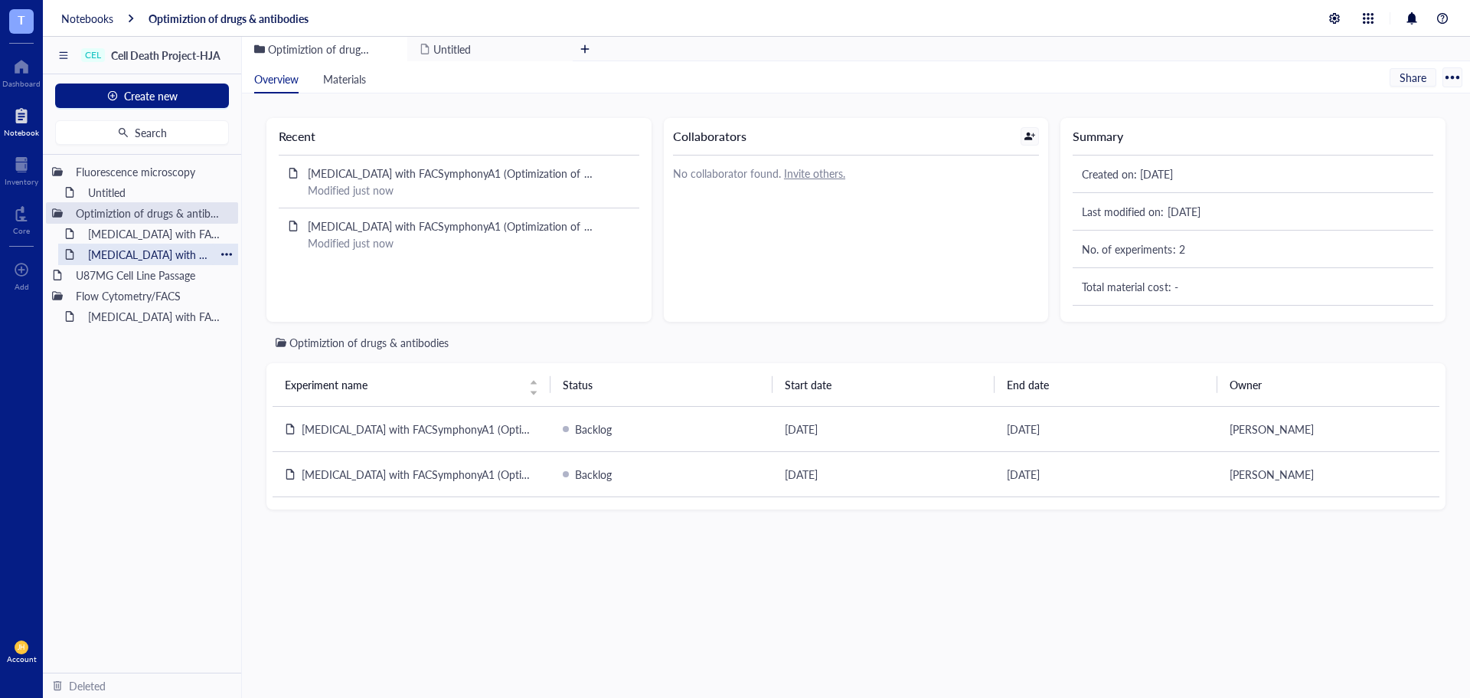
drag, startPoint x: 150, startPoint y: 254, endPoint x: 165, endPoint y: 257, distance: 14.7
click at [150, 253] on div "Flow cytometry with FACSymphonyA1 (Optimization of Annexin V, PI, DRAQ7 with Et…" at bounding box center [148, 254] width 134 height 21
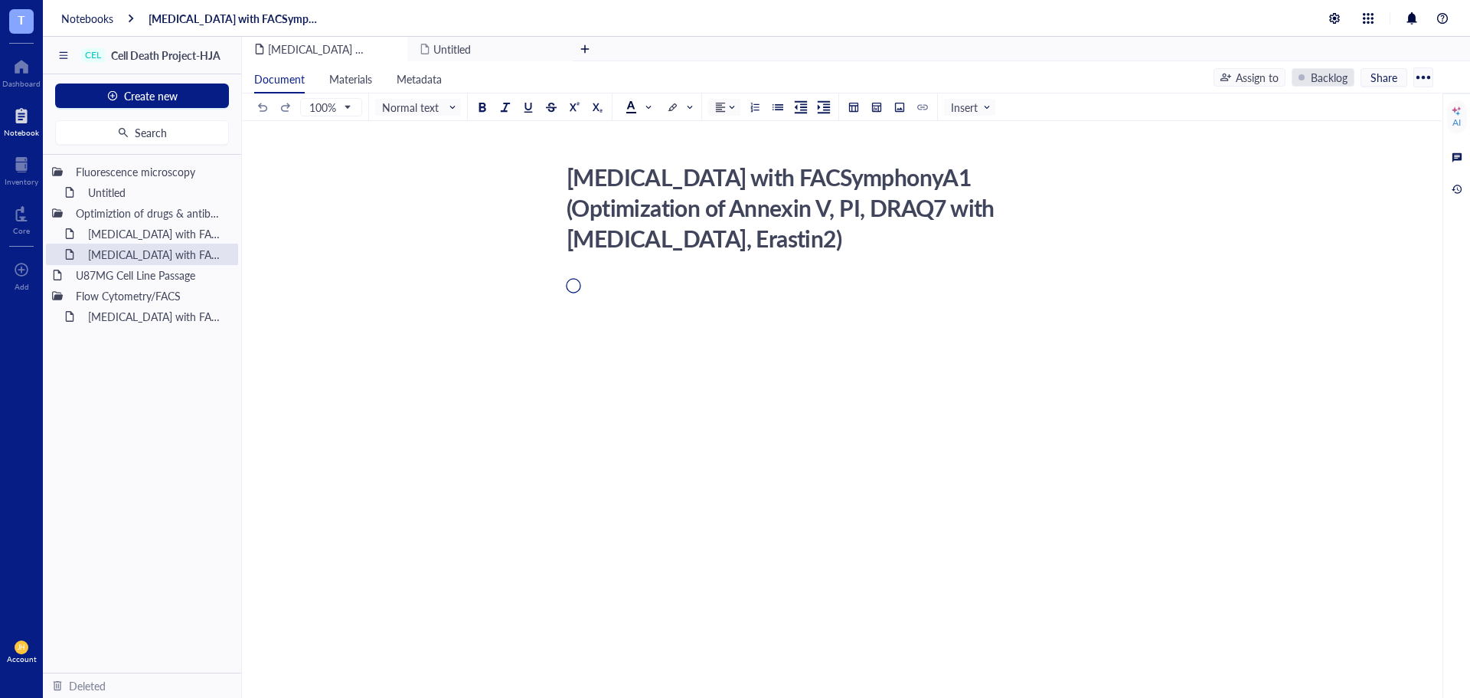
click at [1326, 76] on div "Backlog" at bounding box center [1329, 77] width 37 height 17
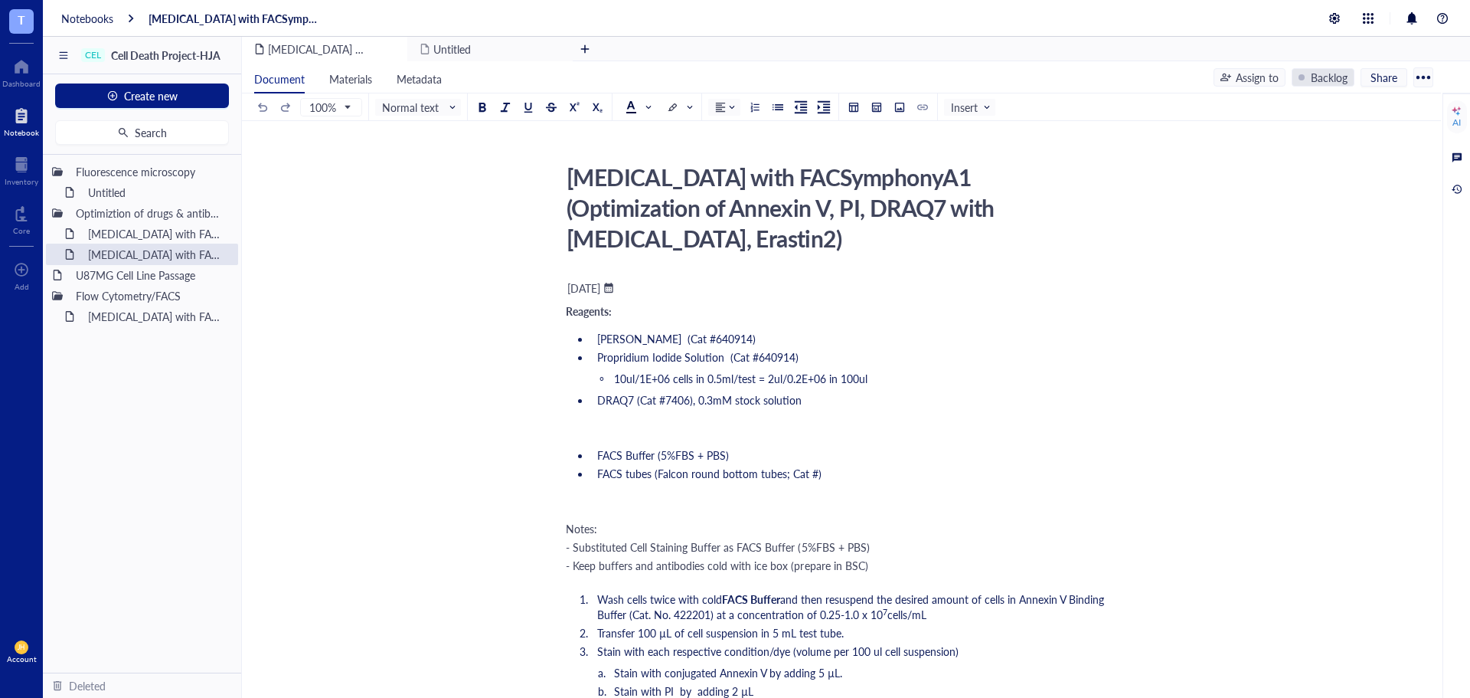
click at [1335, 74] on div "Backlog" at bounding box center [1329, 77] width 37 height 17
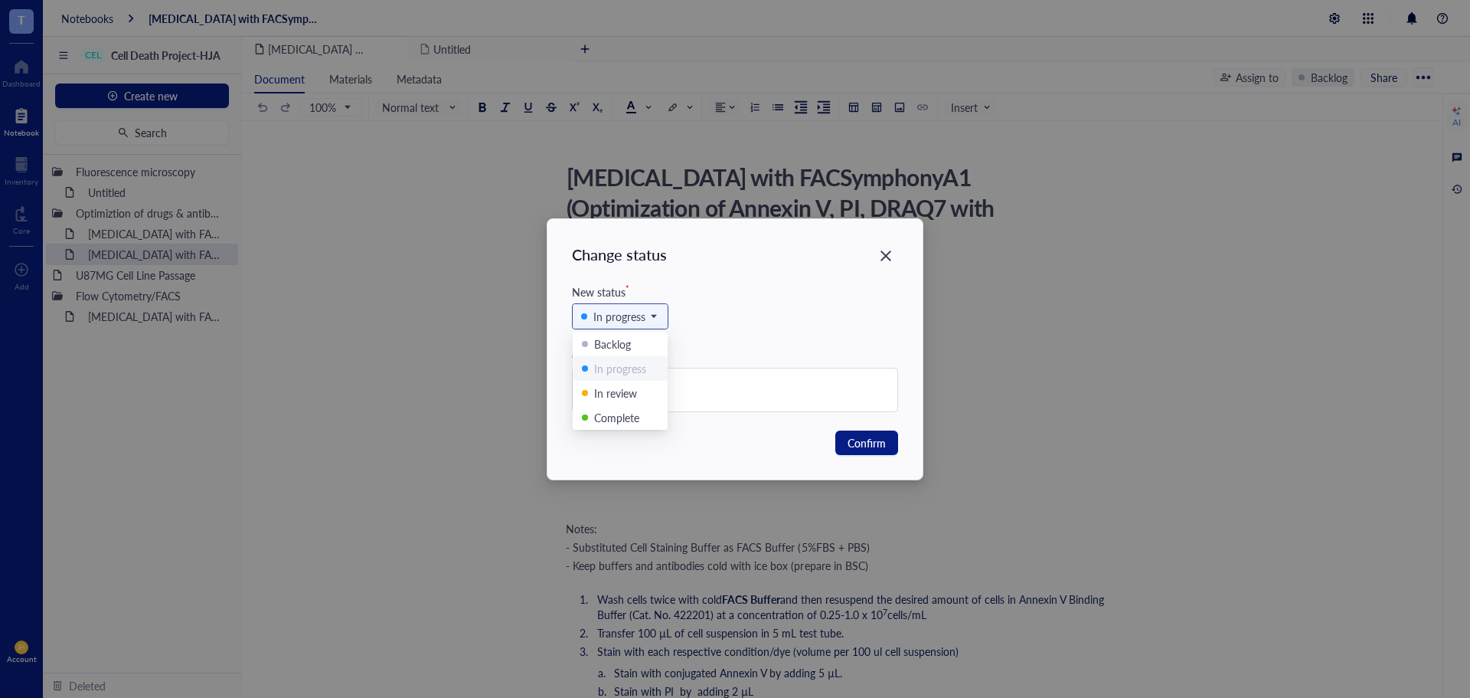
click at [634, 321] on div "In progress" at bounding box center [619, 316] width 52 height 17
click at [632, 417] on div "Complete" at bounding box center [616, 417] width 45 height 17
click at [856, 446] on span "Confirm" at bounding box center [867, 442] width 38 height 17
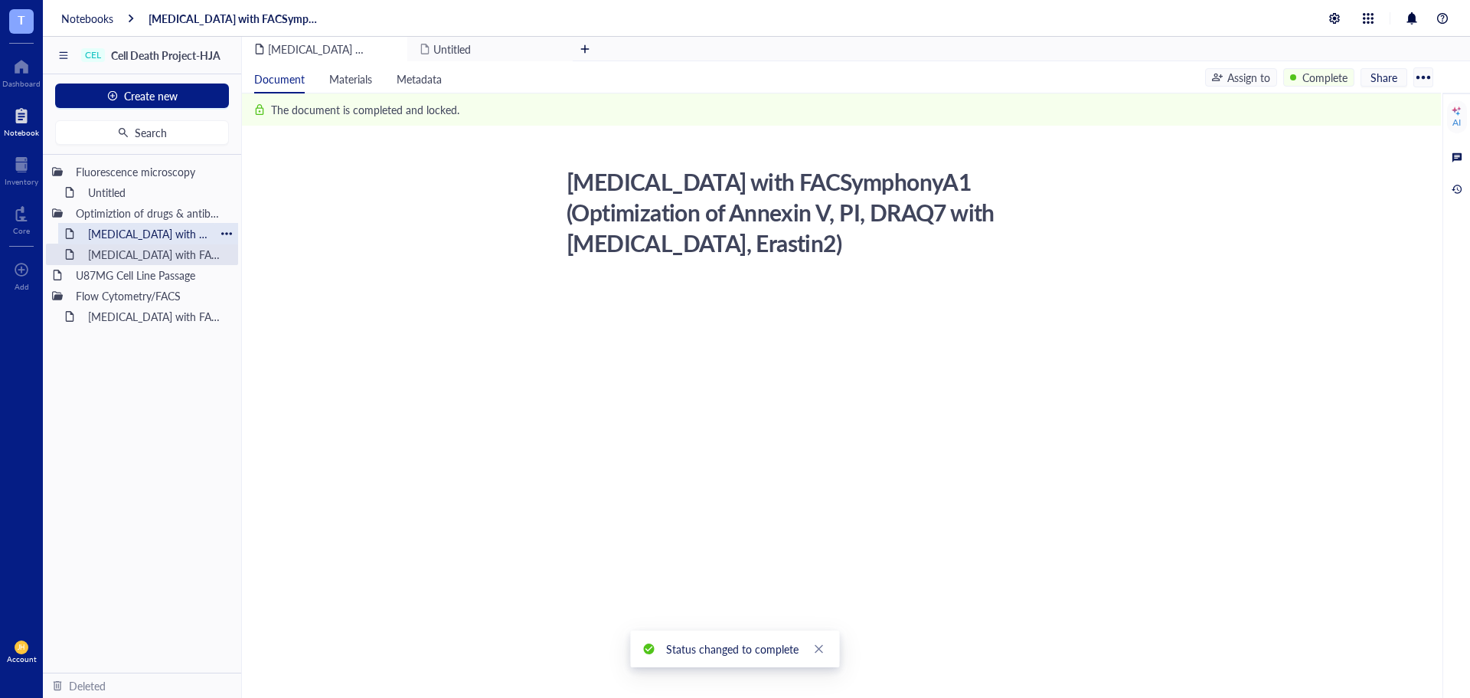
click at [149, 232] on div "Flow cytometry with FACSymphonyA1 (Optimization of Etoposide, Erastin2)" at bounding box center [148, 233] width 134 height 21
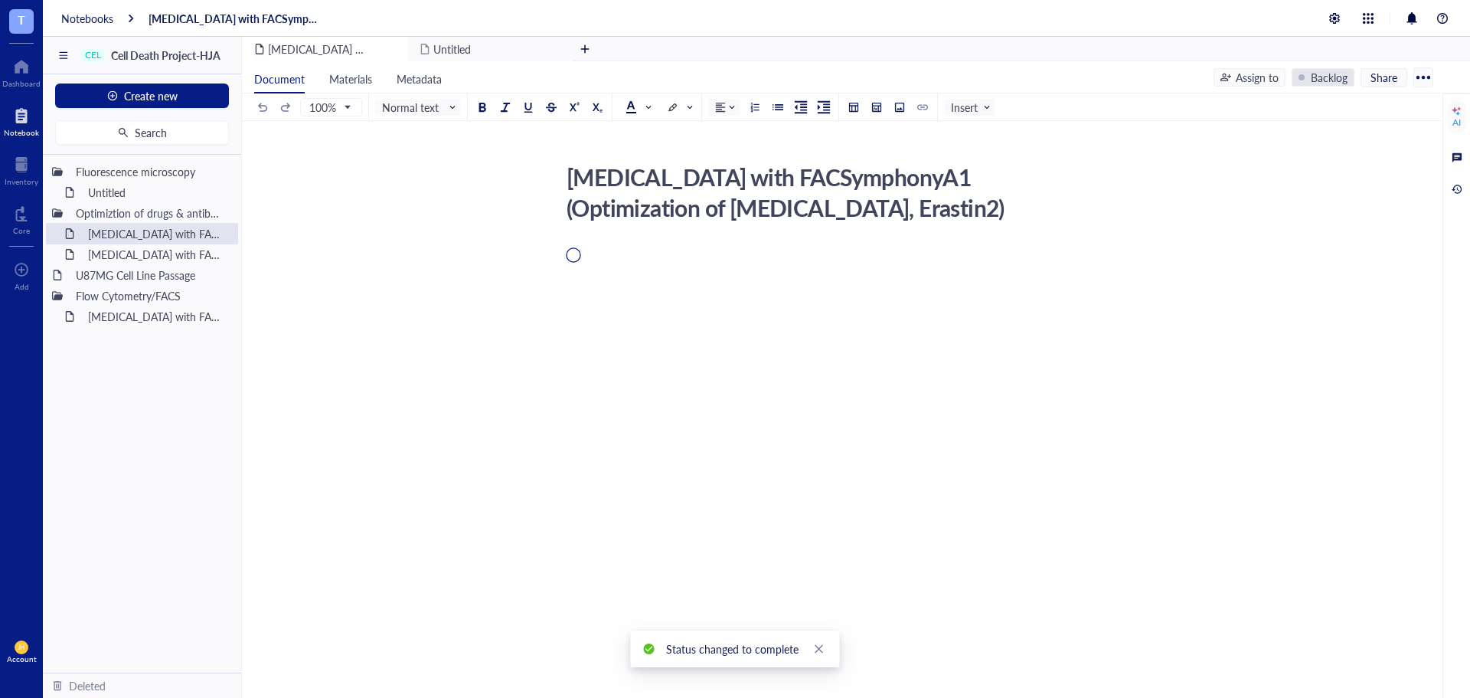
click at [1324, 75] on div "Backlog" at bounding box center [1329, 77] width 37 height 17
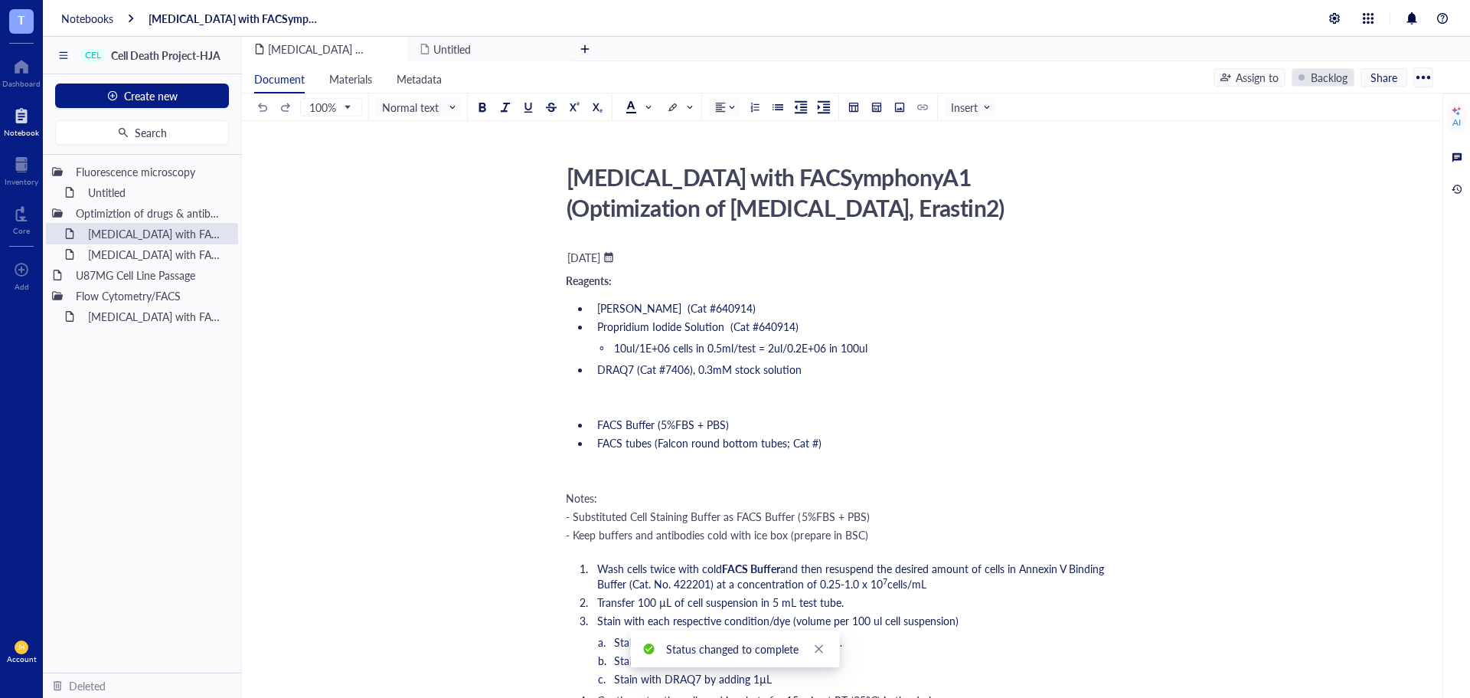
click at [1328, 73] on div "Backlog" at bounding box center [1329, 77] width 37 height 17
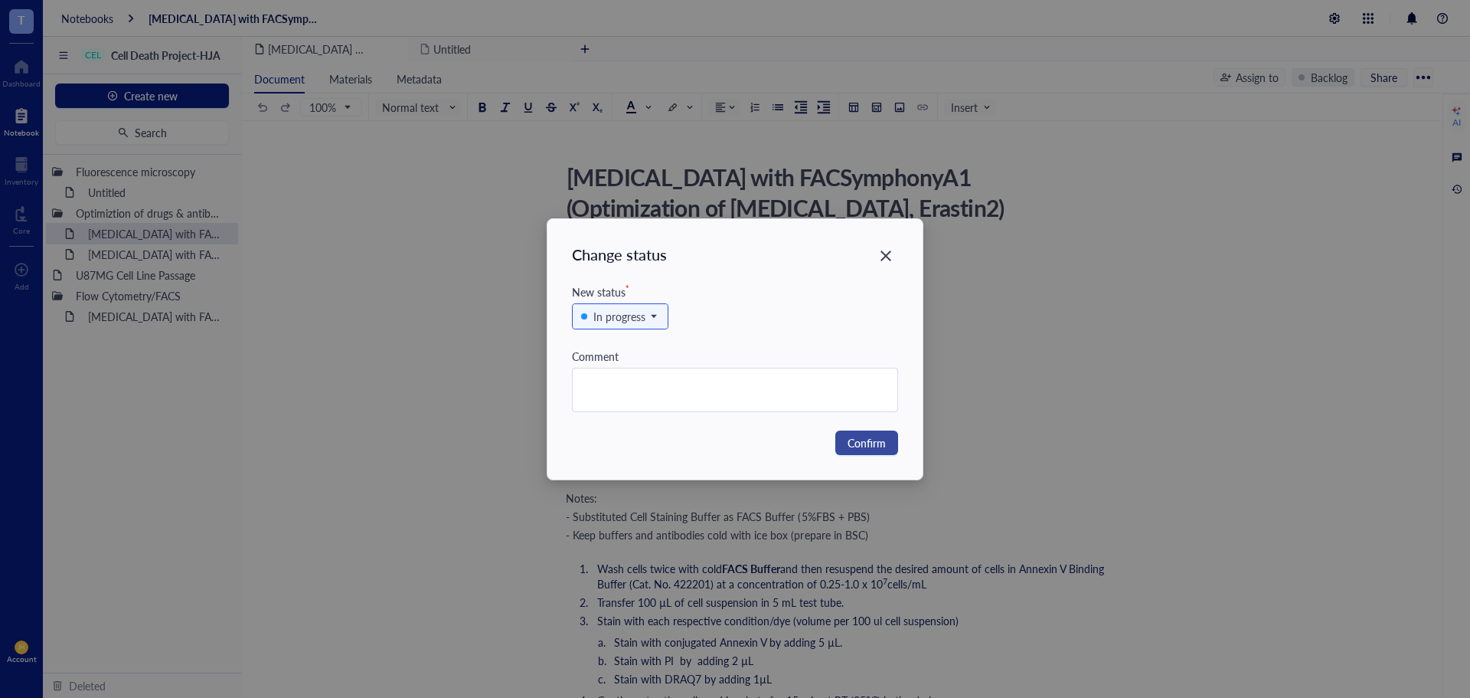
click at [858, 437] on span "Confirm" at bounding box center [867, 442] width 38 height 17
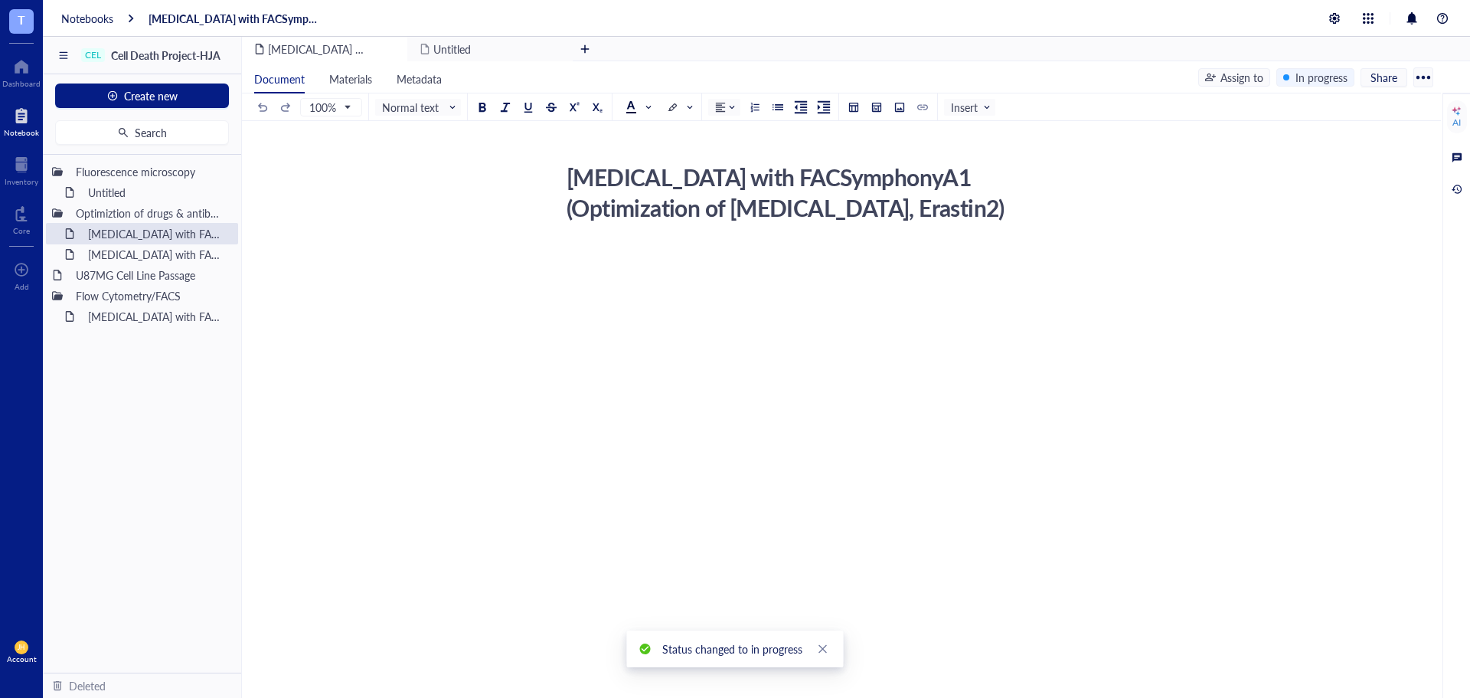
click at [1423, 72] on div at bounding box center [1423, 77] width 25 height 25
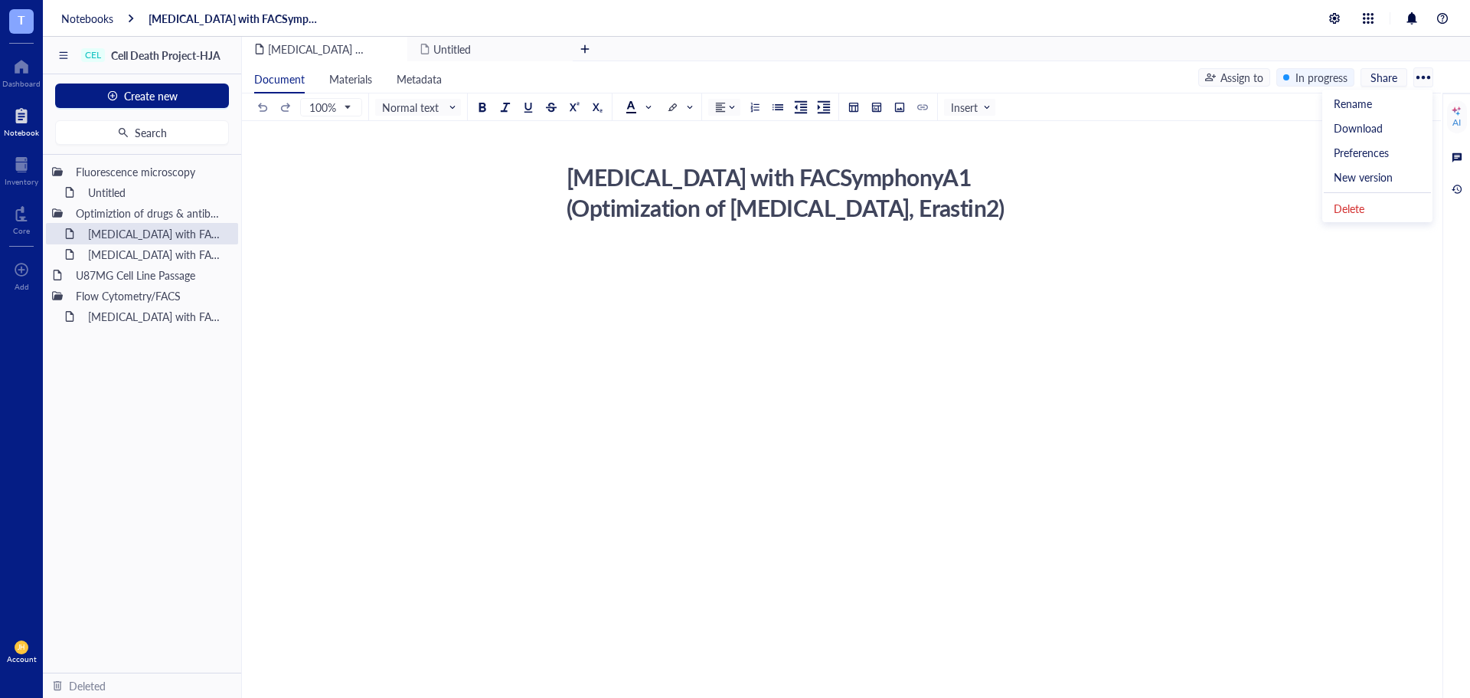
click at [1424, 70] on div at bounding box center [1423, 77] width 25 height 25
click at [141, 188] on div "Untitled" at bounding box center [148, 191] width 134 height 21
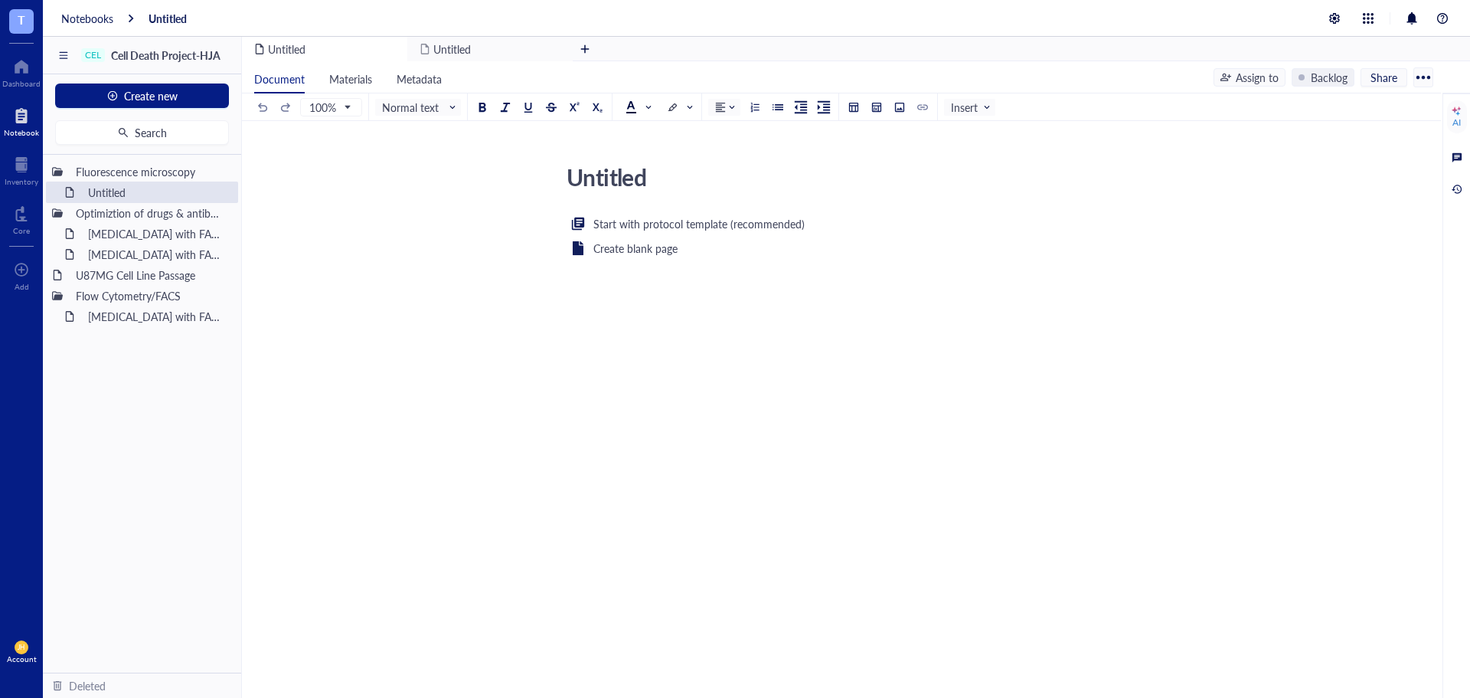
click at [415, 297] on div "Untitled Untitled Start with protocol template (recommended) Create blank page ﻿" at bounding box center [838, 335] width 1193 height 354
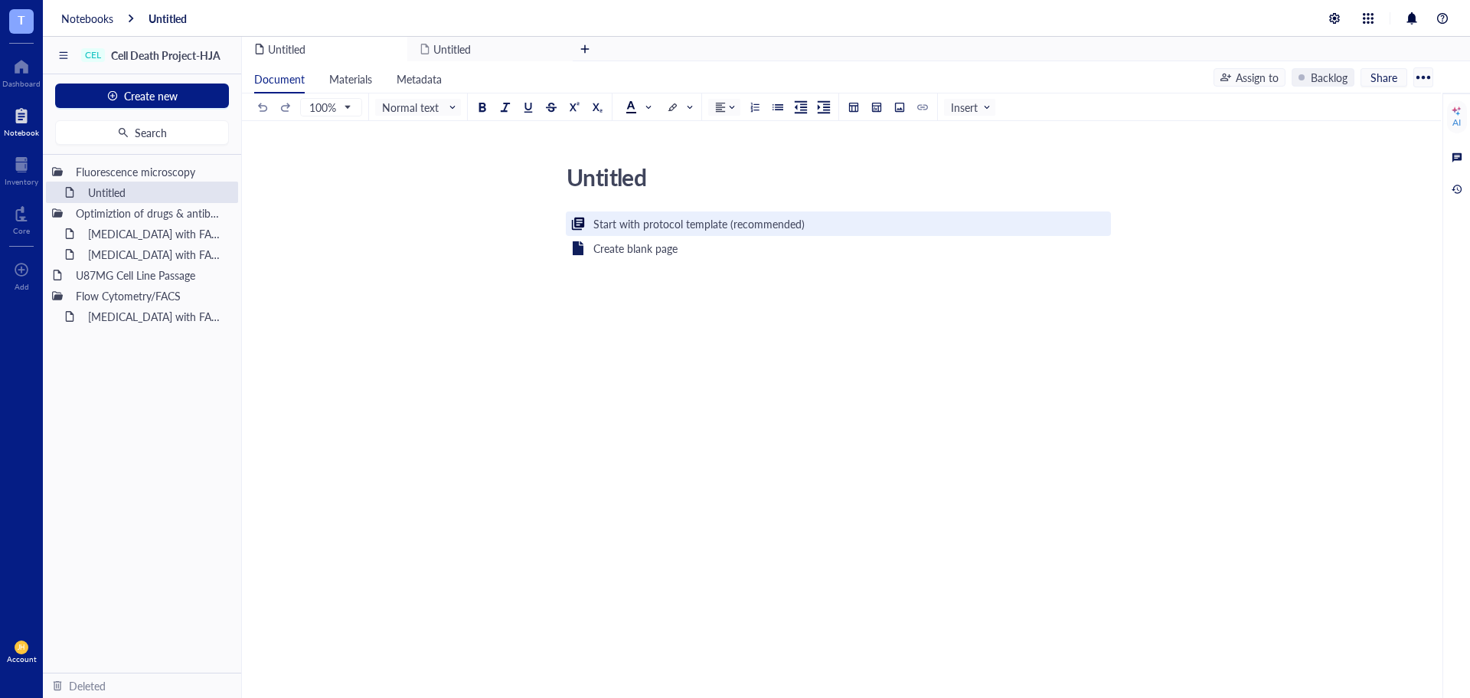
click at [617, 226] on div "Start with protocol template (recommended)" at bounding box center [698, 223] width 211 height 17
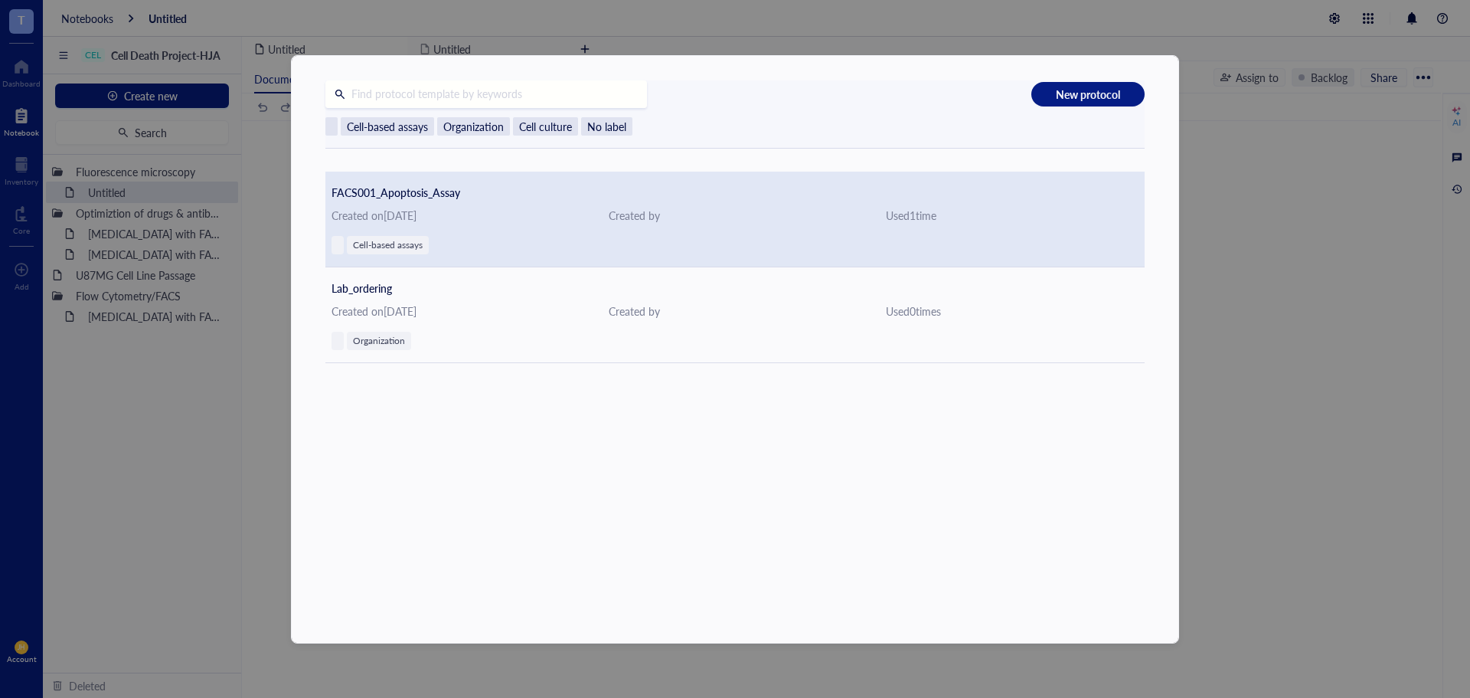
drag, startPoint x: 686, startPoint y: 212, endPoint x: 689, endPoint y: 203, distance: 9.7
click at [689, 203] on div "FACS001_Apoptosis_Assay Created on April 1, 2025 Created by Used 1 time Cell-ba…" at bounding box center [734, 220] width 819 height 96
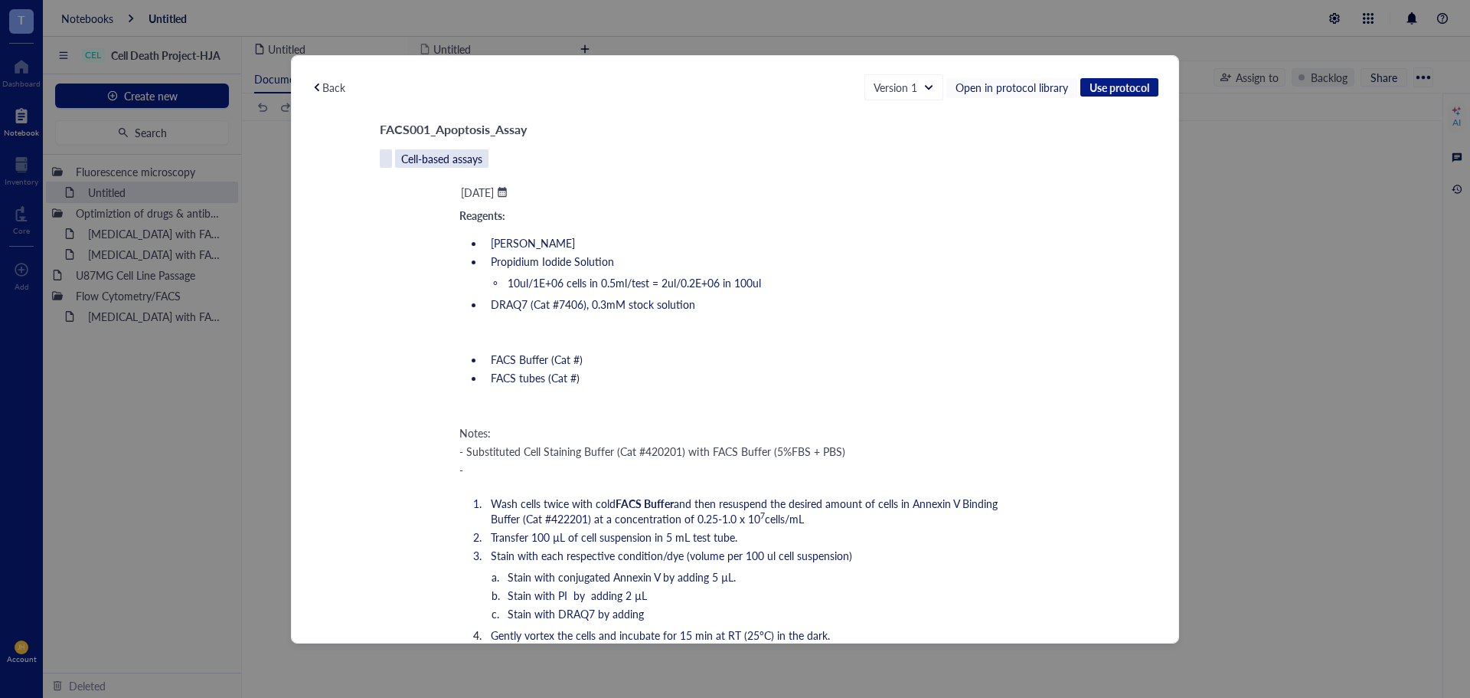
click at [325, 83] on div "Back" at bounding box center [333, 87] width 23 height 14
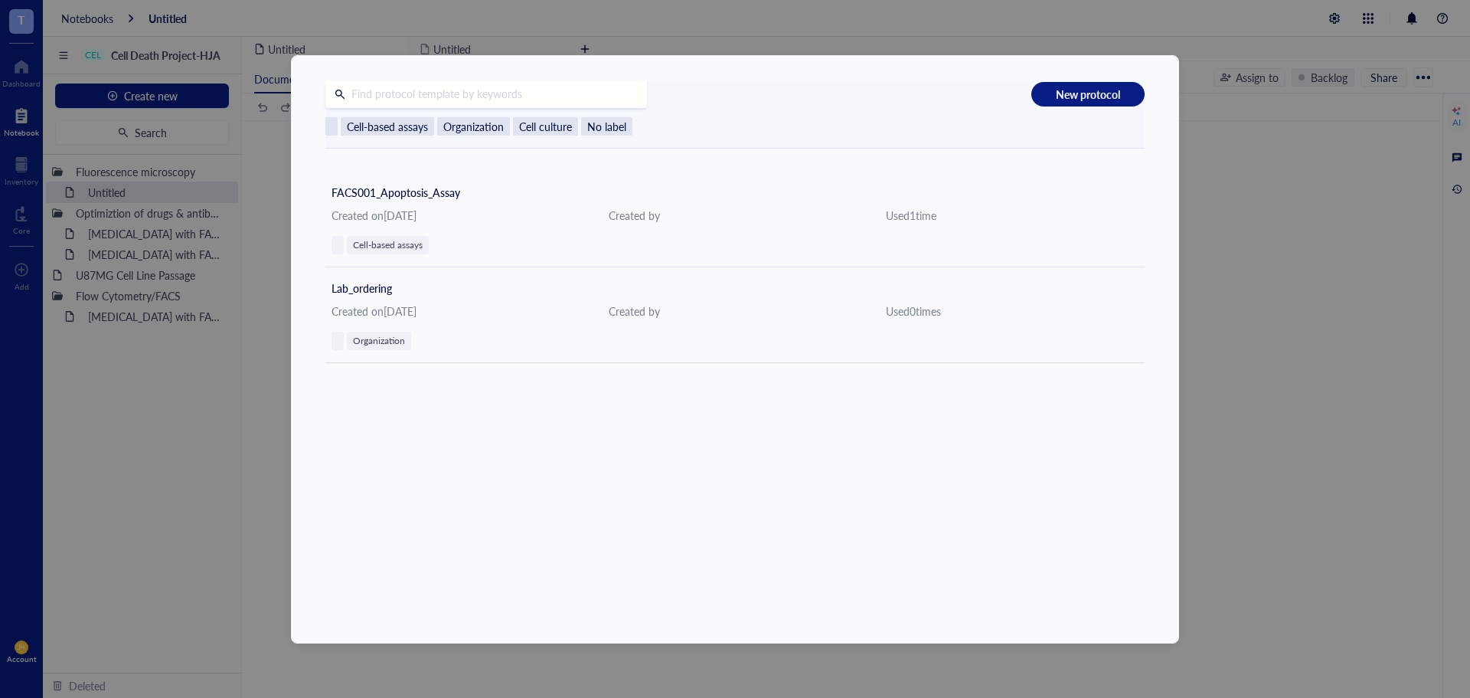
click at [268, 202] on div "New protocol Cell-based assays Organization Cell culture No label FACS001_Apopt…" at bounding box center [735, 349] width 1470 height 698
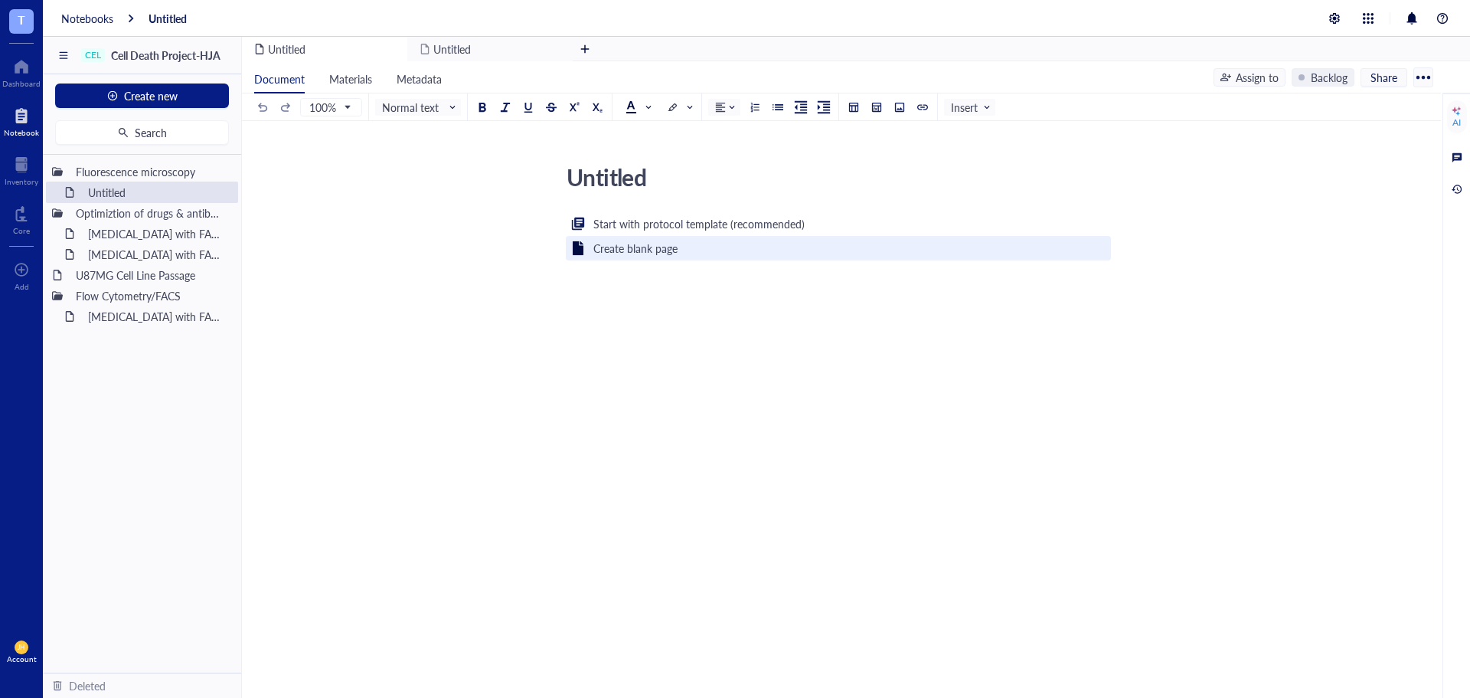
click at [665, 253] on div "Create blank page" at bounding box center [635, 248] width 84 height 17
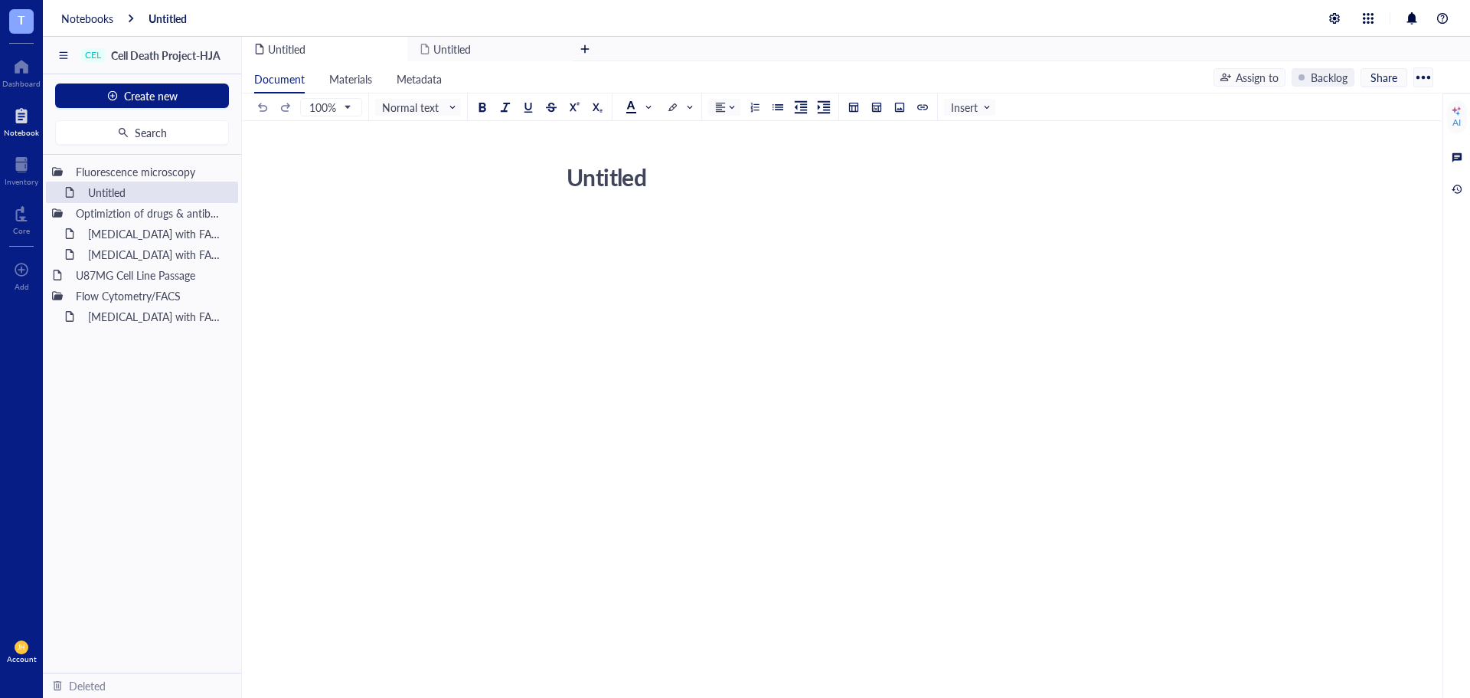
click at [629, 182] on div "Untitled" at bounding box center [832, 177] width 545 height 38
click at [629, 182] on textarea "Untitled" at bounding box center [833, 177] width 544 height 37
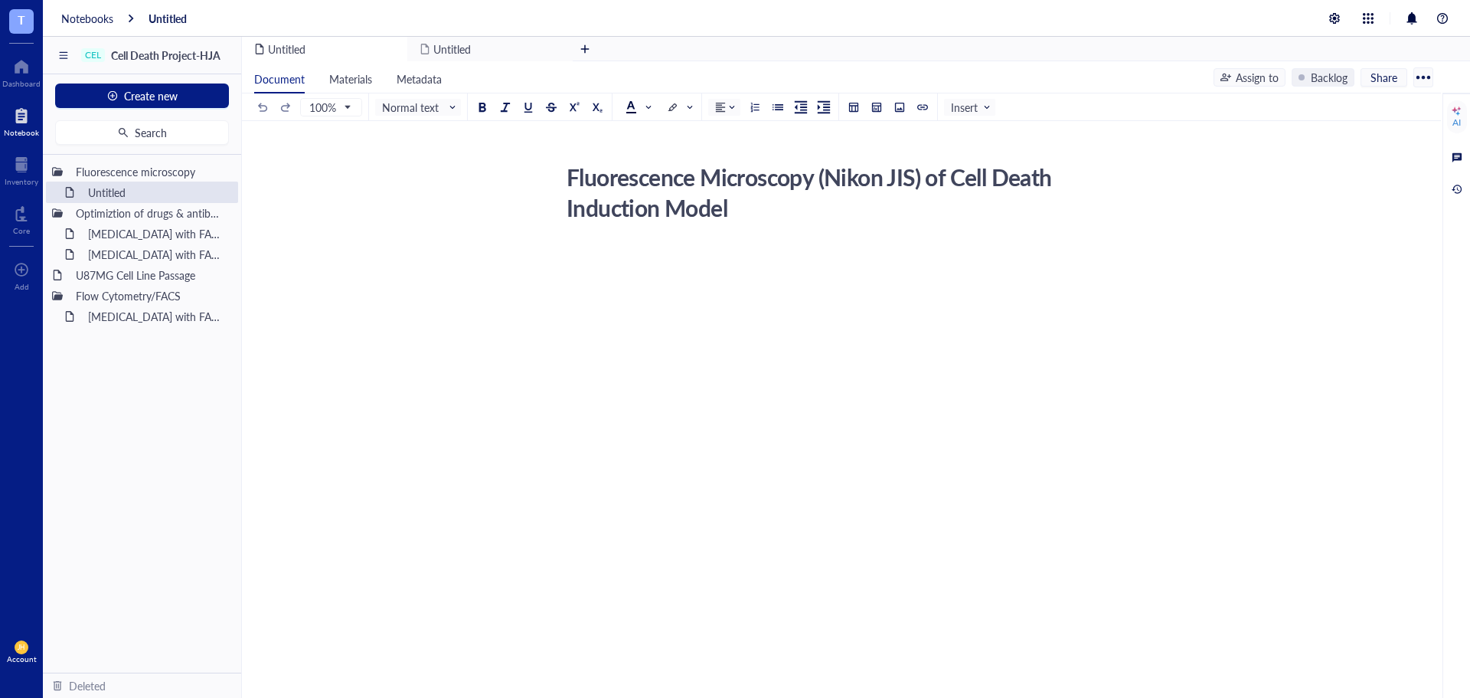
type textarea "Fluorescence Microscopy (Nikon JIS) of Cell Death Induction Models"
click at [966, 104] on span "Insert" at bounding box center [971, 107] width 41 height 14
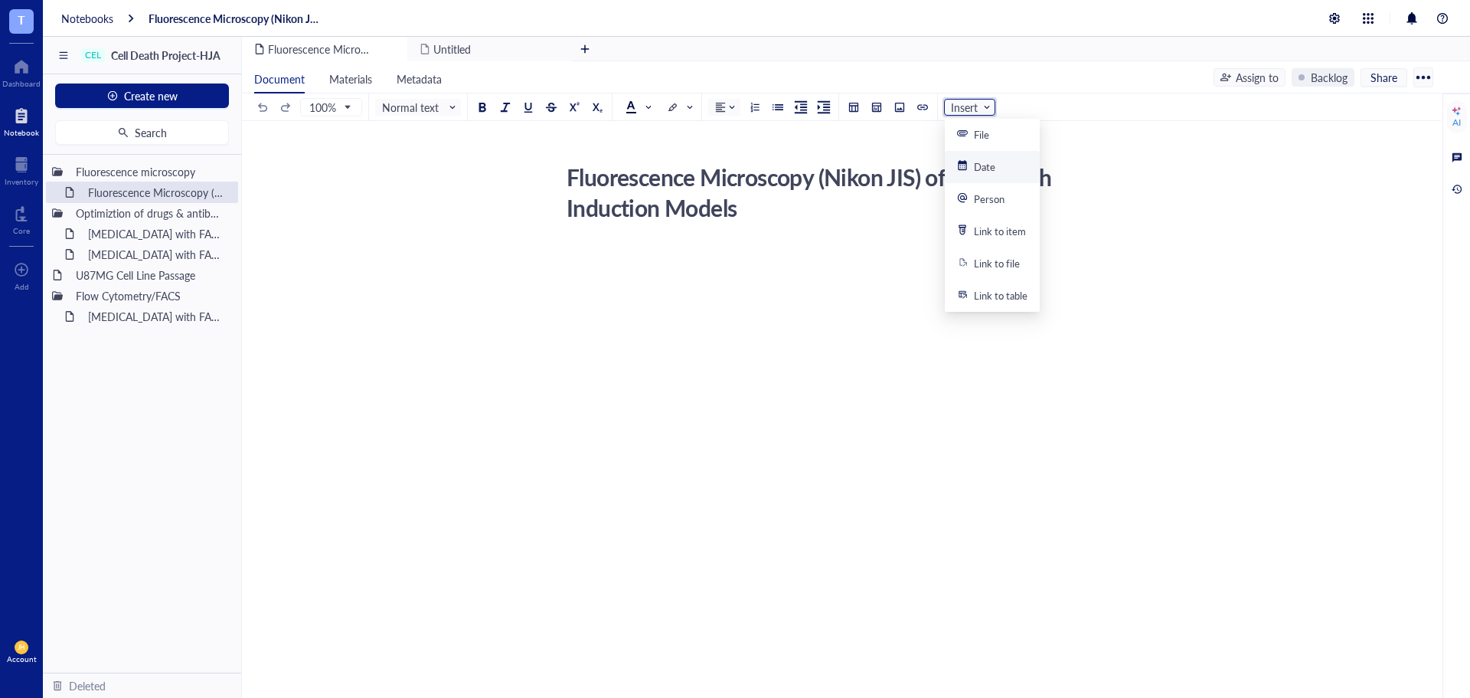
click at [1001, 168] on div "Date" at bounding box center [992, 167] width 70 height 14
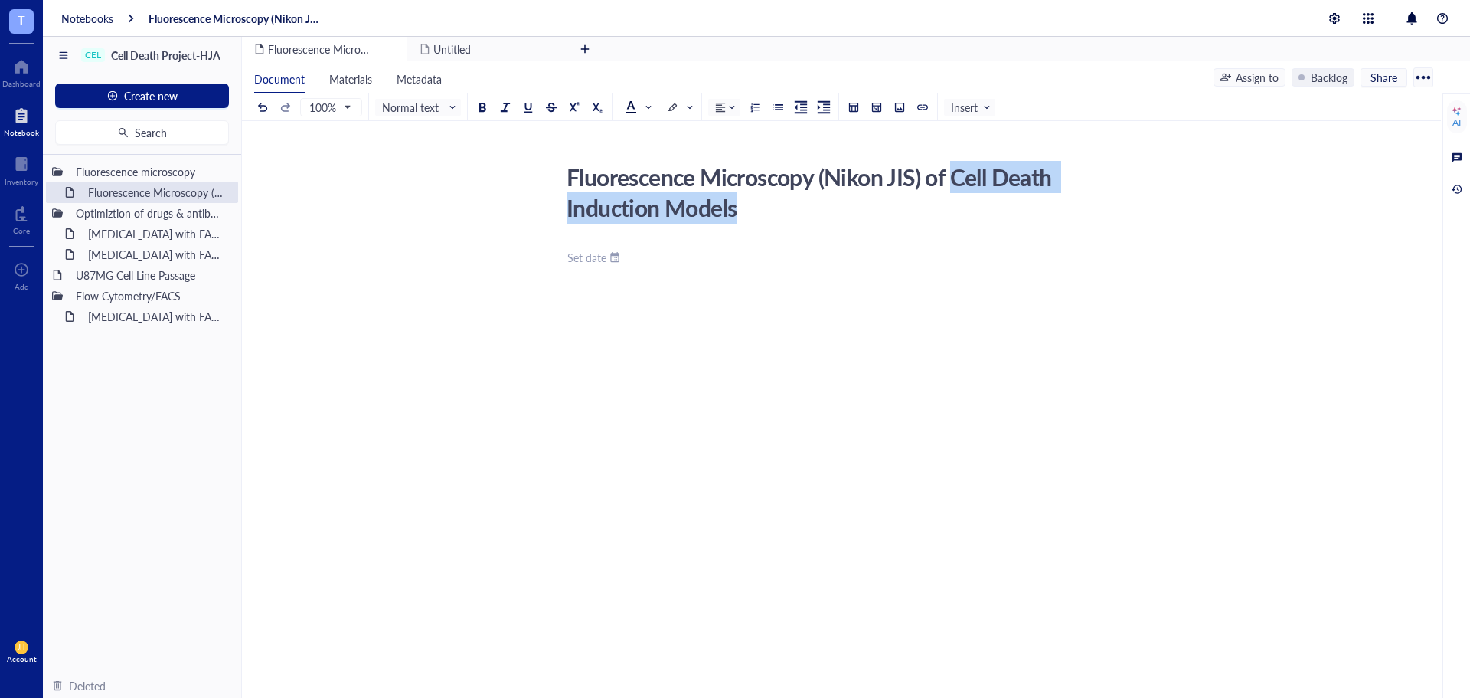
drag, startPoint x: 954, startPoint y: 176, endPoint x: 963, endPoint y: 205, distance: 30.3
click at [963, 205] on div "Fluorescence Microscopy (Nikon JIS) of Cell Death Induction Models" at bounding box center [832, 192] width 545 height 69
drag, startPoint x: 930, startPoint y: 216, endPoint x: 945, endPoint y: 175, distance: 43.1
click at [945, 175] on textarea "Fluorescence Microscopy (Nikon JIS) of Cell Death Induction Models" at bounding box center [833, 192] width 544 height 67
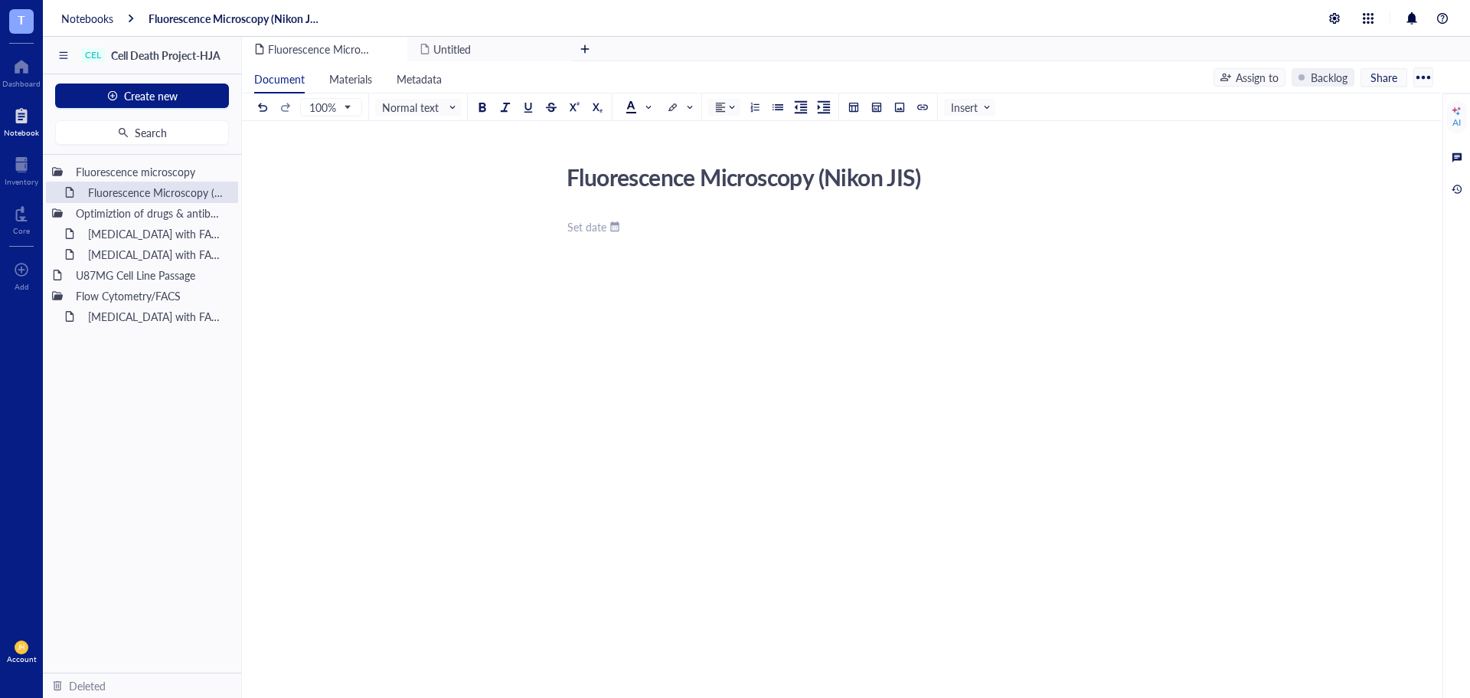
click at [561, 176] on textarea "Fluorescence Microscopy (Nikon JIS)" at bounding box center [833, 177] width 544 height 37
type textarea "Cell Death Induction & Fluorescence Microscopy (Nikon JIS)"
click at [613, 257] on div at bounding box center [615, 257] width 11 height 11
click at [794, 178] on div "Cell Death Induction & Fluorescence Microscopy (Nikon JIS)" at bounding box center [832, 192] width 545 height 69
click at [806, 181] on textarea "Cell Death Induction & Fluorescence Microscopy (Nikon JIS)" at bounding box center [833, 192] width 544 height 67
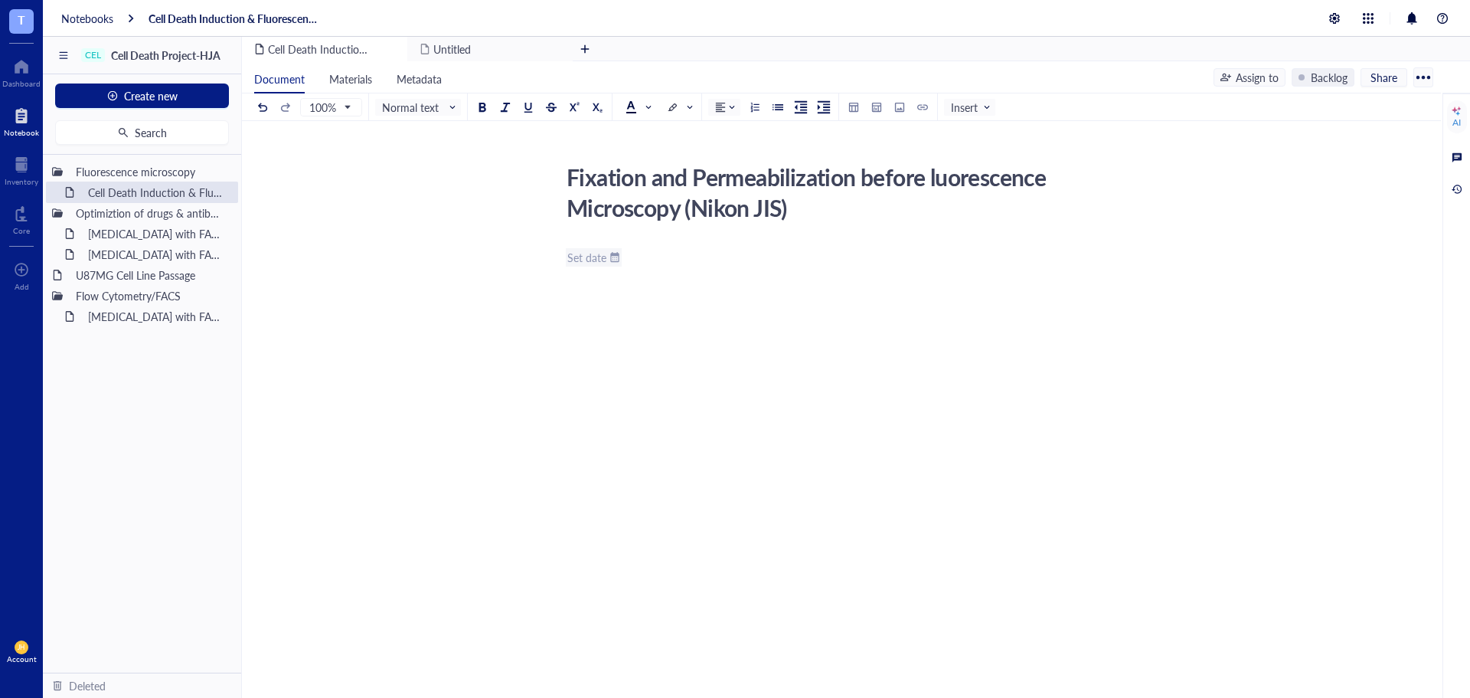
type textarea "Fixation and Permeabilization before Fluorescence Microscopy (Nikon JIS)"
click at [603, 260] on div "Set date" at bounding box center [586, 257] width 39 height 14
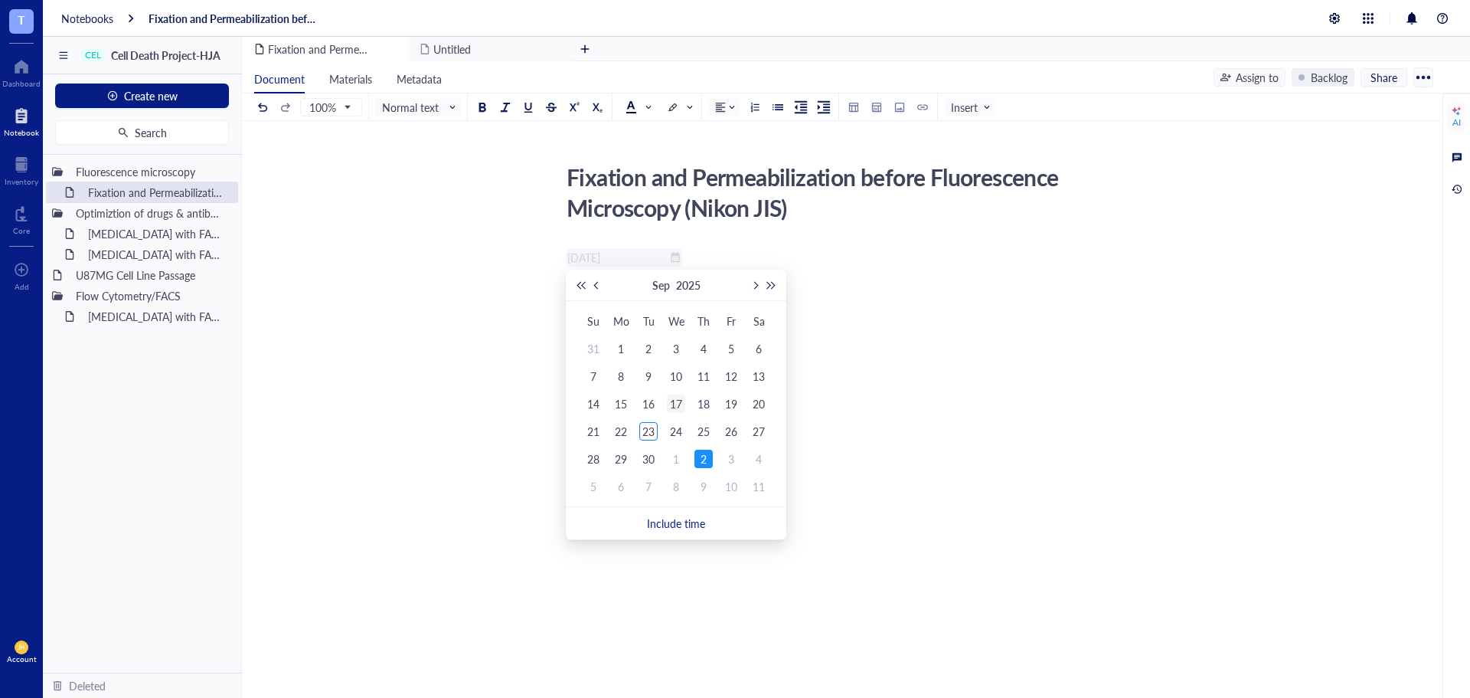
type input "[DATE]"
click at [682, 406] on div "17" at bounding box center [676, 403] width 18 height 18
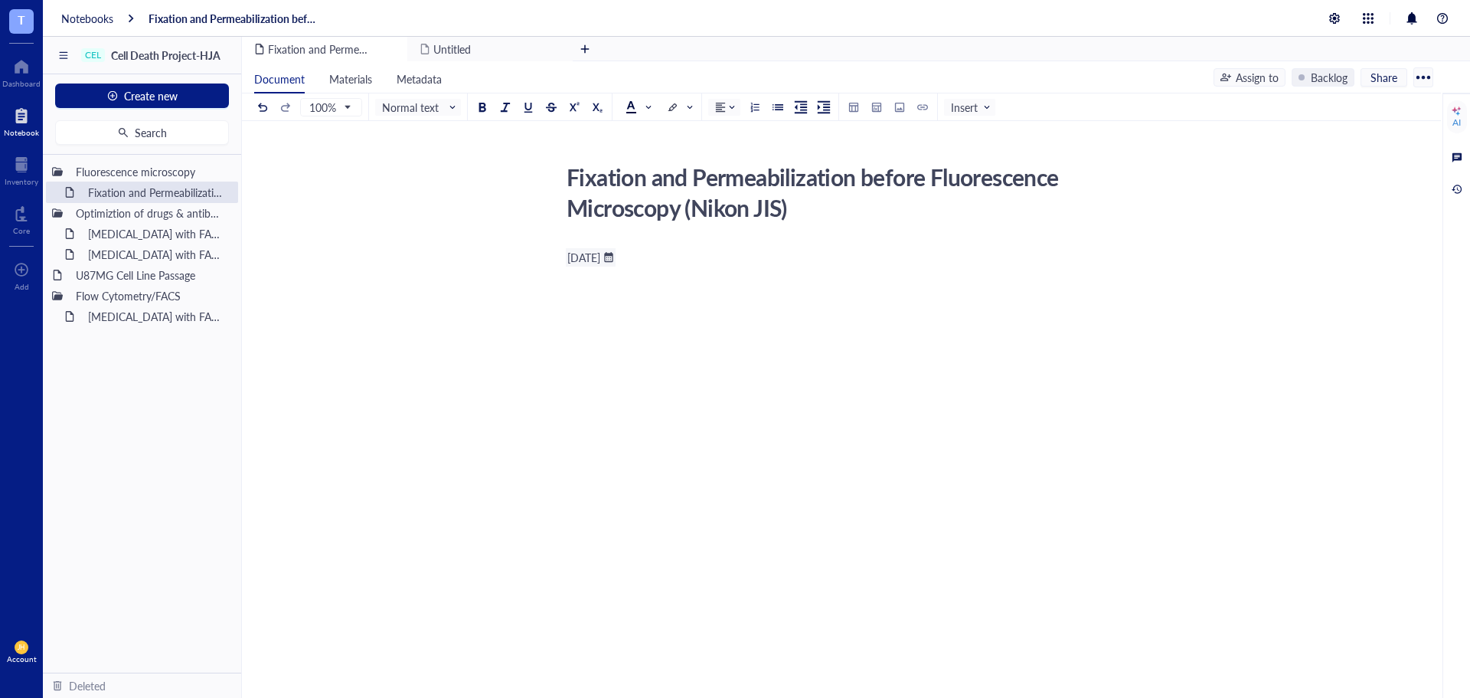
click at [705, 271] on div "﻿ September 17, 2025 ﻿ ﻿" at bounding box center [838, 395] width 545 height 300
click at [654, 296] on div "﻿ September 17, 2025 ﻿ ﻿" at bounding box center [838, 395] width 545 height 300
click at [592, 289] on div "﻿ September 17, 2025 ﻿ ﻿" at bounding box center [838, 395] width 545 height 300
click at [719, 257] on div "﻿ September 17, 2025 ﻿ ﻿" at bounding box center [838, 257] width 545 height 18
click at [596, 305] on div "﻿ September 17, 2025 ﻿ ﻿" at bounding box center [838, 395] width 545 height 300
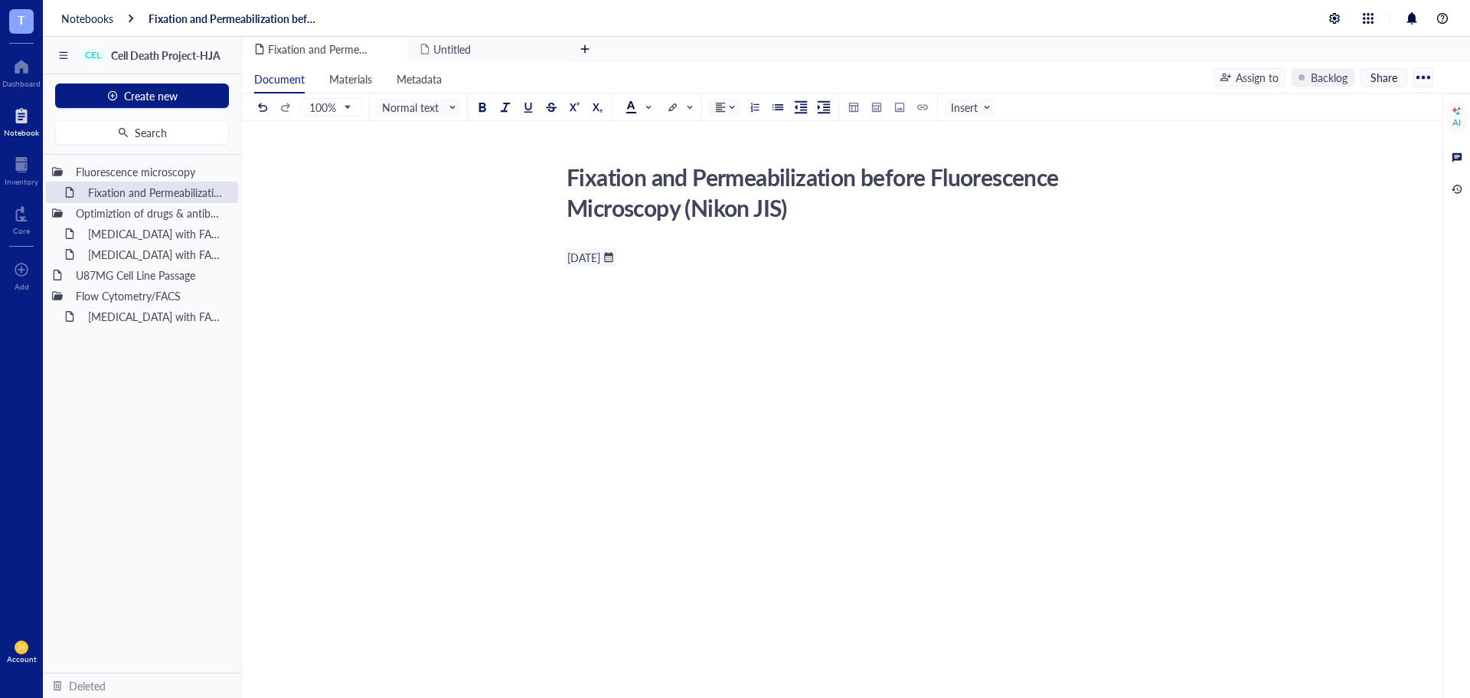
click at [593, 309] on div "﻿ September 17, 2025 ﻿ ﻿" at bounding box center [838, 395] width 545 height 300
click at [669, 381] on div "﻿ September 17, 2025 ﻿ ﻿" at bounding box center [838, 395] width 545 height 300
click at [153, 313] on div "[MEDICAL_DATA] with FACSymphonyA1" at bounding box center [148, 316] width 134 height 21
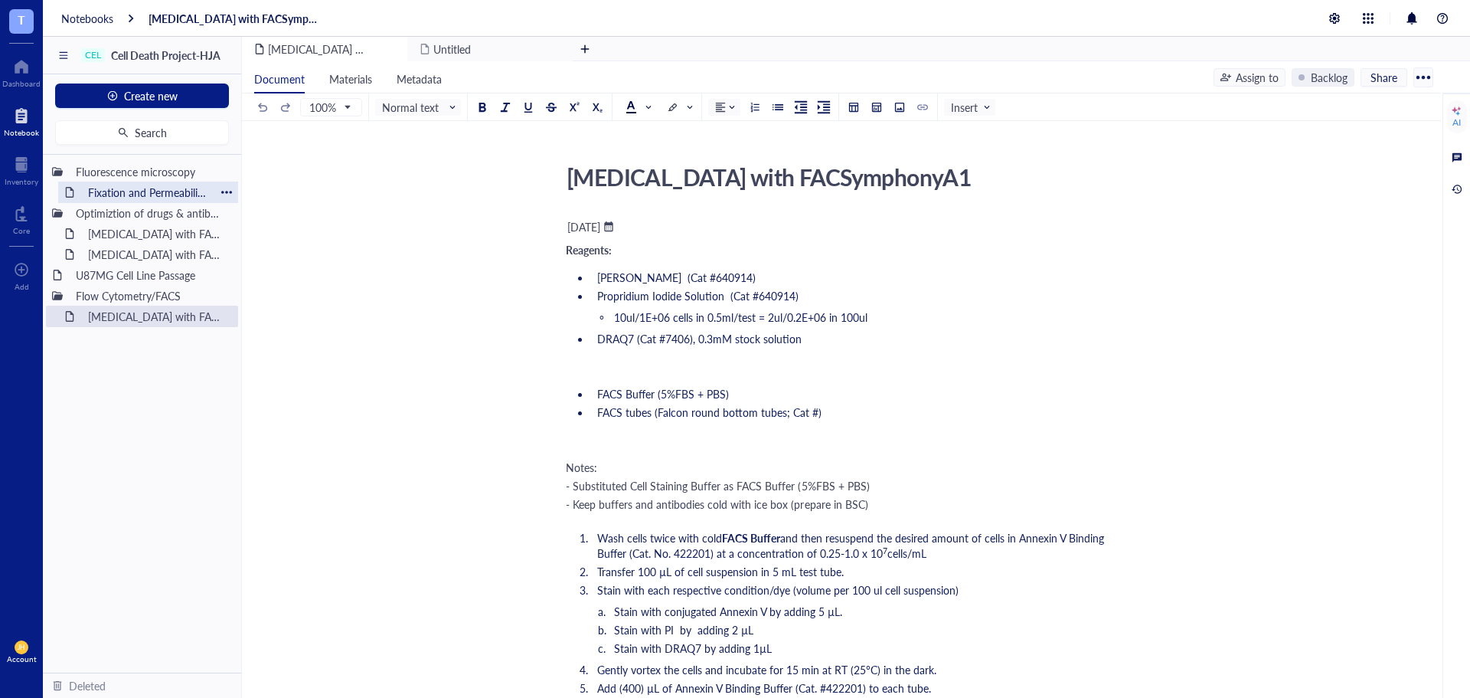
click at [124, 194] on div "Fixation and Permeabilization before Fluorescence Microscopy (Nikon JIS)" at bounding box center [148, 191] width 134 height 21
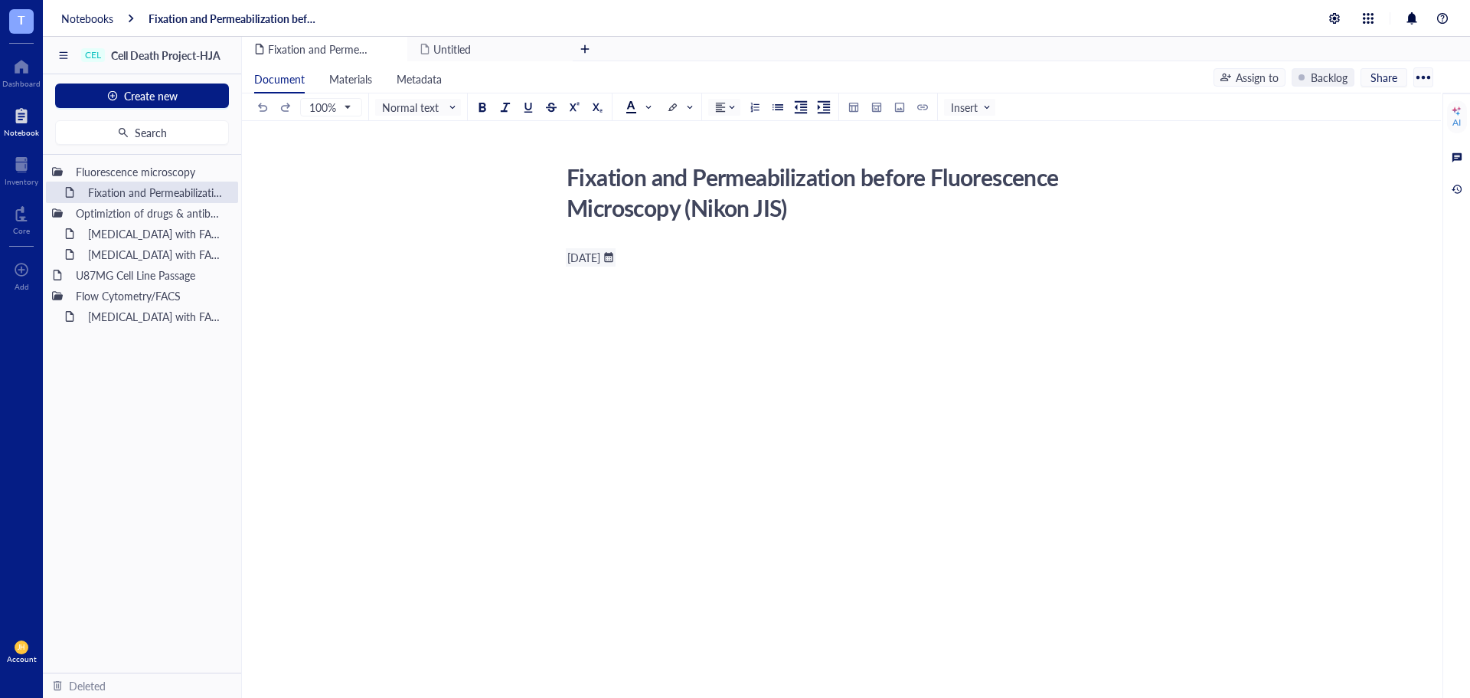
click at [584, 284] on div "﻿ September 17, 2025 ﻿ ﻿" at bounding box center [838, 395] width 545 height 300
click at [969, 96] on input "search" at bounding box center [966, 107] width 30 height 23
click at [1014, 137] on div "File" at bounding box center [992, 135] width 70 height 14
click at [1089, 257] on div "﻿ Upload a file" at bounding box center [838, 258] width 545 height 26
click at [1103, 266] on div "﻿ Upload a file" at bounding box center [838, 258] width 545 height 26
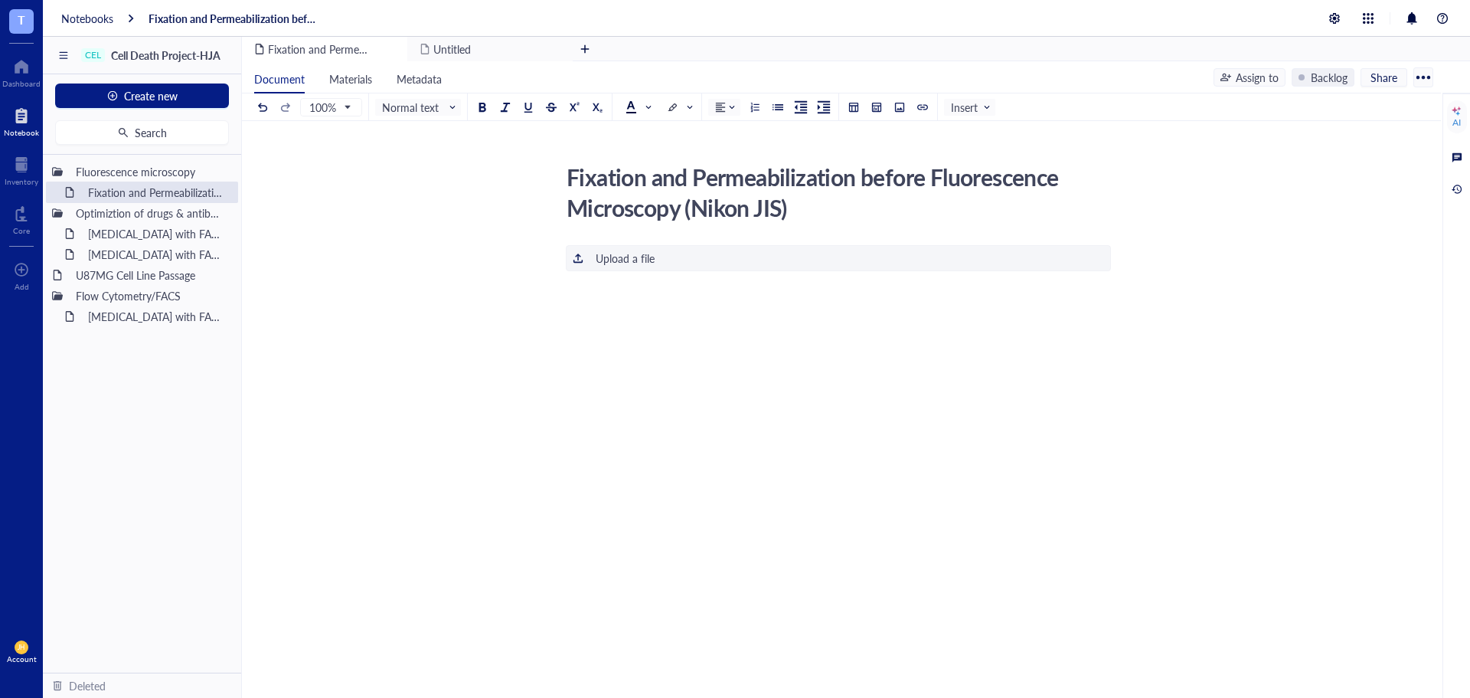
click at [721, 301] on div "﻿" at bounding box center [838, 303] width 545 height 15
click at [708, 248] on div "Start with protocol template (recommended)" at bounding box center [698, 254] width 211 height 17
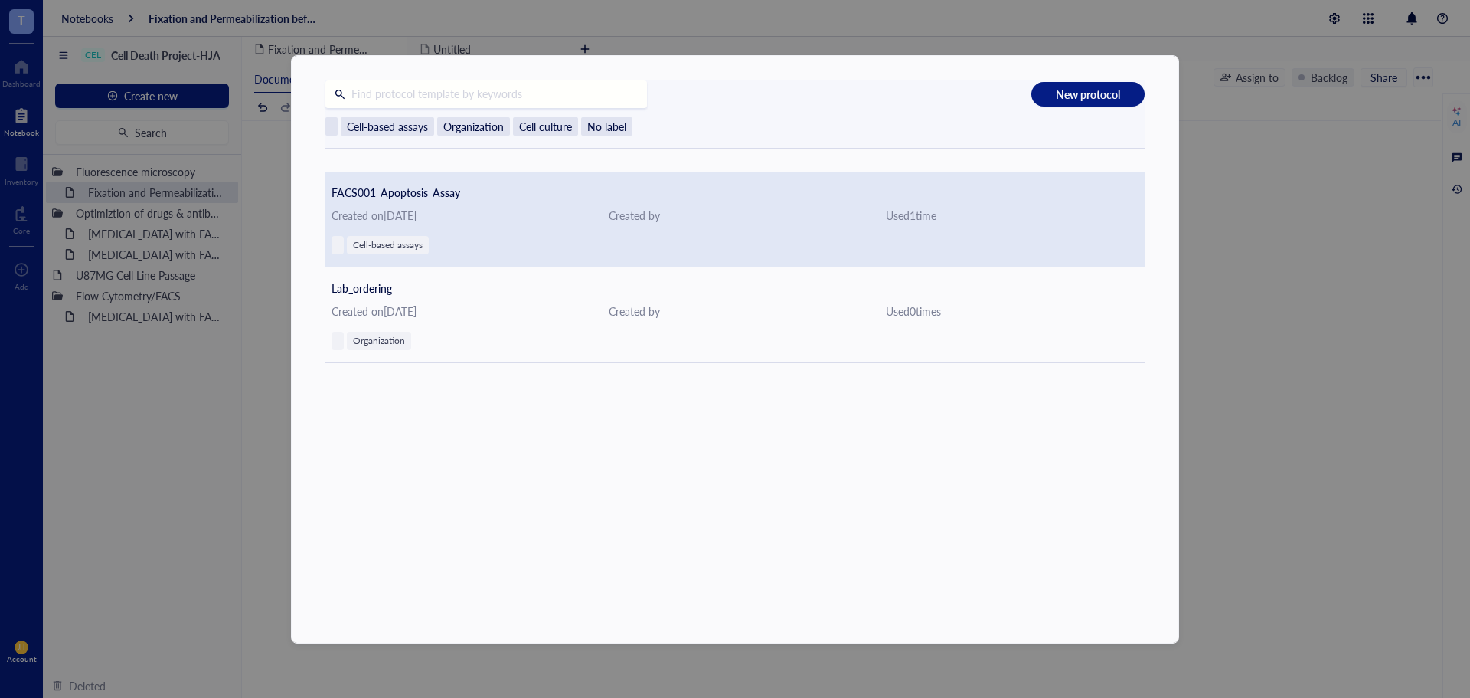
click at [600, 227] on div "FACS001_Apoptosis_Assay Created on April 1, 2025 Created by Used 1 time Cell-ba…" at bounding box center [734, 220] width 819 height 96
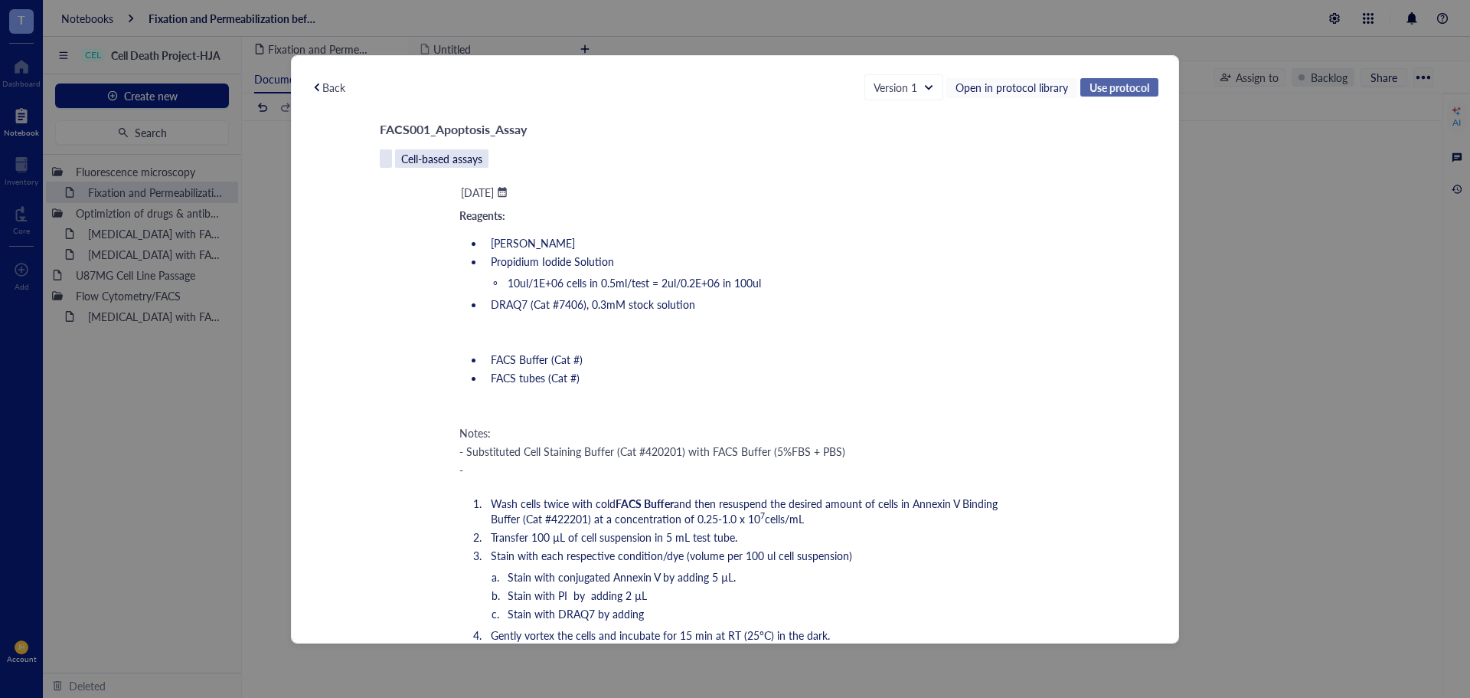
click at [1129, 80] on span "Use protocol" at bounding box center [1120, 87] width 60 height 14
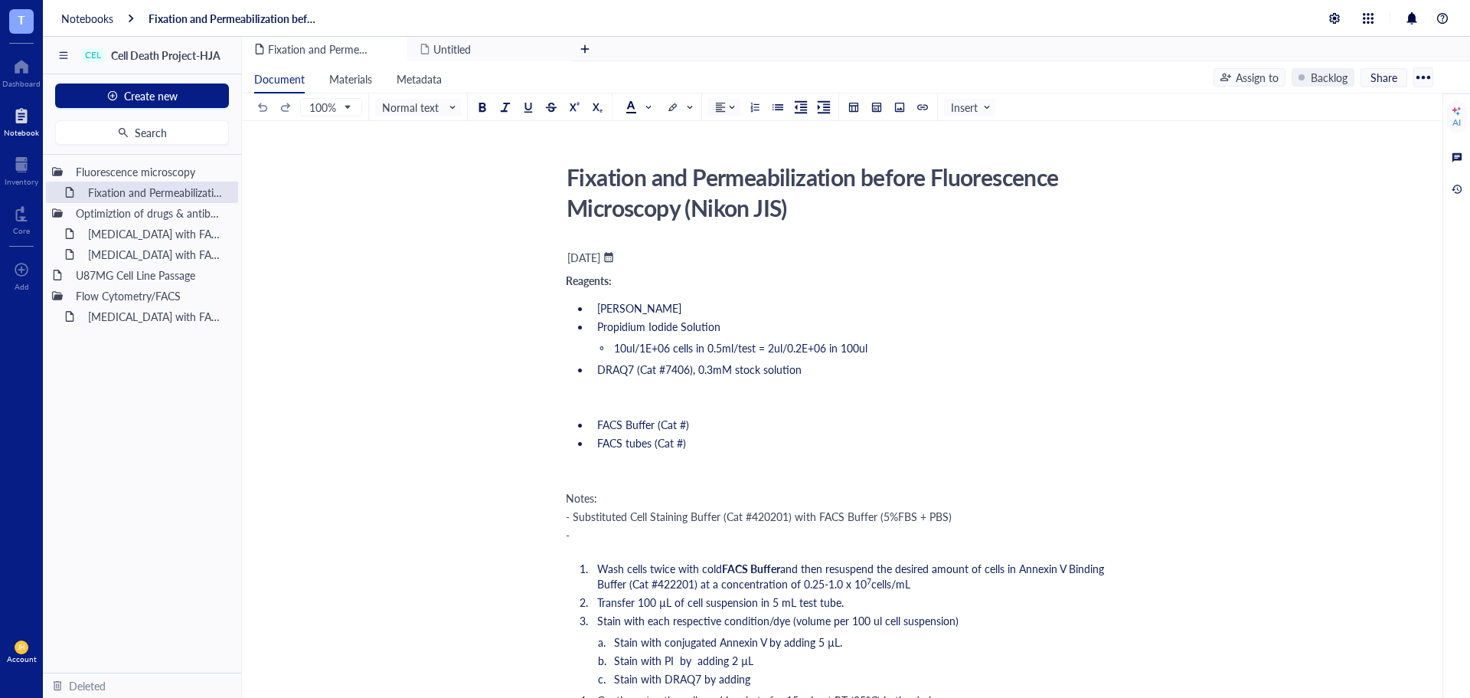
click at [600, 255] on div "[DATE]" at bounding box center [583, 257] width 33 height 14
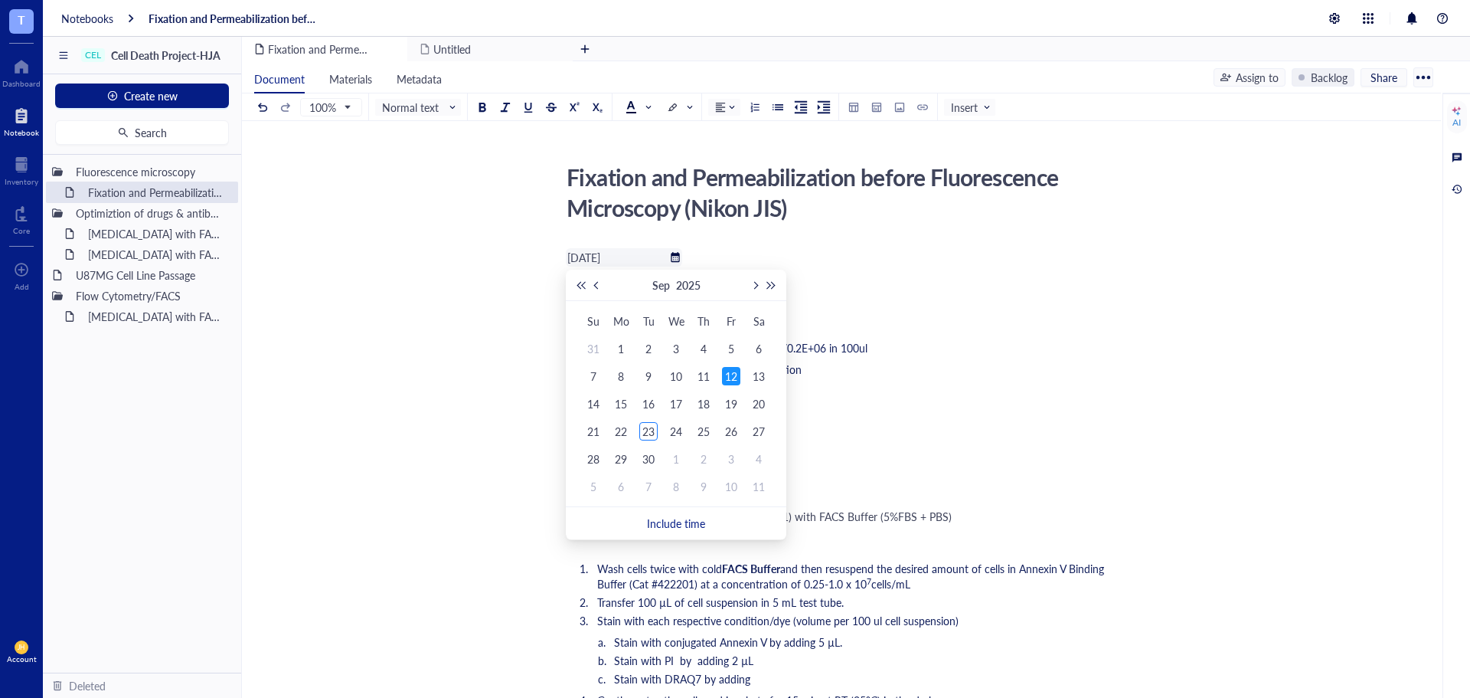
scroll to position [0, 1]
type input "[DATE]"
click at [672, 404] on div "17" at bounding box center [676, 403] width 18 height 18
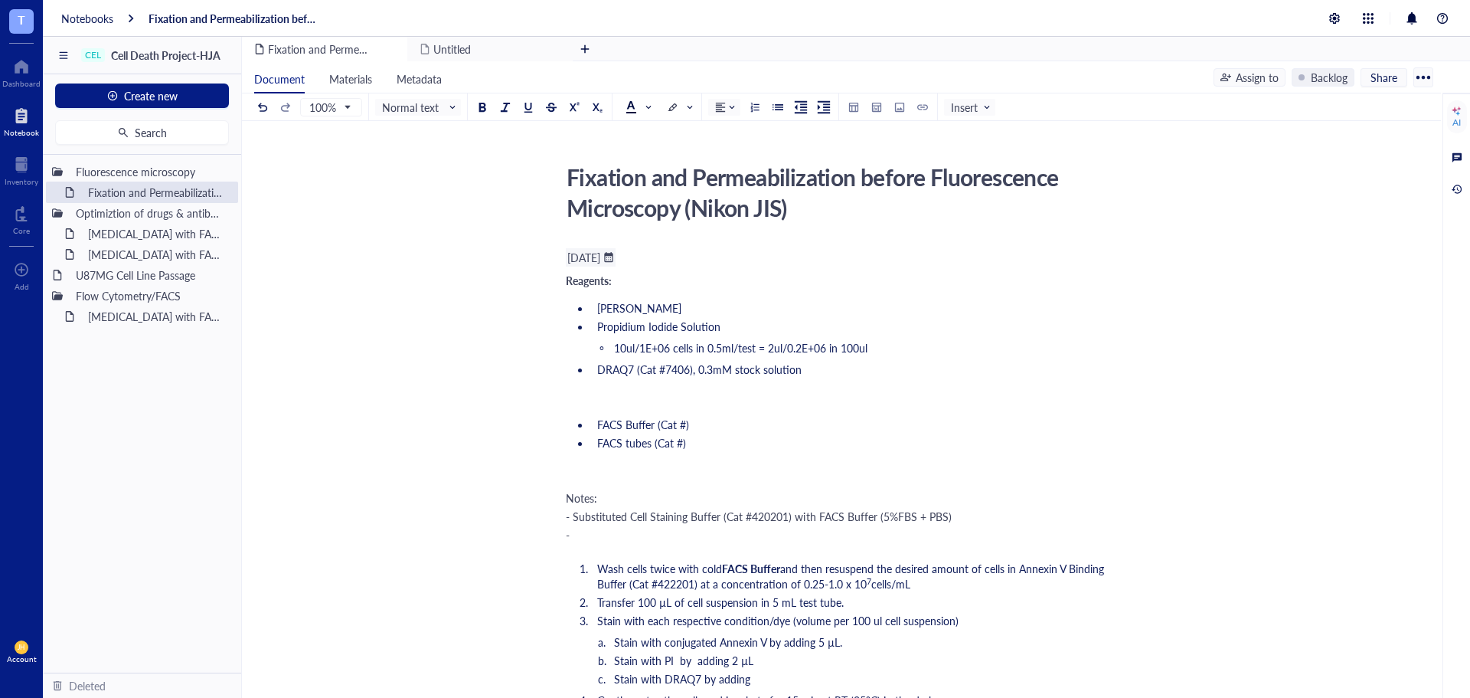
scroll to position [77, 0]
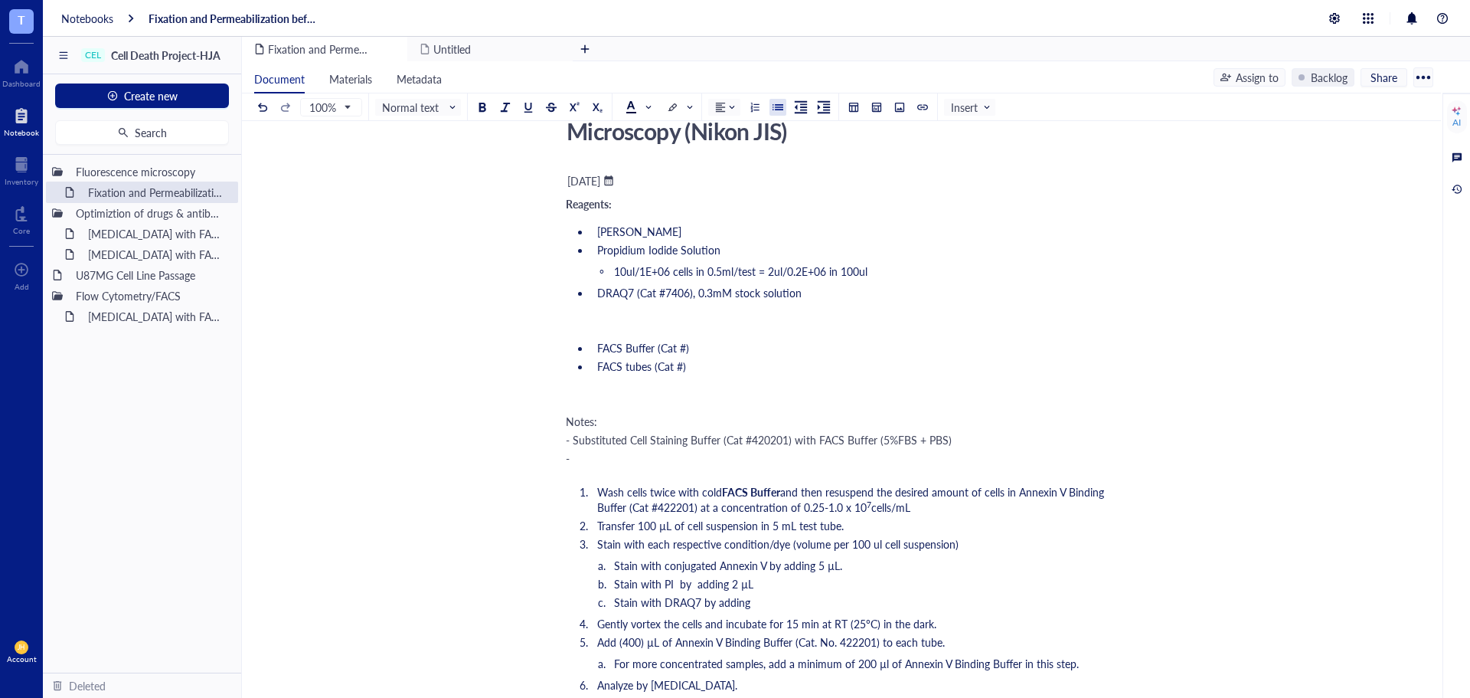
drag, startPoint x: 800, startPoint y: 293, endPoint x: 823, endPoint y: 296, distance: 23.1
click at [823, 296] on li "DRAQ7 (Cat #7406), 0.3mM stock solution" at bounding box center [851, 292] width 520 height 15
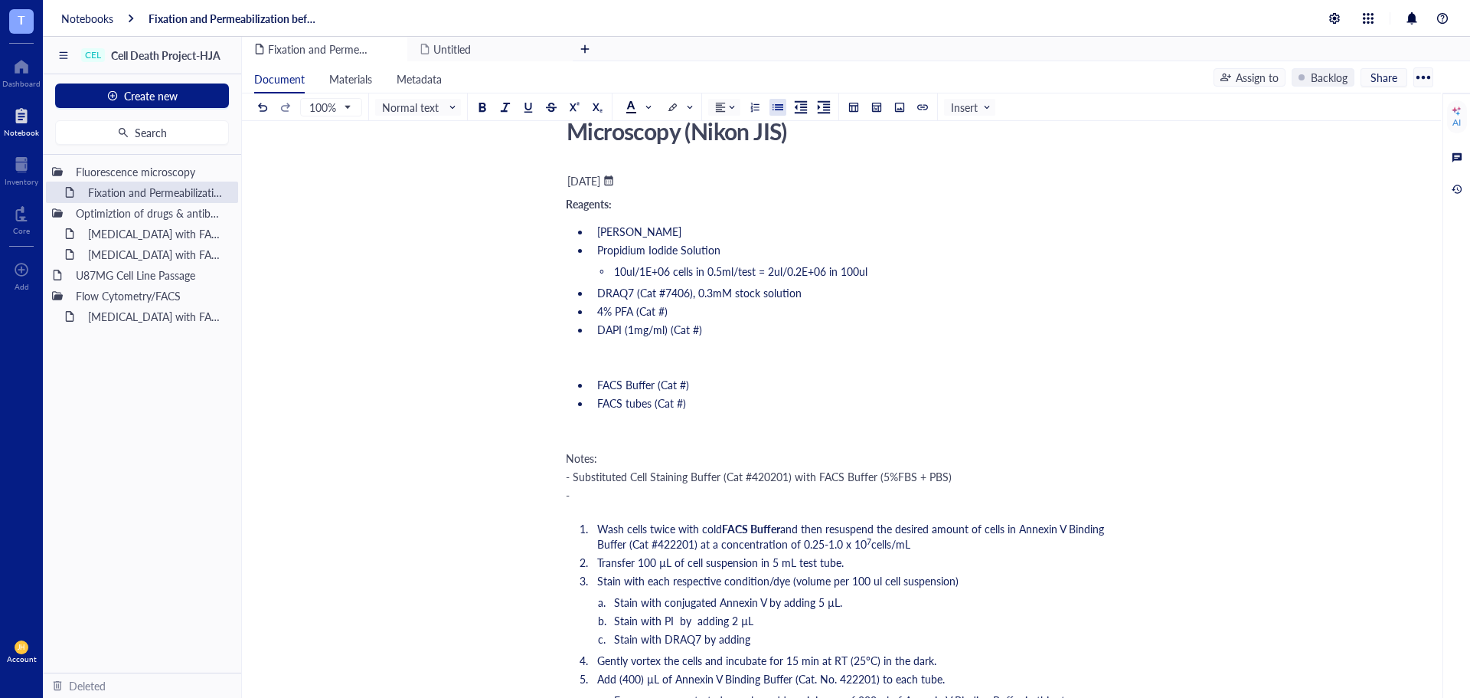
click at [724, 328] on li "DAPI (1mg/ml) (Cat #)" at bounding box center [851, 329] width 520 height 15
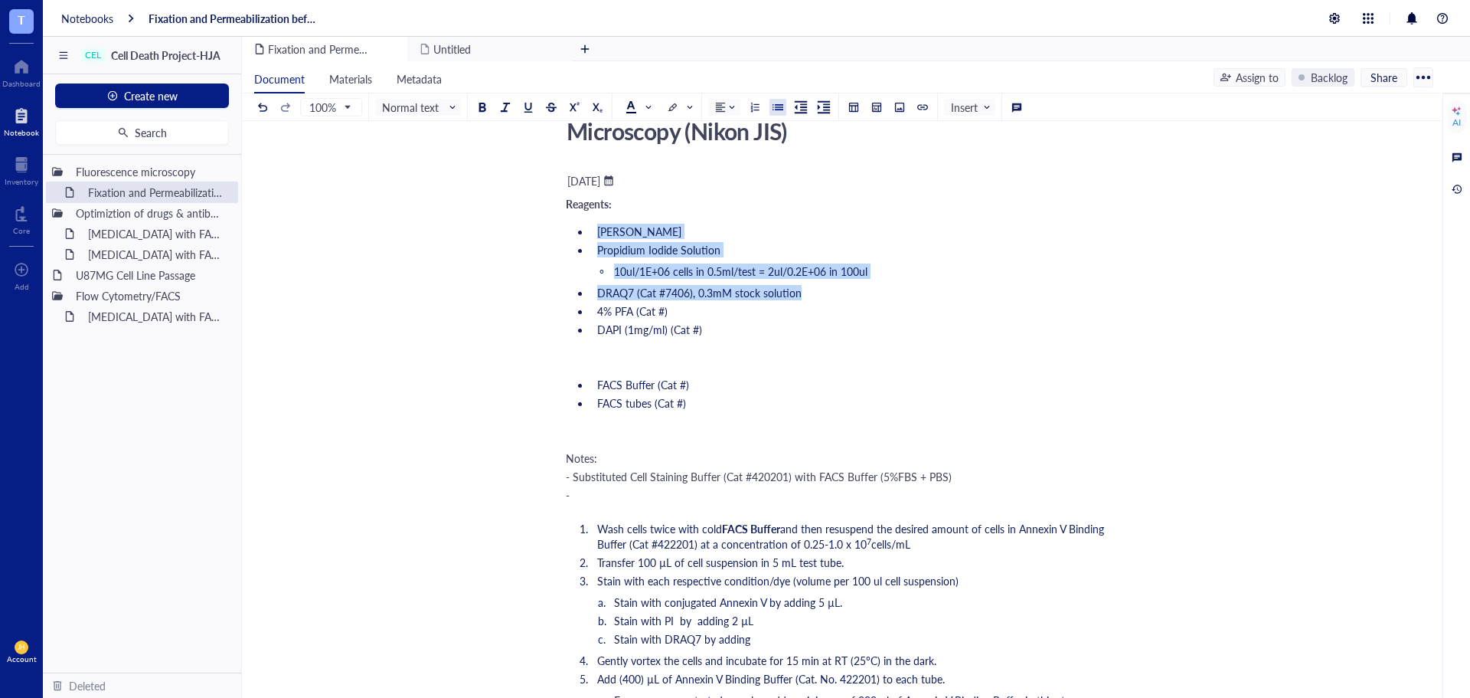
drag, startPoint x: 812, startPoint y: 296, endPoint x: 583, endPoint y: 230, distance: 238.2
click at [583, 230] on ul "Annexin V Propidium Iodide Solution 10ul/1E+06 cells in 0.5ml/test = 2ul/0.2E+0…" at bounding box center [838, 280] width 545 height 119
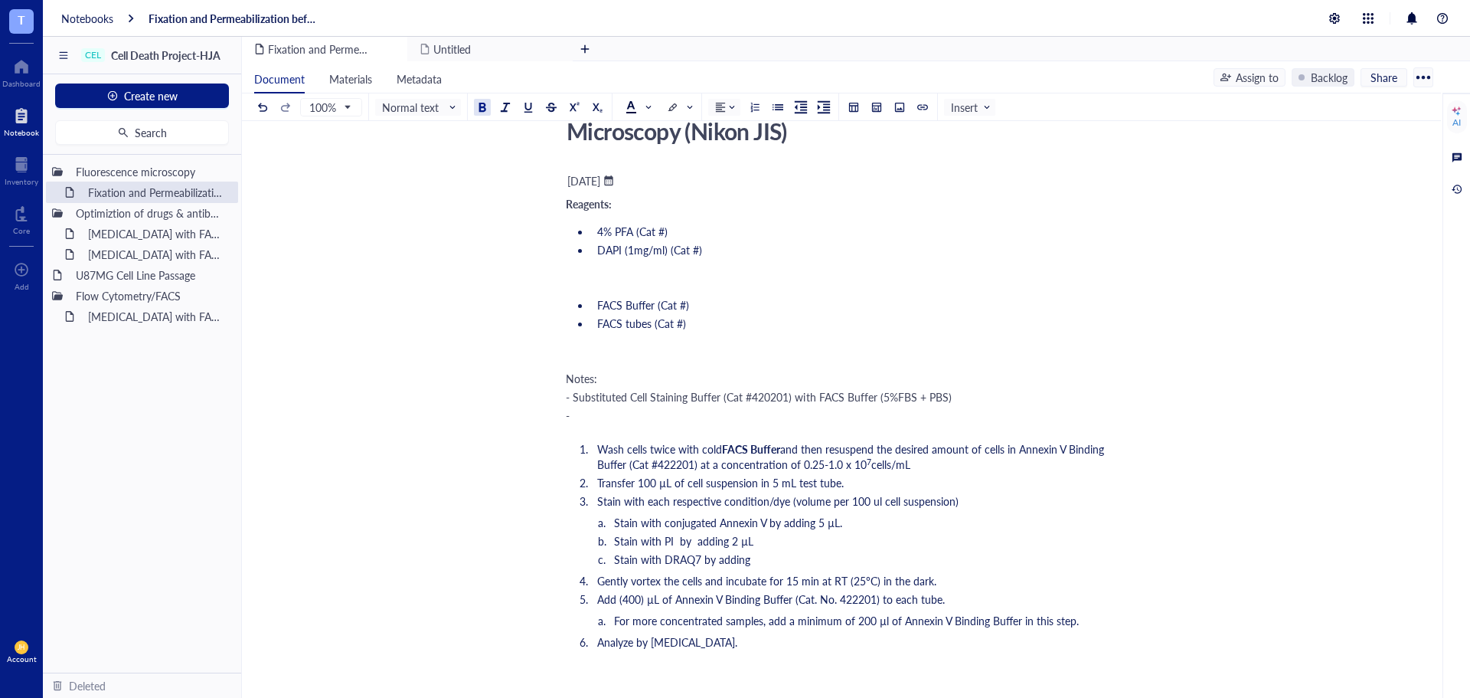
click at [690, 232] on li "4% PFA (Cat #)" at bounding box center [851, 231] width 520 height 15
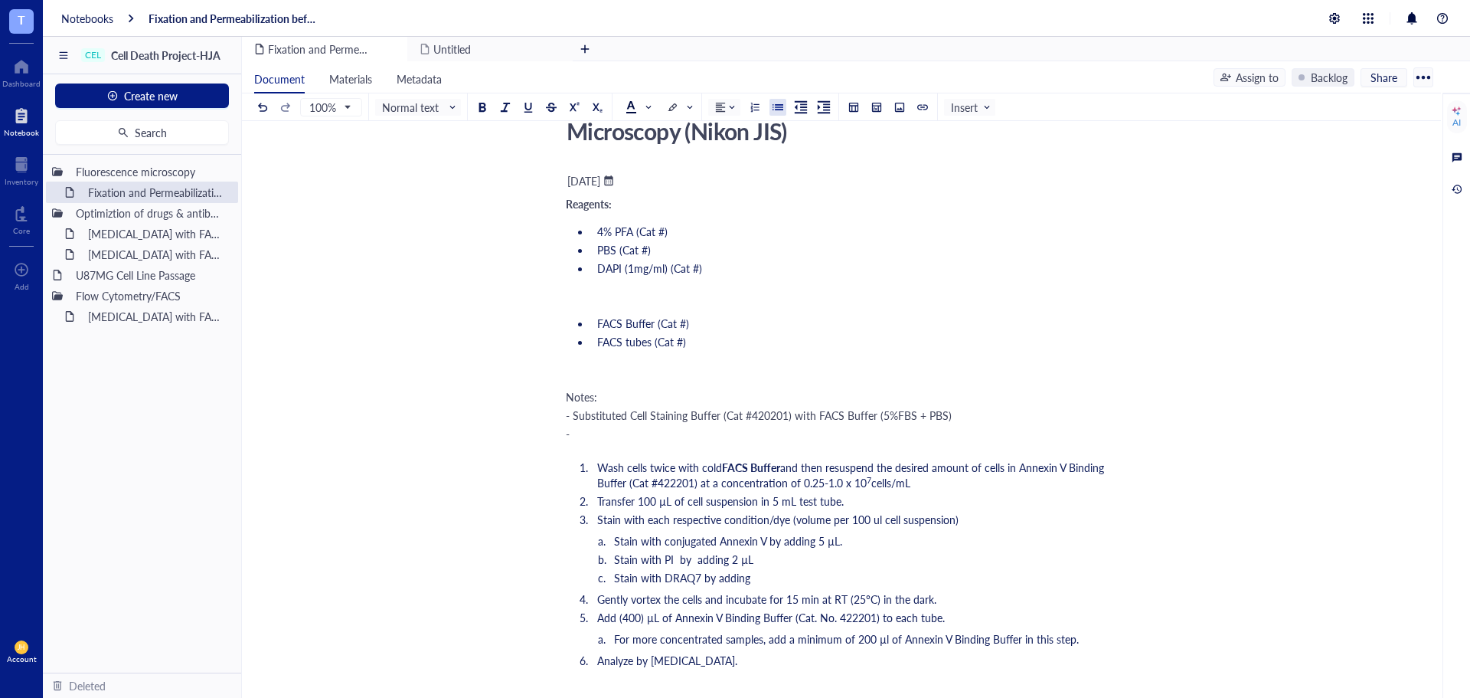
click at [731, 275] on li "DAPI (1mg/ml) (Cat #)" at bounding box center [851, 267] width 520 height 15
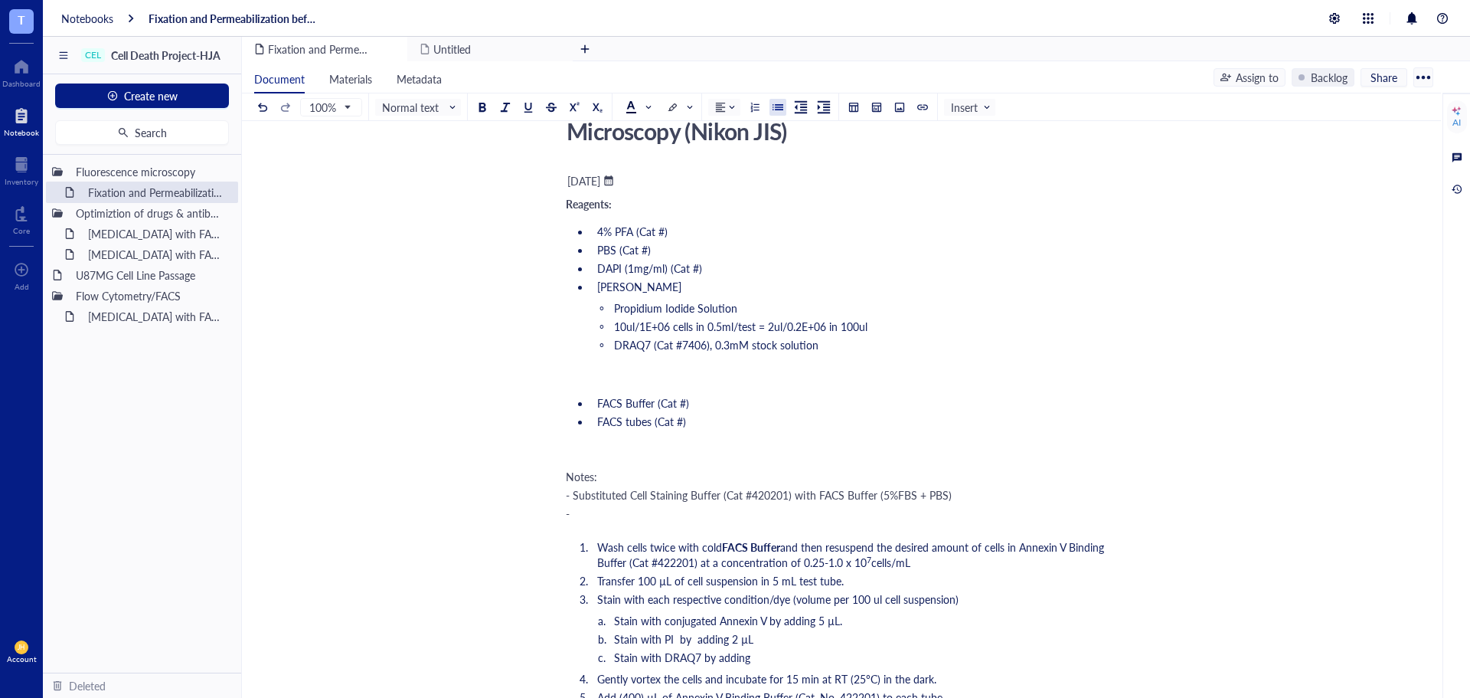
click at [613, 304] on ul "Propidium Iodide Solution 10ul/1E+06 cells in 0.5ml/test = 2ul/0.2E+06 in 100ul…" at bounding box center [838, 326] width 545 height 52
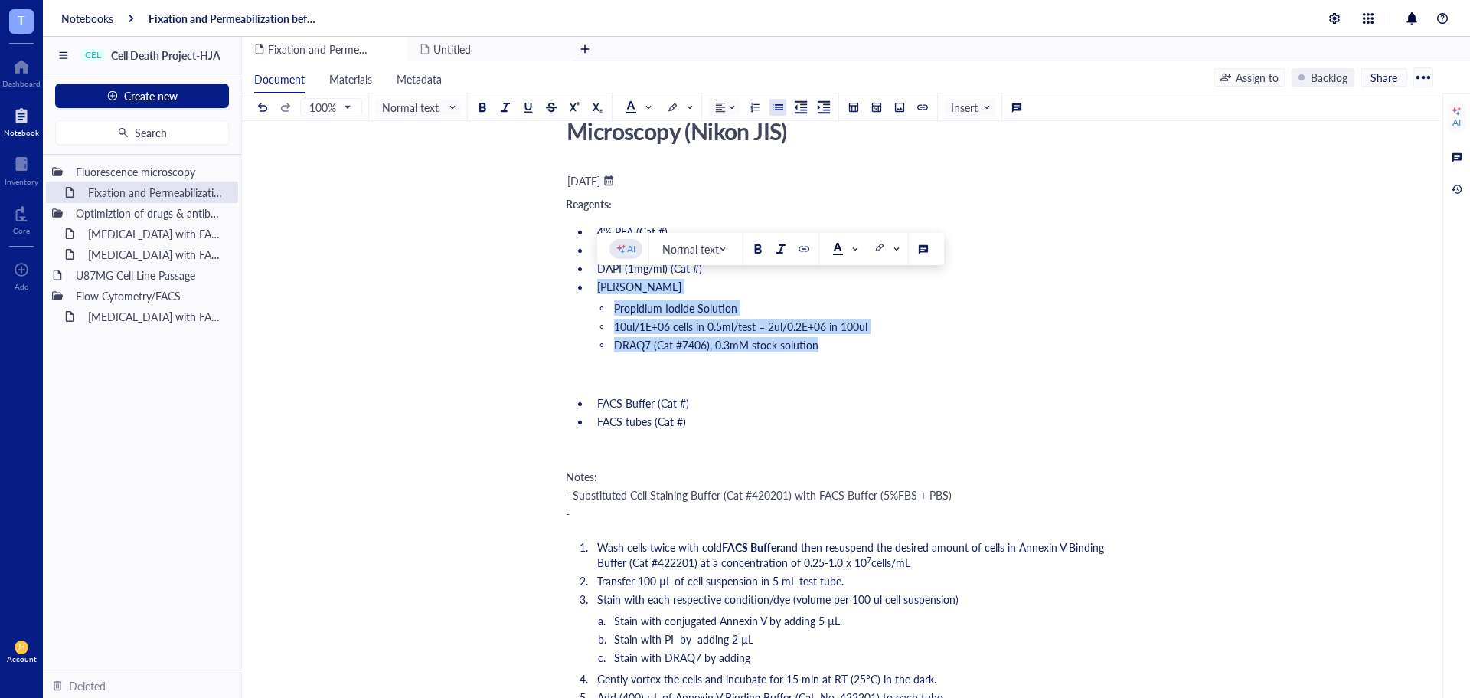
drag, startPoint x: 829, startPoint y: 348, endPoint x: 597, endPoint y: 290, distance: 239.2
click at [597, 290] on ul "4% PFA (Cat #) PBS (Cat #) DAPI (1mg/ml) (Cat #) Annexin V Propidium Iodide Sol…" at bounding box center [838, 290] width 545 height 138
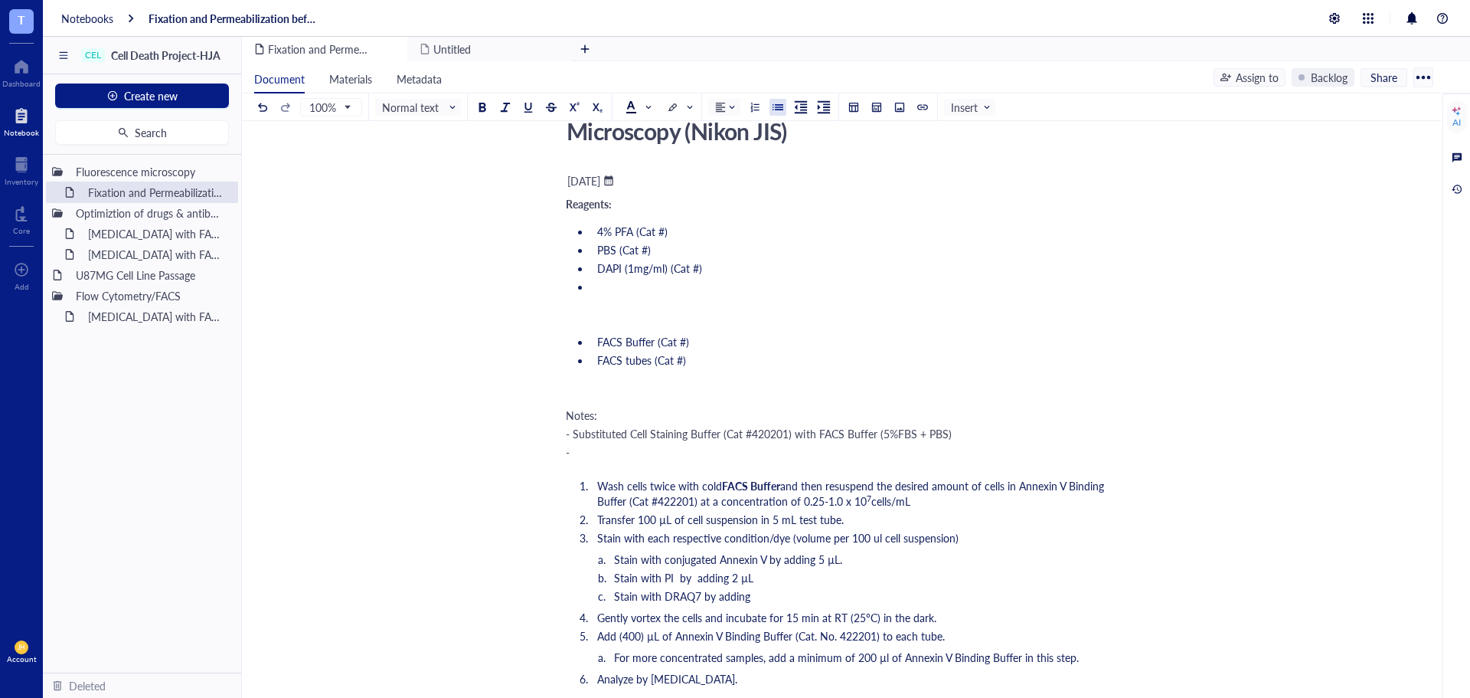
click at [665, 270] on span "DAPI (1mg/ml) (Cat #)" at bounding box center [649, 267] width 105 height 15
click at [629, 269] on span "DAPI (1mg/ml stock solution (Cat #)" at bounding box center [683, 267] width 172 height 15
click at [626, 286] on li "﻿" at bounding box center [851, 286] width 520 height 15
click at [656, 252] on li "PBS (Cat #)" at bounding box center [851, 249] width 520 height 15
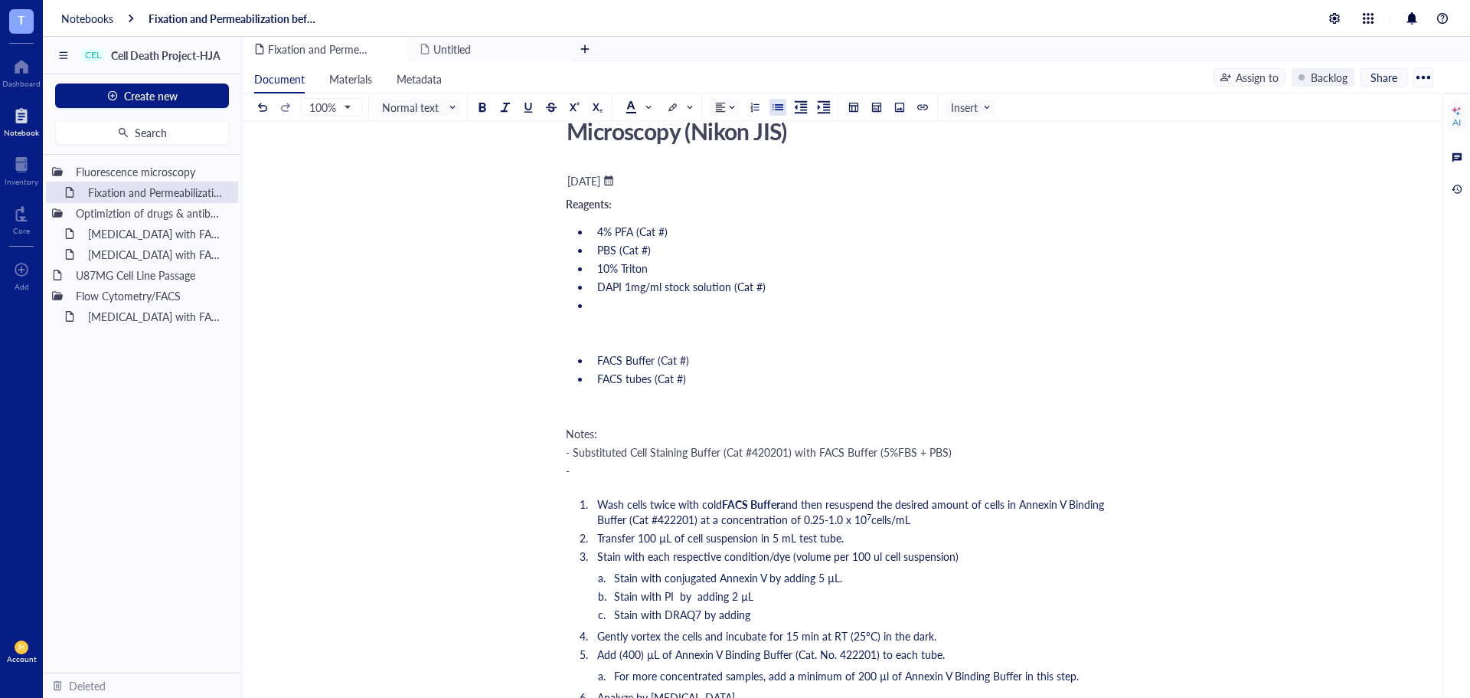
click at [639, 248] on span "PBS (Cat #)" at bounding box center [624, 249] width 54 height 15
drag, startPoint x: 654, startPoint y: 250, endPoint x: 618, endPoint y: 249, distance: 36.0
click at [618, 249] on li "PBS (Cat #)" at bounding box center [851, 249] width 520 height 15
copy span "(Cat #)"
click at [720, 273] on li "10% Triton" at bounding box center [851, 267] width 520 height 15
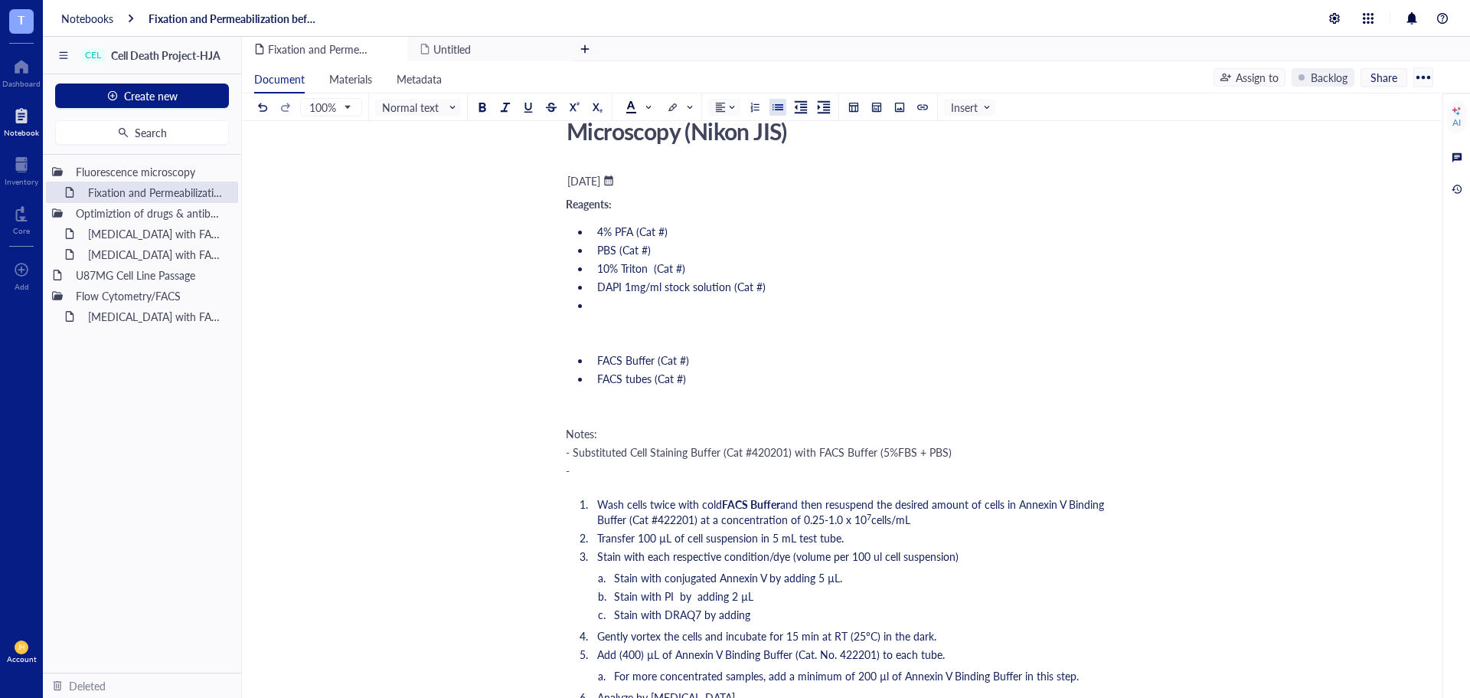
click at [654, 263] on span "10% Triton (Cat #)" at bounding box center [641, 267] width 88 height 15
drag, startPoint x: 691, startPoint y: 378, endPoint x: 567, endPoint y: 371, distance: 123.5
click at [567, 371] on ul "FACS Buffer (Cat #) FACS tubes (Cat #)" at bounding box center [838, 369] width 545 height 40
click at [686, 300] on li "﻿" at bounding box center [851, 304] width 520 height 15
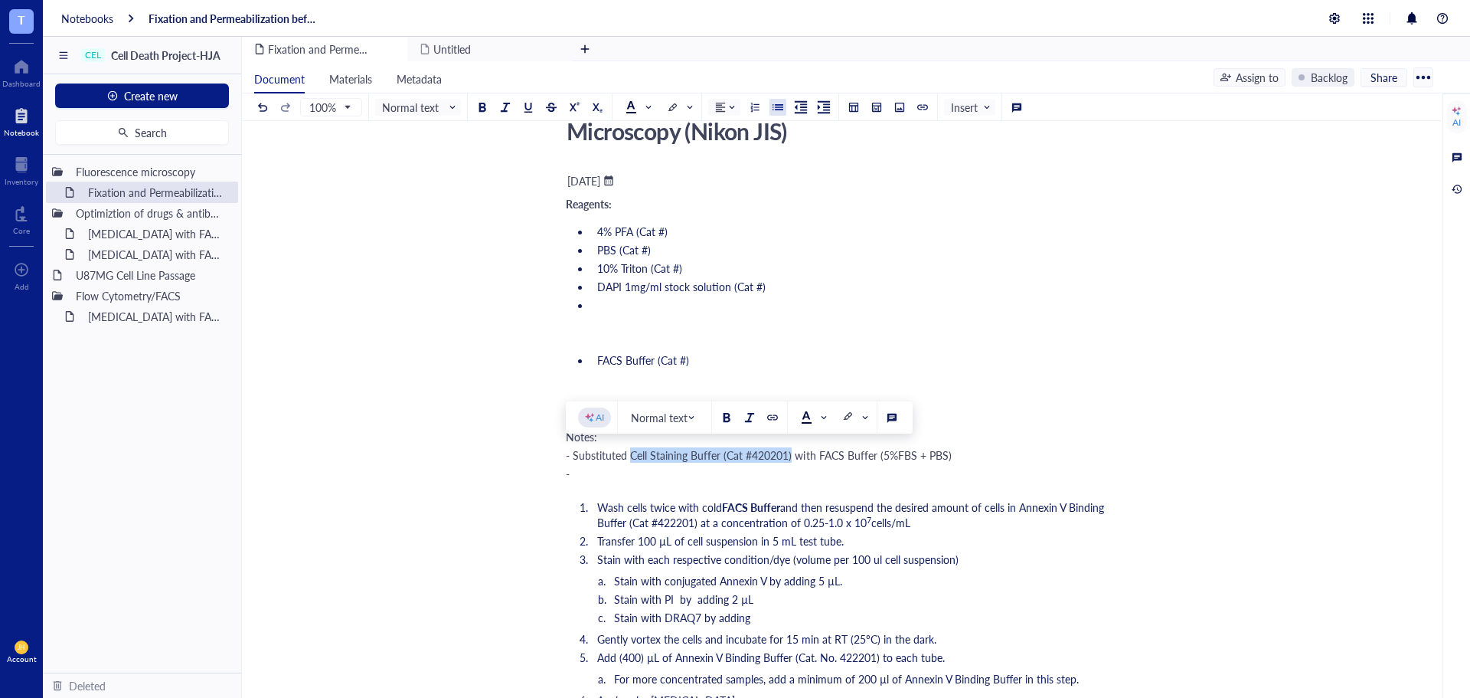
drag, startPoint x: 790, startPoint y: 453, endPoint x: 629, endPoint y: 459, distance: 160.9
click at [629, 459] on span "- Substituted Cell Staining Buffer (Cat #420201) with FACS Buffer (5%FBS + PBS)" at bounding box center [759, 454] width 386 height 15
drag, startPoint x: 816, startPoint y: 453, endPoint x: 574, endPoint y: 450, distance: 241.2
click at [574, 450] on span "- Substituted Cell Staining Buffer (Cat #420201) with FACS Buffer (5%FBS + PBS)" at bounding box center [759, 454] width 386 height 15
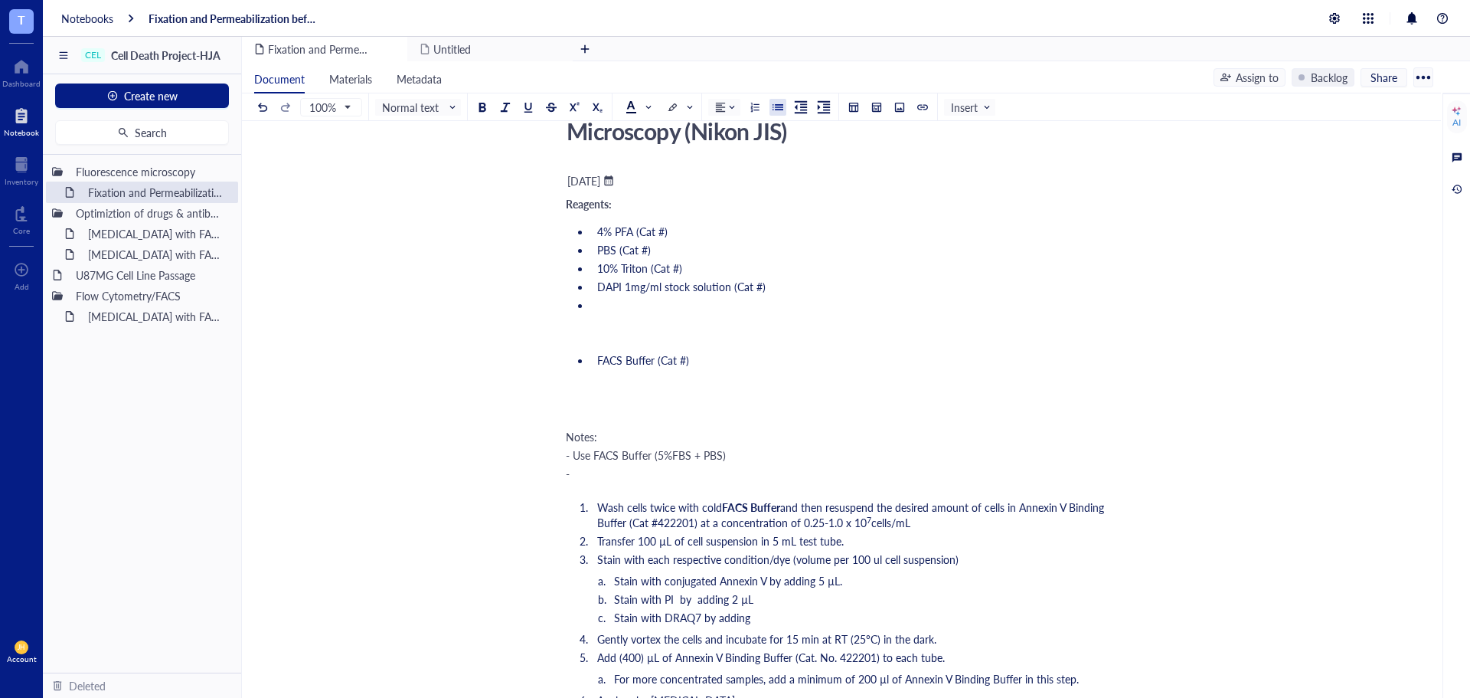
click at [790, 453] on div "- Use FACS Buffer (5%FBS + PBS)" at bounding box center [838, 454] width 545 height 15
drag, startPoint x: 695, startPoint y: 362, endPoint x: 657, endPoint y: 366, distance: 37.7
click at [657, 366] on li "FACS Buffer (Cat #)" at bounding box center [851, 359] width 520 height 15
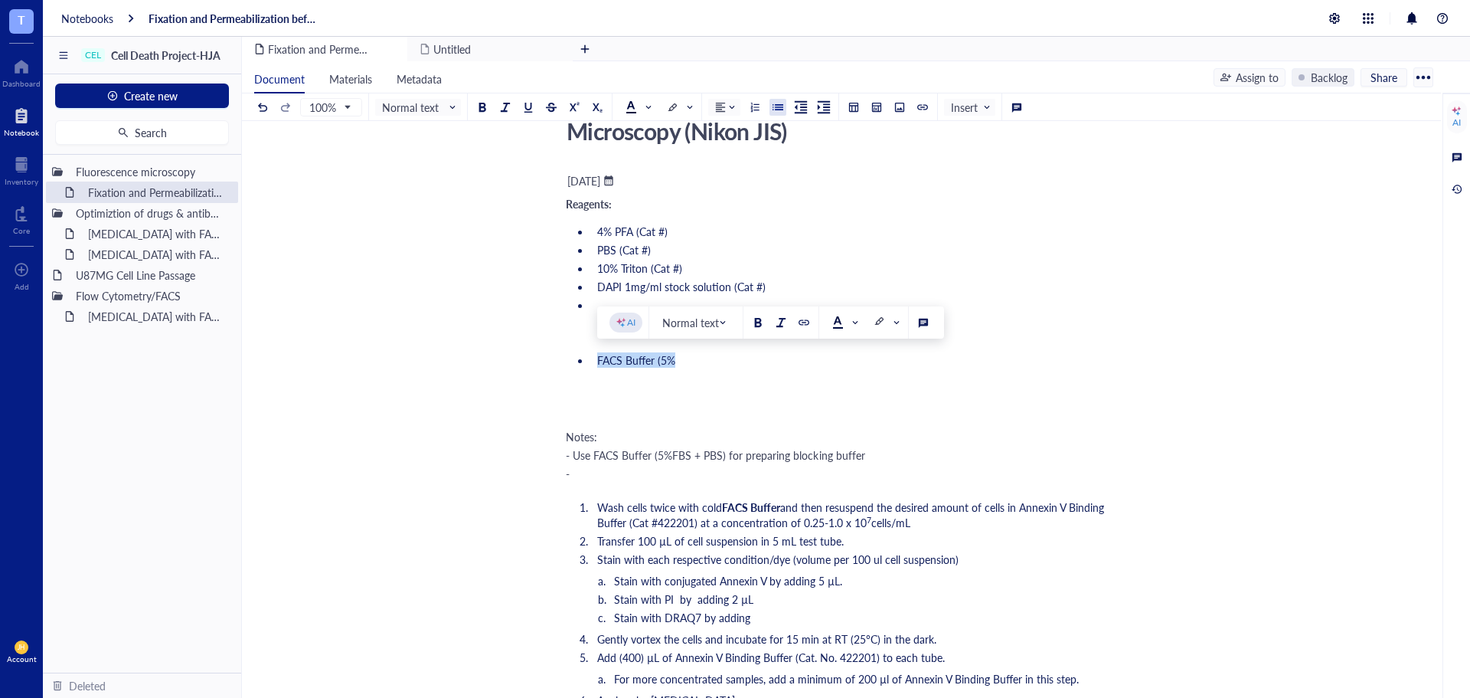
drag, startPoint x: 694, startPoint y: 368, endPoint x: 573, endPoint y: 365, distance: 121.0
click at [573, 365] on ul "FACS Buffer (5%" at bounding box center [838, 359] width 545 height 21
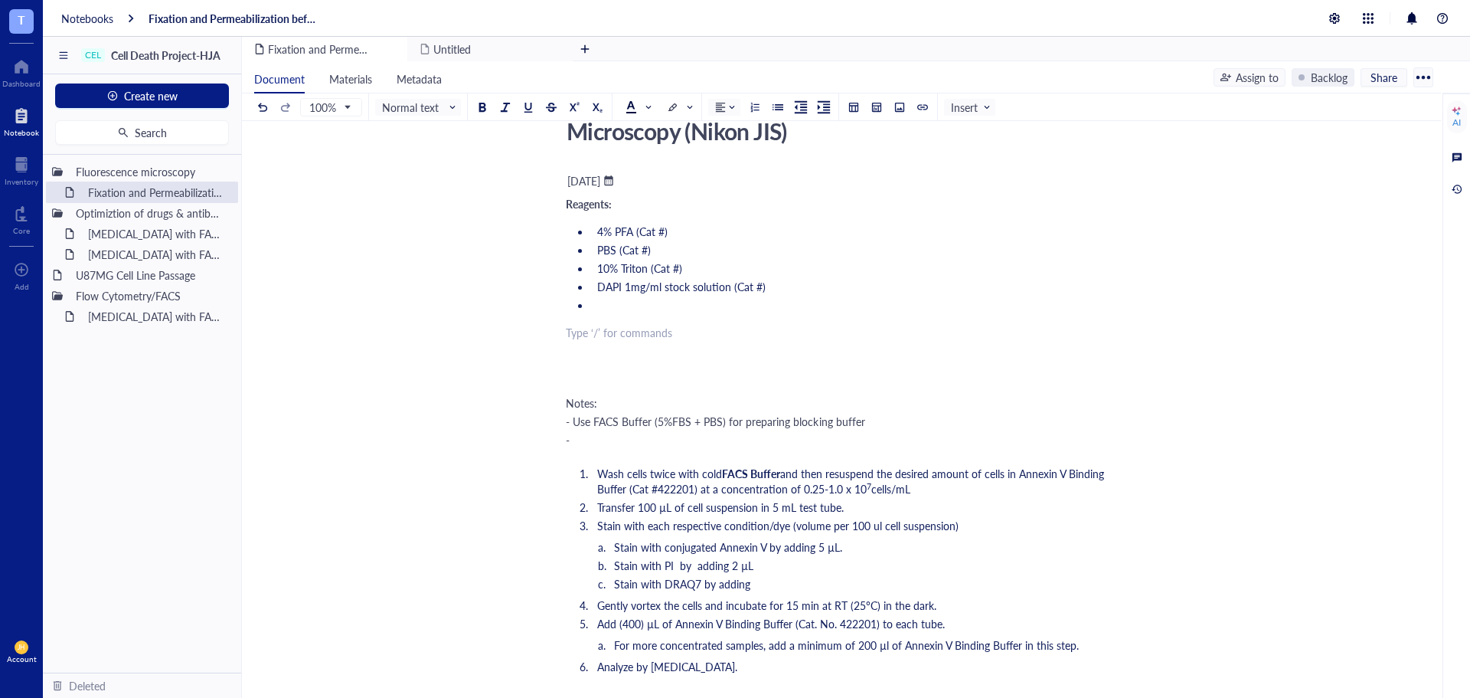
click at [679, 250] on li "PBS (Cat #)" at bounding box center [851, 249] width 520 height 15
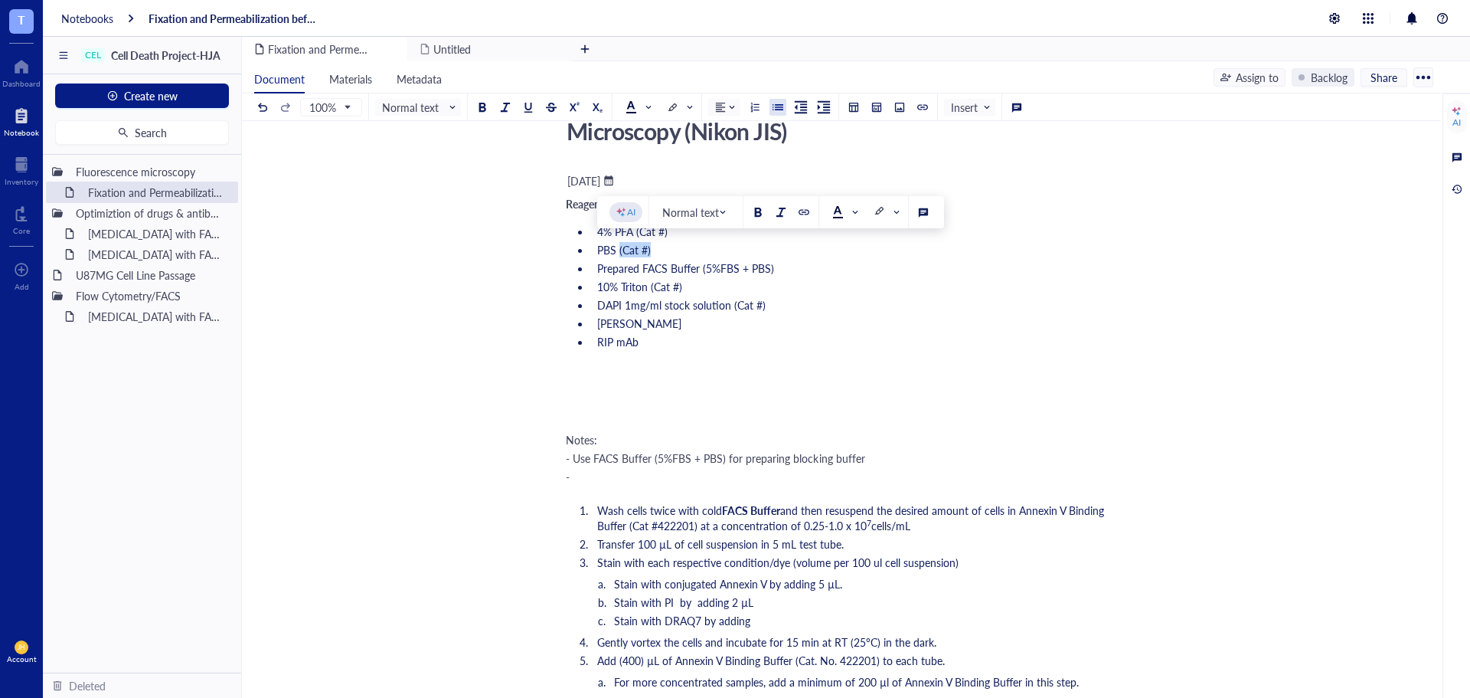
drag, startPoint x: 649, startPoint y: 253, endPoint x: 619, endPoint y: 256, distance: 30.7
click at [619, 256] on li "PBS (Cat #)" at bounding box center [851, 249] width 520 height 15
copy span "(Cat #)"
click at [665, 330] on li "[PERSON_NAME]" at bounding box center [851, 322] width 520 height 15
click at [668, 343] on li "RIP mAb" at bounding box center [851, 341] width 520 height 15
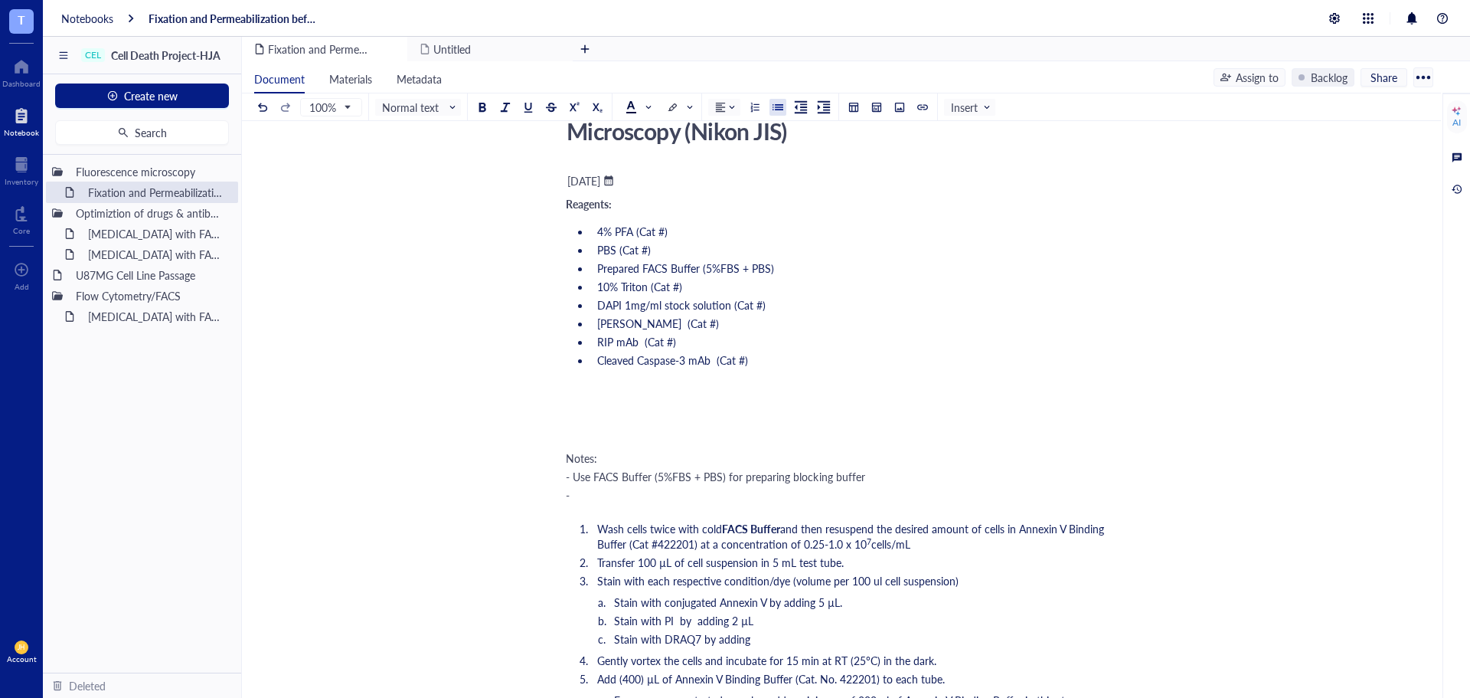
click at [678, 322] on span "Annexin V (Cat #)" at bounding box center [658, 322] width 122 height 15
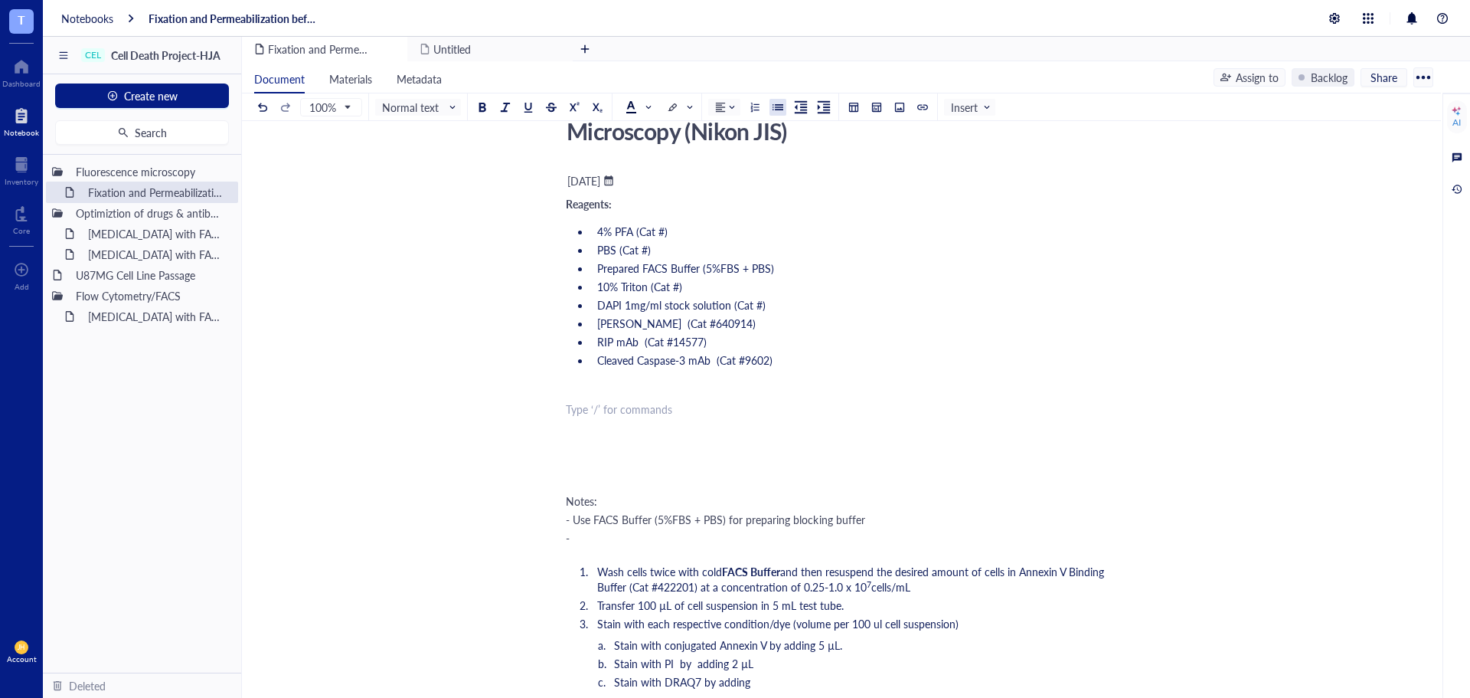
click at [783, 106] on div at bounding box center [778, 107] width 11 height 11
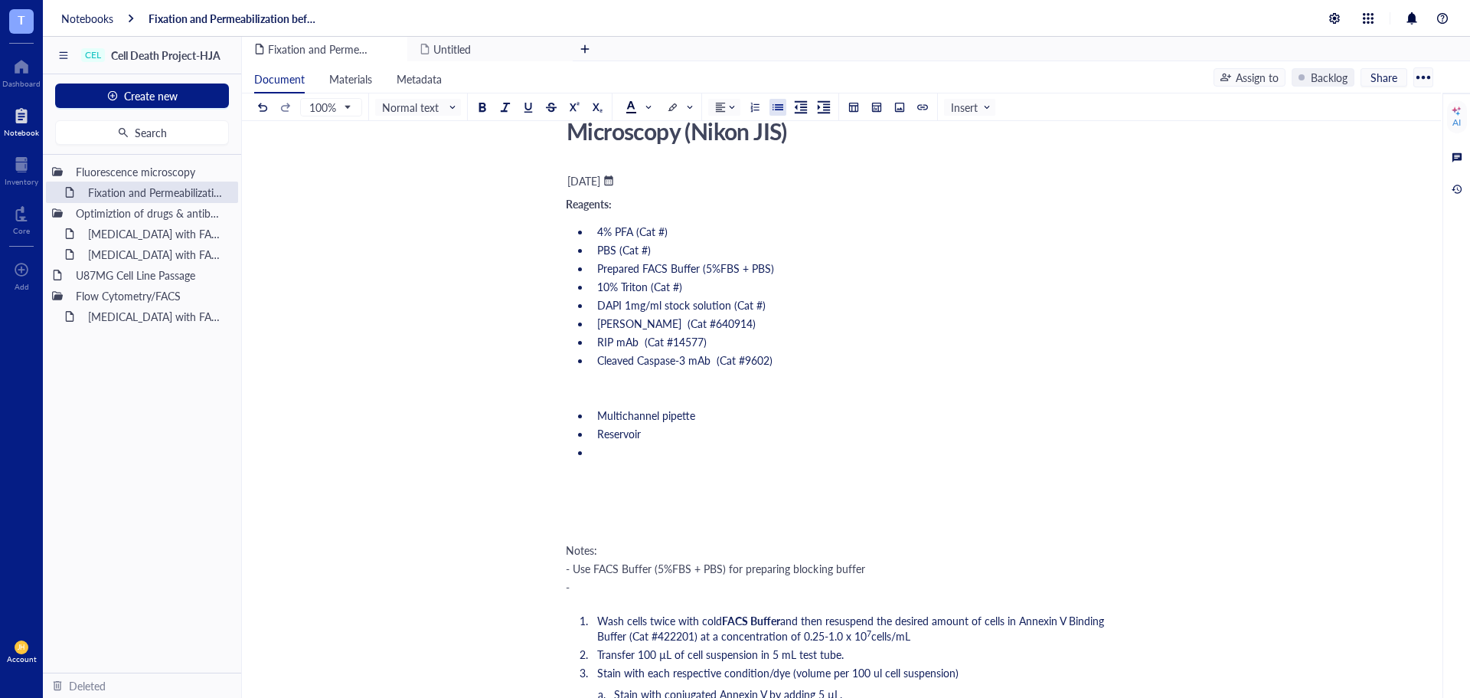
click at [698, 595] on ul "Notes: - Use FACS Buffer (5%FBS + PBS) for preparing blocking buffer -" at bounding box center [838, 568] width 545 height 58
click at [786, 584] on div "- Work in fume hood when using PFA" at bounding box center [838, 586] width 545 height 15
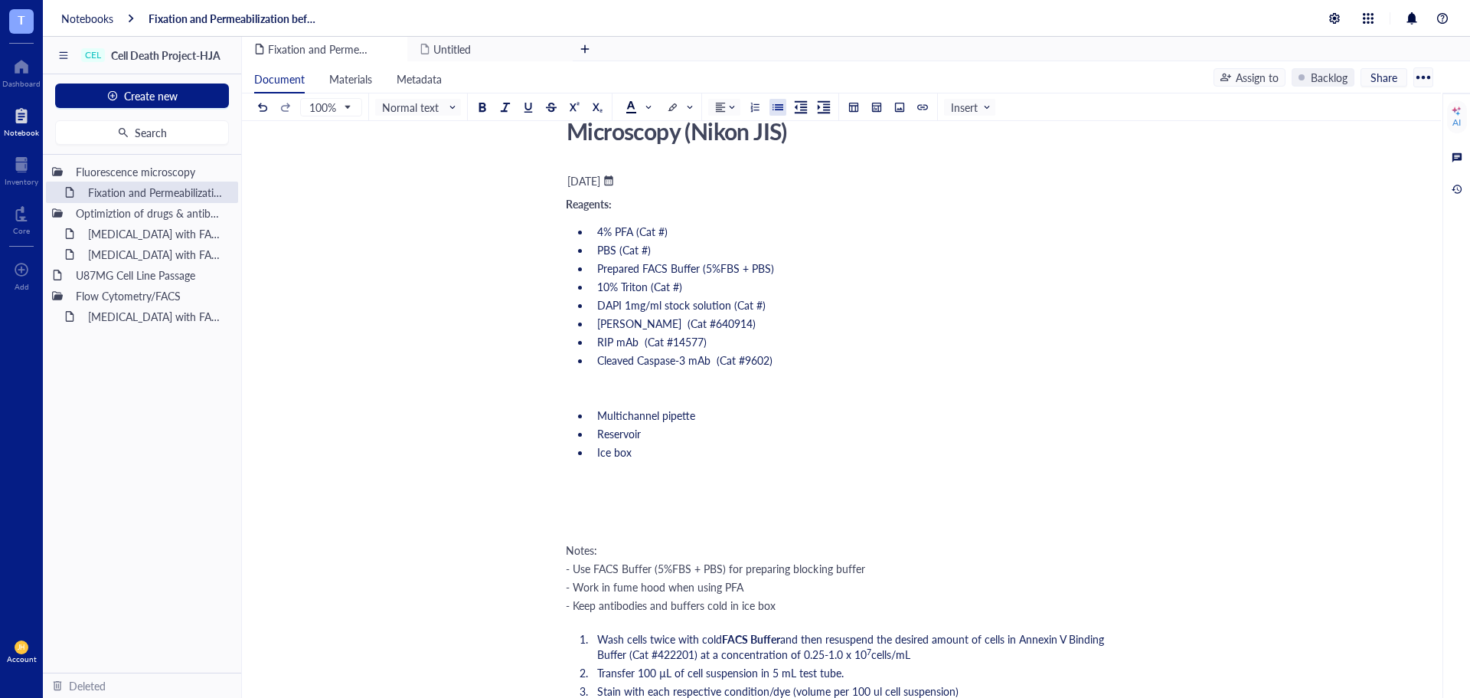
click at [648, 452] on li "Ice box" at bounding box center [851, 451] width 520 height 15
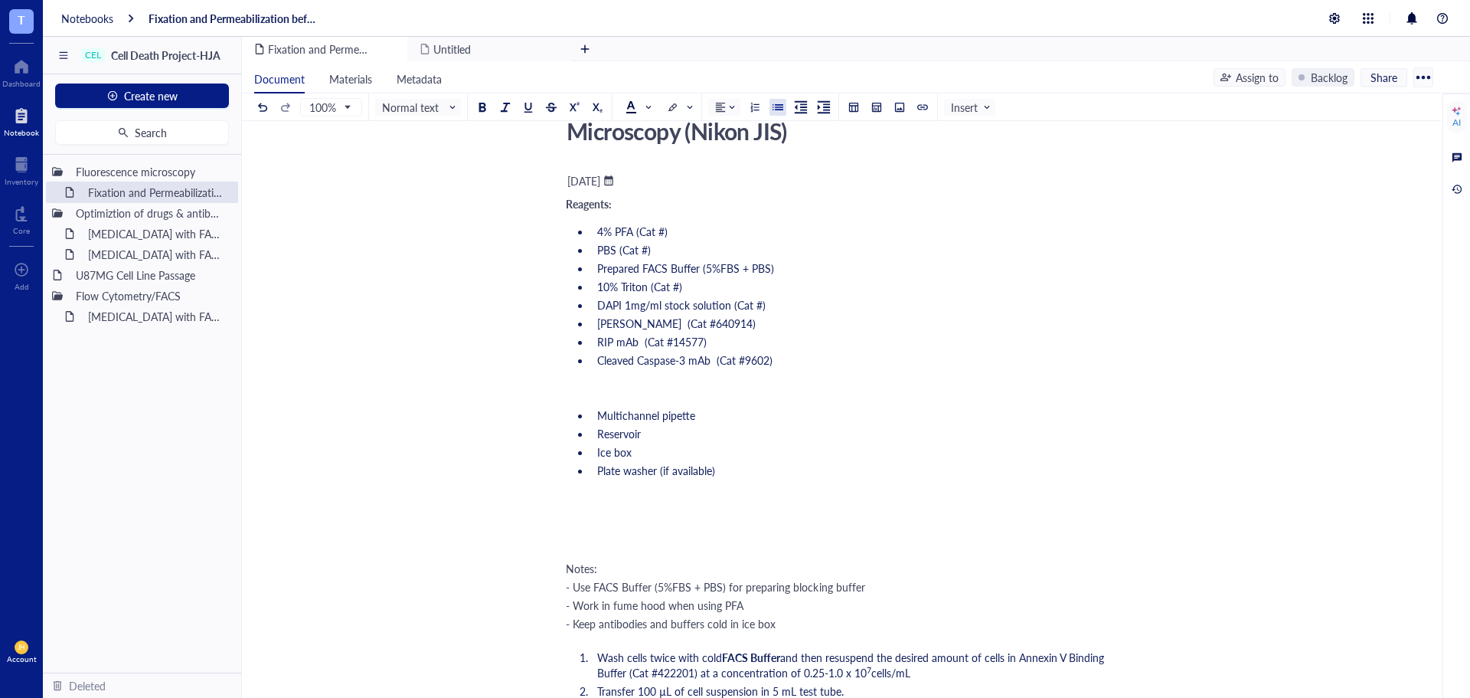
click at [717, 534] on div "﻿" at bounding box center [838, 540] width 545 height 15
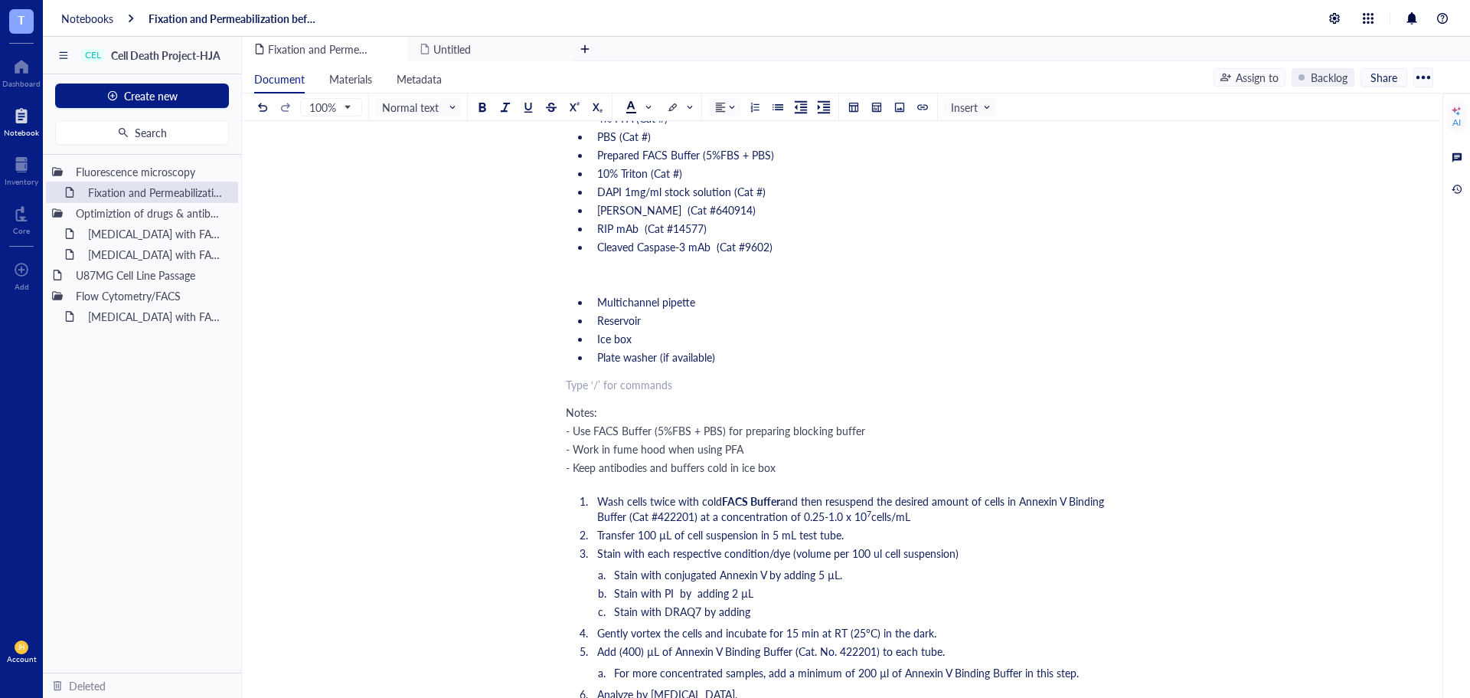
scroll to position [230, 0]
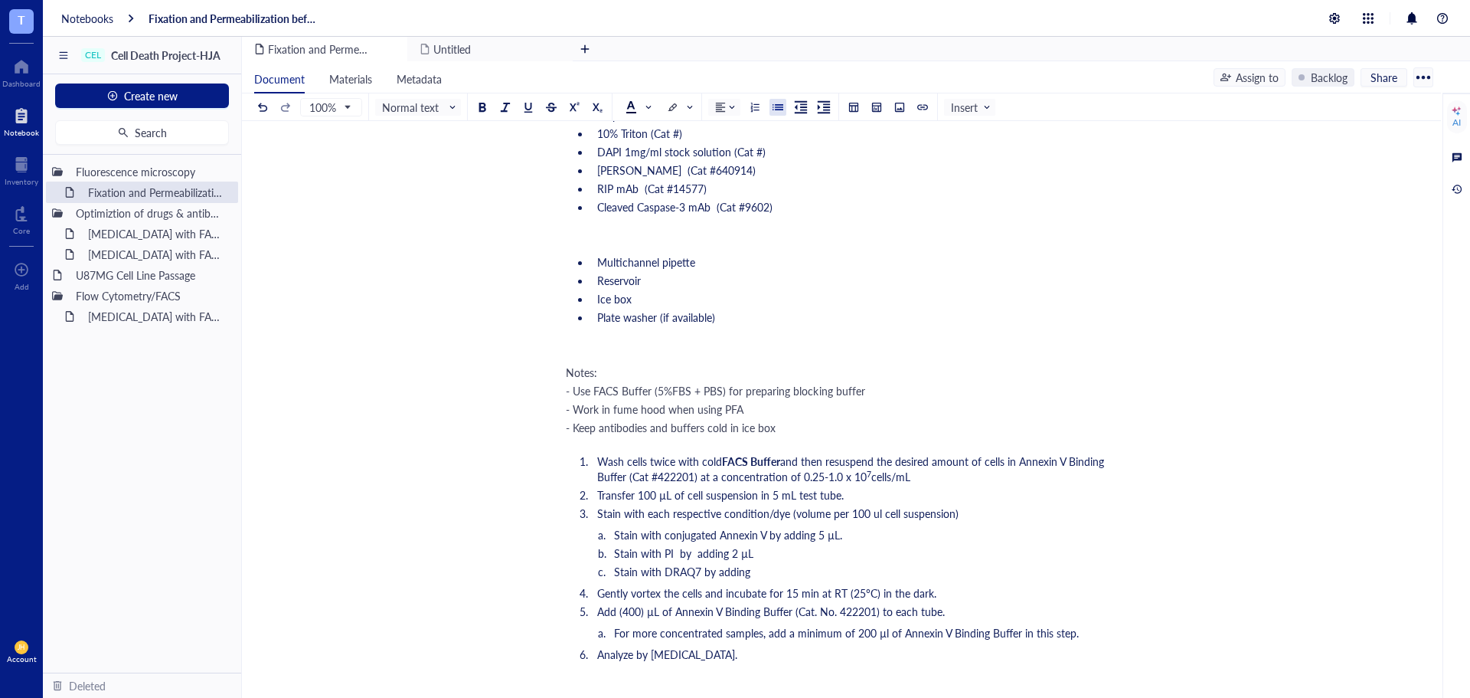
click at [800, 433] on div "- Keep antibodies and buffers cold in ice box" at bounding box center [838, 427] width 545 height 15
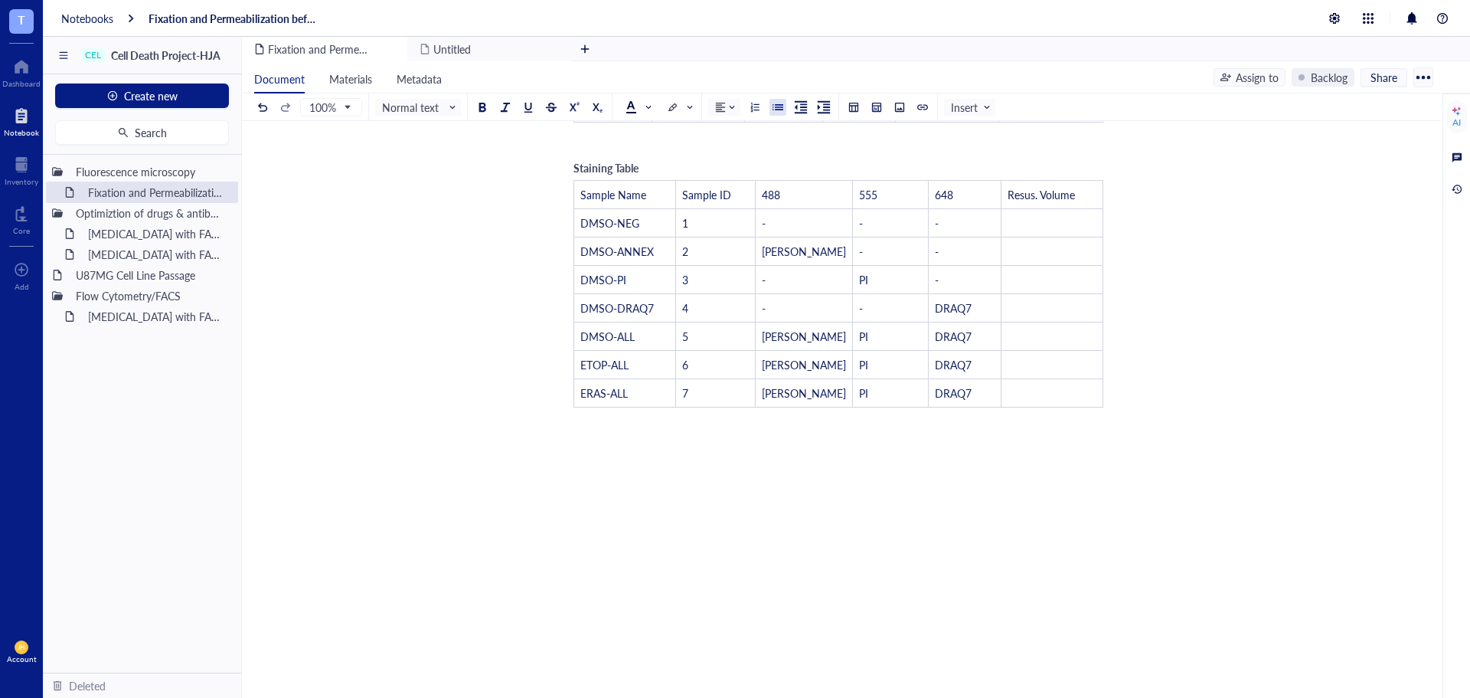
scroll to position [1072, 0]
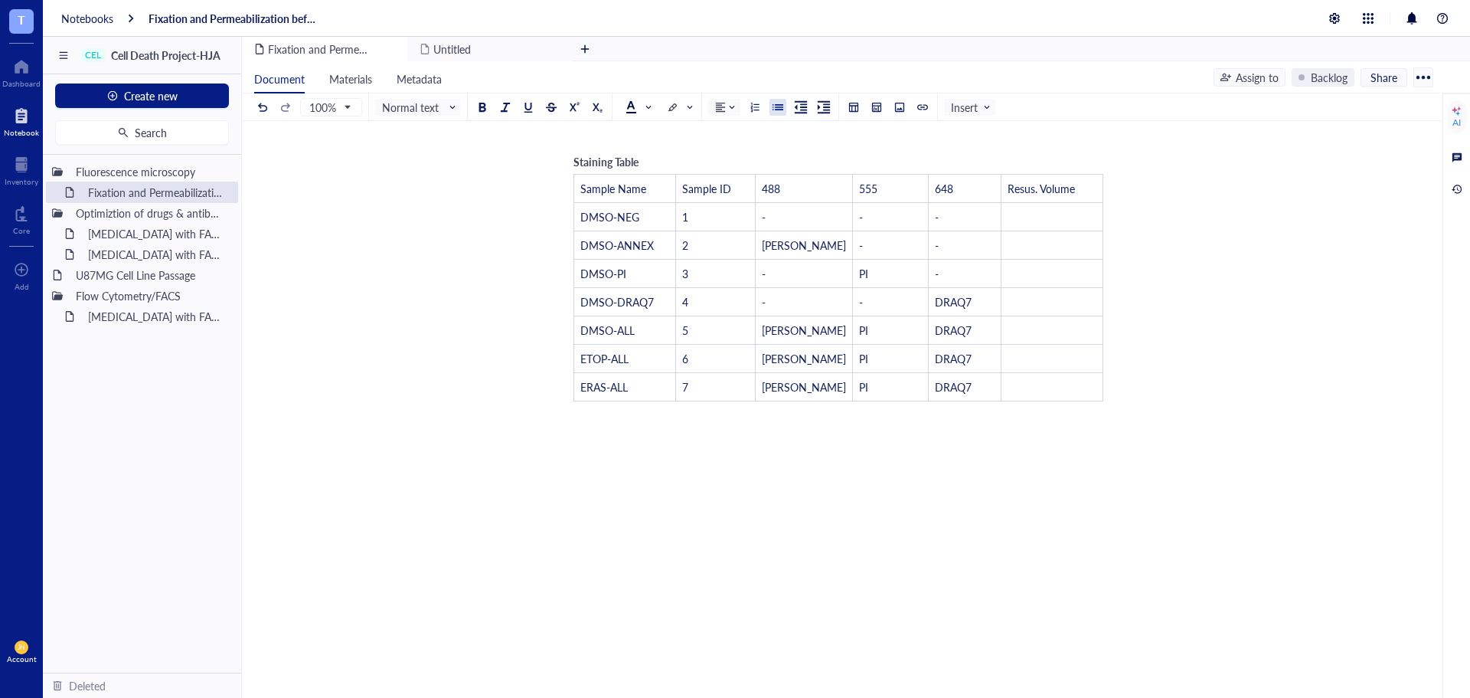
click at [1079, 430] on div at bounding box center [838, 442] width 545 height 61
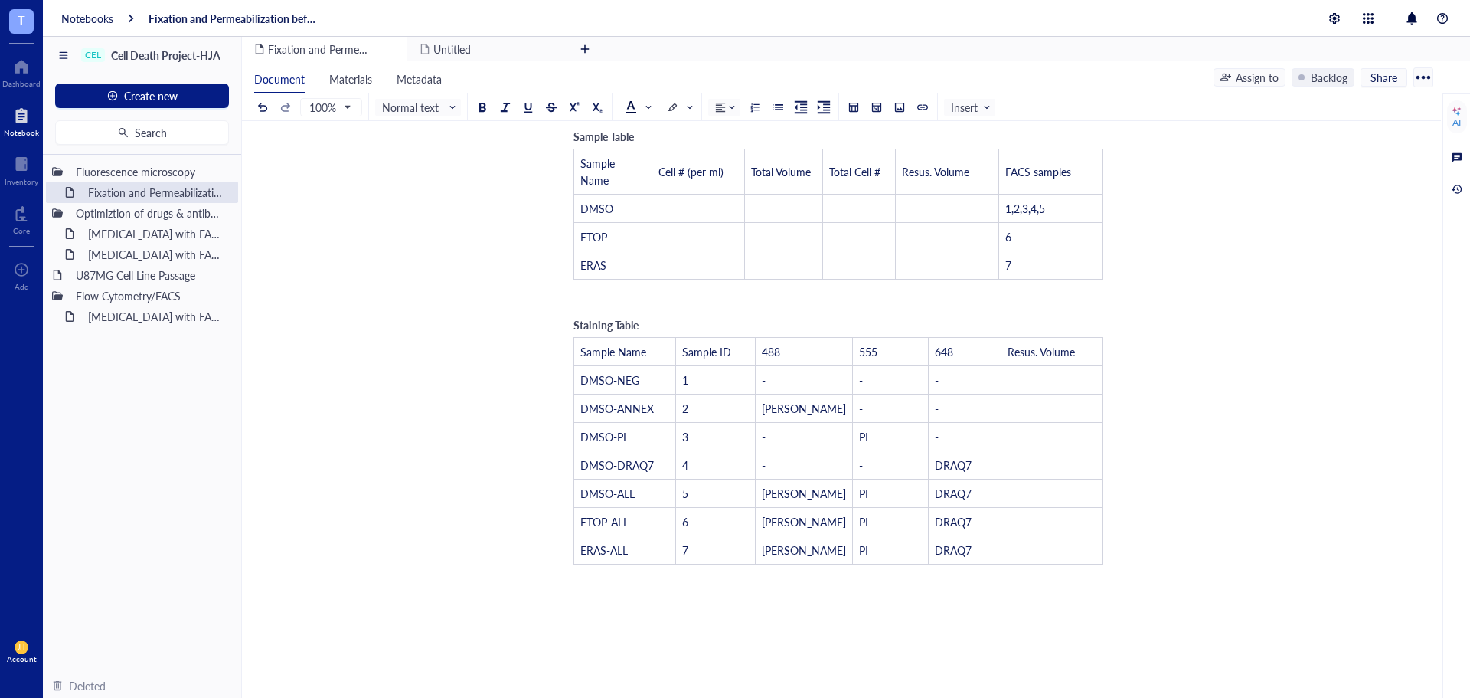
scroll to position [919, 0]
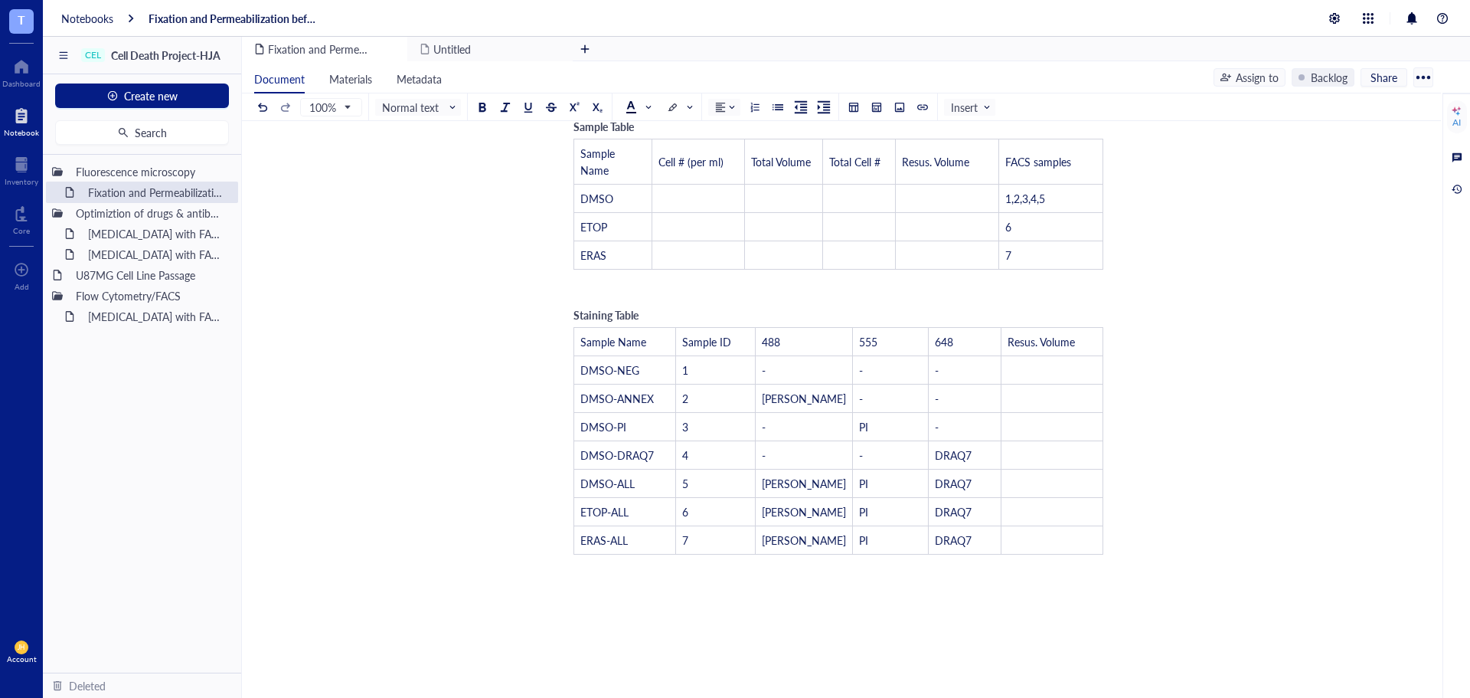
drag, startPoint x: 1116, startPoint y: 535, endPoint x: 622, endPoint y: 239, distance: 576.0
click at [620, 237] on div "Fixation and Permeabilization before Fluorescence Microscopy (Nikon JIS) Fixati…" at bounding box center [838, 72] width 1193 height 1666
click at [1136, 533] on div "Fixation and Permeabilization before Fluorescence Microscopy (Nikon JIS) Fixati…" at bounding box center [838, 72] width 1193 height 1666
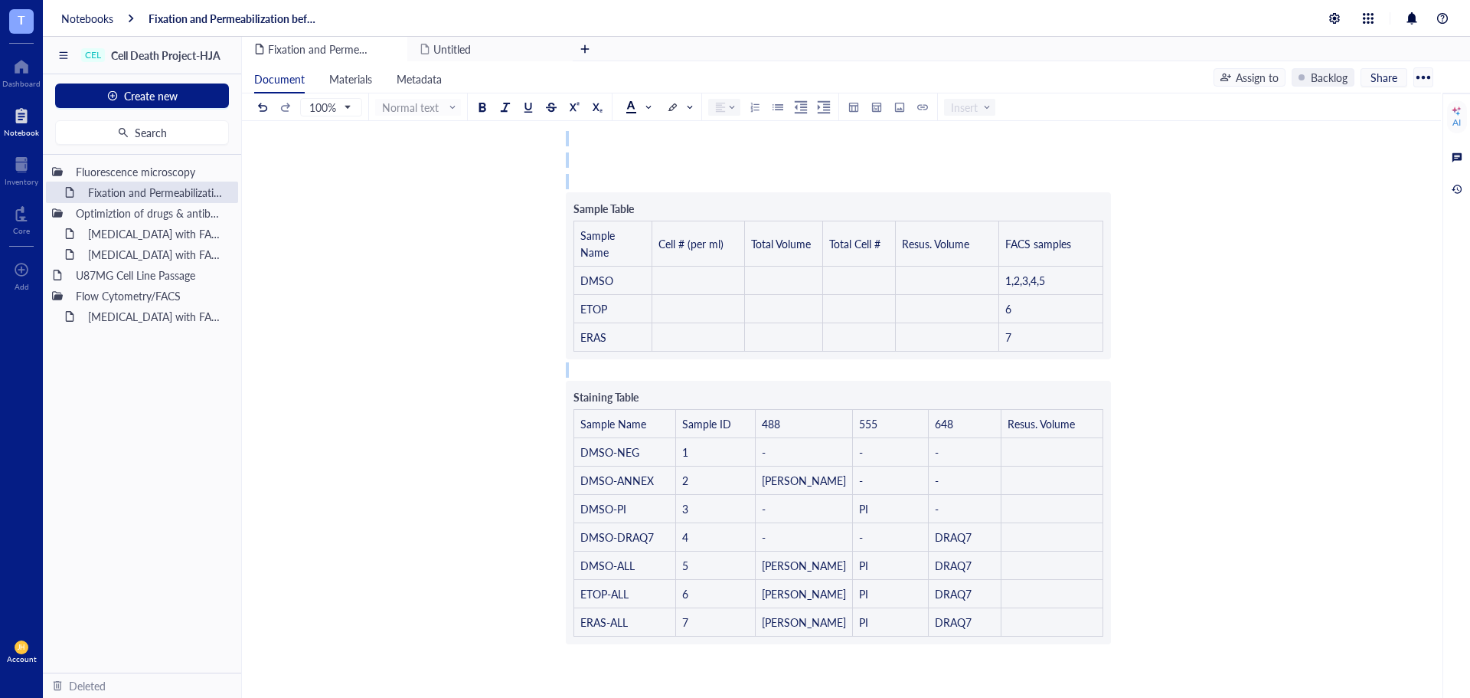
scroll to position [715, 0]
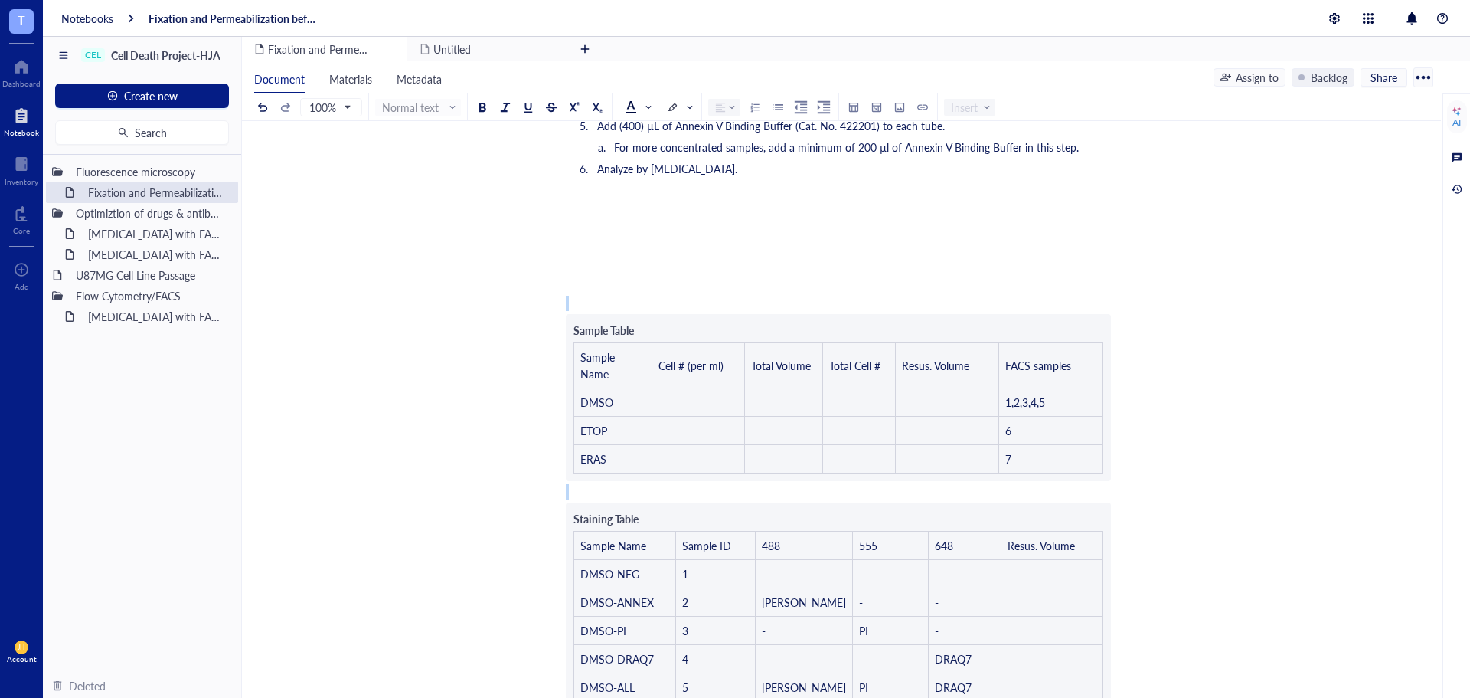
drag, startPoint x: 1085, startPoint y: 557, endPoint x: 576, endPoint y: 308, distance: 567.1
click at [576, 308] on div "﻿ September 17, 2025 ﻿ ﻿ Reagents: 4% PFA (Cat #) PBS (Cat #) Prepared FACS Buf…" at bounding box center [838, 319] width 545 height 1579
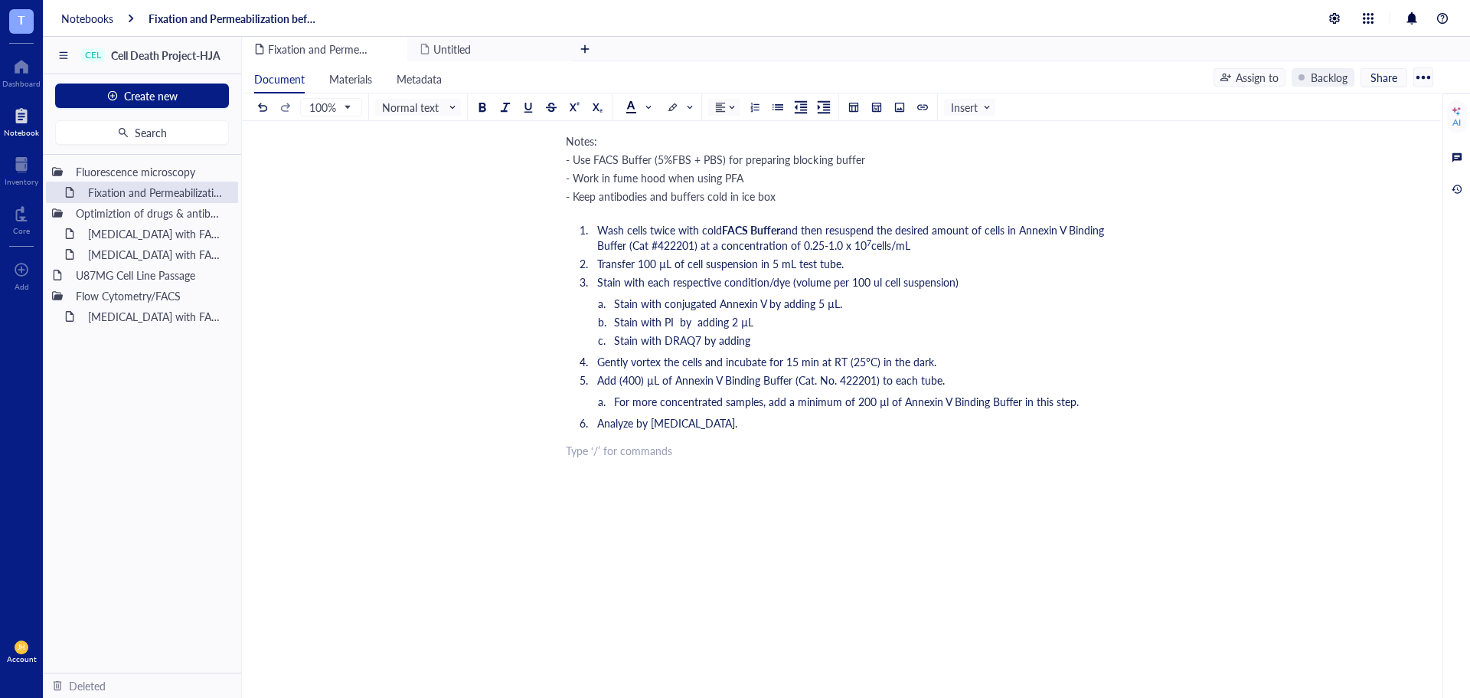
scroll to position [387, 0]
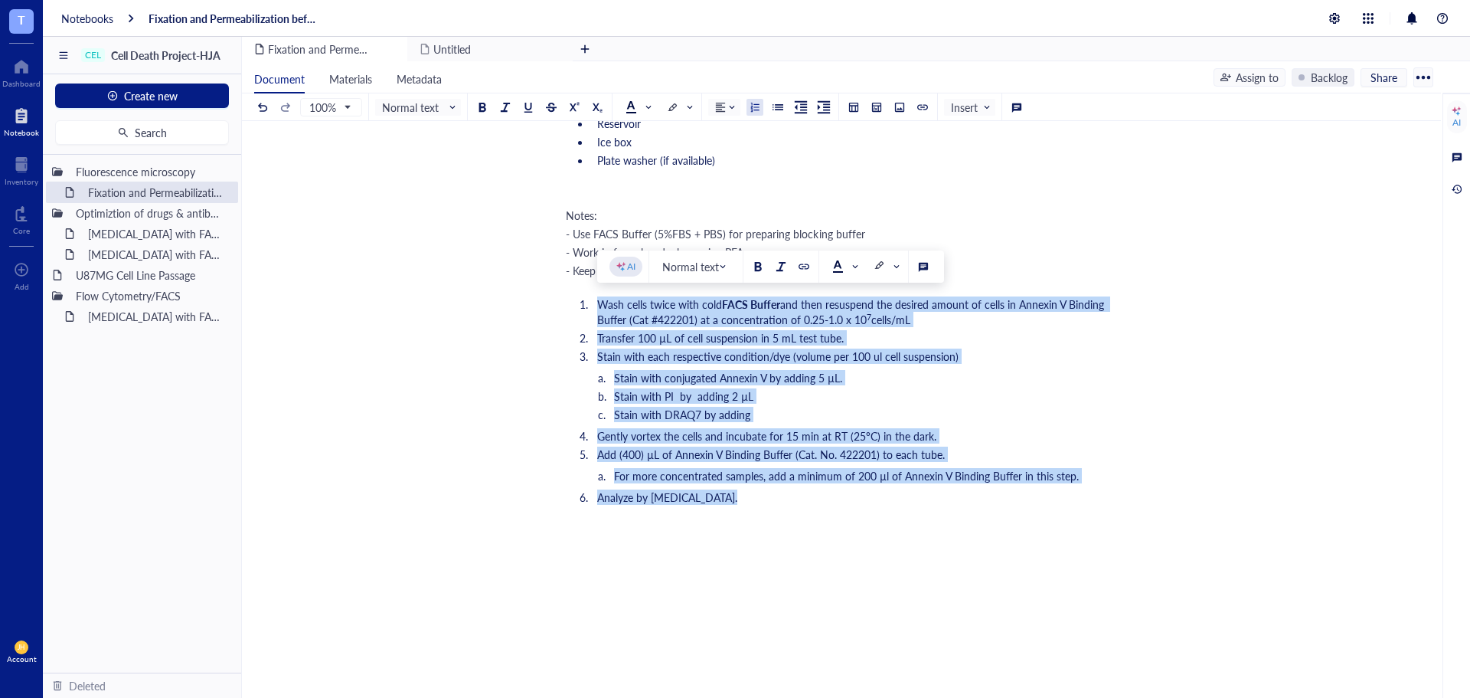
drag, startPoint x: 745, startPoint y: 501, endPoint x: 564, endPoint y: 300, distance: 270.5
click at [564, 300] on div "Fixation and Permeabilization before Fluorescence Microscopy (Nikon JIS) Fixati…" at bounding box center [838, 324] width 1193 height 1107
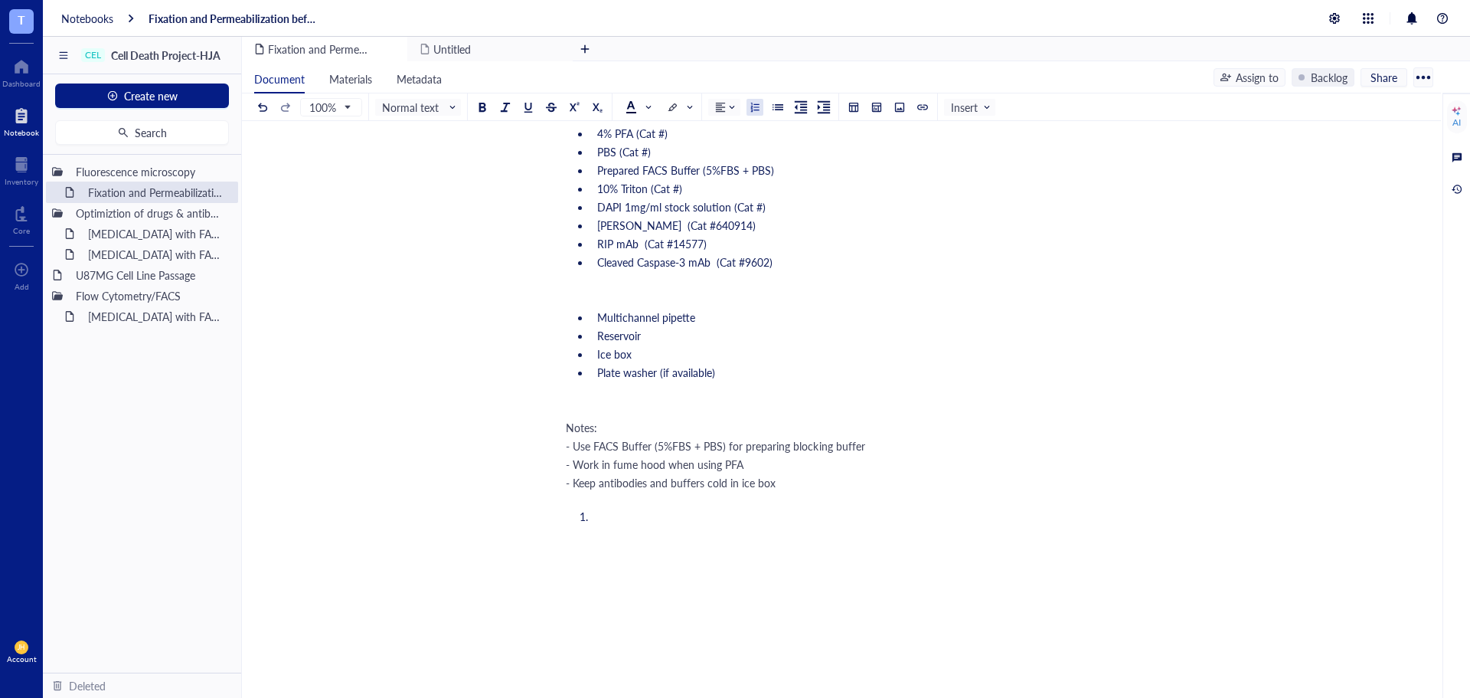
scroll to position [41, 0]
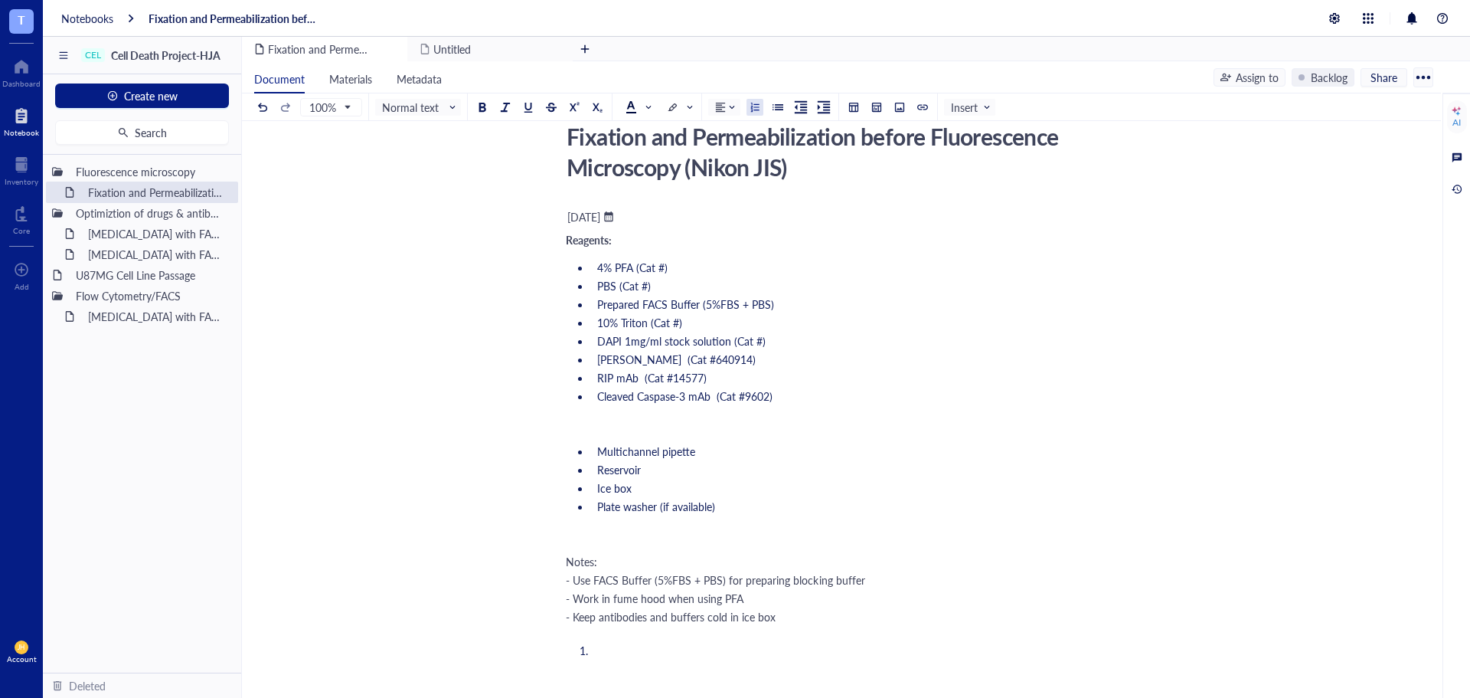
click at [603, 266] on span "4% PFA (Cat #)" at bounding box center [632, 267] width 70 height 15
drag, startPoint x: 665, startPoint y: 270, endPoint x: 652, endPoint y: 273, distance: 14.1
click at [652, 273] on span "36.5~38% PFA (Cat #)" at bounding box center [648, 267] width 103 height 15
click at [634, 647] on li "﻿" at bounding box center [851, 649] width 520 height 15
drag, startPoint x: 704, startPoint y: 267, endPoint x: 633, endPoint y: 642, distance: 381.2
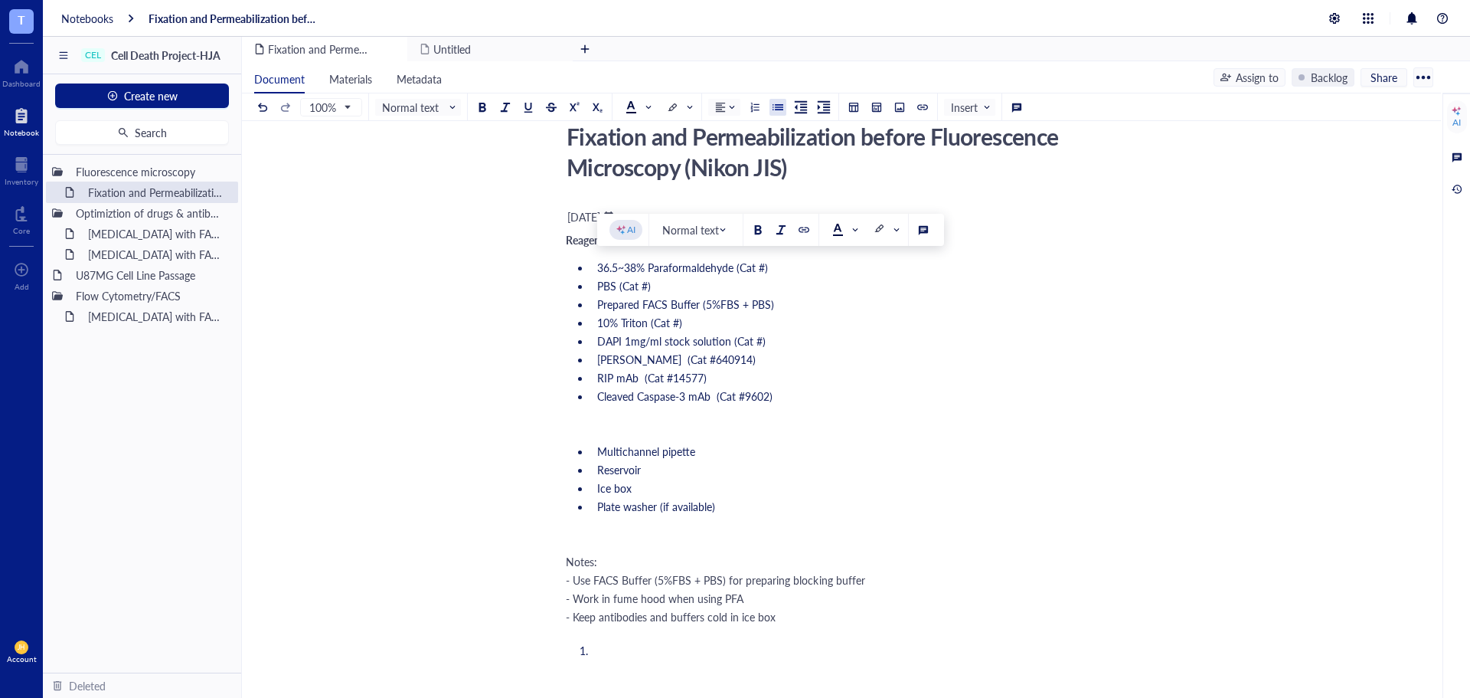
click at [633, 642] on ol "﻿" at bounding box center [838, 649] width 545 height 21
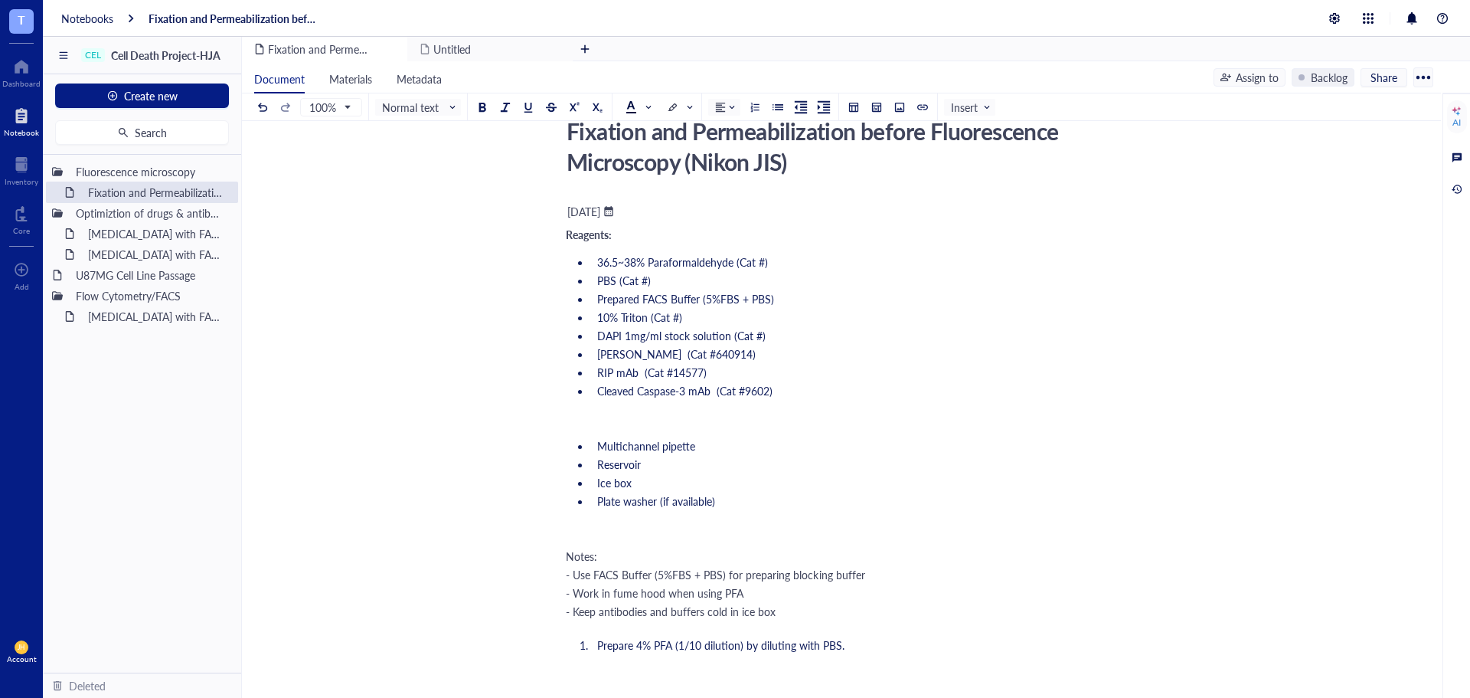
scroll to position [153, 0]
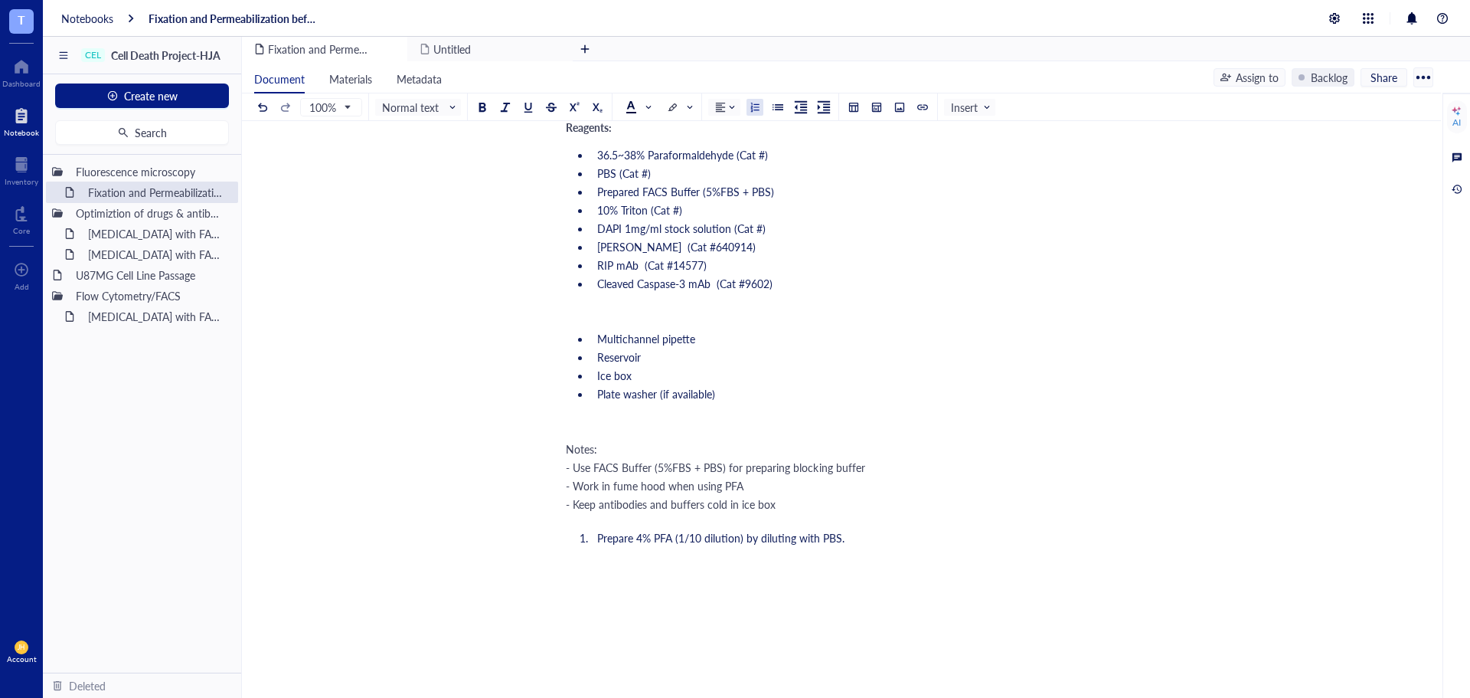
click at [894, 531] on li "Prepare 4% PFA (1/10 dilution) by diluting with PBS." at bounding box center [851, 537] width 520 height 15
click at [891, 540] on li "Prepare 4% PFA (1/10 dilution) by diluting with PBS." at bounding box center [851, 537] width 520 height 15
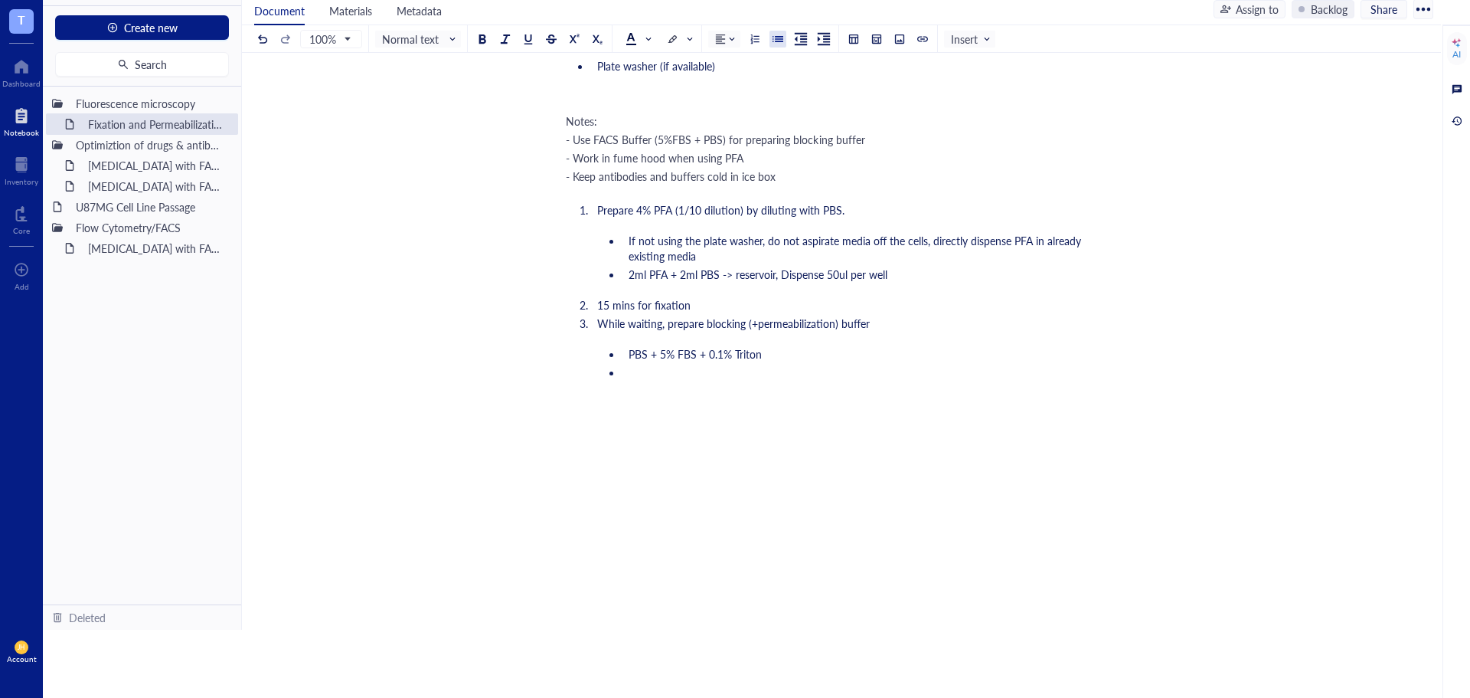
scroll to position [430, 0]
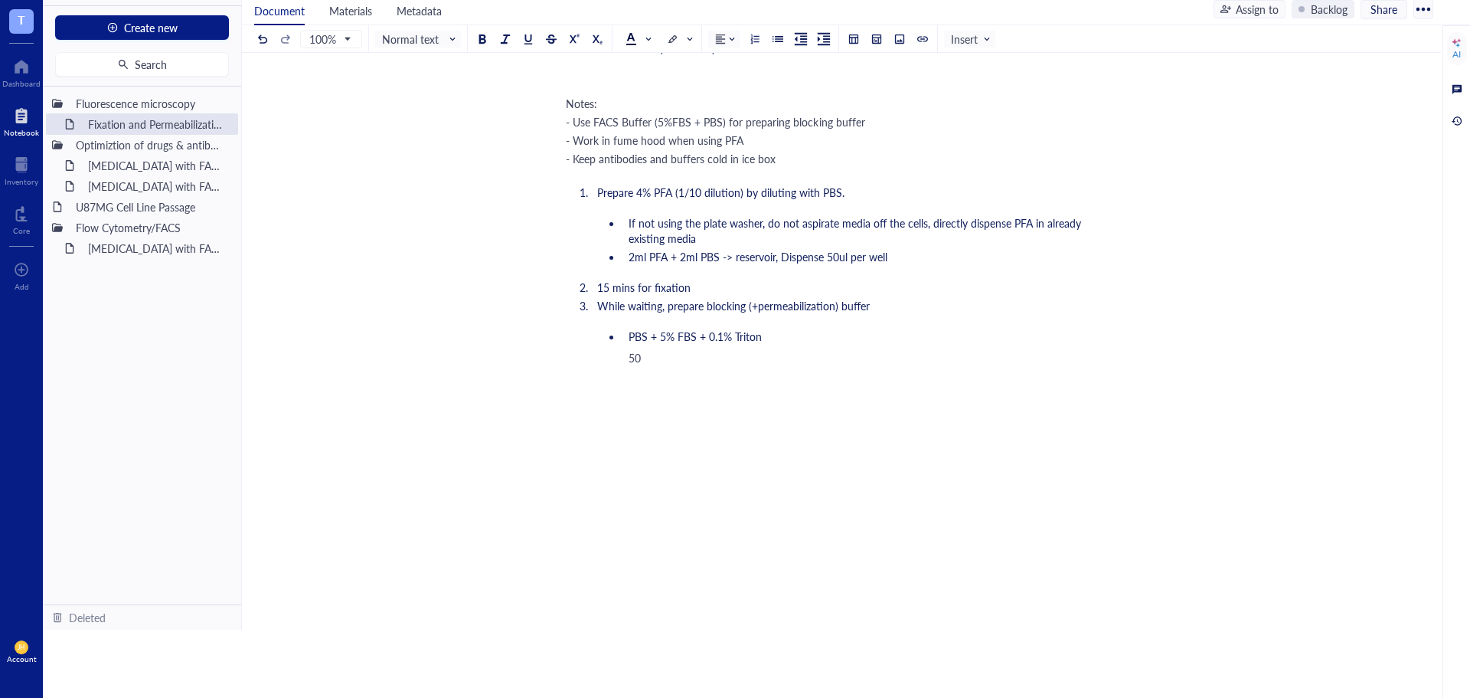
click at [626, 256] on li "2ml PFA + 2ml PBS -> reservoir, Dispense 50ul per well" at bounding box center [867, 256] width 489 height 15
click at [669, 363] on div "50" at bounding box center [870, 357] width 482 height 15
click at [597, 381] on div "﻿ September 17, 2025 ﻿ ﻿ Reagents: 36.5~38% Paraformaldehyde (Cat #) PBS (Cat #…" at bounding box center [838, 249] width 545 height 1005
click at [594, 351] on div "﻿ September 17, 2025 ﻿ ﻿ Reagents: 36.5~38% Paraformaldehyde (Cat #) PBS (Cat #…" at bounding box center [838, 249] width 545 height 1005
click at [865, 349] on div "PBS + 5% FBS + 0.1% Triton 50ml FACS Buffer + 500ul 10% Triton ﻿" at bounding box center [854, 354] width 514 height 64
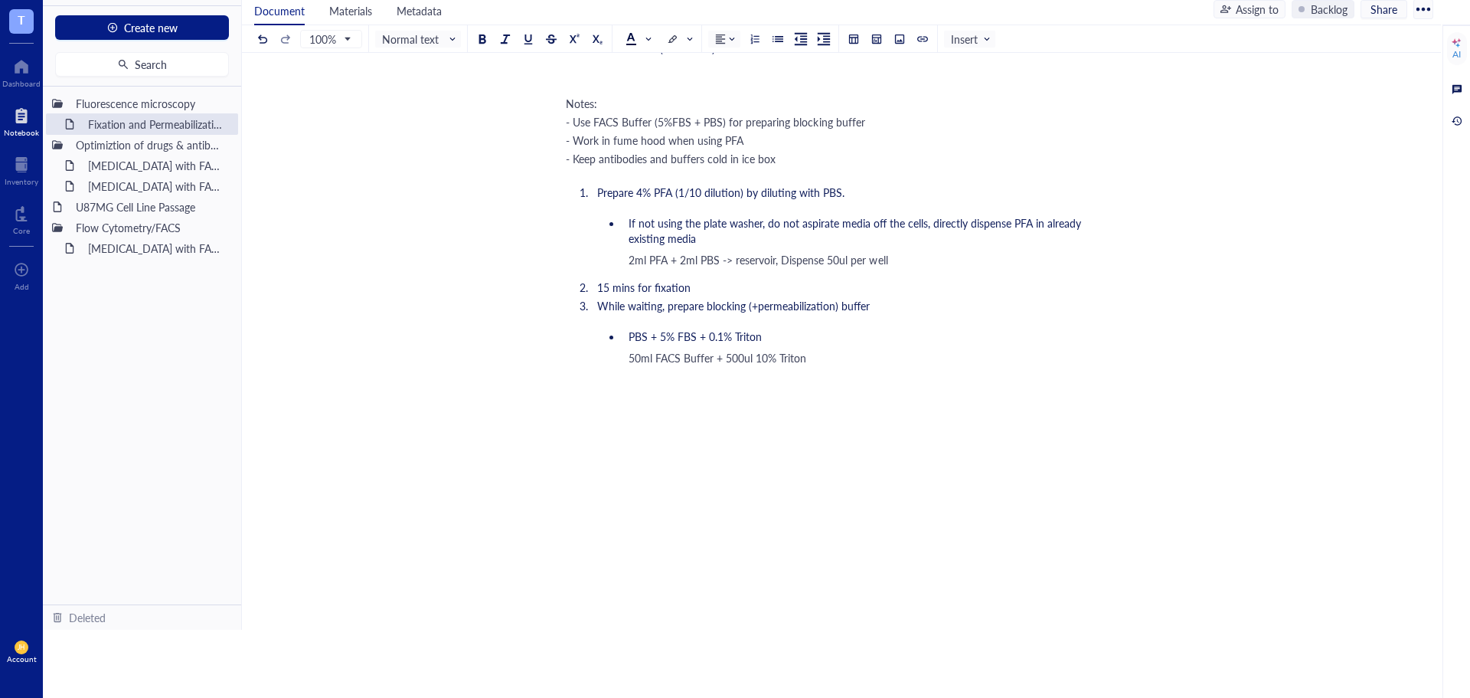
click at [599, 422] on div at bounding box center [838, 441] width 545 height 61
click at [582, 378] on div "﻿ September 17, 2025 ﻿ ﻿ Reagents: 36.5~38% Paraformaldehyde (Cat #) PBS (Cat #…" at bounding box center [838, 249] width 545 height 1005
click at [575, 400] on div "﻿ September 17, 2025 ﻿ ﻿ Reagents: 36.5~38% Paraformaldehyde (Cat #) PBS (Cat #…" at bounding box center [838, 248] width 545 height 1002
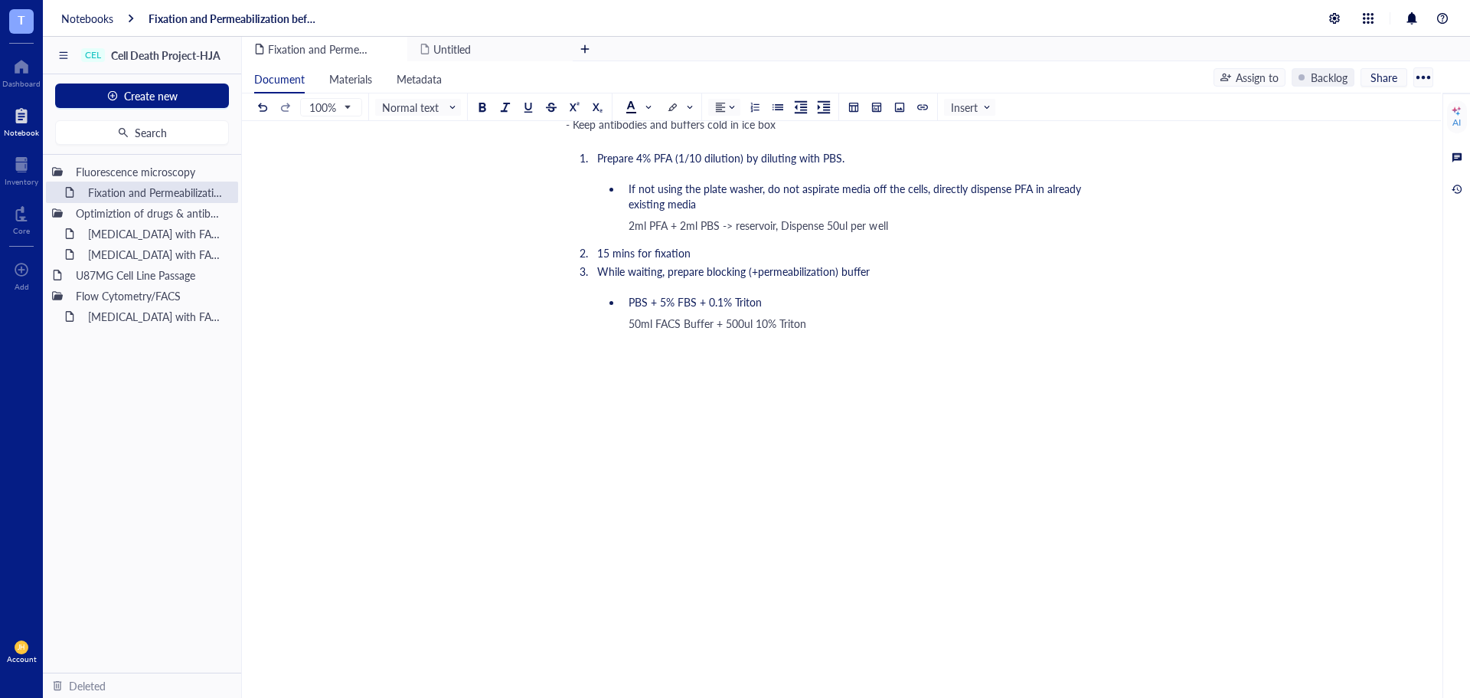
scroll to position [536, 0]
click at [587, 370] on div "﻿ September 17, 2025 ﻿ ﻿ Reagents: 36.5~38% Paraformaldehyde (Cat #) PBS (Cat #…" at bounding box center [838, 219] width 545 height 1020
click at [570, 371] on div "﻿ September 17, 2025 ﻿ ﻿ Reagents: 36.5~38% Paraformaldehyde (Cat #) PBS (Cat #…" at bounding box center [838, 219] width 545 height 1020
click at [554, 384] on div "Fixation and Permeabilization before Fluorescence Microscopy (Nikon JIS) Fixati…" at bounding box center [838, 175] width 1193 height 1107
click at [569, 406] on div "Fixation and Permeabilization before Fluorescence Microscopy (Nikon JIS) Fixati…" at bounding box center [838, 175] width 1193 height 1107
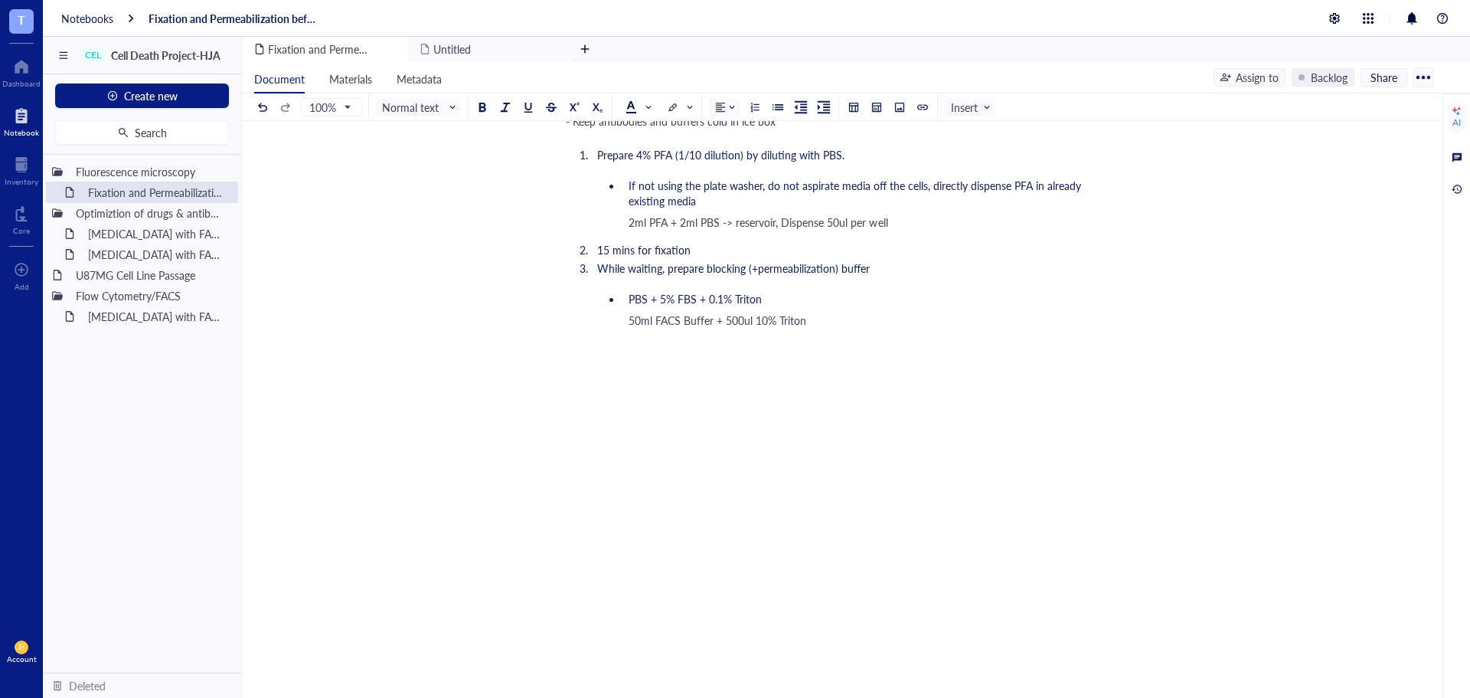
click at [580, 423] on div "﻿ September 17, 2025 ﻿ ﻿ Reagents: 36.5~38% Paraformaldehyde (Cat #) PBS (Cat #…" at bounding box center [838, 219] width 545 height 1020
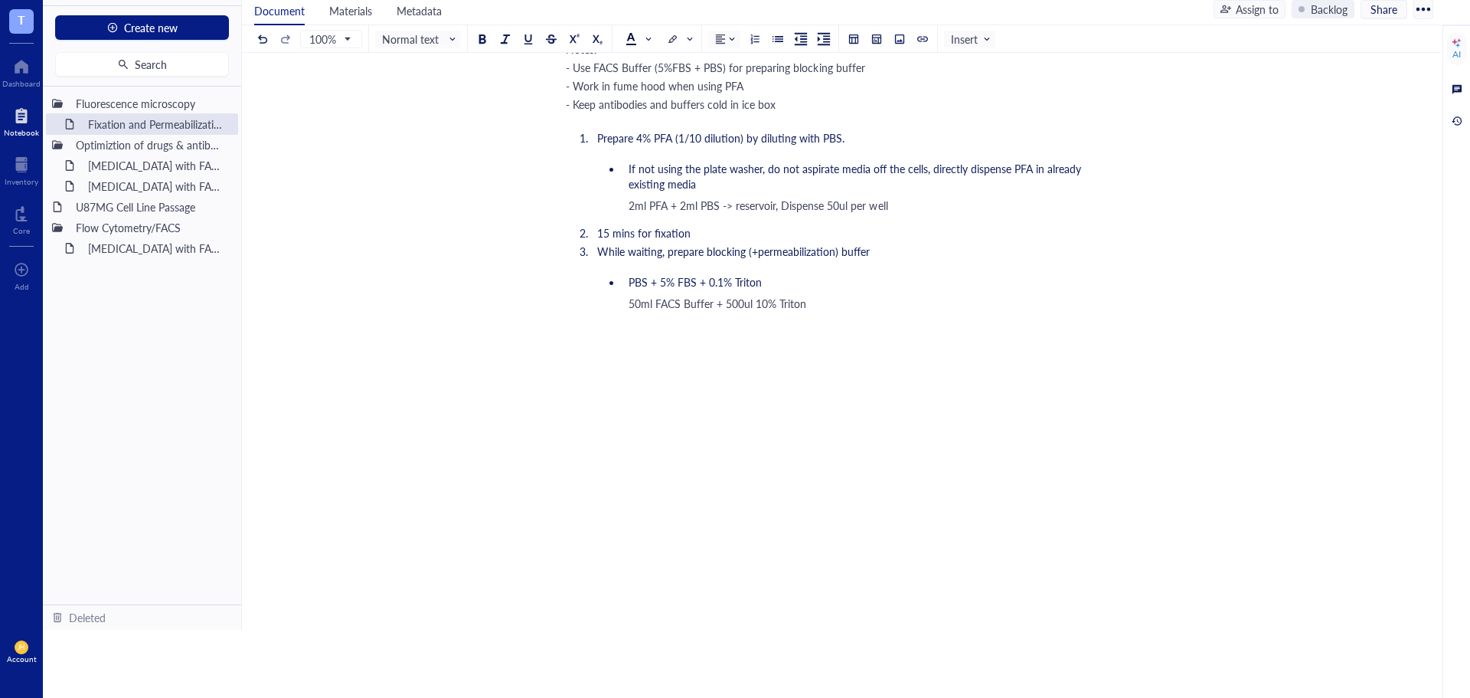
scroll to position [496, 0]
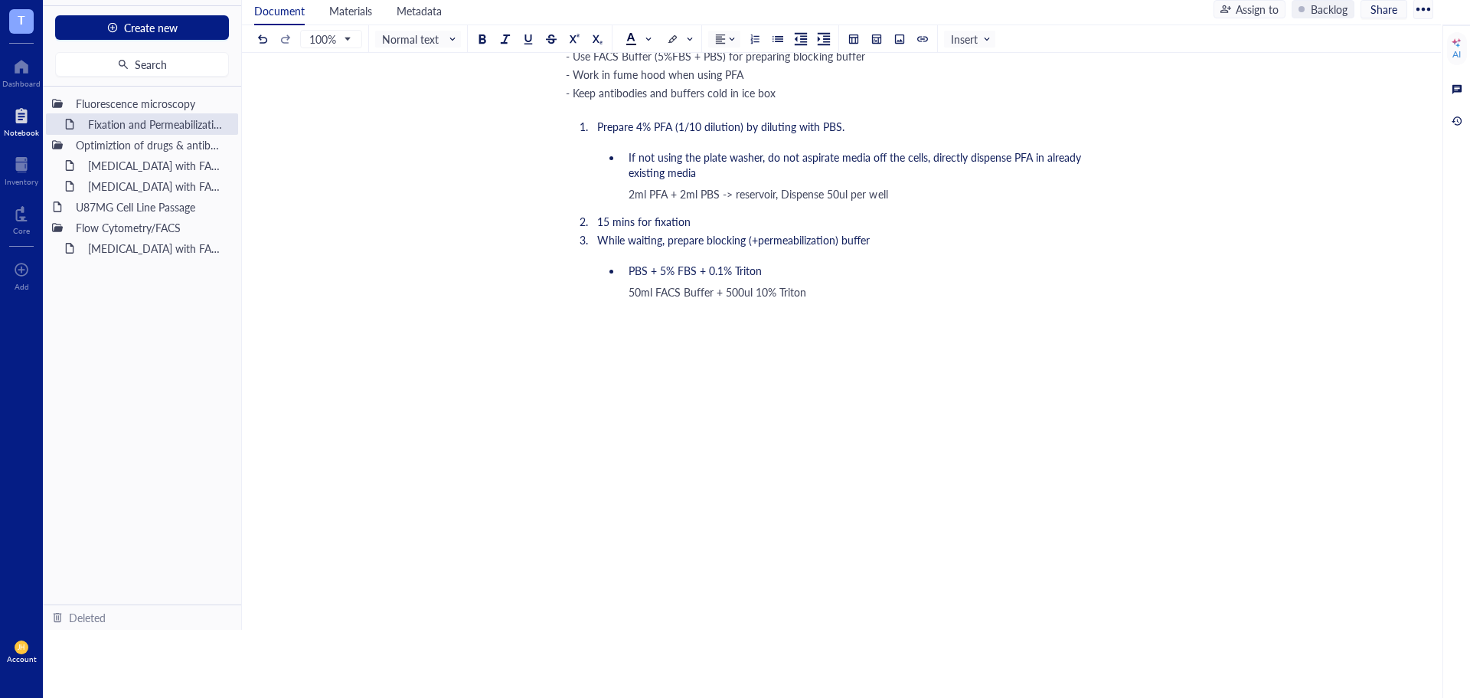
click at [594, 415] on div "﻿" at bounding box center [838, 414] width 545 height 15
click at [578, 383] on div "﻿ September 17, 2025 ﻿ ﻿ Reagents: 36.5~38% Paraformaldehyde (Cat #) PBS (Cat #…" at bounding box center [838, 191] width 545 height 1020
click at [565, 378] on div "Fixation and Permeabilization before Fluorescence Microscopy (Nikon JIS) Fixati…" at bounding box center [838, 146] width 1193 height 1107
click at [557, 347] on div "Fixation and Permeabilization before Fluorescence Microscopy (Nikon JIS) Fixati…" at bounding box center [838, 146] width 1193 height 1107
click at [574, 345] on div "﻿ September 17, 2025 ﻿ ﻿ Reagents: 36.5~38% Paraformaldehyde (Cat #) PBS (Cat #…" at bounding box center [838, 191] width 545 height 1020
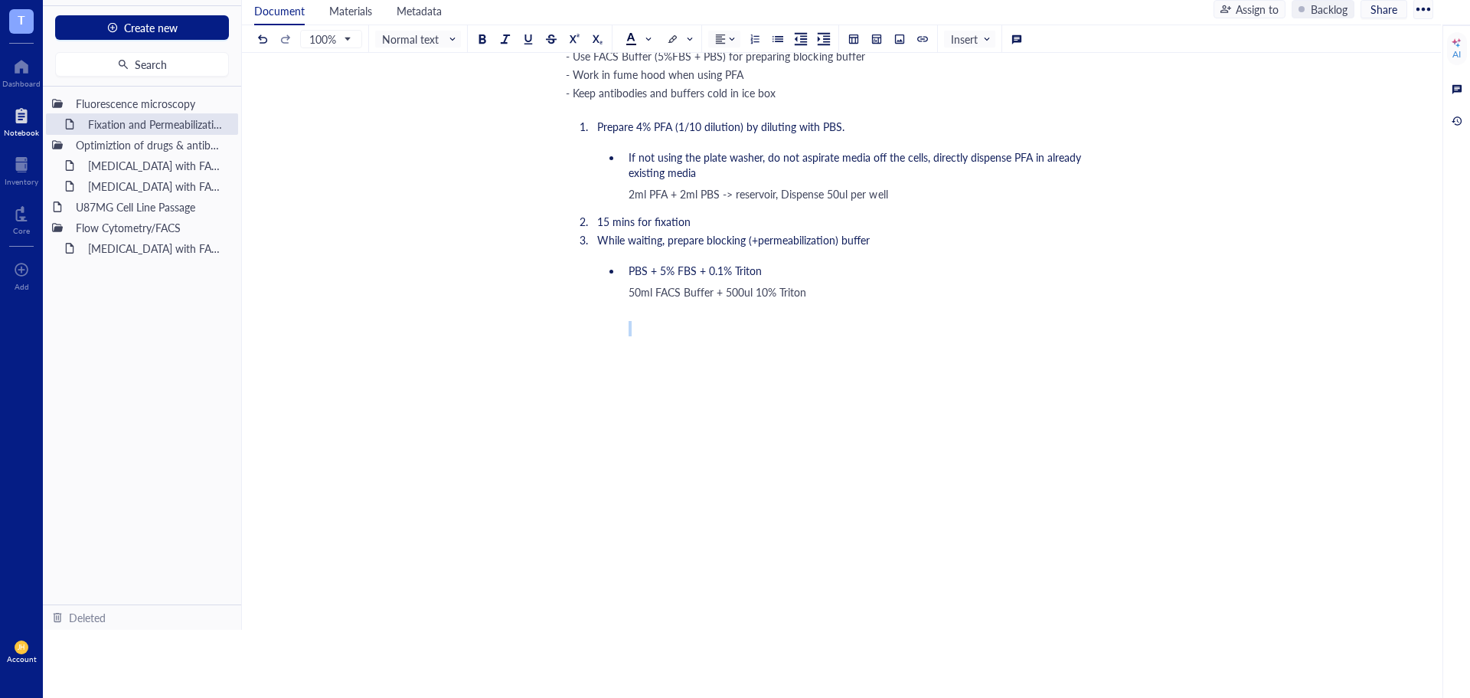
click at [576, 323] on div "﻿ September 17, 2025 ﻿ ﻿ Reagents: 36.5~38% Paraformaldehyde (Cat #) PBS (Cat #…" at bounding box center [838, 191] width 545 height 1020
click at [578, 315] on div "﻿ September 17, 2025 ﻿ ﻿ Reagents: 36.5~38% Paraformaldehyde (Cat #) PBS (Cat #…" at bounding box center [838, 191] width 545 height 1020
click at [592, 361] on div "﻿ September 17, 2025 ﻿ ﻿ Reagents: 36.5~38% Paraformaldehyde (Cat #) PBS (Cat #…" at bounding box center [838, 182] width 545 height 1002
click at [577, 374] on div "﻿ September 17, 2025 ﻿ ﻿ Reagents: 36.5~38% Paraformaldehyde (Cat #) PBS (Cat #…" at bounding box center [838, 182] width 545 height 1002
click at [565, 357] on div "Fixation and Permeabilization before Fluorescence Microscopy (Nikon JIS) Fixati…" at bounding box center [838, 137] width 1193 height 1089
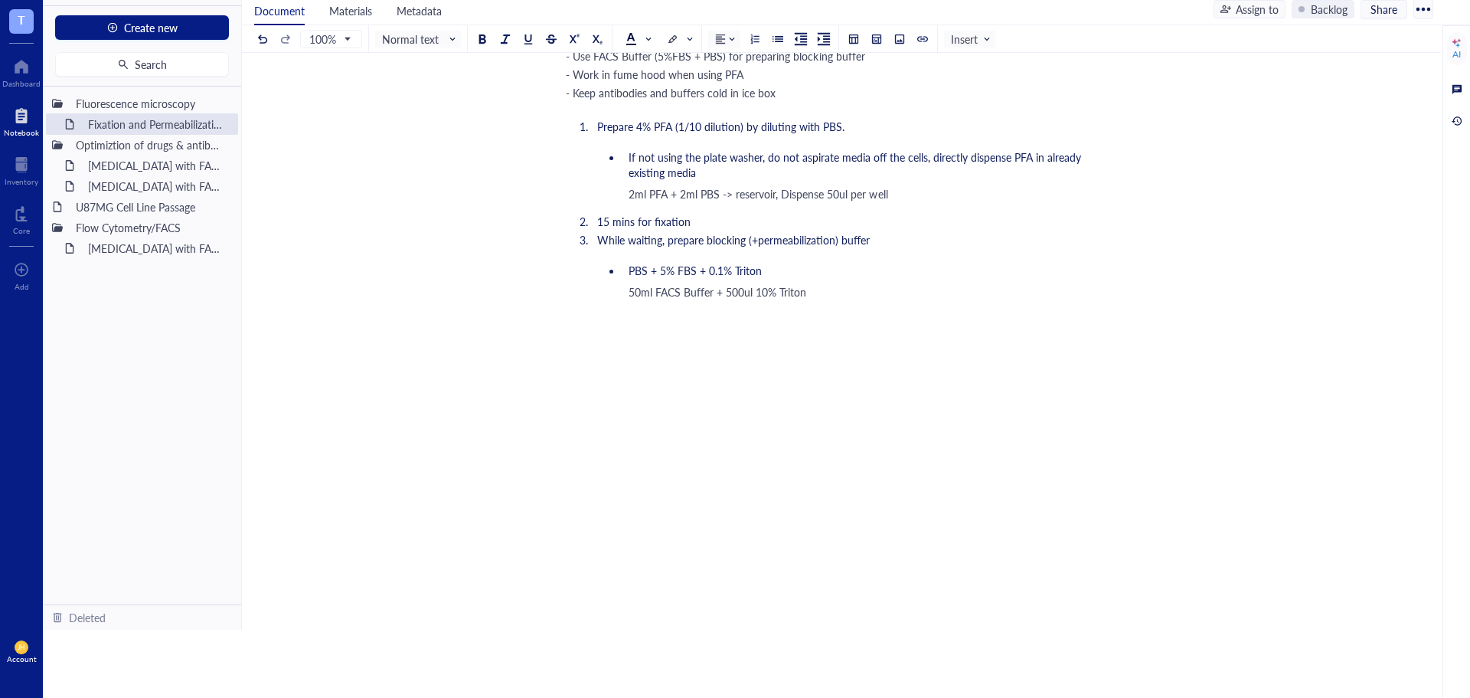
click at [580, 362] on div "﻿ September 17, 2025 ﻿ ﻿ Reagents: 36.5~38% Paraformaldehyde (Cat #) PBS (Cat #…" at bounding box center [838, 182] width 545 height 1002
click at [570, 382] on div "﻿ September 17, 2025 ﻿ ﻿ Reagents: 36.5~38% Paraformaldehyde (Cat #) PBS (Cat #…" at bounding box center [838, 182] width 545 height 1002
click at [589, 357] on div "﻿ September 17, 2025 ﻿ ﻿ Reagents: 36.5~38% Paraformaldehyde (Cat #) PBS (Cat #…" at bounding box center [838, 198] width 545 height 1035
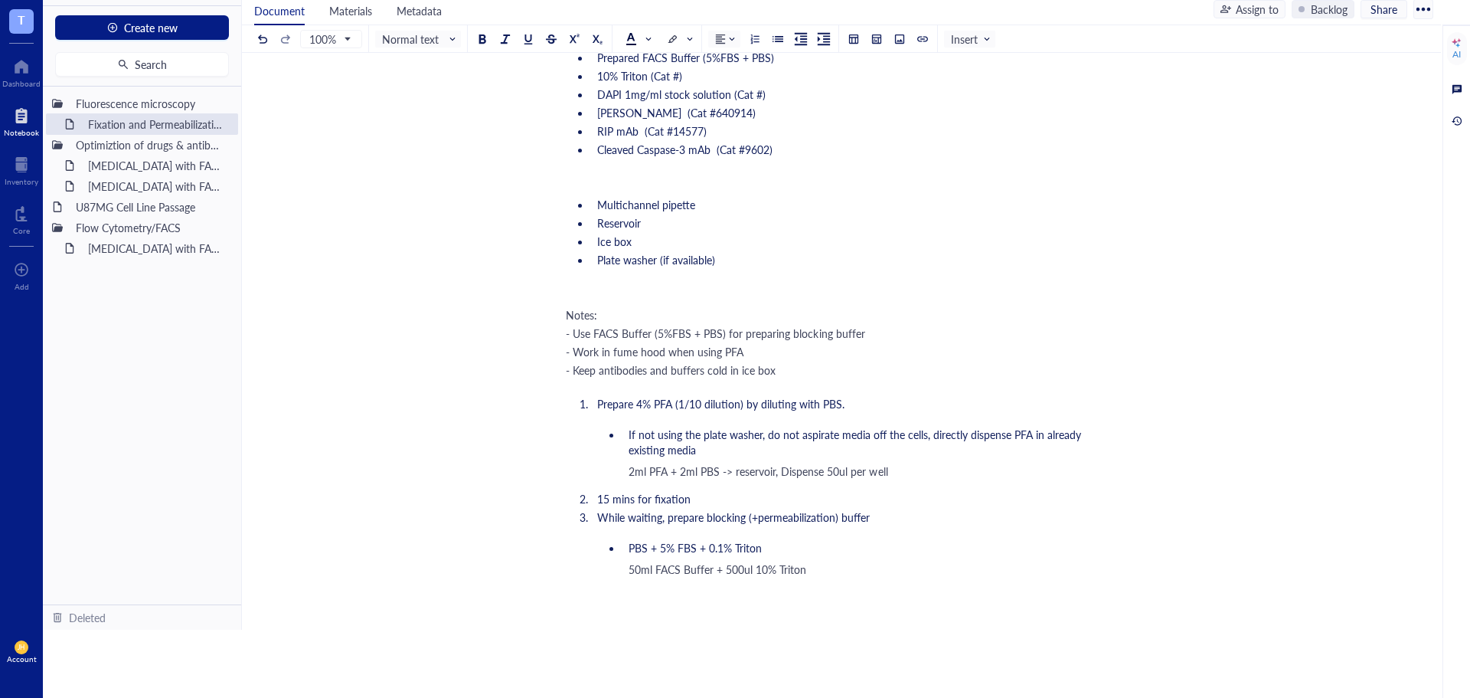
scroll to position [295, 0]
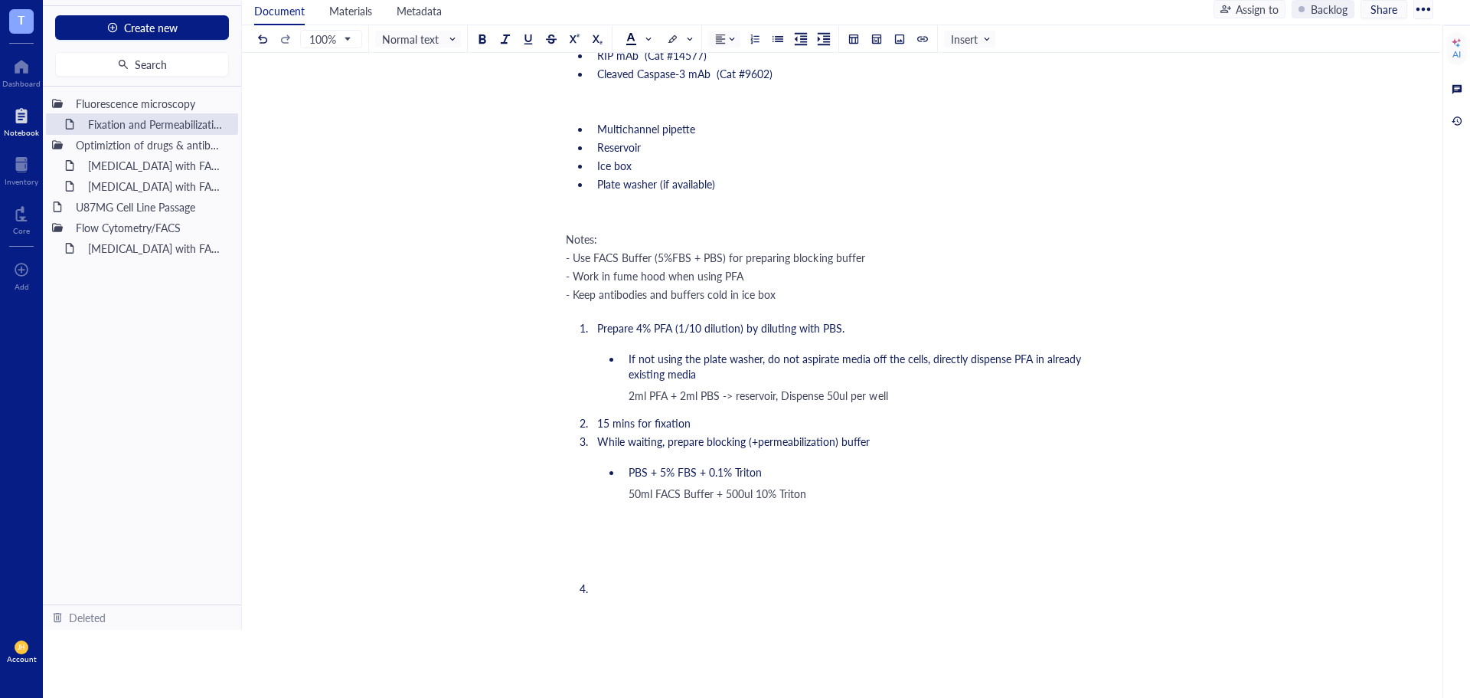
click at [589, 552] on div "﻿ September 17, 2025 ﻿ ﻿ Reagents: 36.5~38% Paraformaldehyde (Cat #) PBS (Cat #…" at bounding box center [838, 392] width 545 height 1020
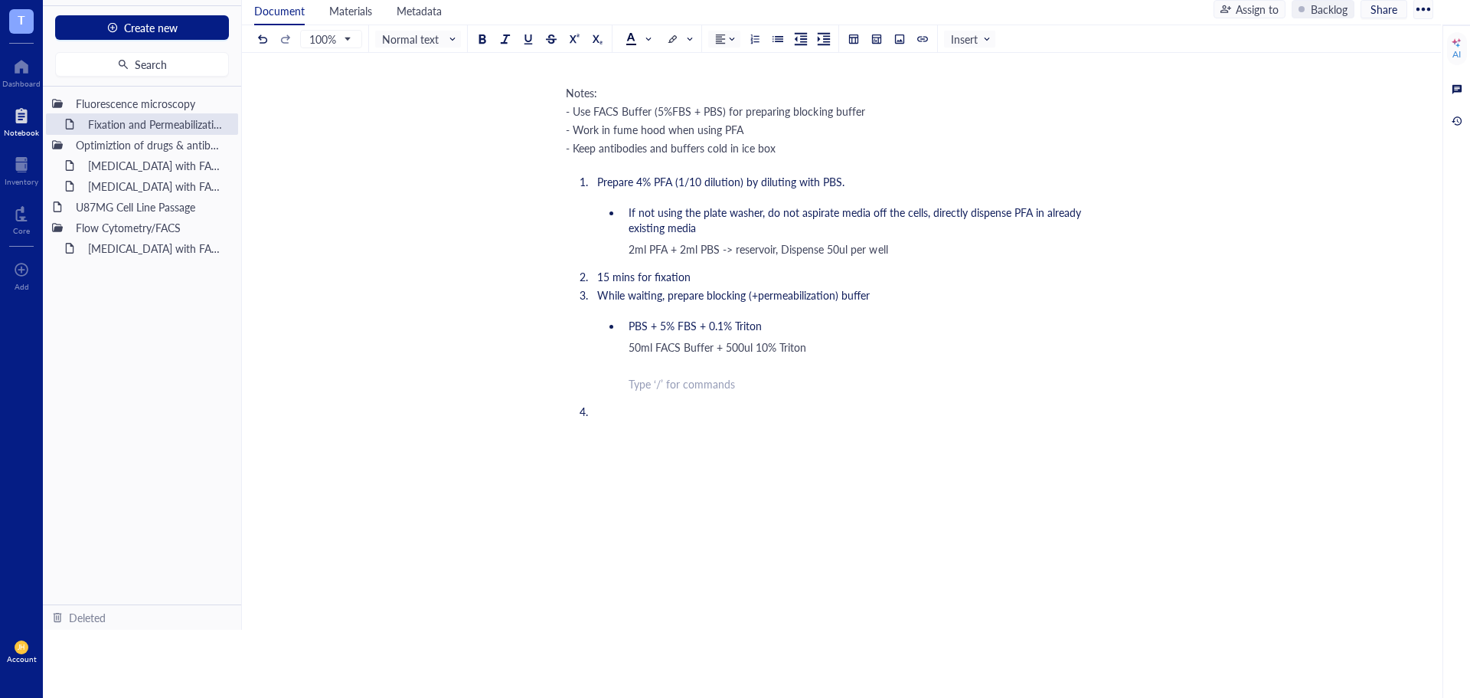
scroll to position [470, 0]
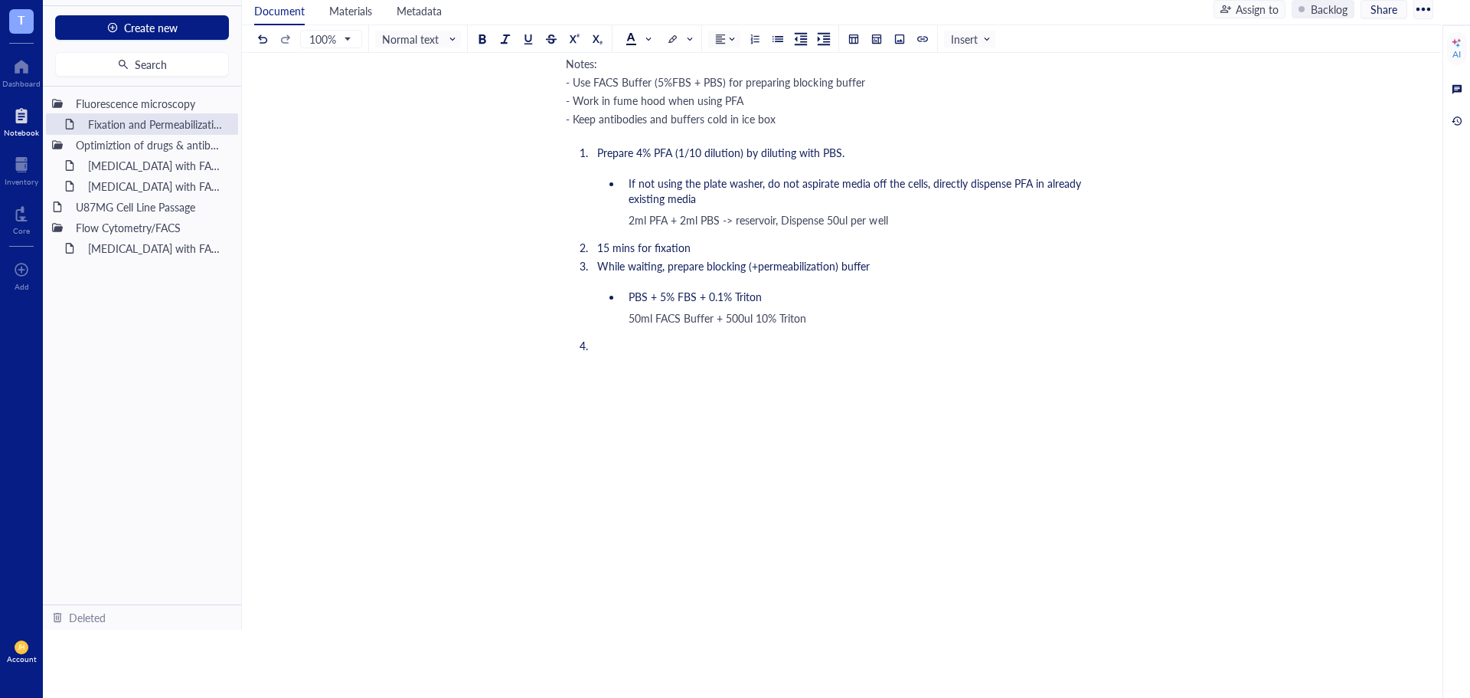
click at [633, 353] on ol "﻿" at bounding box center [838, 345] width 545 height 21
click at [857, 348] on li "Add DAPI (1mg/ml) to buffer (1:1000~1:5000 dilution)" at bounding box center [851, 345] width 520 height 15
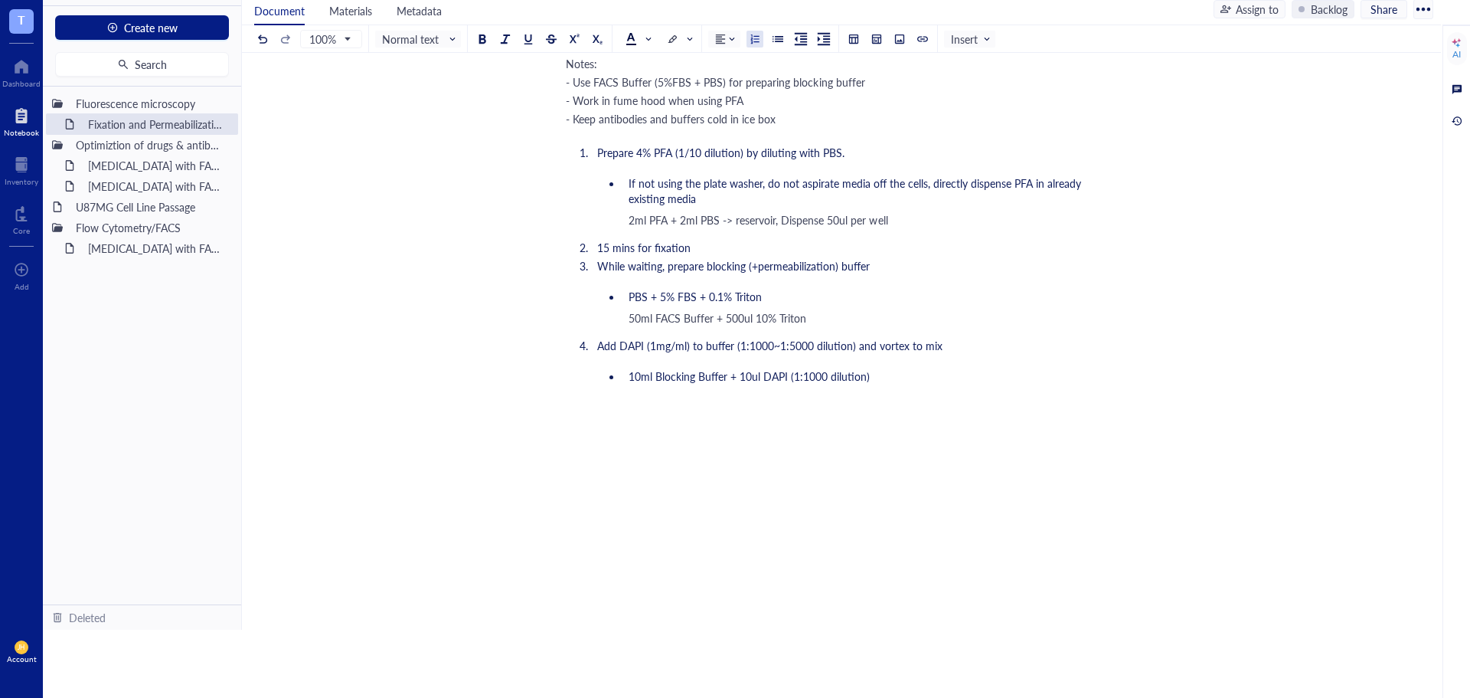
click at [719, 418] on div "﻿ September 17, 2025 ﻿ ﻿ Reagents: 36.5~38% Paraformaldehyde (Cat #) PBS (Cat #…" at bounding box center [838, 197] width 545 height 980
click at [626, 381] on li "10ml Blocking Buffer + 10ul DAPI (1:1000 dilution)" at bounding box center [867, 375] width 489 height 15
click at [599, 404] on div "﻿ September 17, 2025 ﻿ ﻿ Reagents: 36.5~38% Paraformaldehyde (Cat #) PBS (Cat #…" at bounding box center [838, 194] width 545 height 974
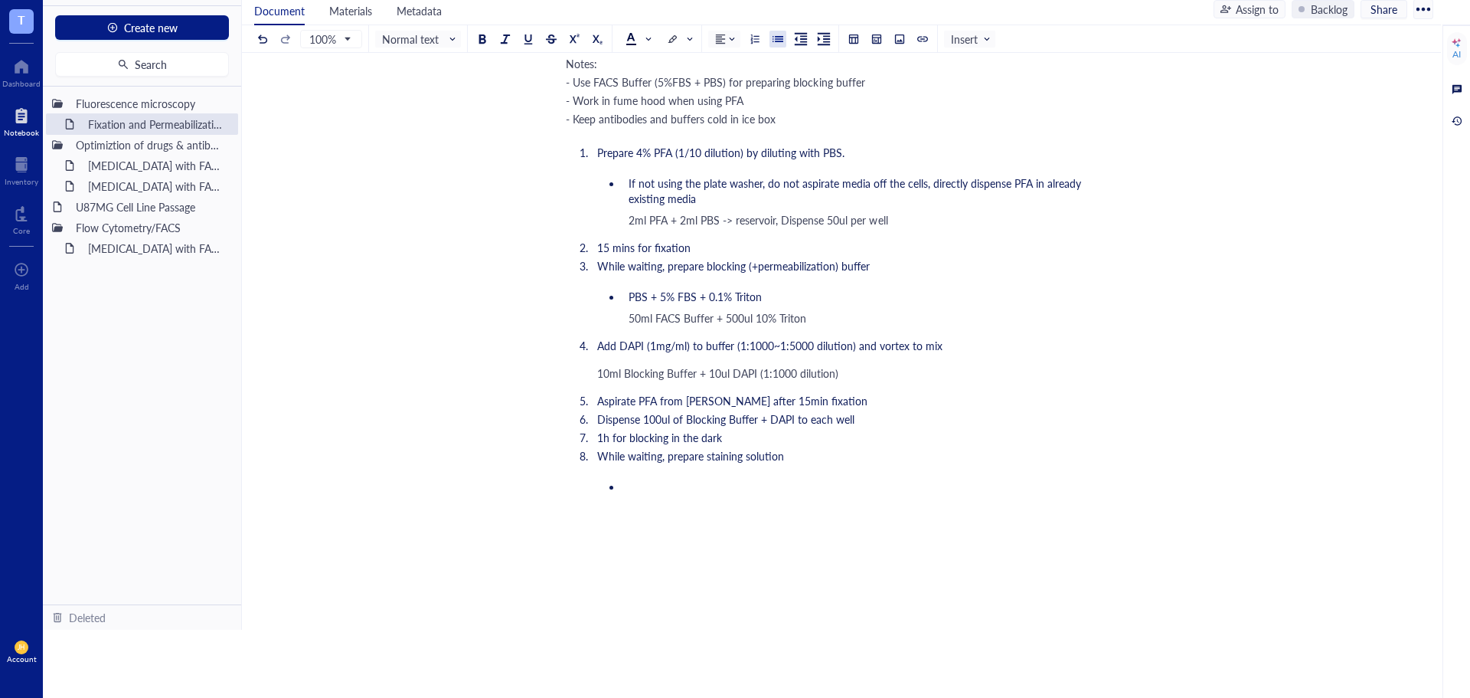
click at [886, 453] on li "While waiting, prepare staining solution" at bounding box center [851, 455] width 520 height 15
click at [928, 453] on span "While waiting, prepare staining solution (use min. amount of antibodies)" at bounding box center [767, 455] width 340 height 15
click at [650, 488] on span "80ul per well + 1:500 of each antibodies" at bounding box center [724, 486] width 191 height 15
click at [910, 493] on li "80ul blocking buffer per well + 1:500 of each antibodies" at bounding box center [867, 486] width 489 height 15
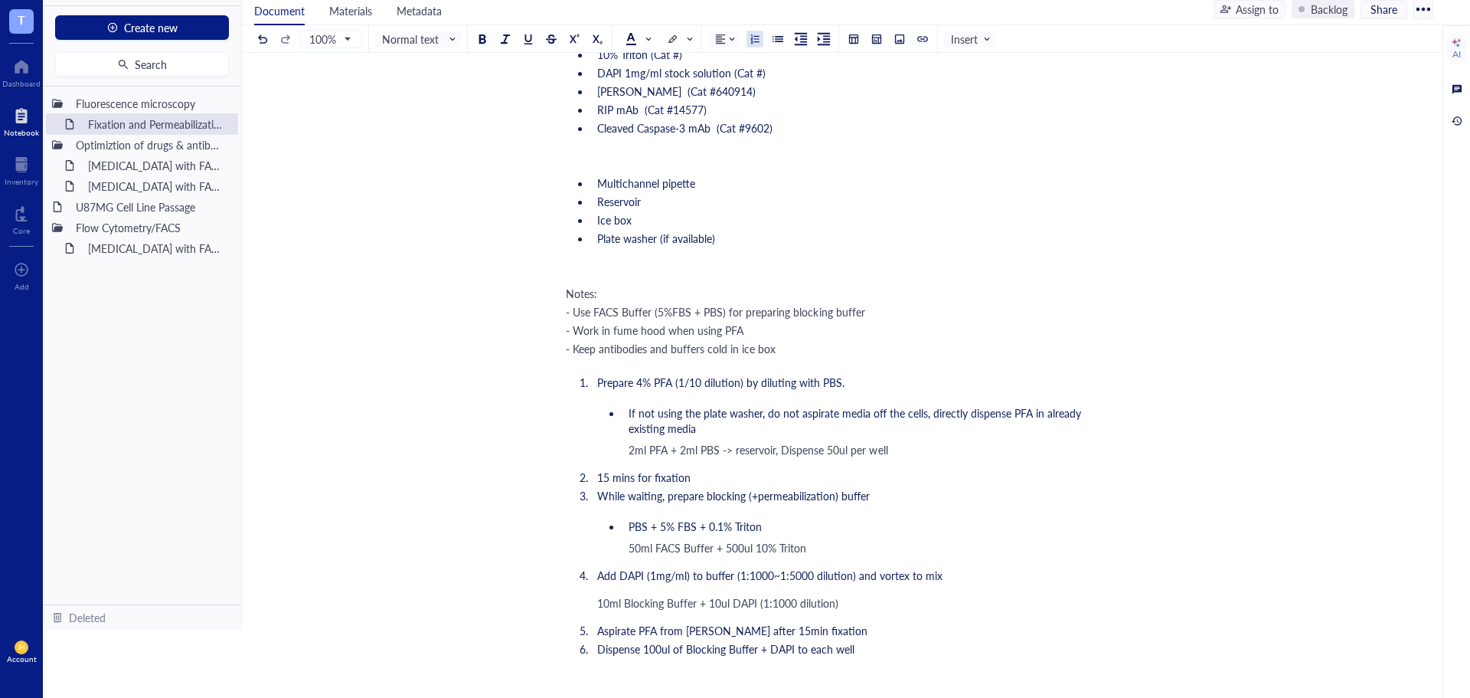
scroll to position [547, 0]
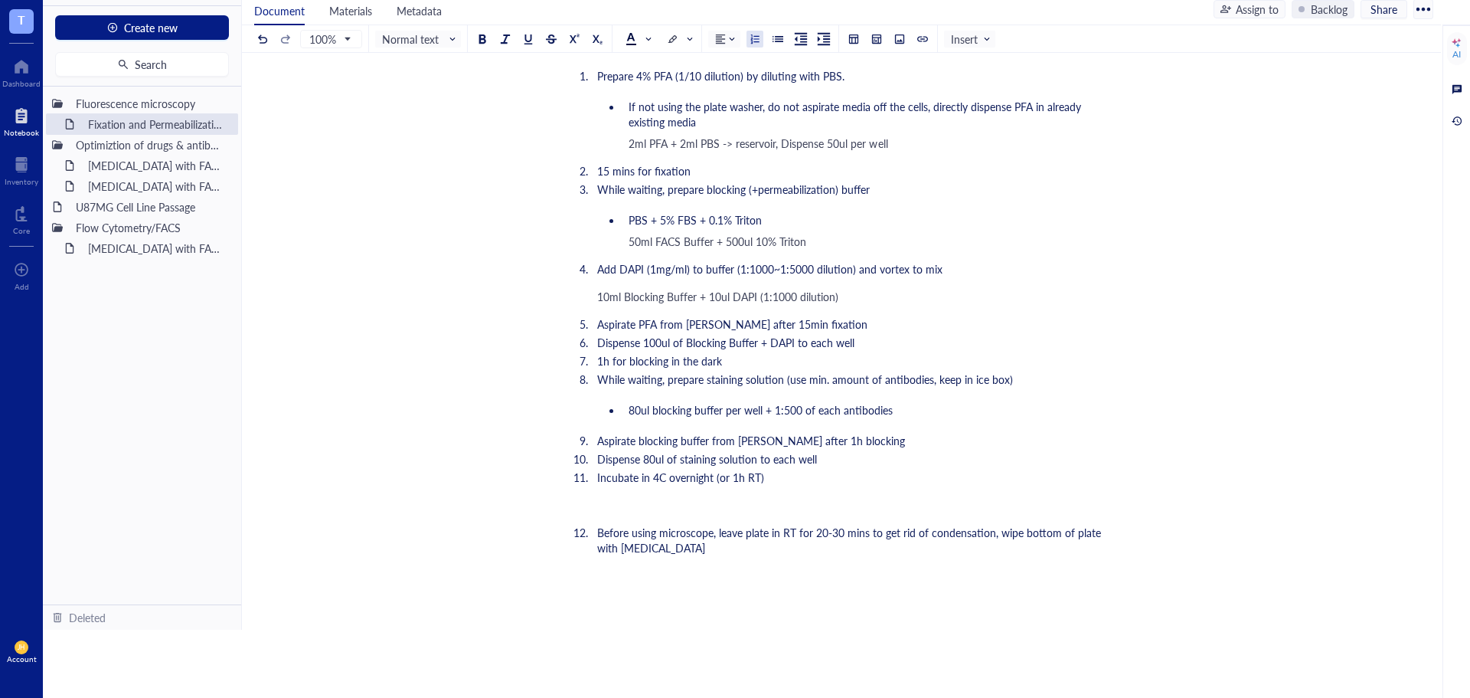
click at [996, 535] on span "Before using microscope, leave plate in RT for 20-30 mins to get rid of condens…" at bounding box center [850, 540] width 507 height 31
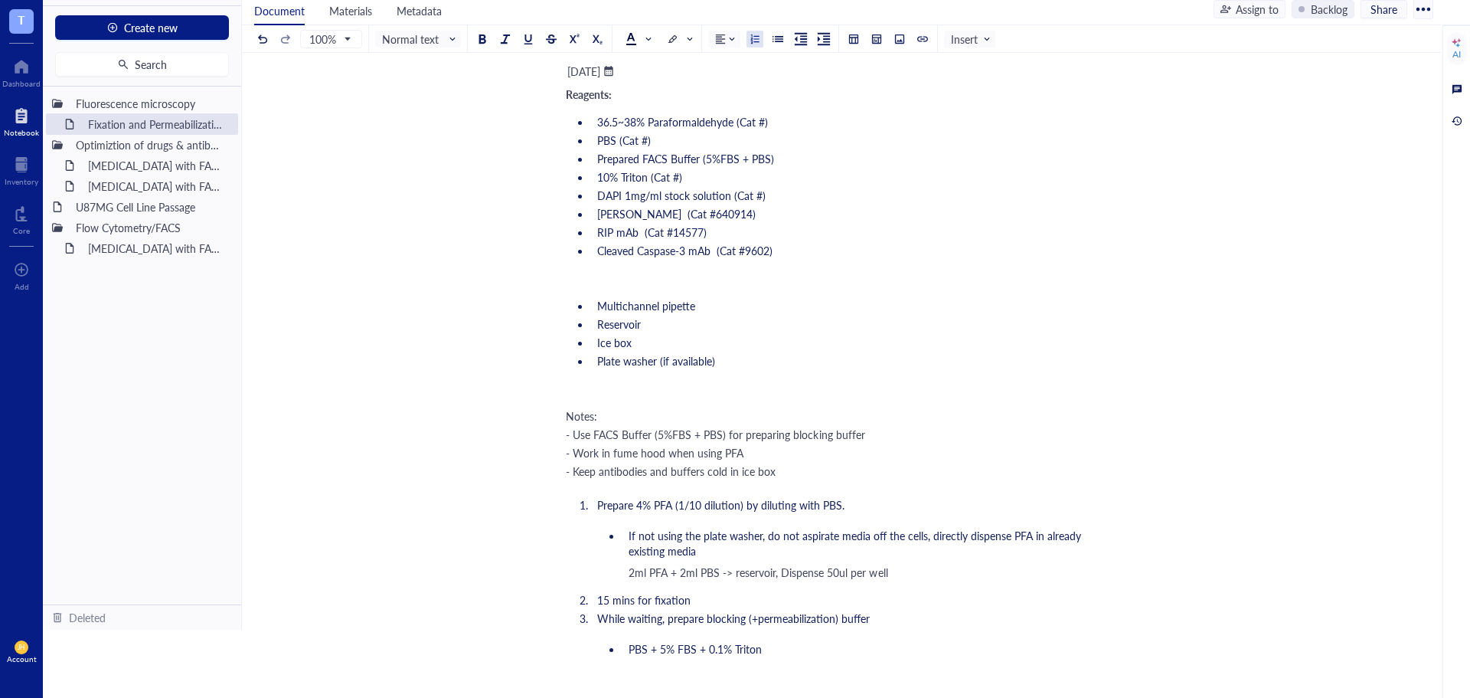
scroll to position [0, 0]
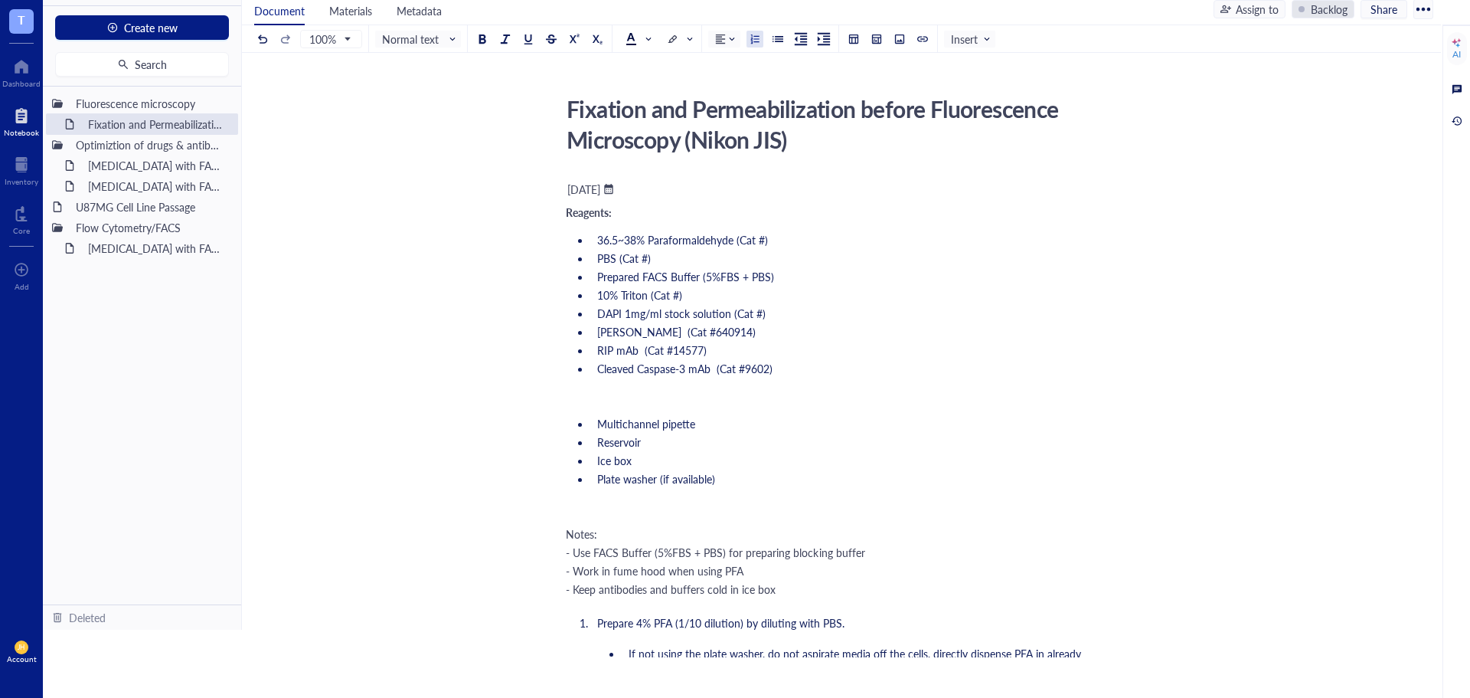
click at [1337, 16] on div "Backlog" at bounding box center [1329, 9] width 37 height 17
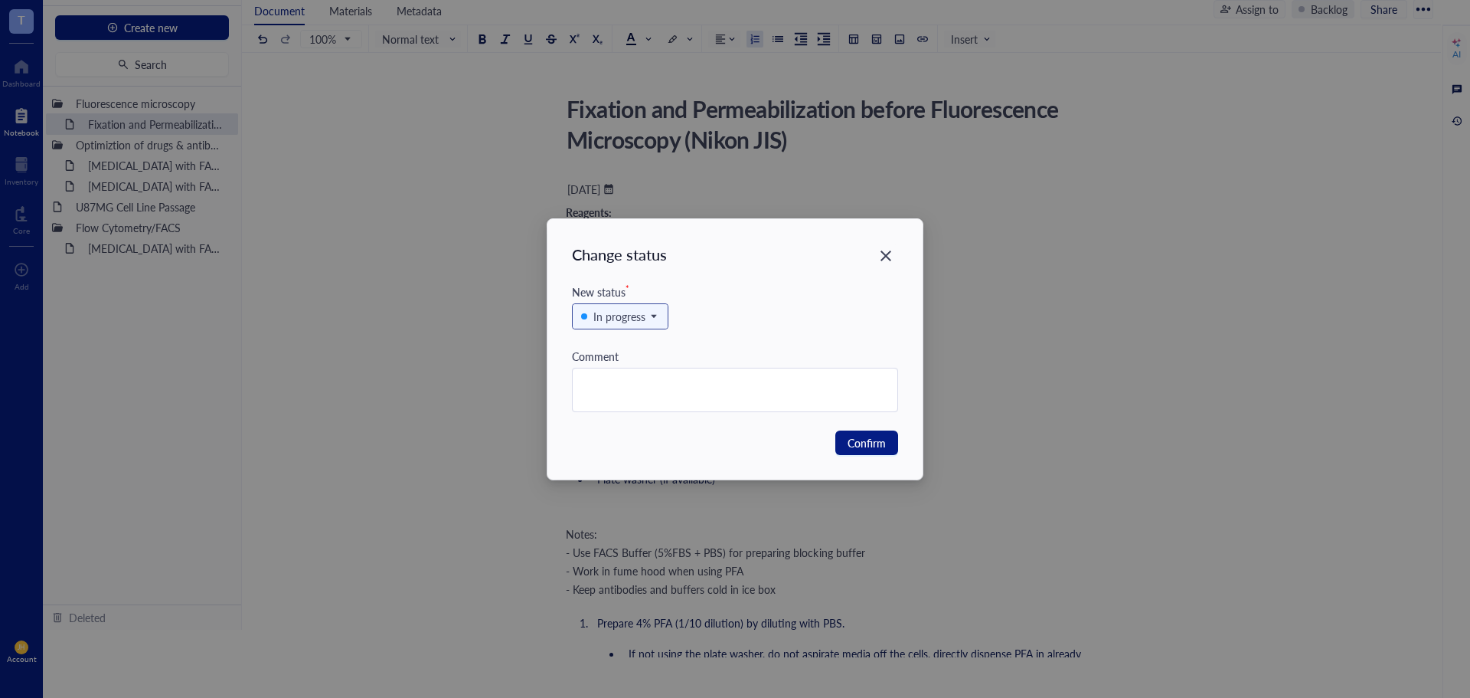
click at [630, 319] on div "In progress" at bounding box center [619, 316] width 52 height 17
click at [635, 414] on div "Complete" at bounding box center [616, 417] width 45 height 17
click at [863, 440] on span "Confirm" at bounding box center [867, 442] width 38 height 17
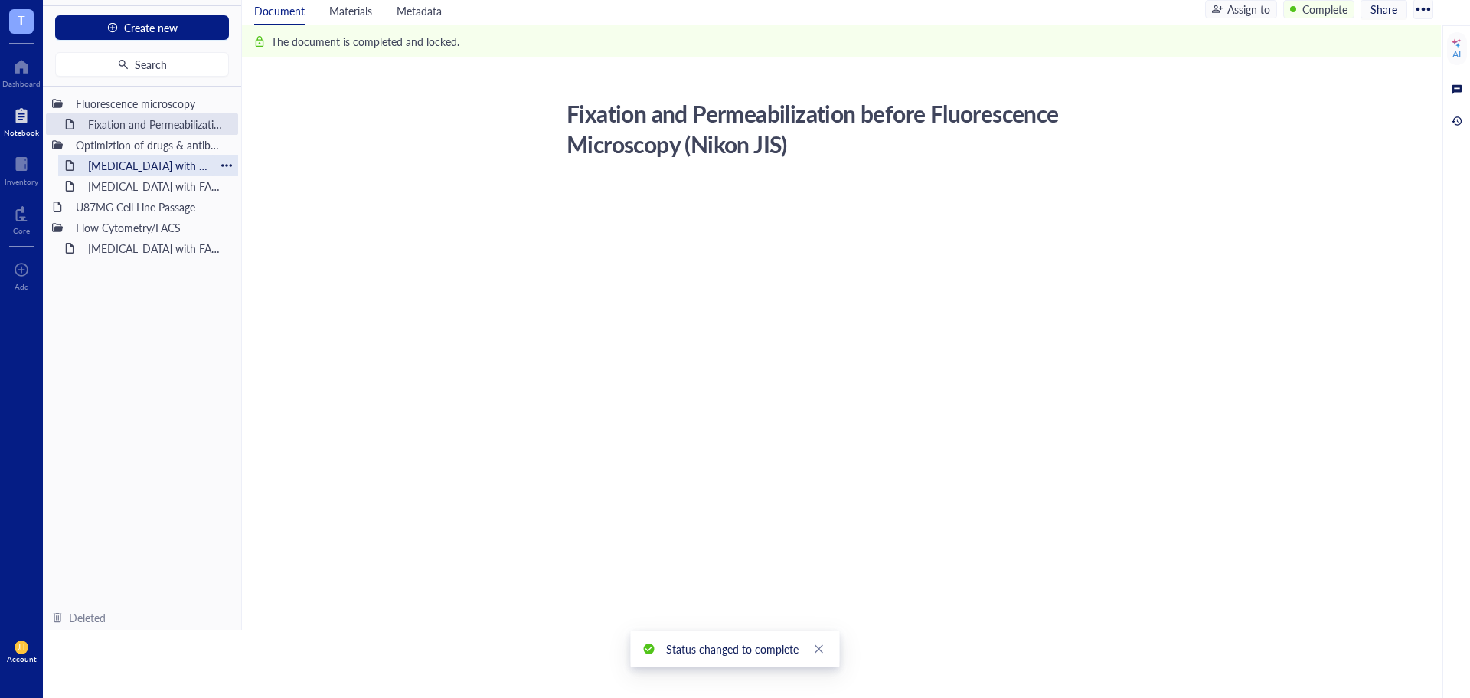
click at [155, 175] on div "Flow cytometry with FACSymphonyA1 (Optimization of Etoposide, Erastin2)" at bounding box center [148, 165] width 134 height 21
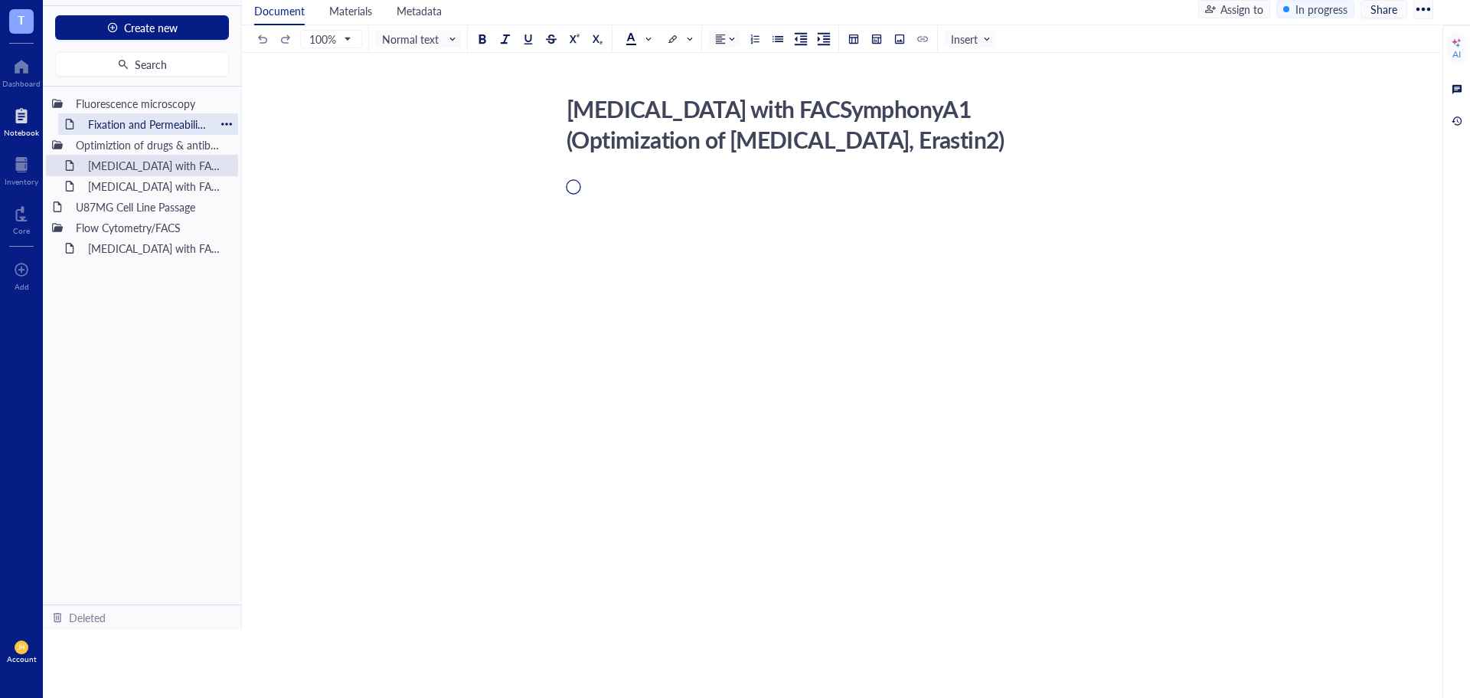
click at [158, 126] on div "Fixation and Permeabilization before Fluorescence Microscopy (Nikon JIS)" at bounding box center [148, 123] width 134 height 21
